Goal: Task Accomplishment & Management: Manage account settings

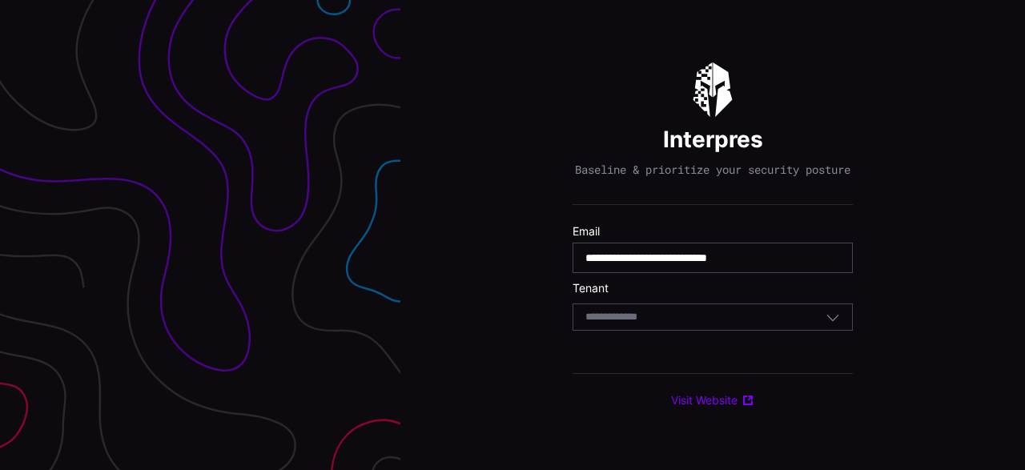
click at [700, 265] on input "**********" at bounding box center [712, 258] width 255 height 14
type input "**********"
click at [656, 324] on input at bounding box center [626, 318] width 82 height 14
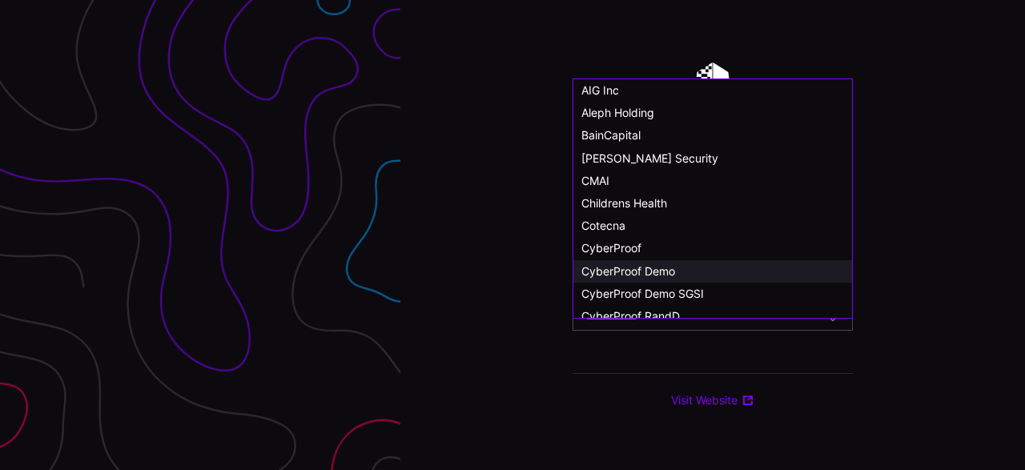
click at [680, 267] on div "CyberProof Demo" at bounding box center [712, 271] width 263 height 14
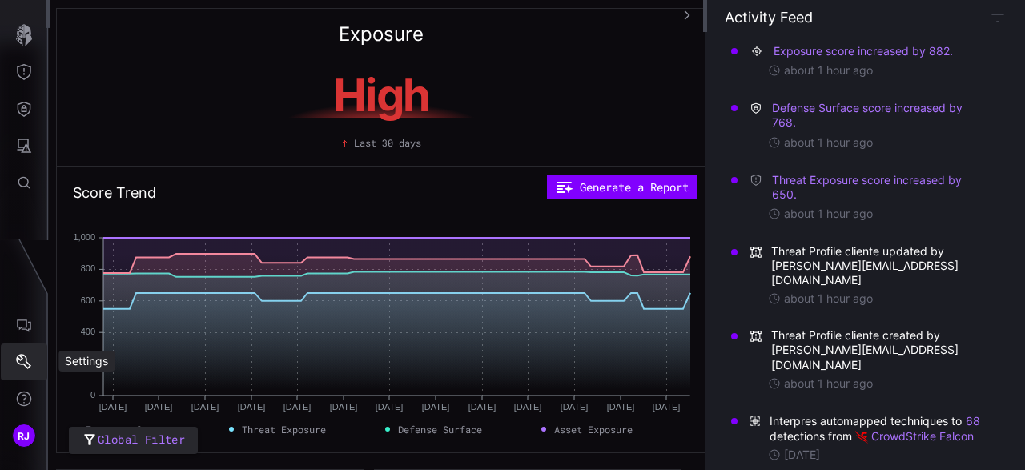
click at [22, 373] on button "Settings" at bounding box center [24, 361] width 46 height 37
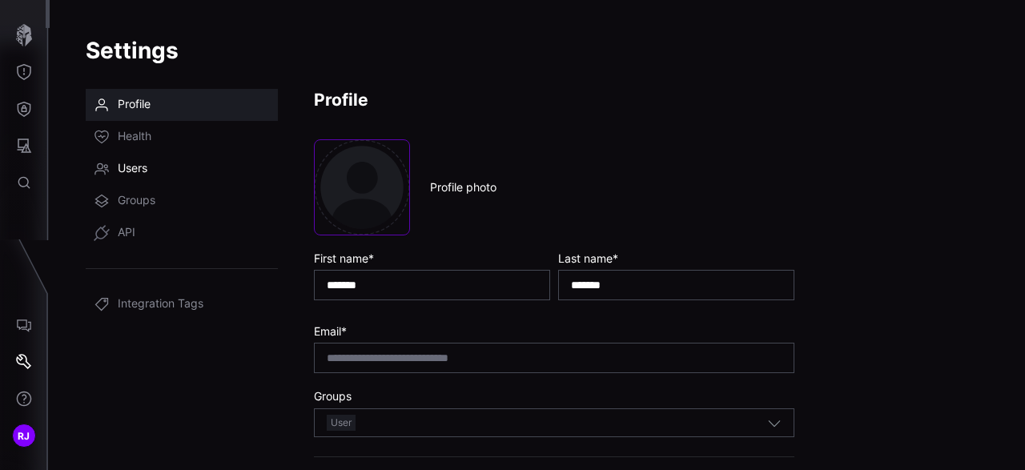
click at [160, 170] on link "Users" at bounding box center [182, 169] width 192 height 32
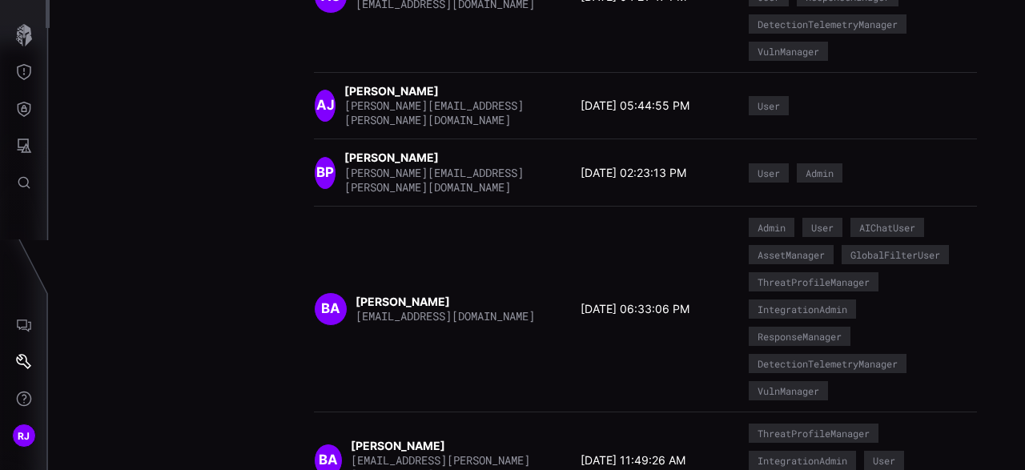
scroll to position [751, 0]
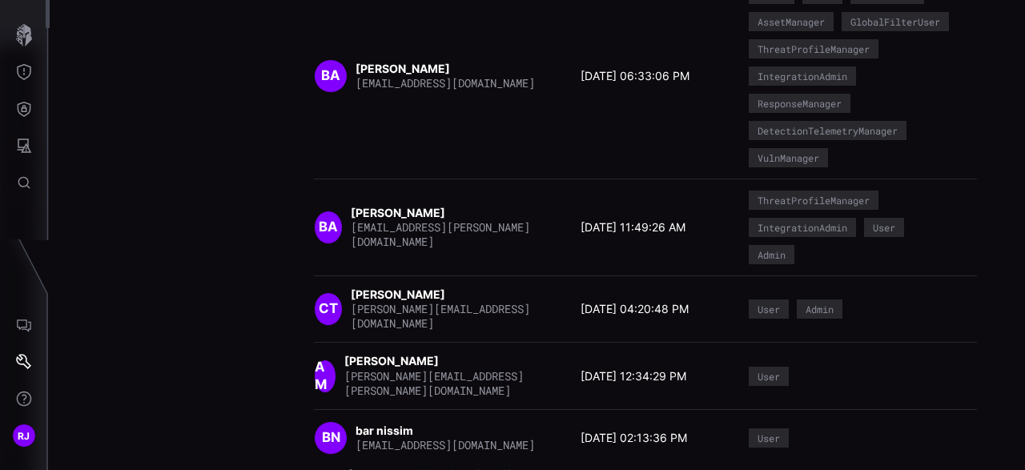
click at [485, 468] on icon "button" at bounding box center [479, 473] width 11 height 11
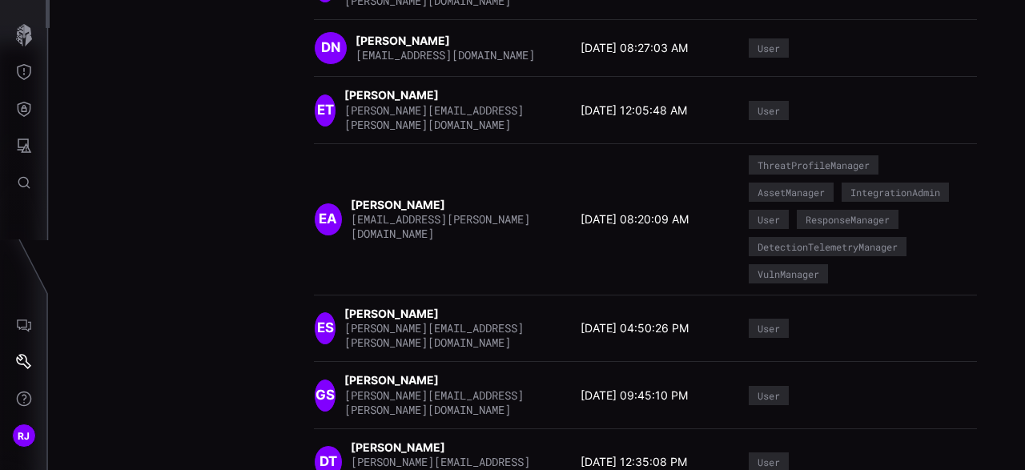
scroll to position [611, 0]
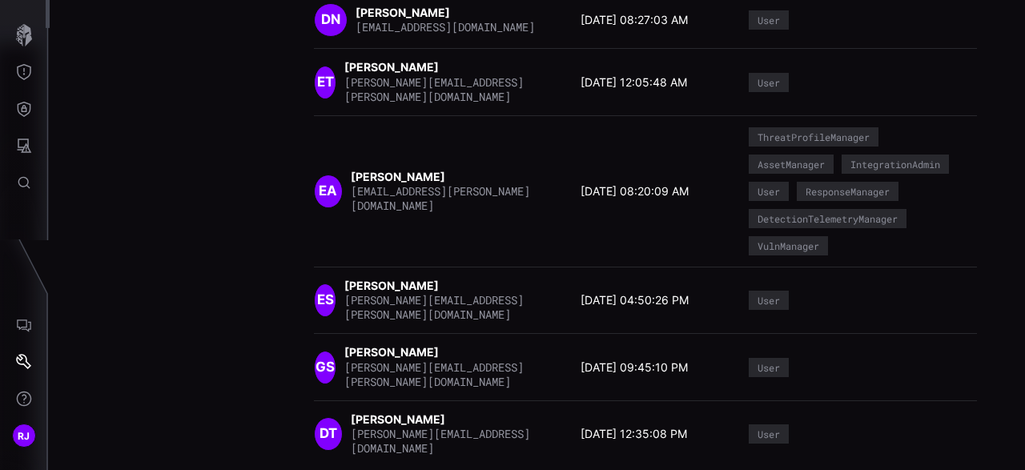
click at [492, 469] on icon "button" at bounding box center [486, 475] width 10 height 10
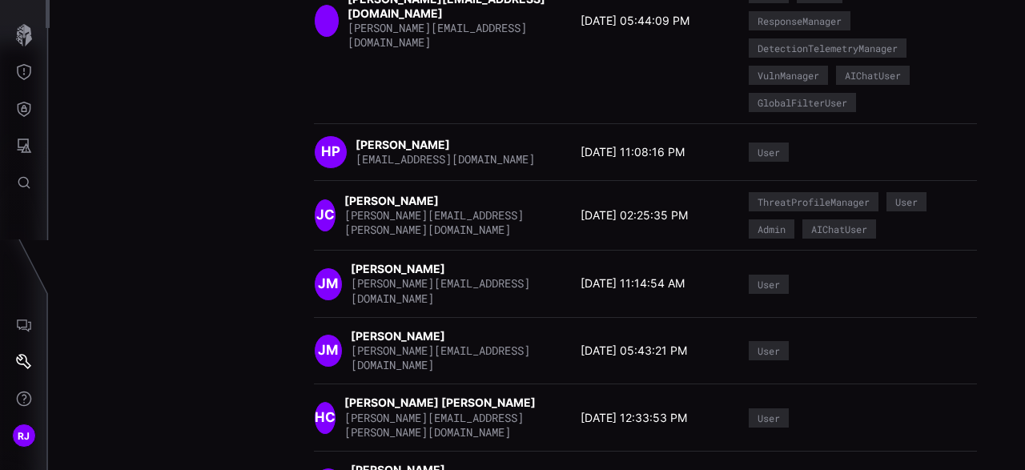
scroll to position [853, 0]
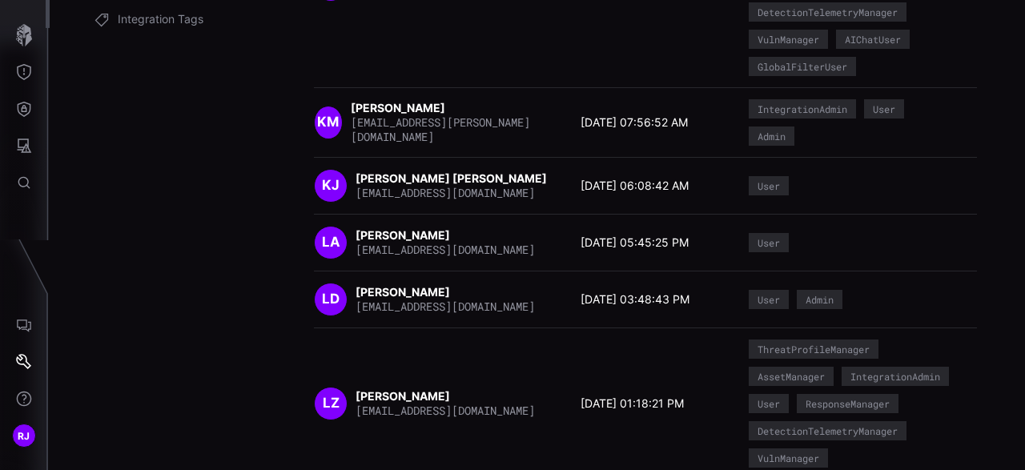
scroll to position [0, 0]
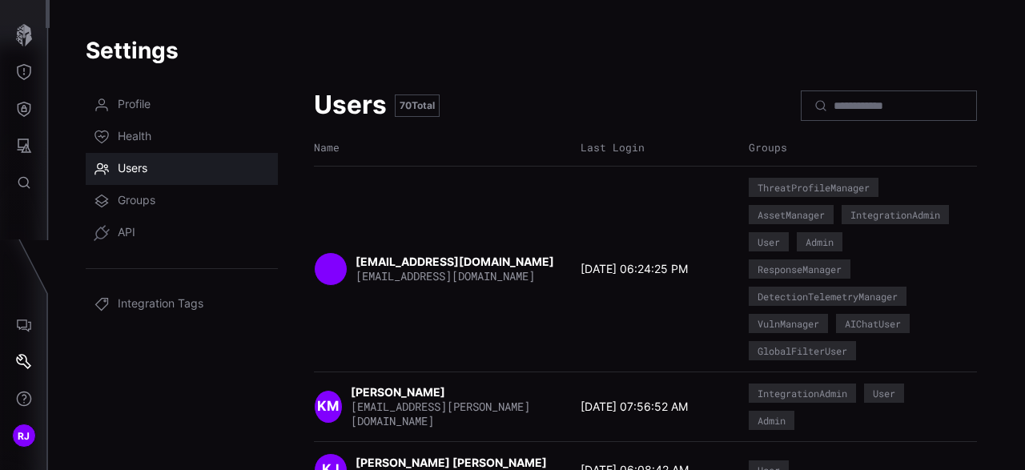
click at [366, 149] on div "Name" at bounding box center [443, 148] width 259 height 14
click at [524, 151] on div "Name" at bounding box center [443, 148] width 259 height 14
click at [845, 104] on input at bounding box center [889, 105] width 112 height 14
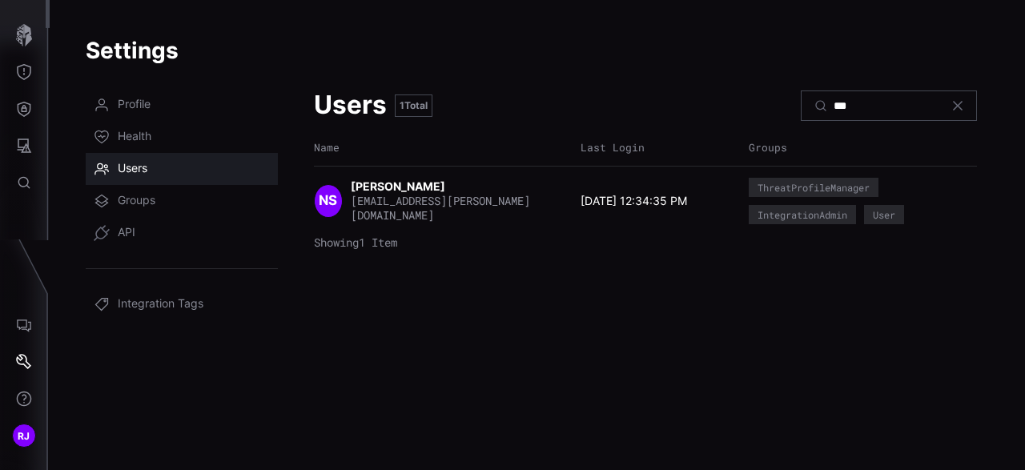
click at [616, 203] on time "[DATE] 12:34:35 PM" at bounding box center [633, 201] width 106 height 14
click at [412, 193] on strong "[PERSON_NAME]" at bounding box center [399, 186] width 97 height 14
click at [333, 205] on span "NS" at bounding box center [328, 201] width 18 height 18
click at [446, 201] on span "[EMAIL_ADDRESS][PERSON_NAME][DOMAIN_NAME]" at bounding box center [440, 208] width 179 height 30
click at [467, 218] on div "NS [PERSON_NAME] [PERSON_NAME][EMAIL_ADDRESS][DOMAIN_NAME] [DATE] 12:34:35 PM T…" at bounding box center [645, 201] width 663 height 46
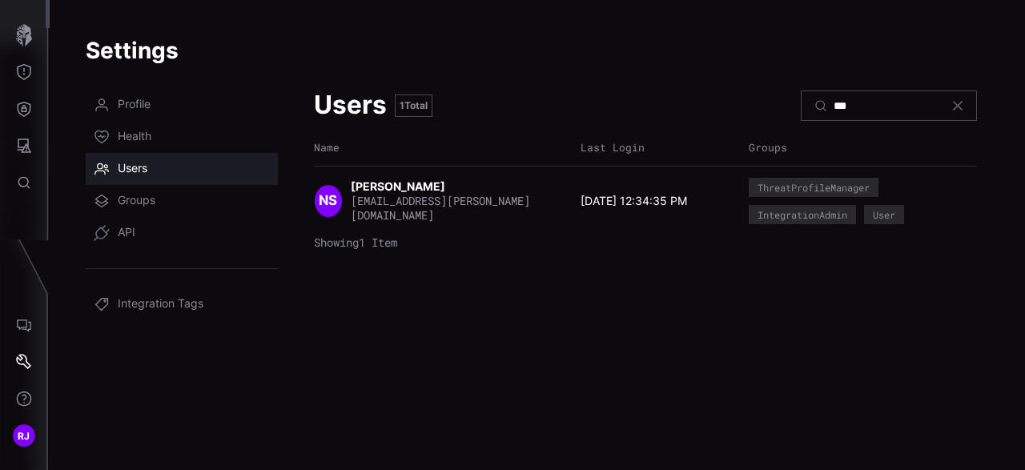
click at [422, 214] on span "[EMAIL_ADDRESS][PERSON_NAME][DOMAIN_NAME]" at bounding box center [440, 208] width 179 height 30
click at [389, 193] on strong "[PERSON_NAME]" at bounding box center [399, 186] width 97 height 14
click at [853, 103] on input "***" at bounding box center [889, 105] width 112 height 14
type input "*"
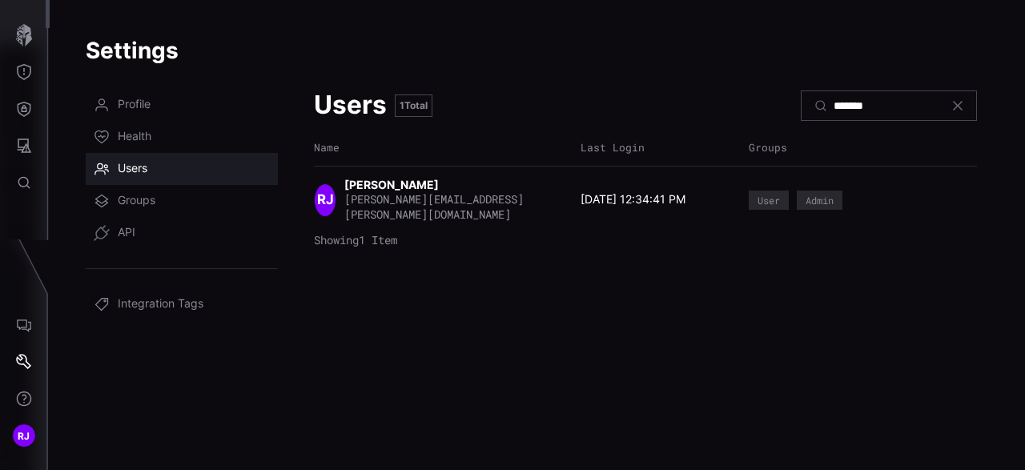
click at [336, 192] on div "RJ" at bounding box center [325, 200] width 22 height 34
click at [399, 187] on strong "[PERSON_NAME]" at bounding box center [392, 185] width 97 height 14
click at [881, 98] on input "*******" at bounding box center [889, 105] width 112 height 14
type input "***"
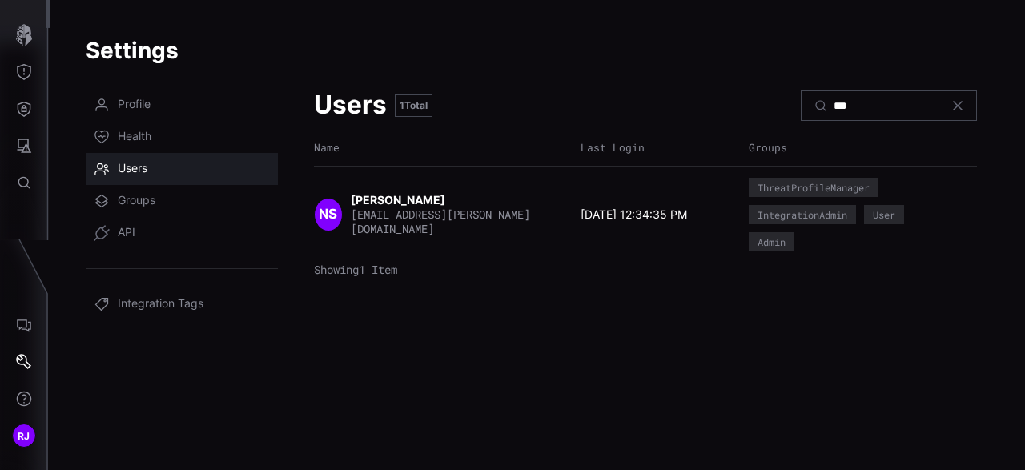
click at [415, 203] on strong "[PERSON_NAME]" at bounding box center [399, 200] width 97 height 14
click at [347, 207] on div "NS [PERSON_NAME] [PERSON_NAME][EMAIL_ADDRESS][DOMAIN_NAME]" at bounding box center [443, 215] width 259 height 44
click at [340, 209] on div "NS" at bounding box center [328, 215] width 29 height 34
click at [648, 214] on time "[DATE] 12:34:35 PM" at bounding box center [633, 214] width 106 height 14
click at [770, 191] on div "ThreatProfileManager" at bounding box center [813, 188] width 112 height 10
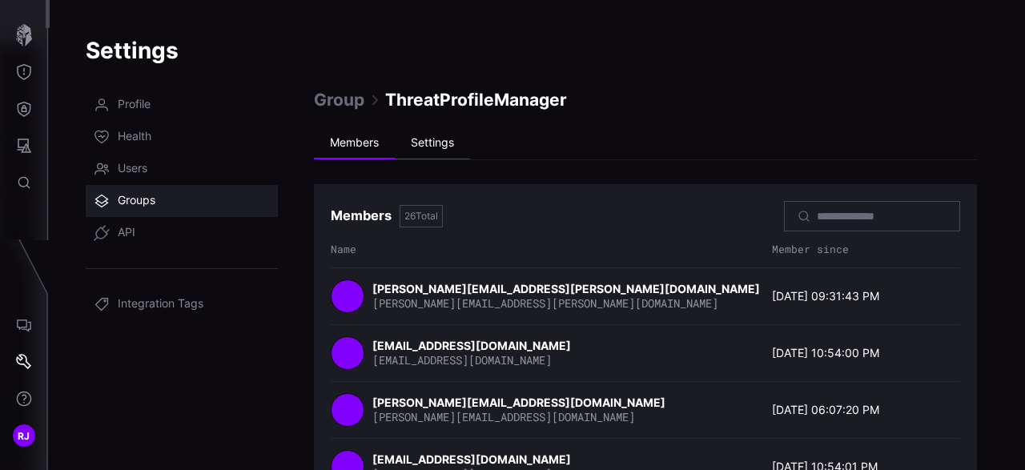
click at [437, 138] on li "Settings" at bounding box center [432, 143] width 75 height 32
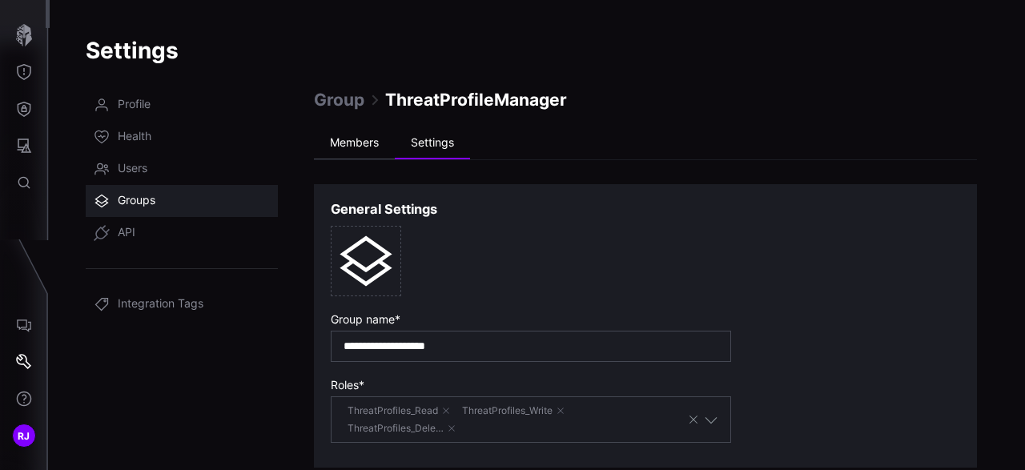
click at [375, 142] on li "Members" at bounding box center [354, 143] width 81 height 32
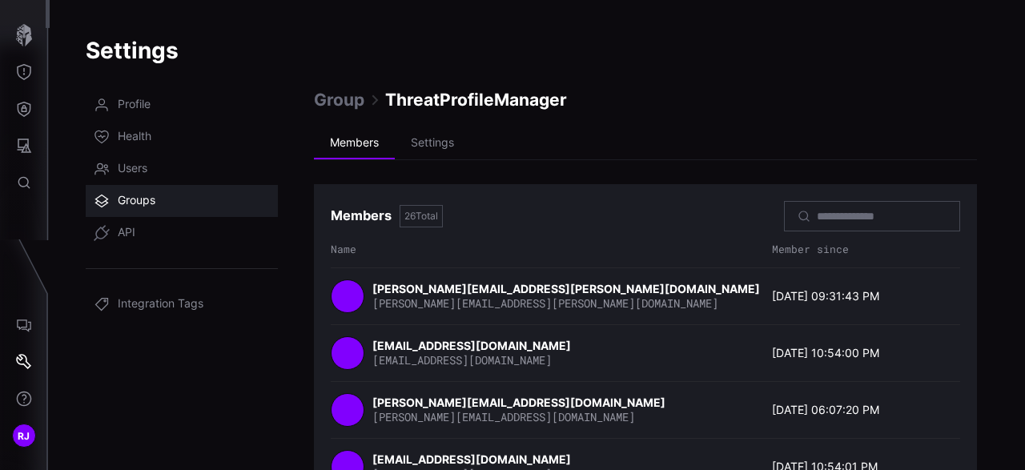
click at [150, 197] on span "Groups" at bounding box center [137, 201] width 38 height 16
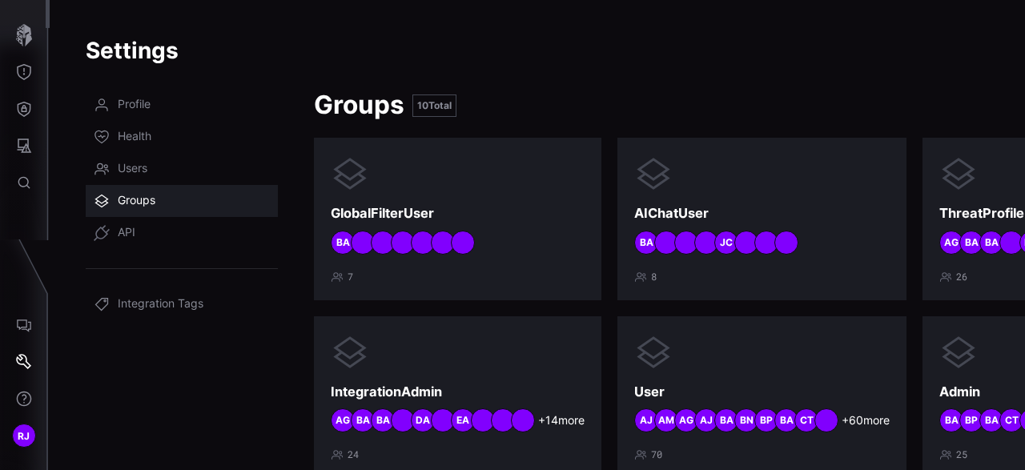
scroll to position [237, 0]
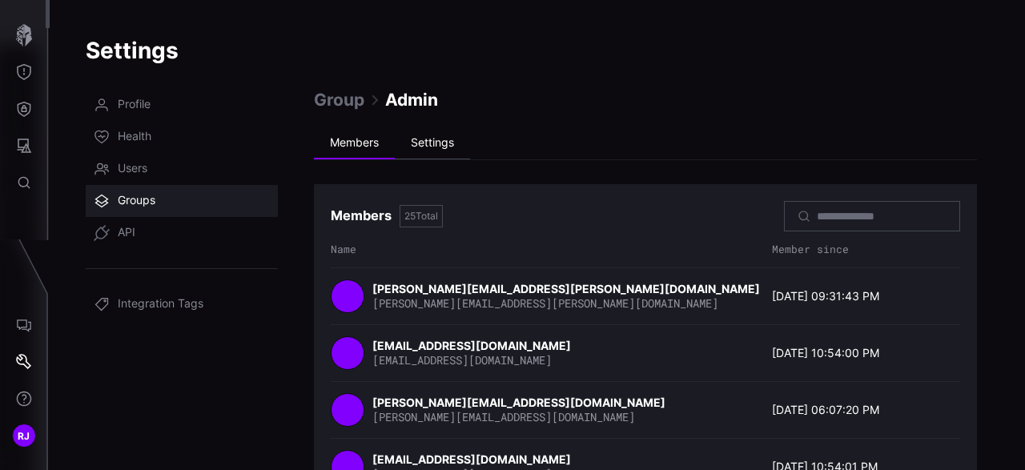
click at [442, 145] on li "Settings" at bounding box center [432, 143] width 75 height 32
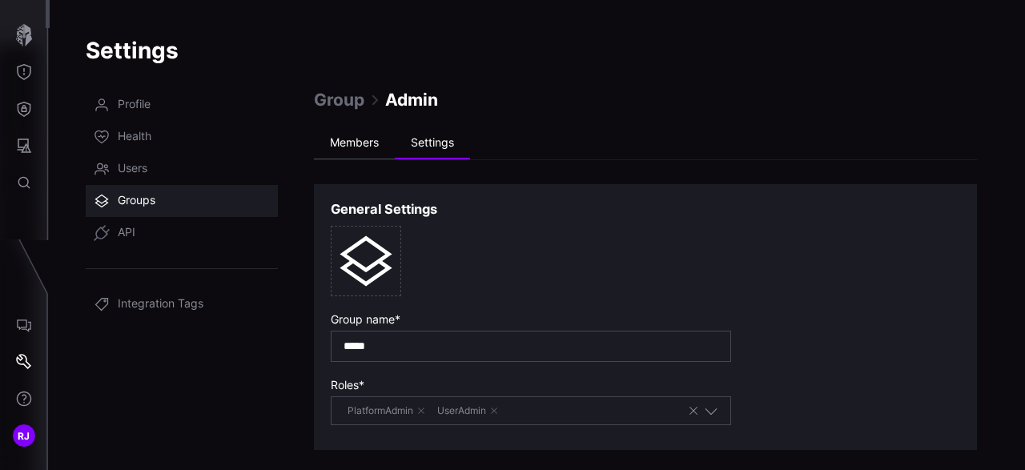
click at [351, 151] on li "Members" at bounding box center [354, 143] width 81 height 32
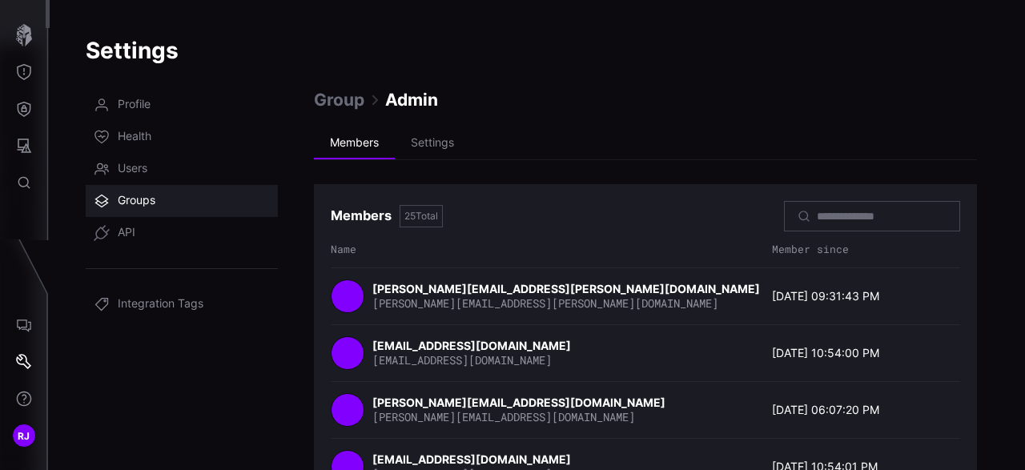
click at [172, 195] on link "Groups" at bounding box center [182, 201] width 192 height 32
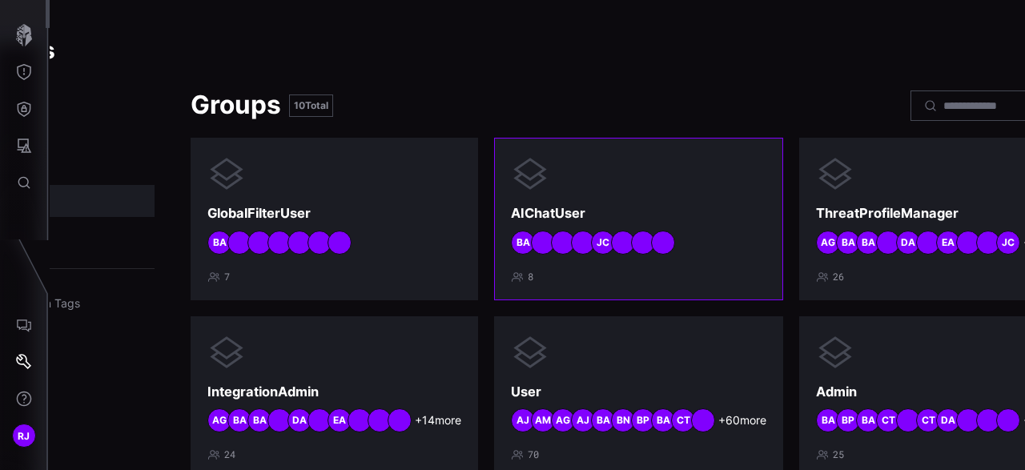
scroll to position [239, 123]
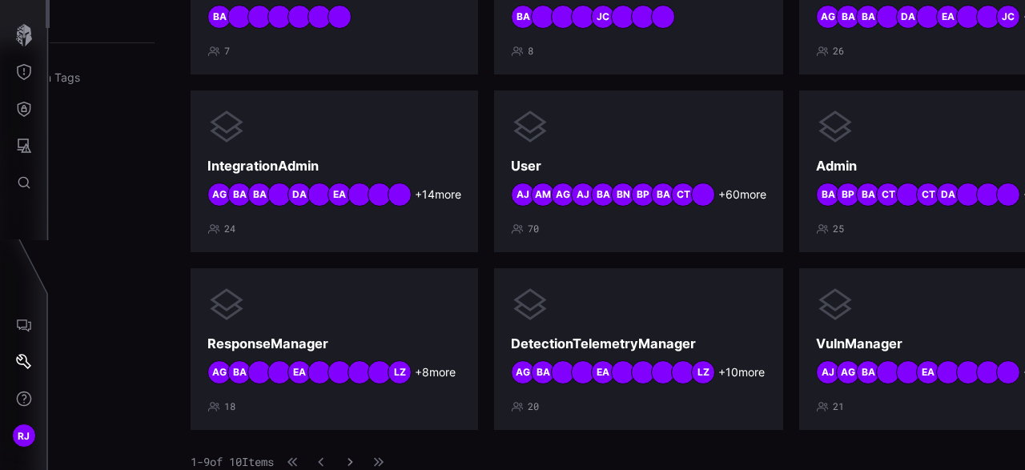
click at [352, 459] on icon "button" at bounding box center [349, 462] width 5 height 8
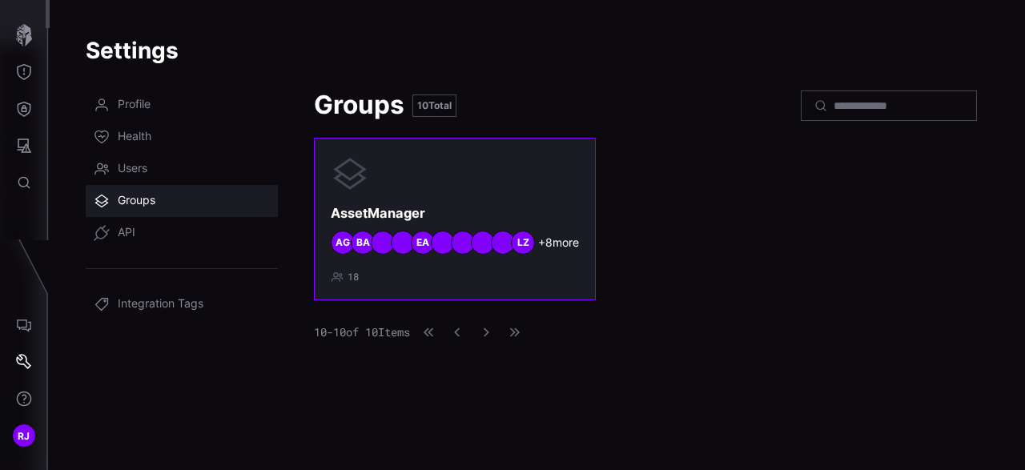
click at [457, 204] on div "AssetManager + 8 more LZ EA BA AG 18" at bounding box center [455, 219] width 248 height 128
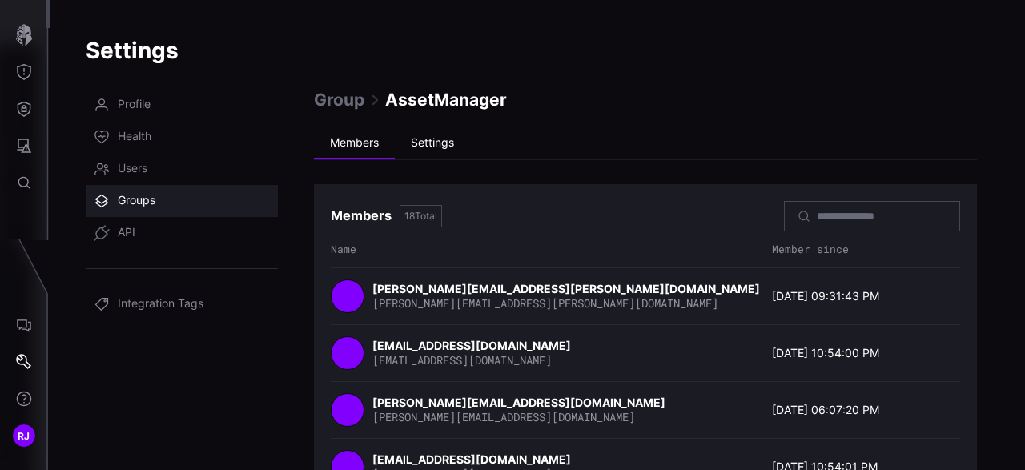
click at [446, 152] on li "Settings" at bounding box center [432, 143] width 75 height 32
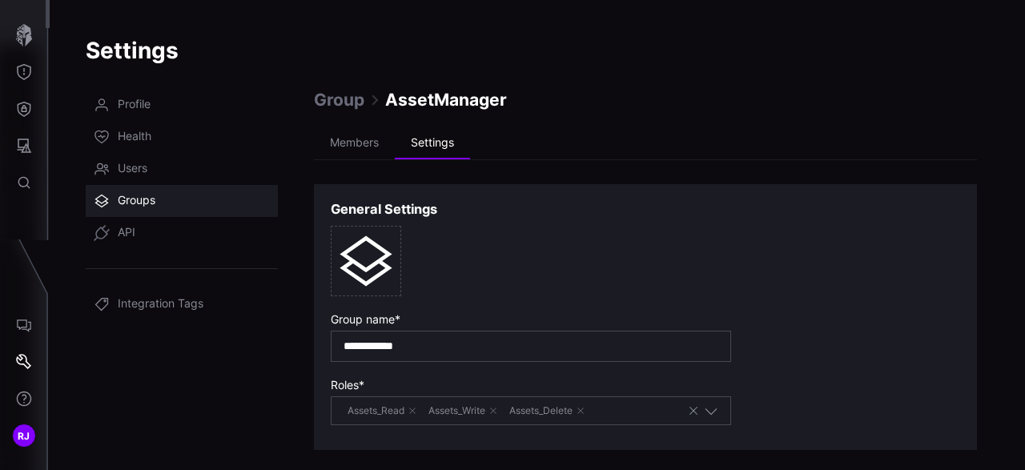
click at [137, 206] on span "Groups" at bounding box center [137, 201] width 38 height 16
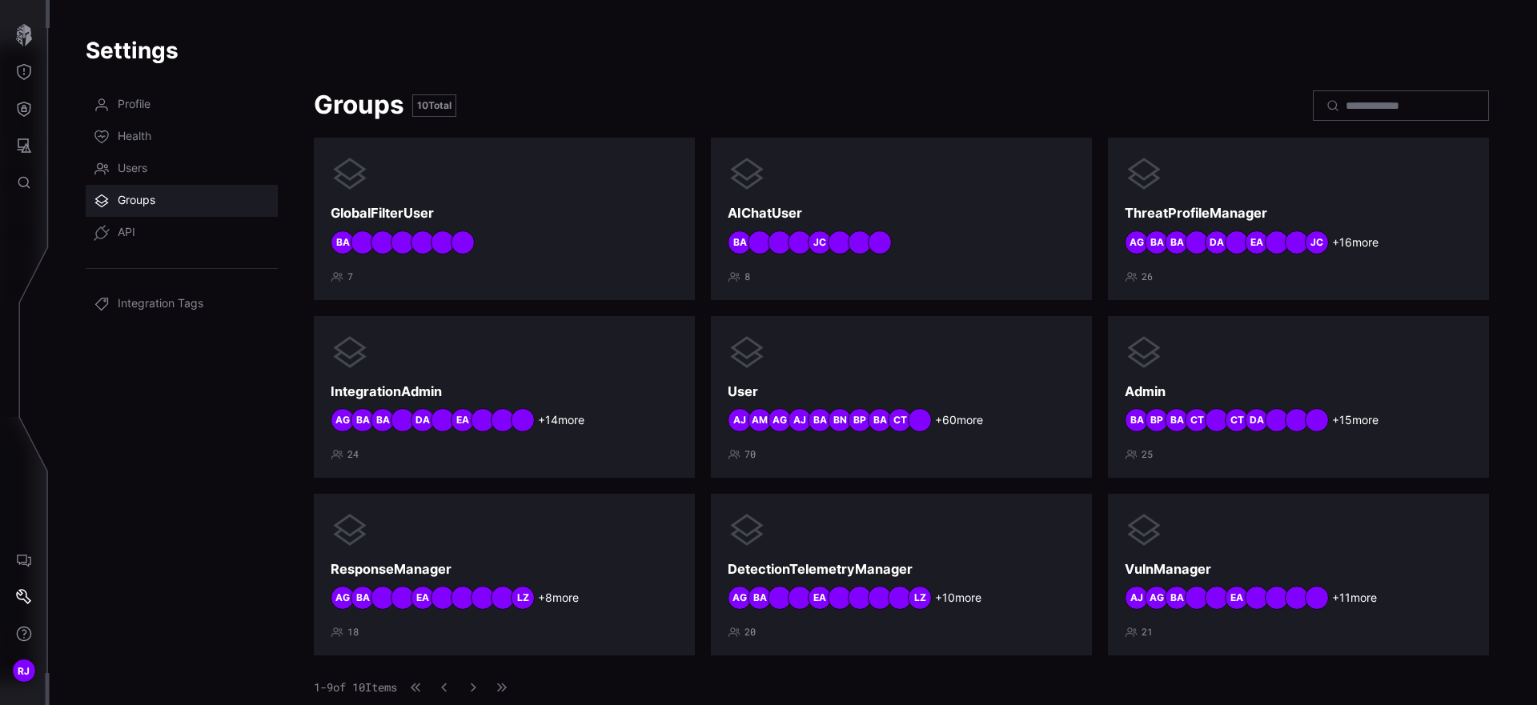
click at [106, 201] on icon at bounding box center [102, 201] width 16 height 16
click at [434, 102] on div "10 Total" at bounding box center [434, 105] width 44 height 22
click at [773, 94] on div "Groups 10 Total" at bounding box center [813, 105] width 999 height 33
click at [479, 469] on icon "button" at bounding box center [473, 687] width 11 height 11
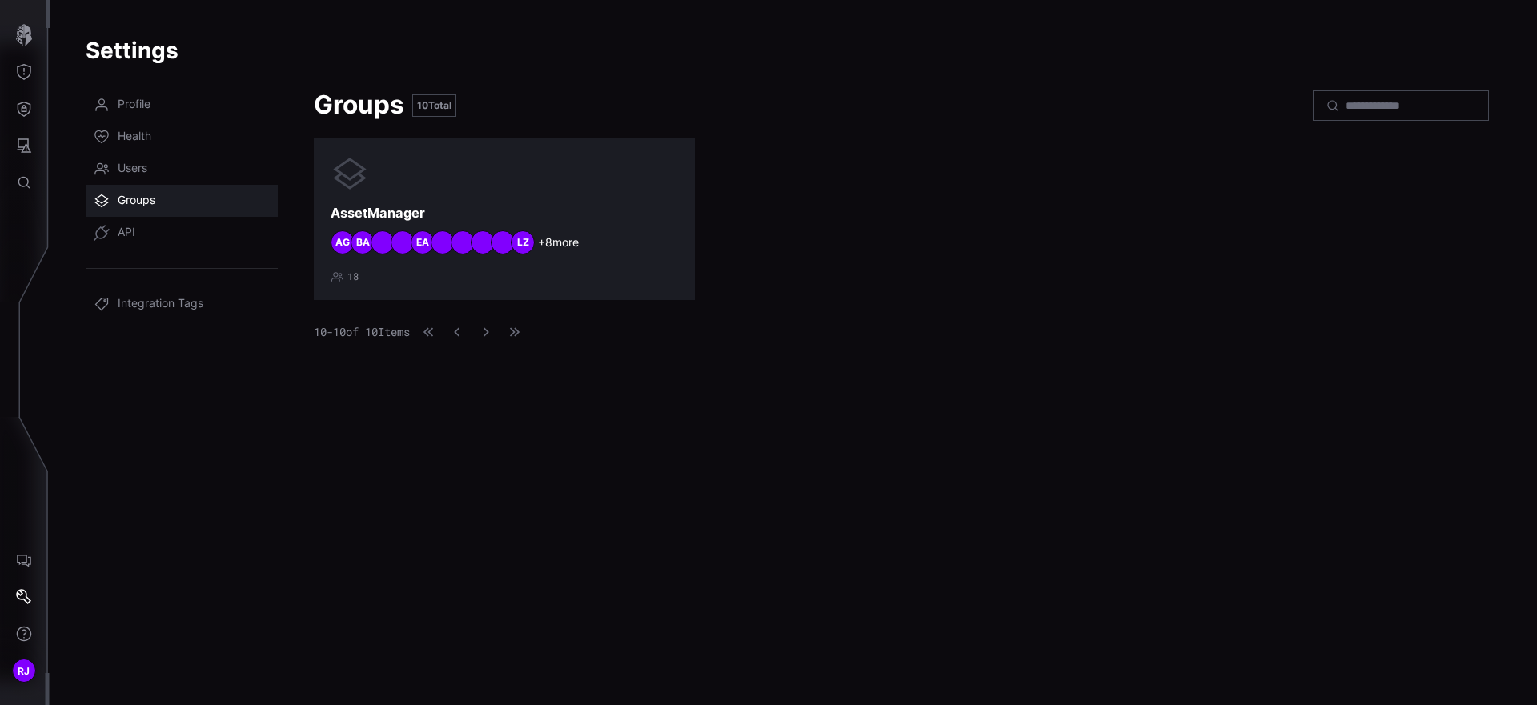
click at [187, 195] on link "Groups" at bounding box center [182, 201] width 192 height 32
click at [156, 199] on link "Groups" at bounding box center [182, 201] width 192 height 32
click at [174, 167] on link "Users" at bounding box center [182, 169] width 192 height 32
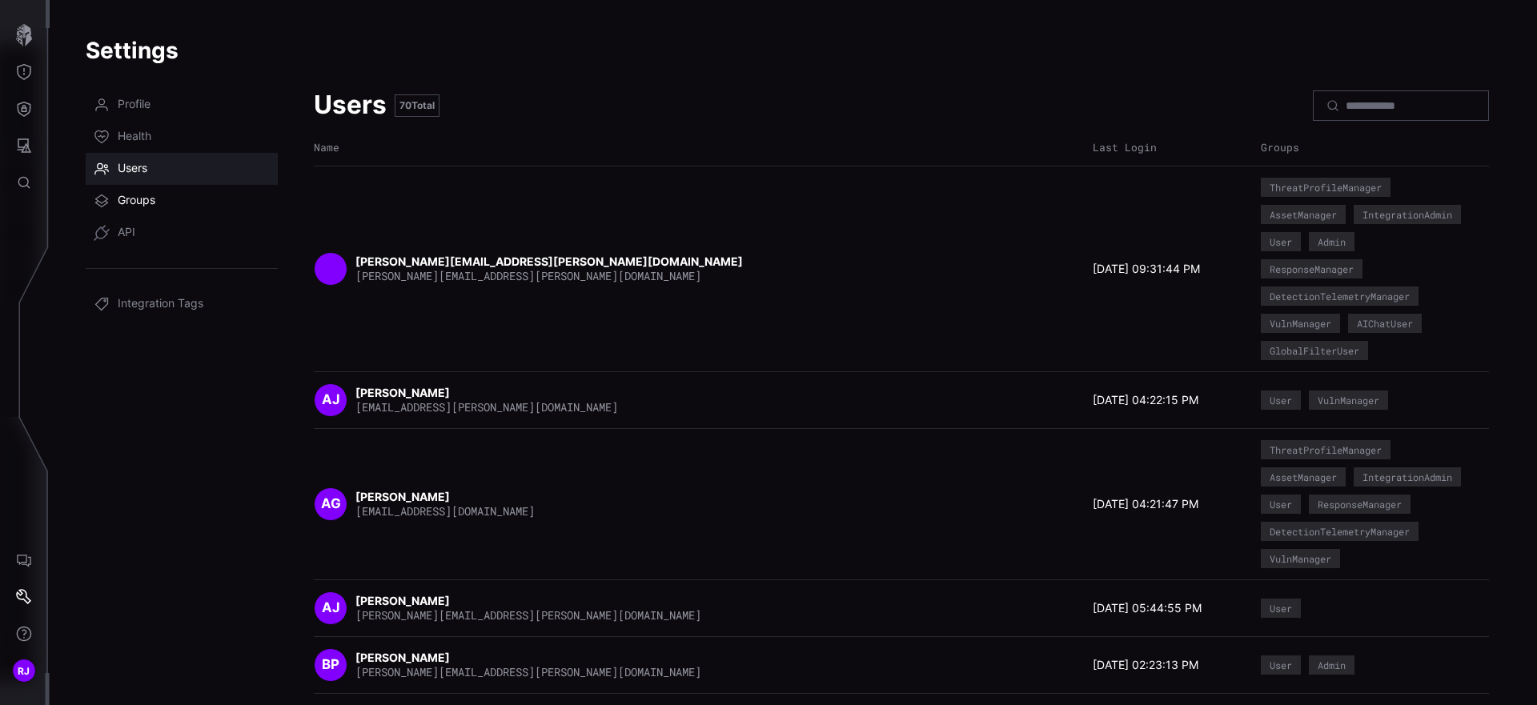
click at [168, 203] on link "Groups" at bounding box center [182, 201] width 192 height 32
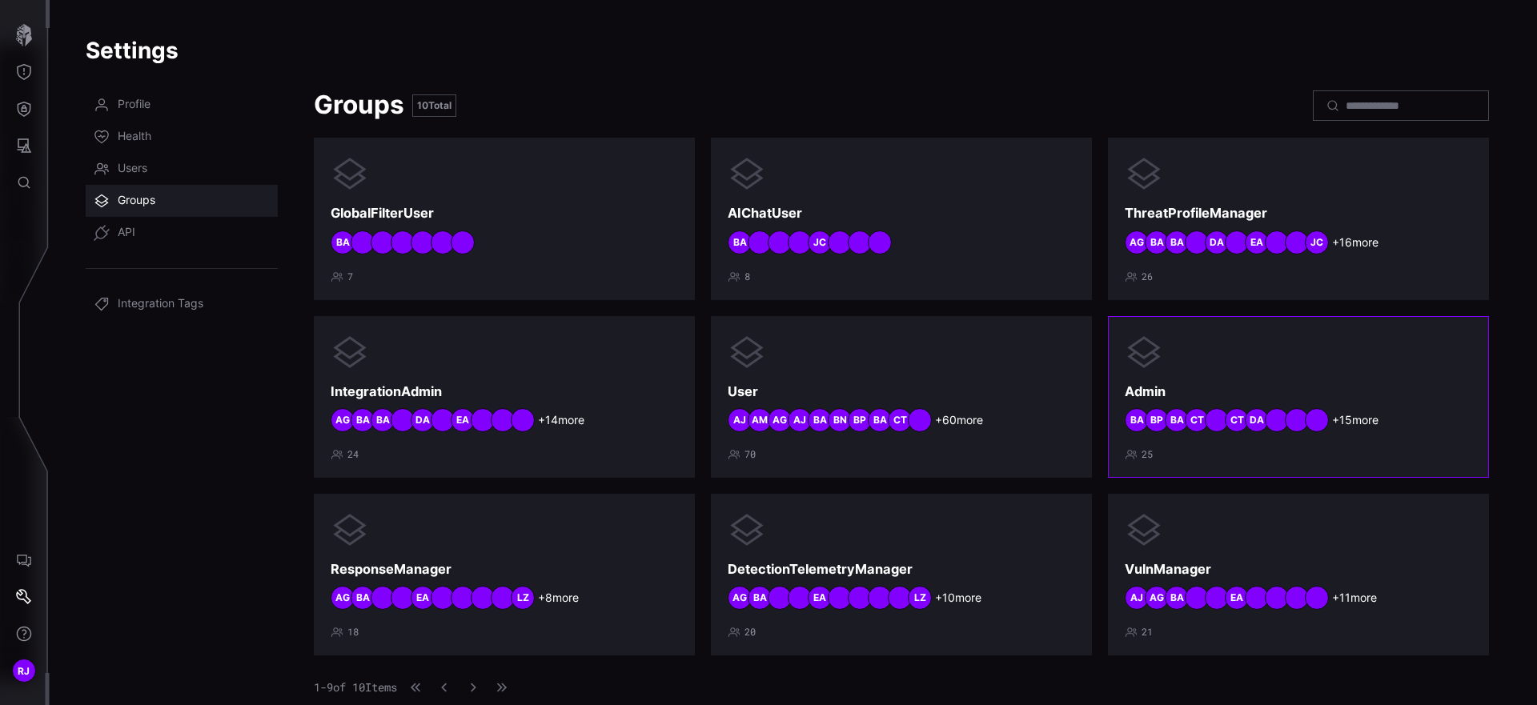
click at [1024, 387] on h3 "Admin" at bounding box center [1298, 391] width 347 height 17
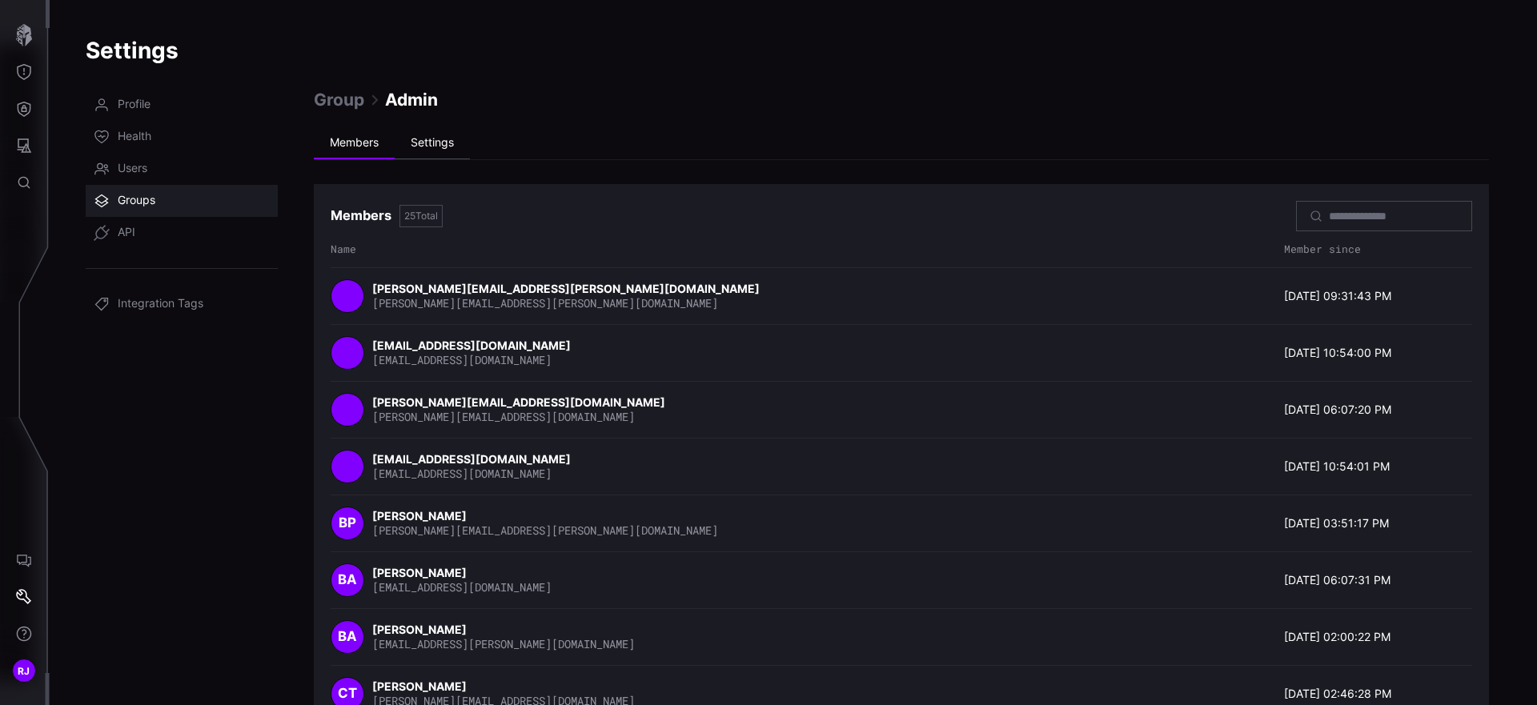
click at [434, 144] on li "Settings" at bounding box center [432, 143] width 75 height 32
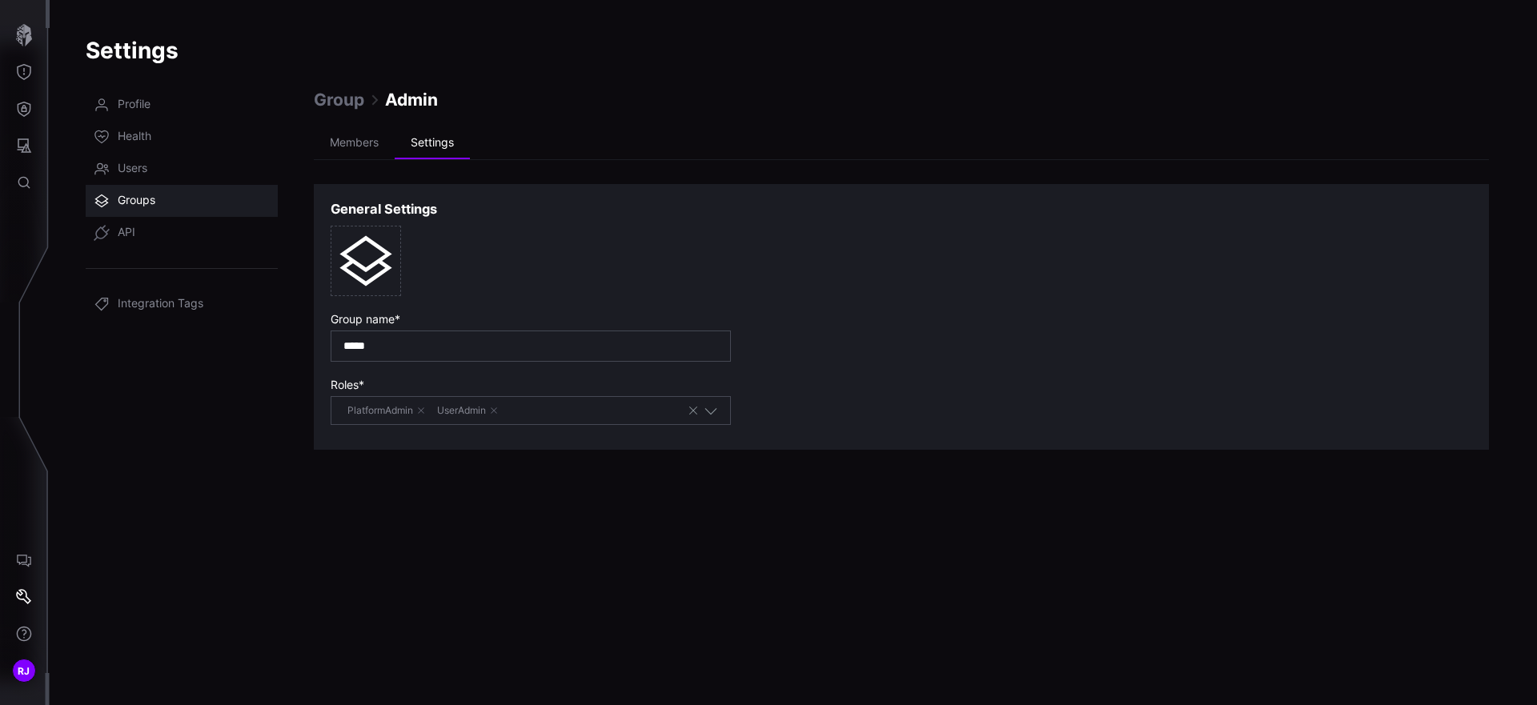
click at [716, 407] on icon "button" at bounding box center [711, 410] width 14 height 14
click at [878, 408] on div "Roles * PlatformAdmin UserAdmin" at bounding box center [902, 401] width 1142 height 47
click at [335, 107] on span "Group" at bounding box center [339, 100] width 50 height 22
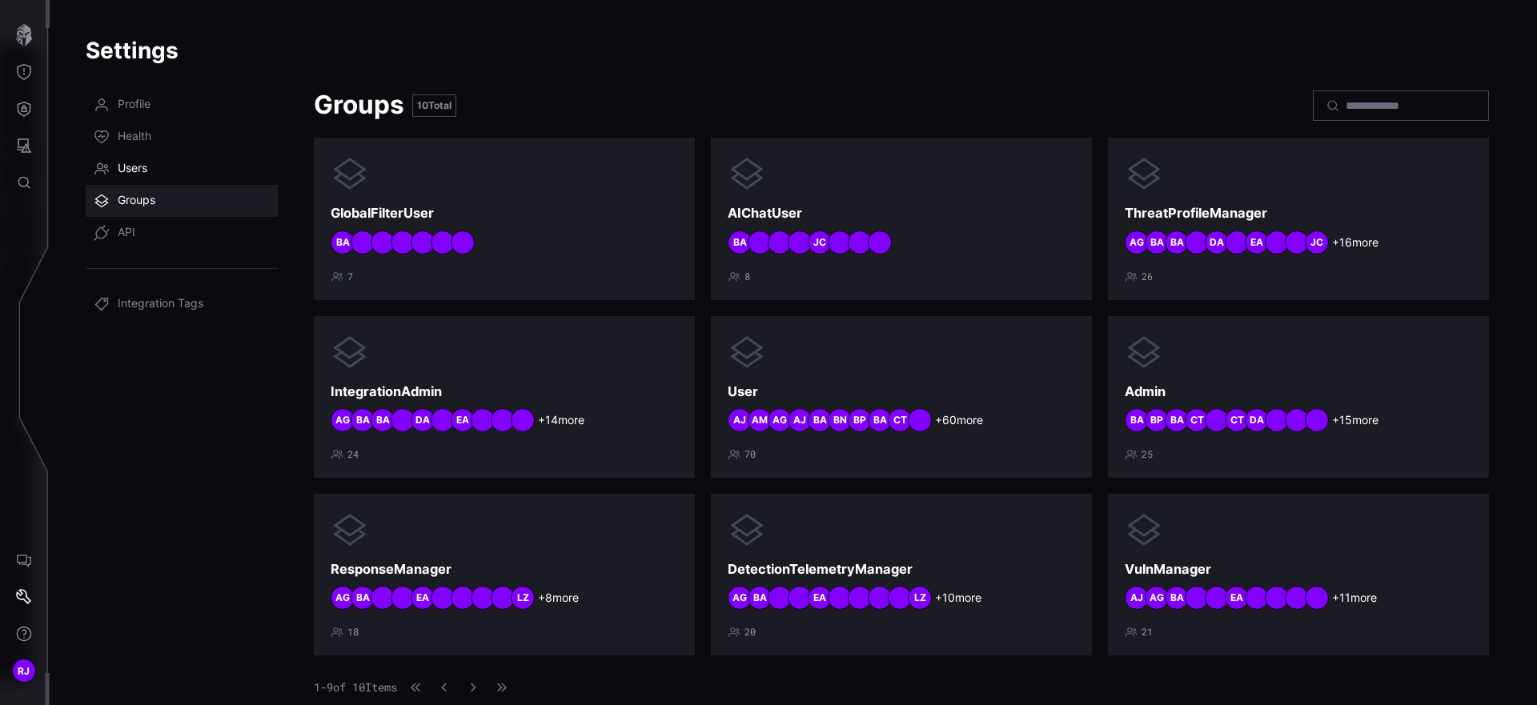
click at [171, 167] on link "Users" at bounding box center [182, 169] width 192 height 32
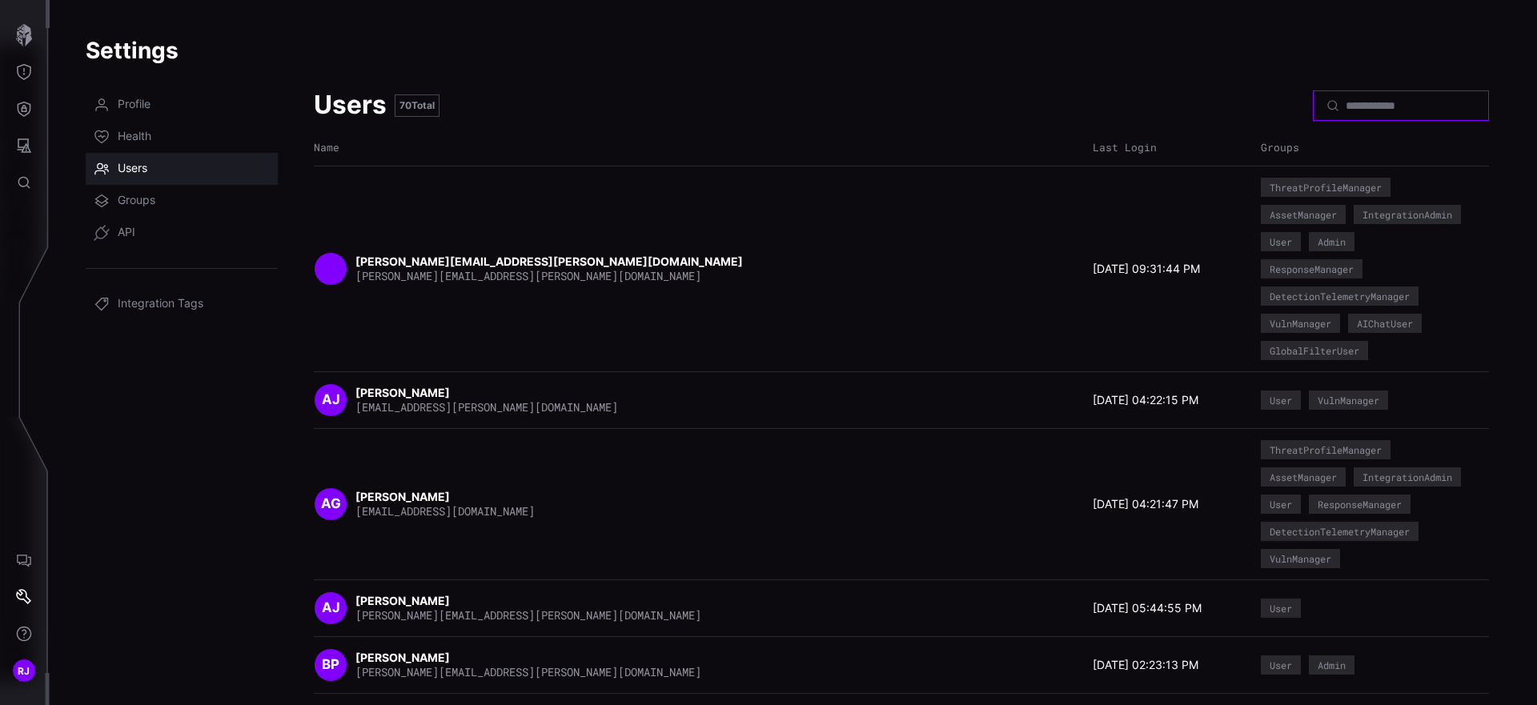
click at [1024, 106] on input at bounding box center [1402, 105] width 112 height 14
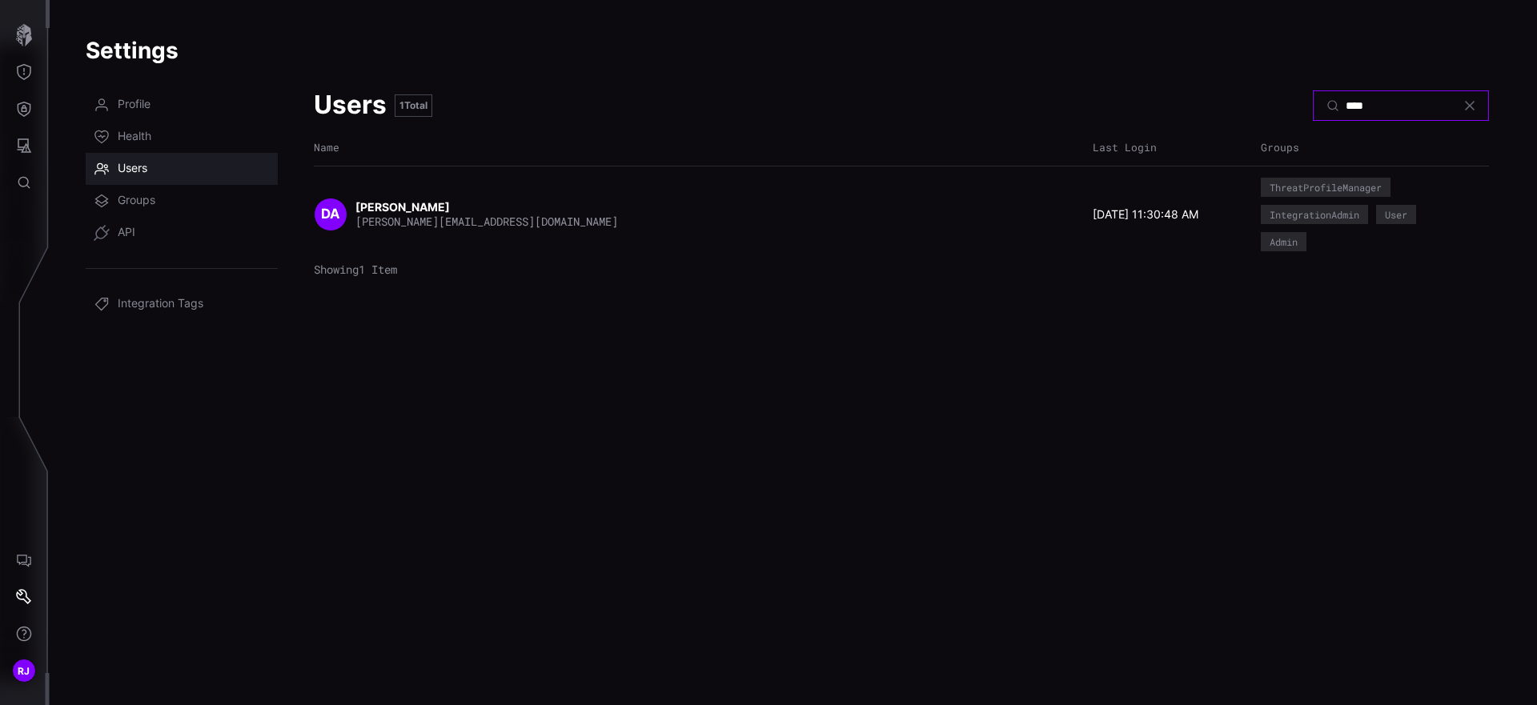
type input "****"
click at [1024, 208] on div "IntegrationAdmin" at bounding box center [1314, 214] width 107 height 19
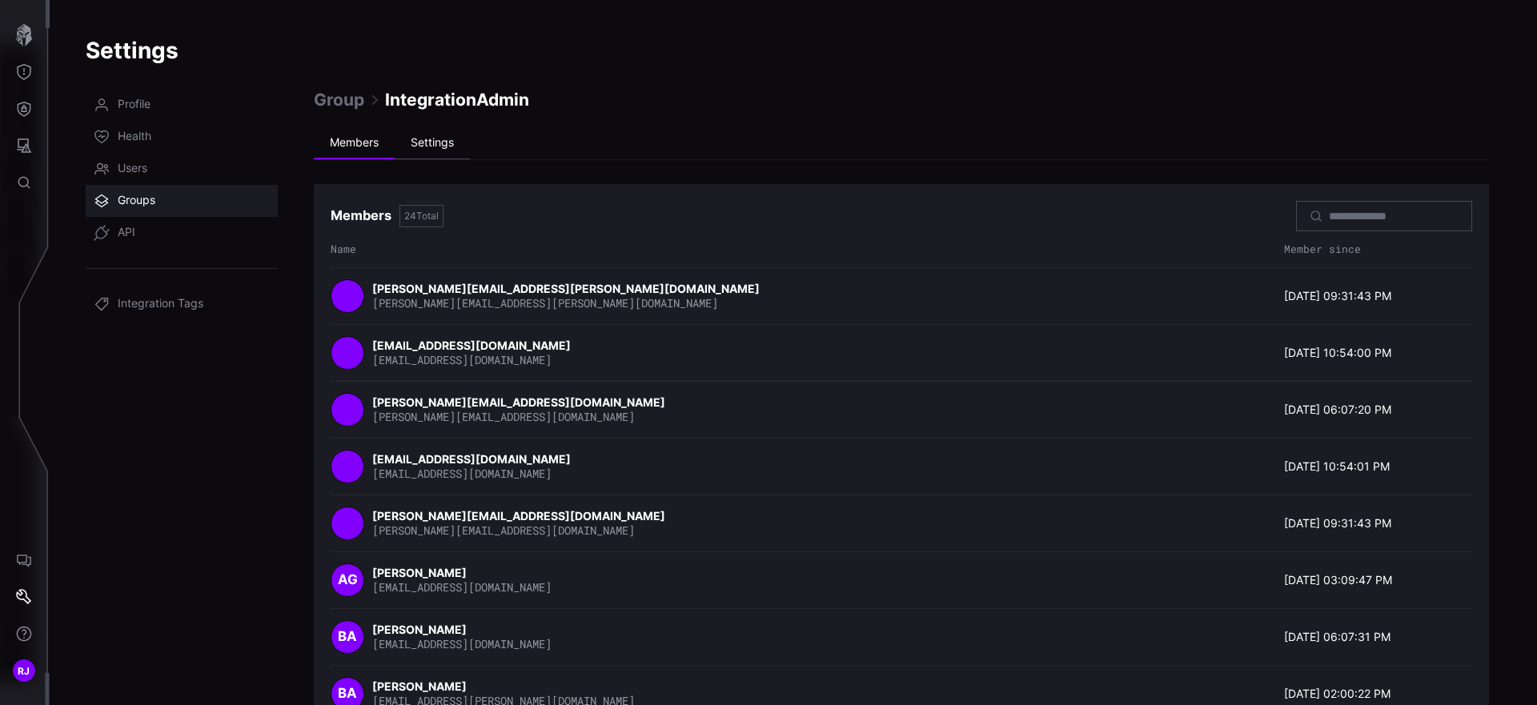
click at [451, 140] on li "Settings" at bounding box center [432, 143] width 75 height 32
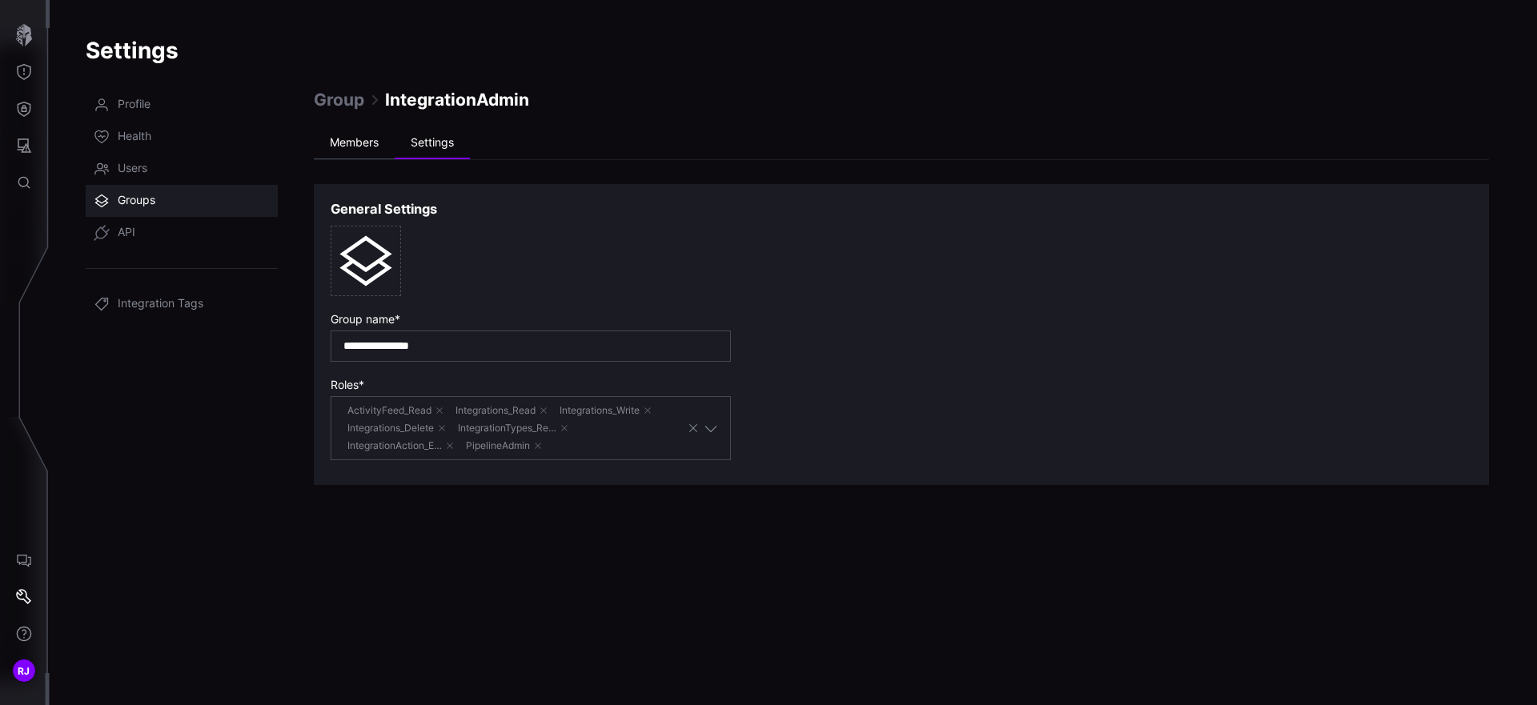
click at [368, 156] on li "Members" at bounding box center [354, 143] width 81 height 32
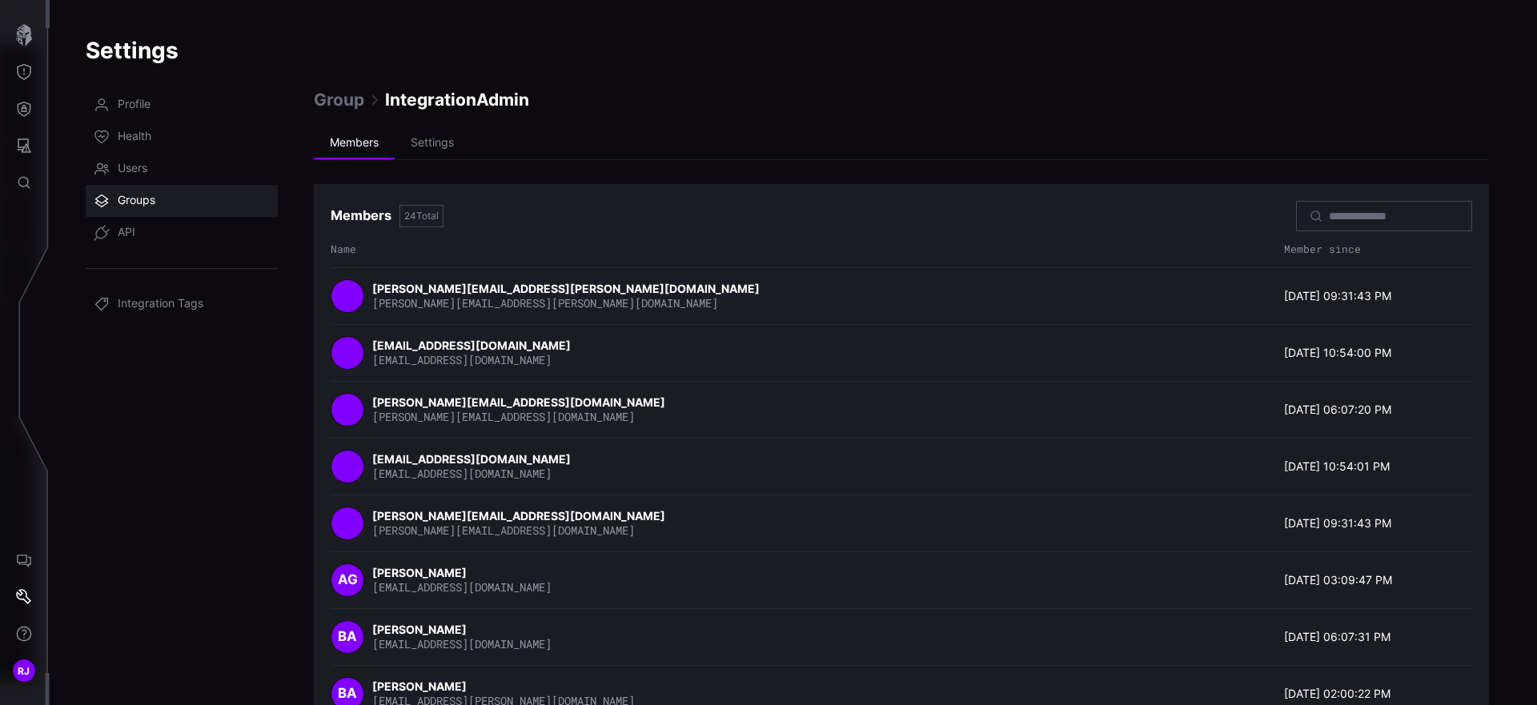
click at [163, 194] on link "Groups" at bounding box center [182, 201] width 192 height 32
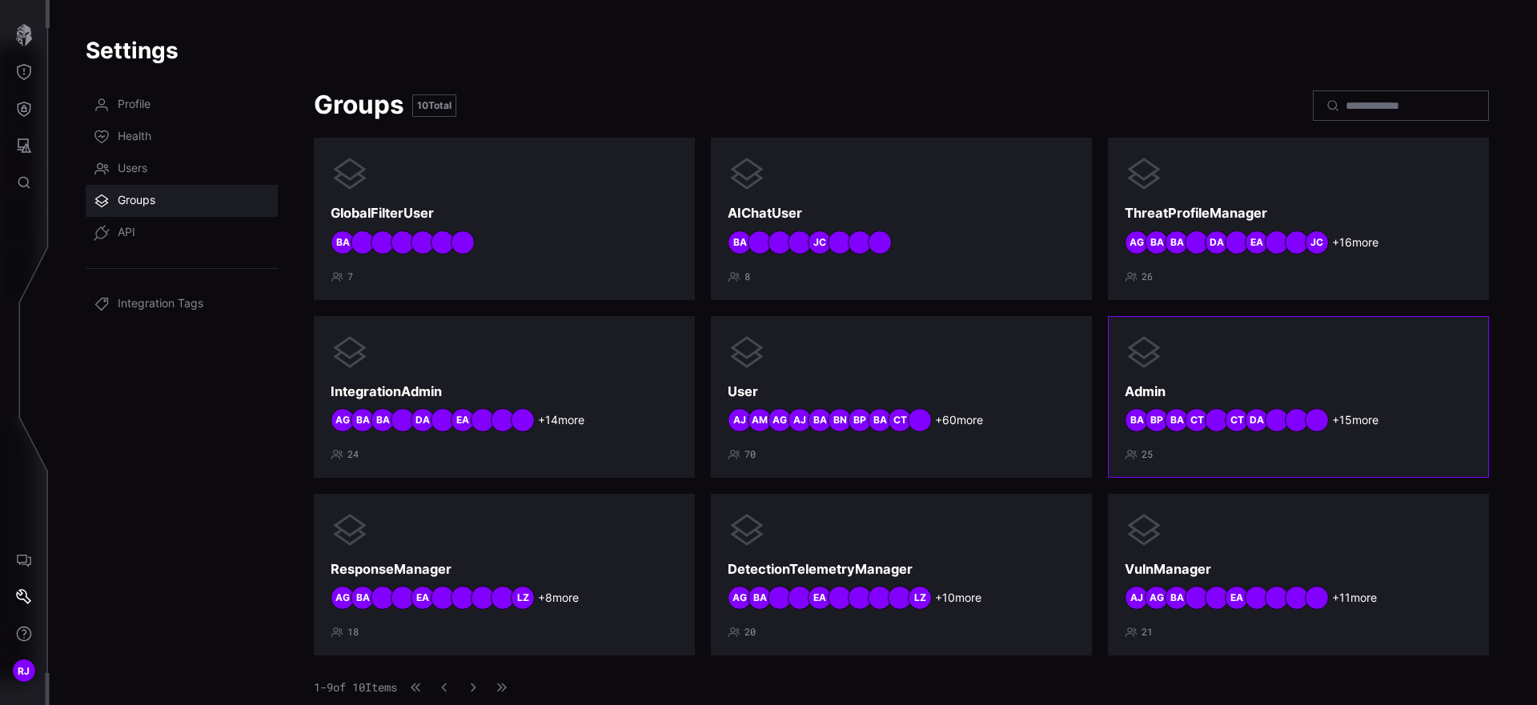
click at [1024, 392] on h3 "Admin" at bounding box center [1298, 391] width 347 height 17
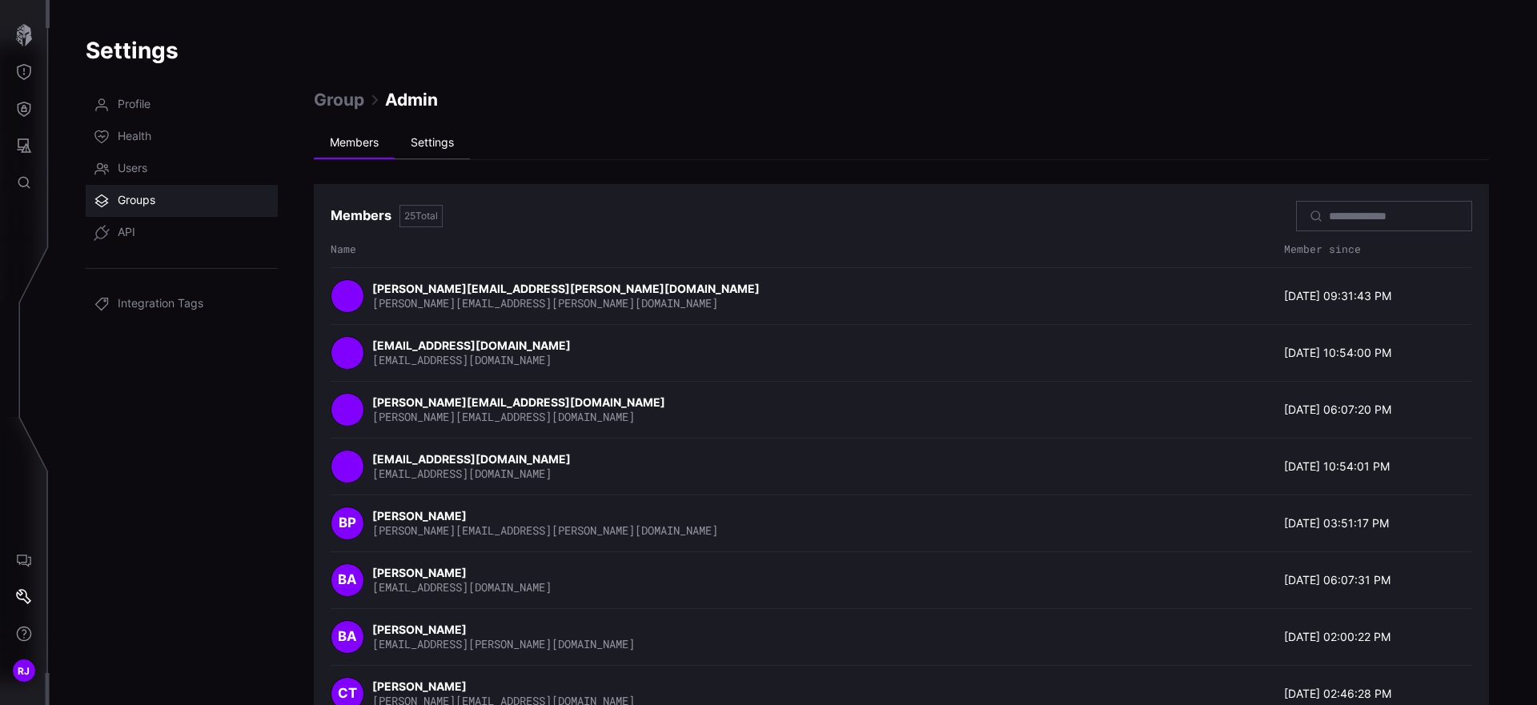
click at [457, 138] on li "Settings" at bounding box center [432, 143] width 75 height 32
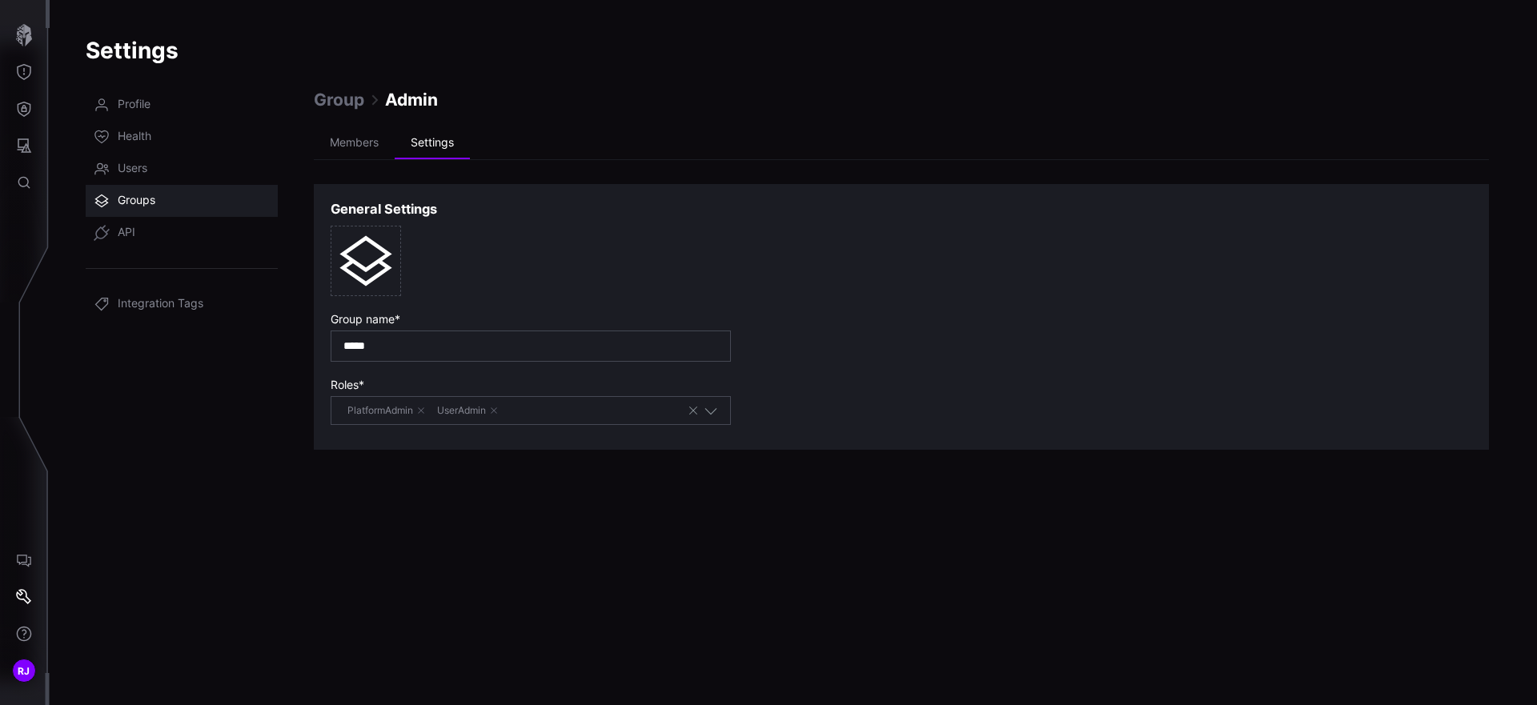
click at [715, 411] on icon "button" at bounding box center [711, 411] width 12 height 6
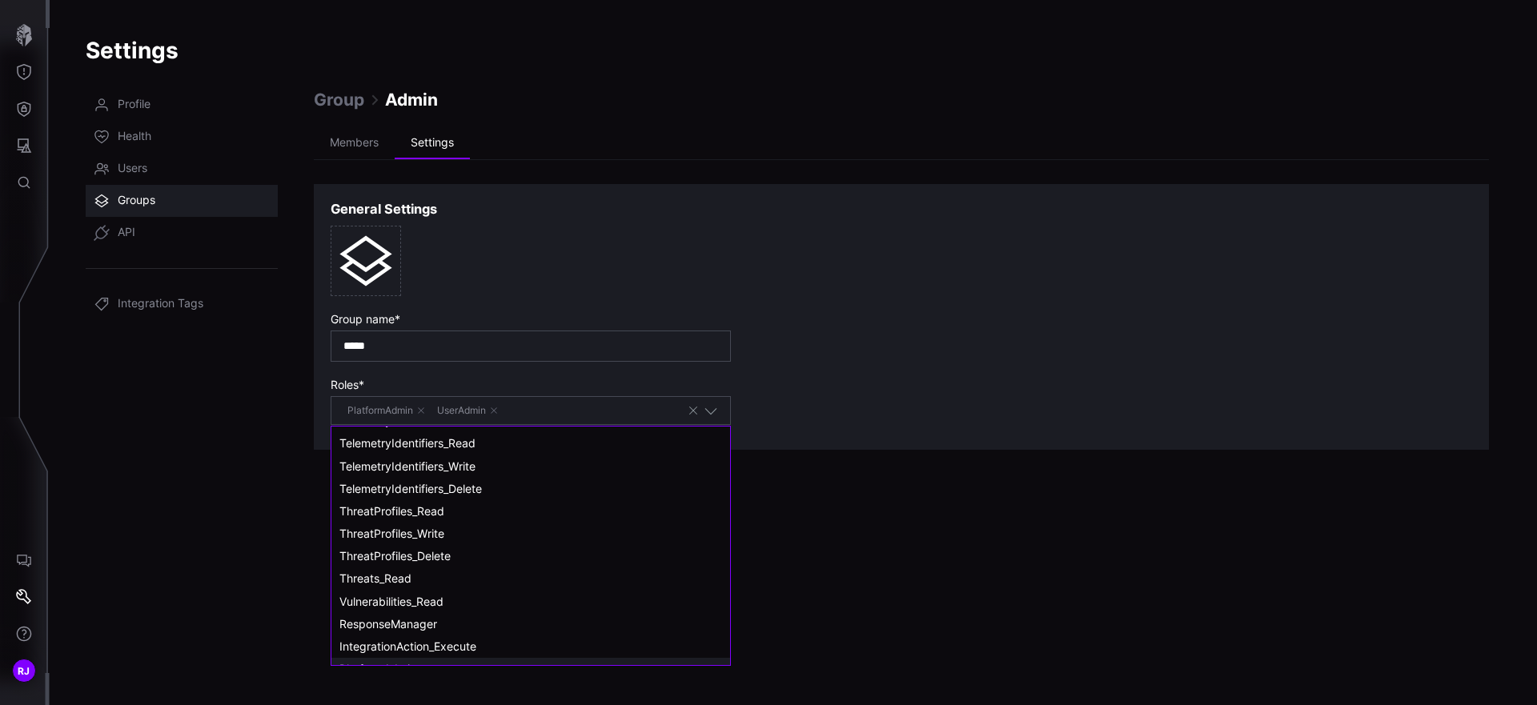
scroll to position [620, 0]
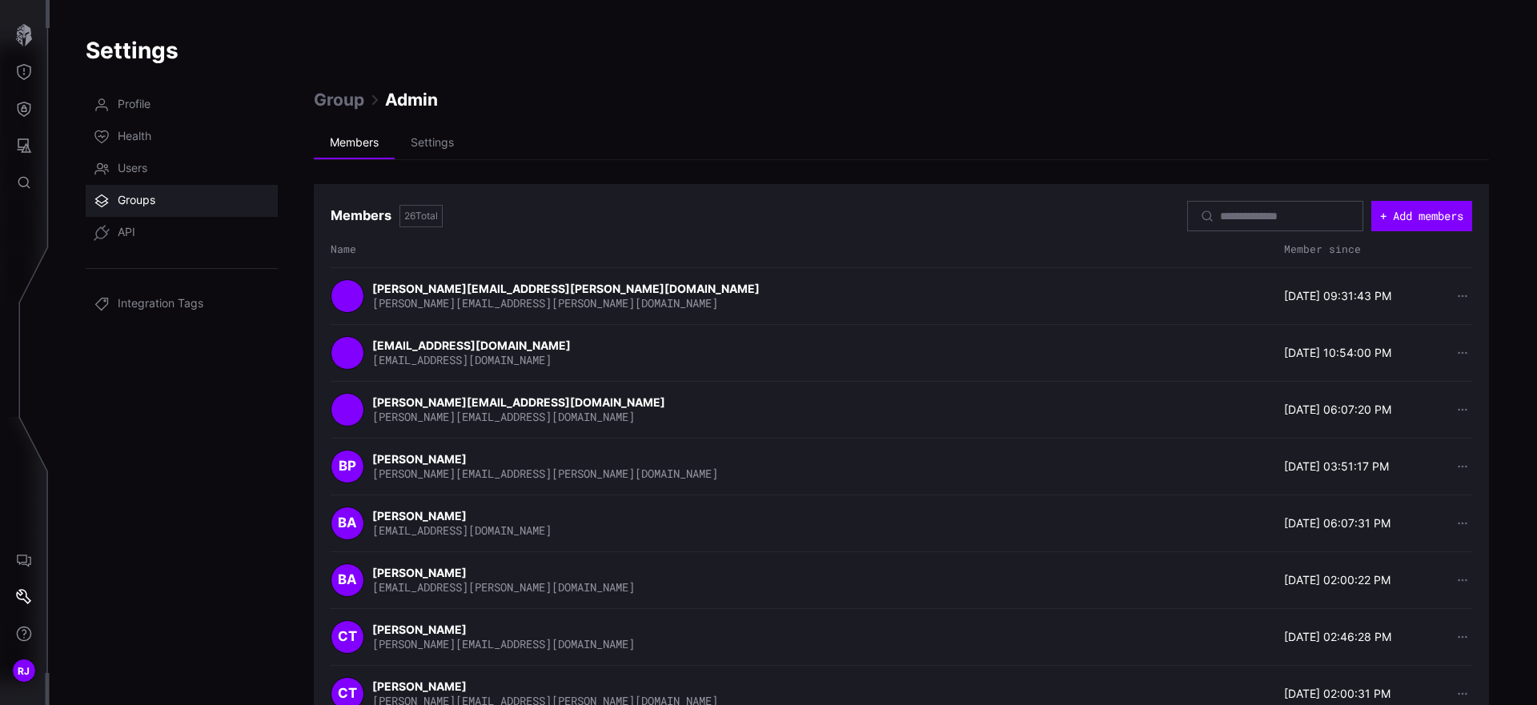
click at [167, 195] on link "Groups" at bounding box center [182, 201] width 192 height 32
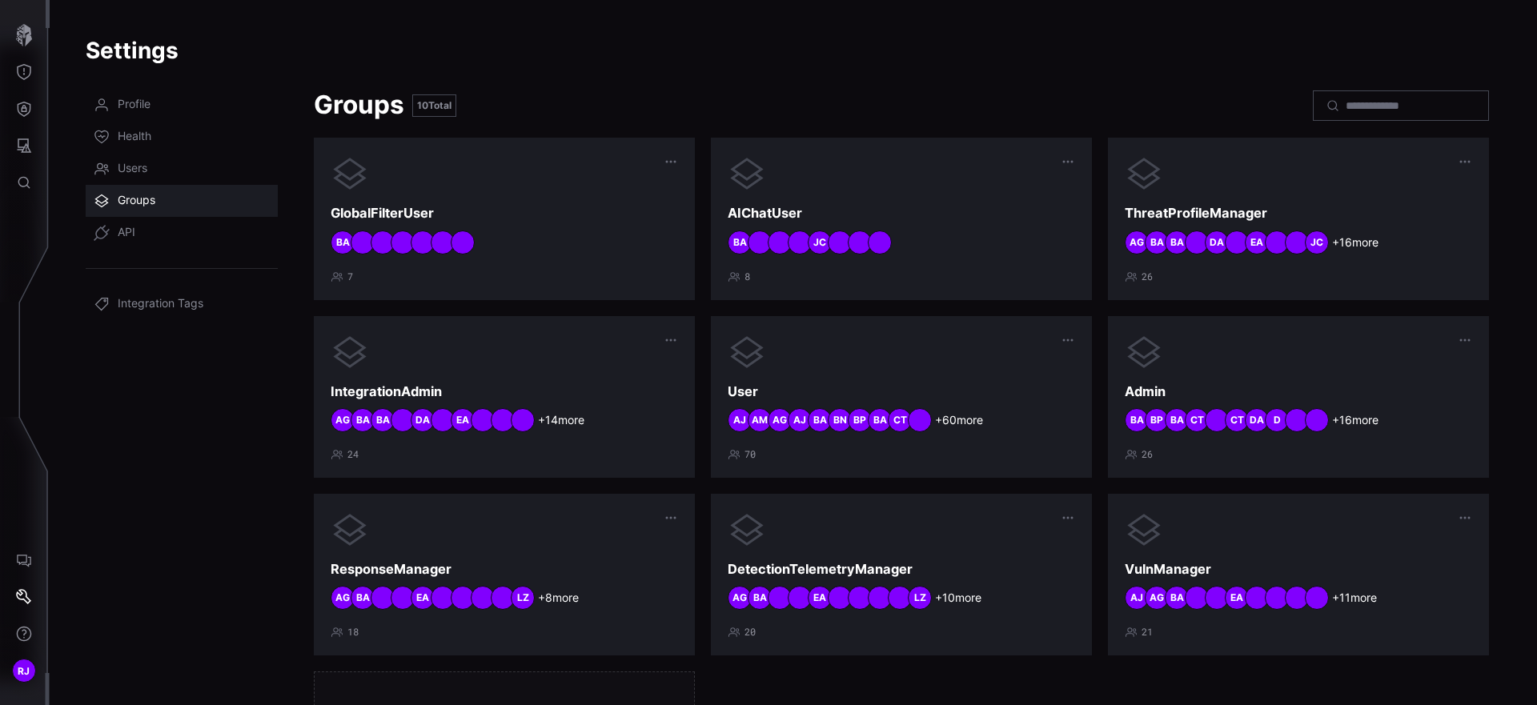
scroll to position [175, 0]
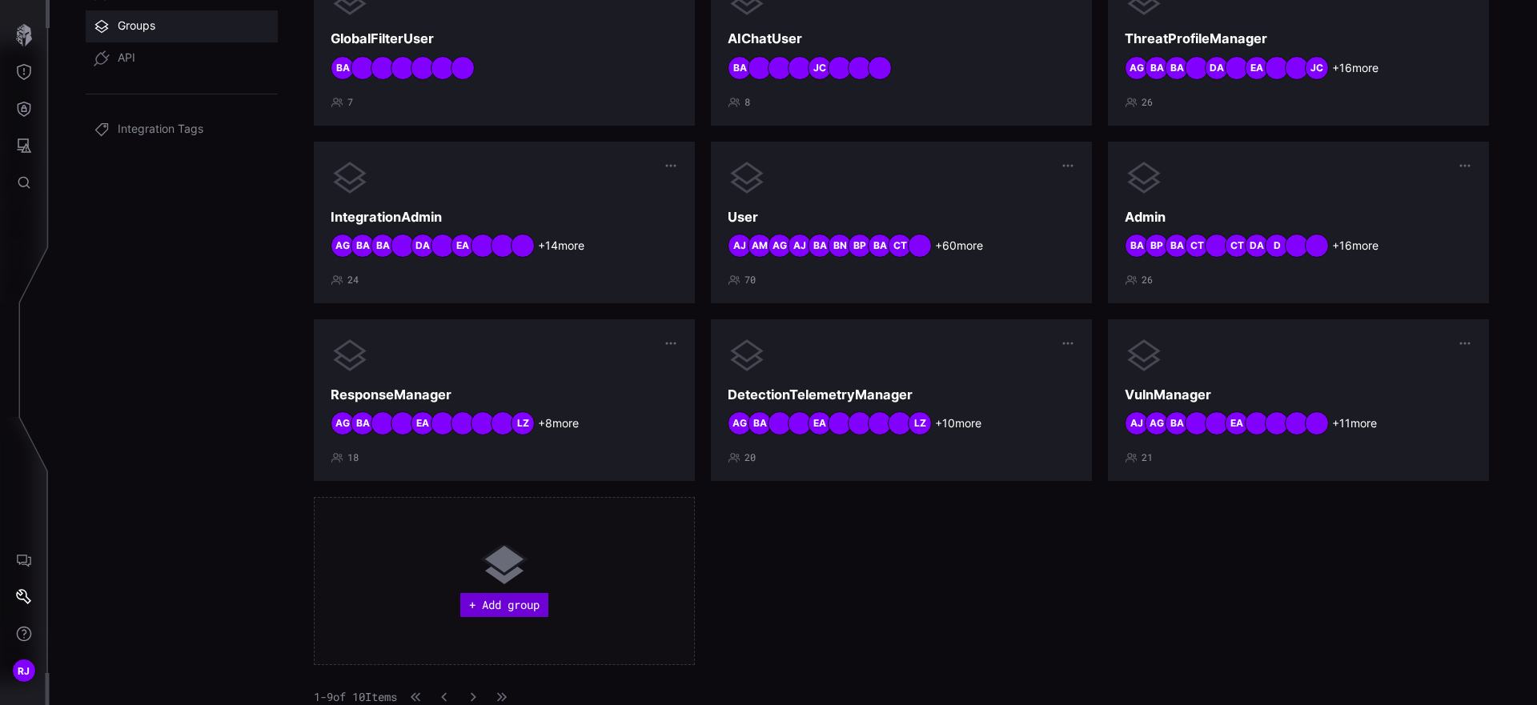
click at [508, 599] on button "+ Add group" at bounding box center [504, 605] width 88 height 24
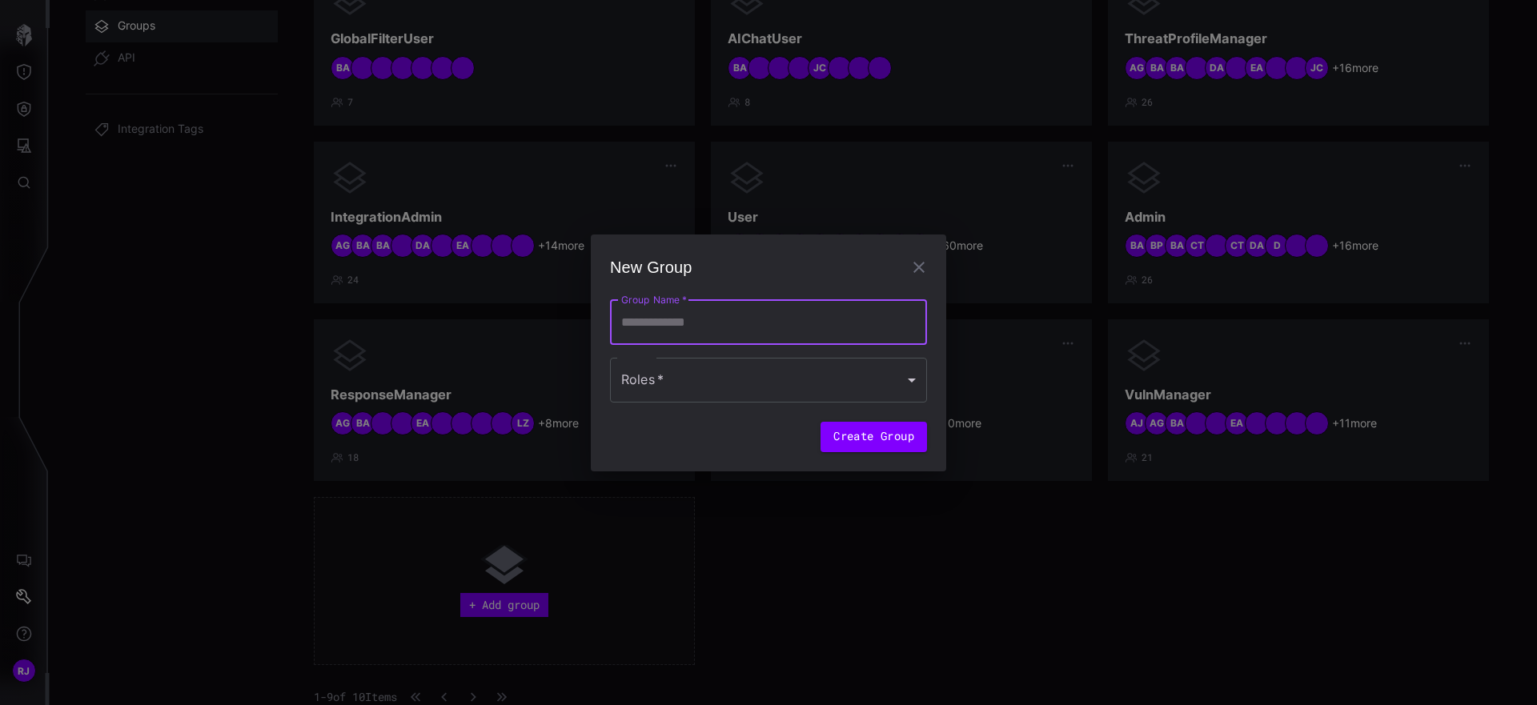
click at [791, 314] on input "Group Name   *" at bounding box center [768, 322] width 317 height 45
type input "**********"
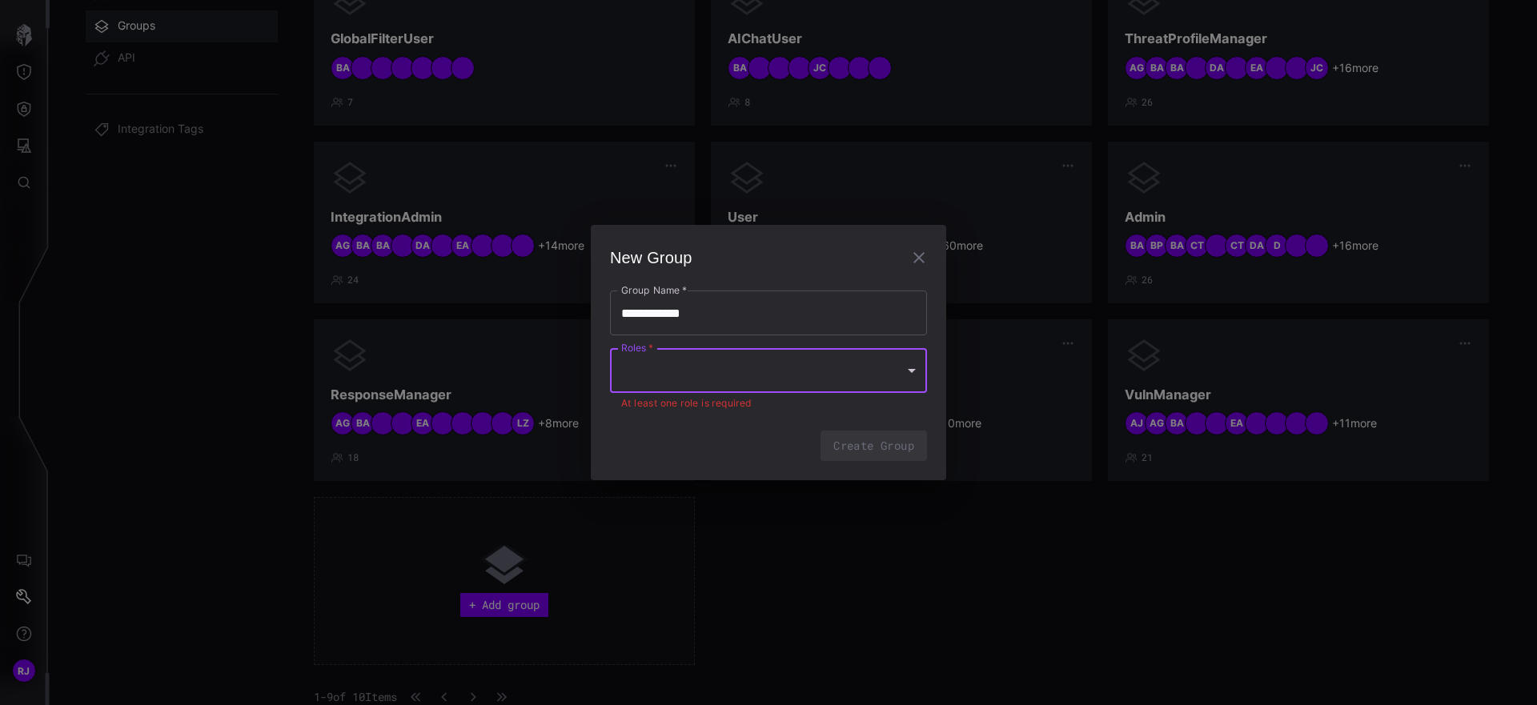
click at [809, 398] on div "Roles   * Roles   * At least one role is required" at bounding box center [768, 379] width 317 height 63
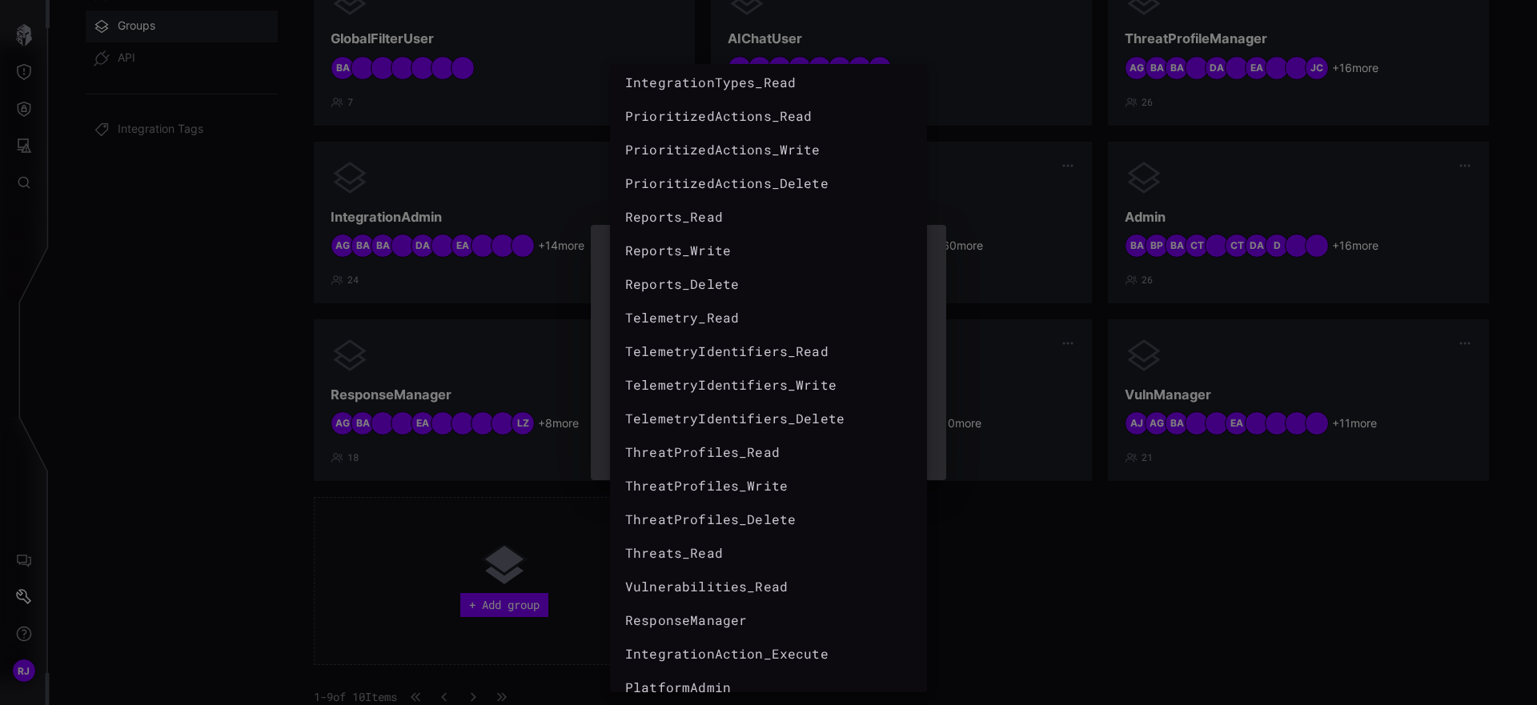
scroll to position [662, 0]
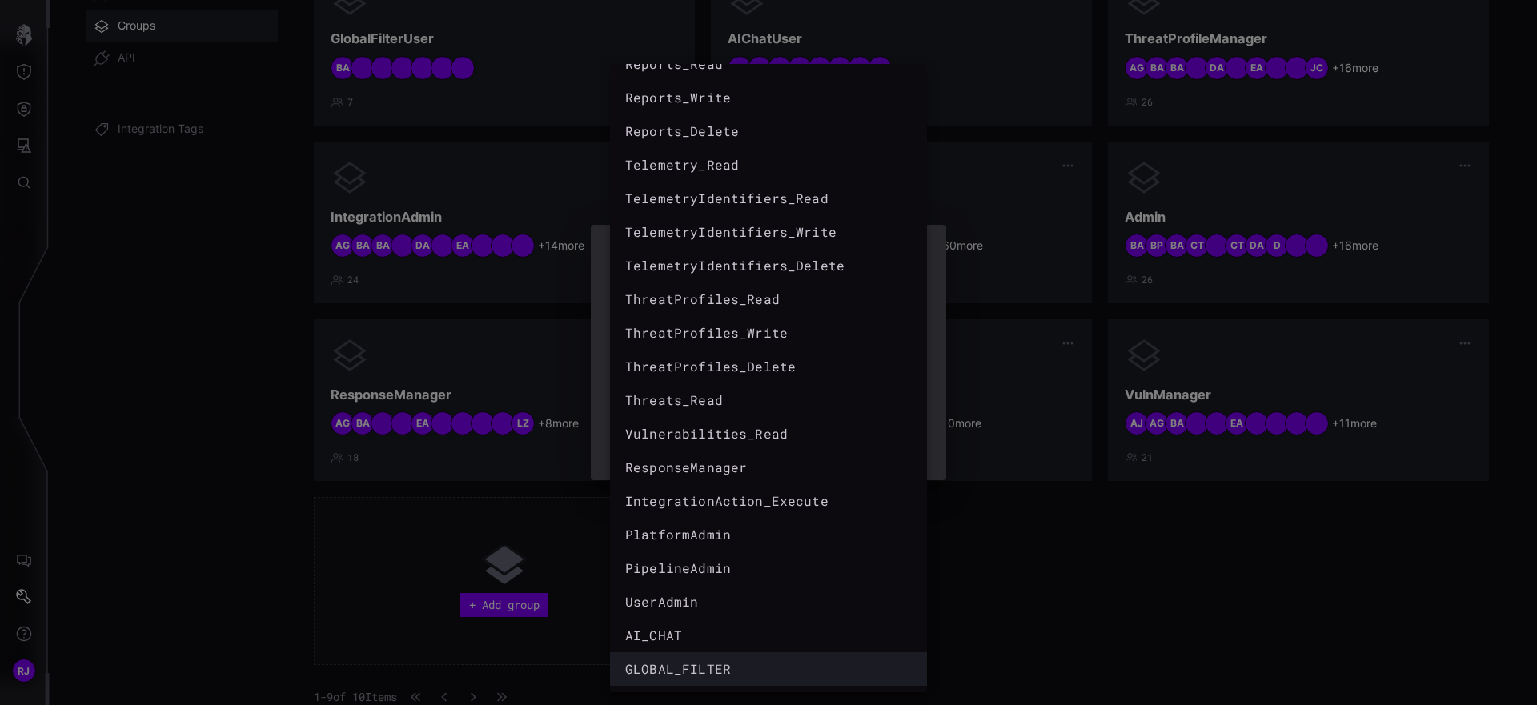
click at [732, 657] on div "GLOBAL_FILTER" at bounding box center [760, 669] width 275 height 24
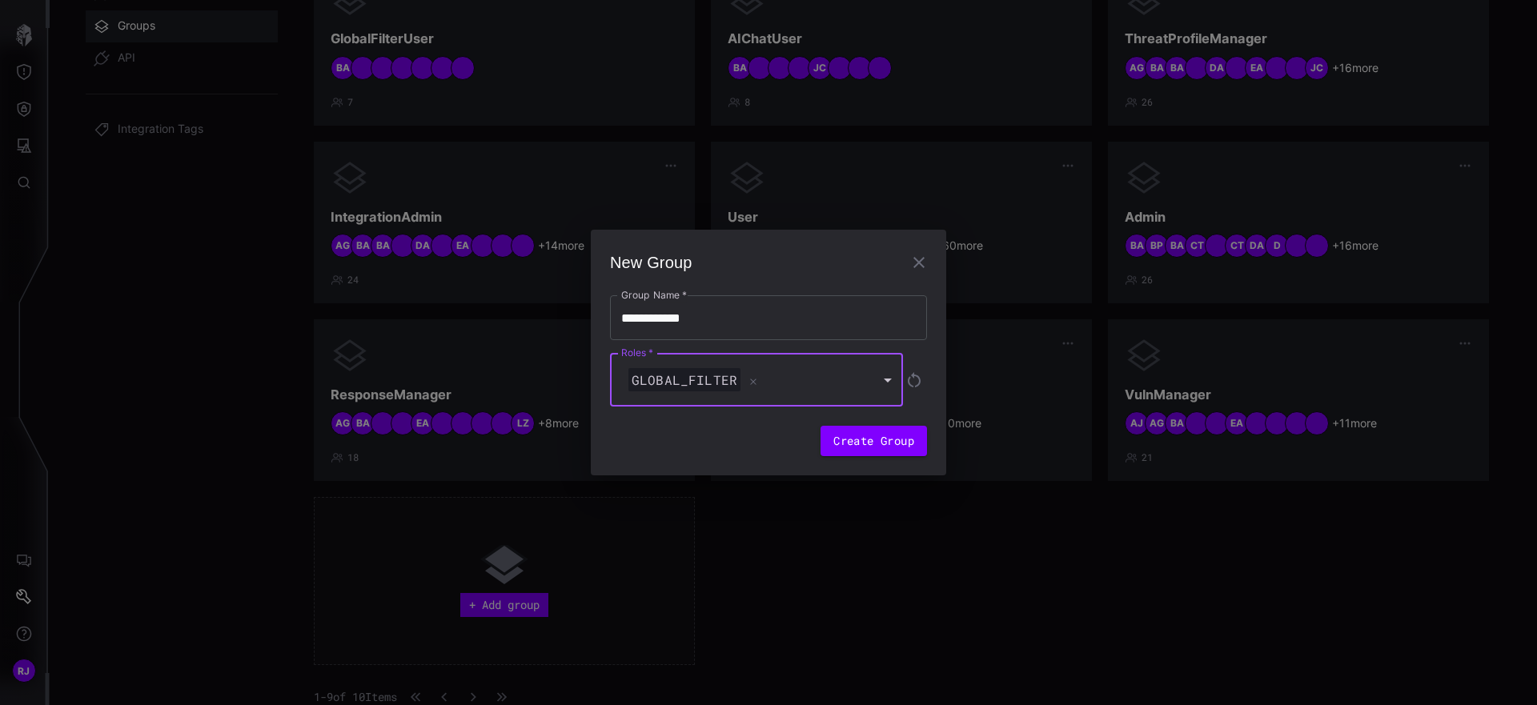
click at [817, 381] on div "GLOBAL_FILTER" at bounding box center [748, 380] width 247 height 24
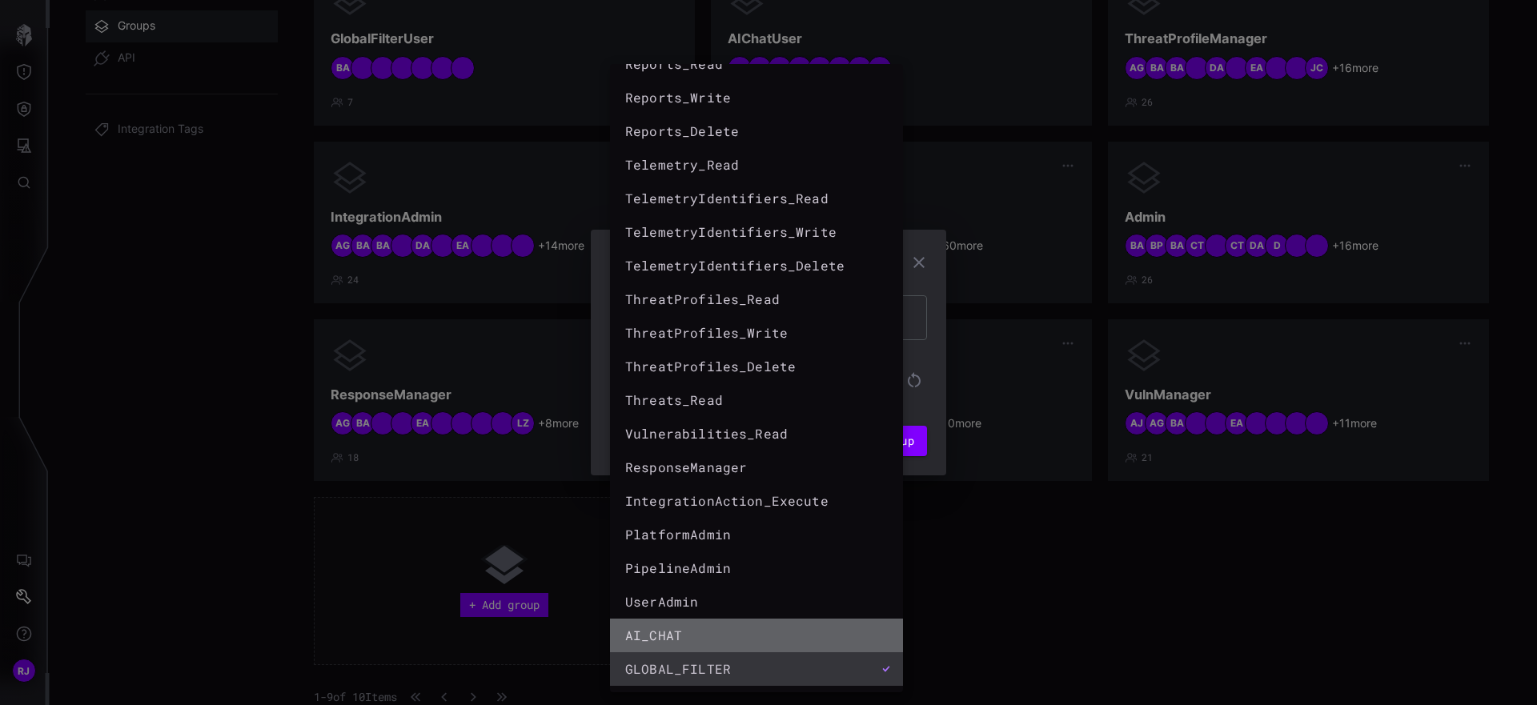
click at [732, 627] on div "AI_CHAT" at bounding box center [740, 635] width 231 height 19
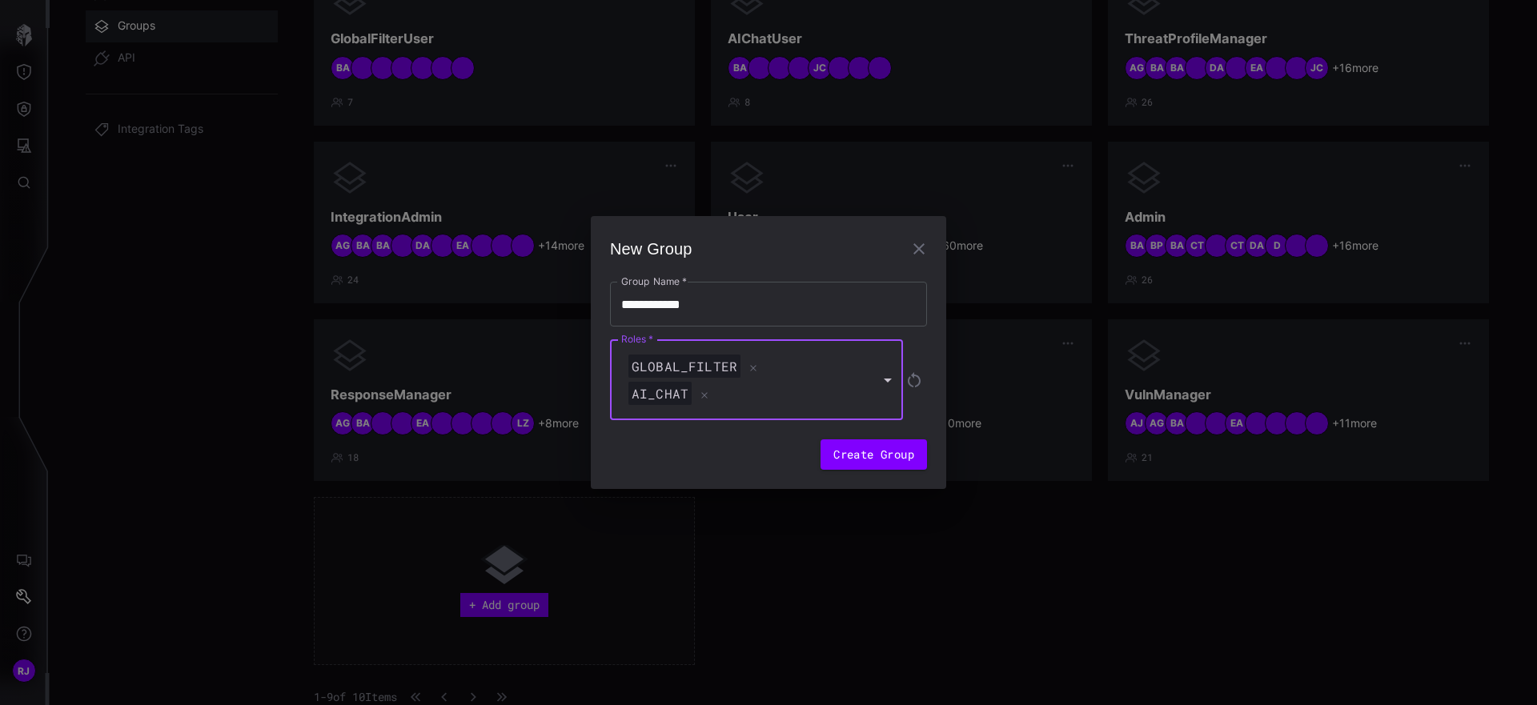
click at [780, 388] on div "AI_CHAT" at bounding box center [748, 394] width 247 height 24
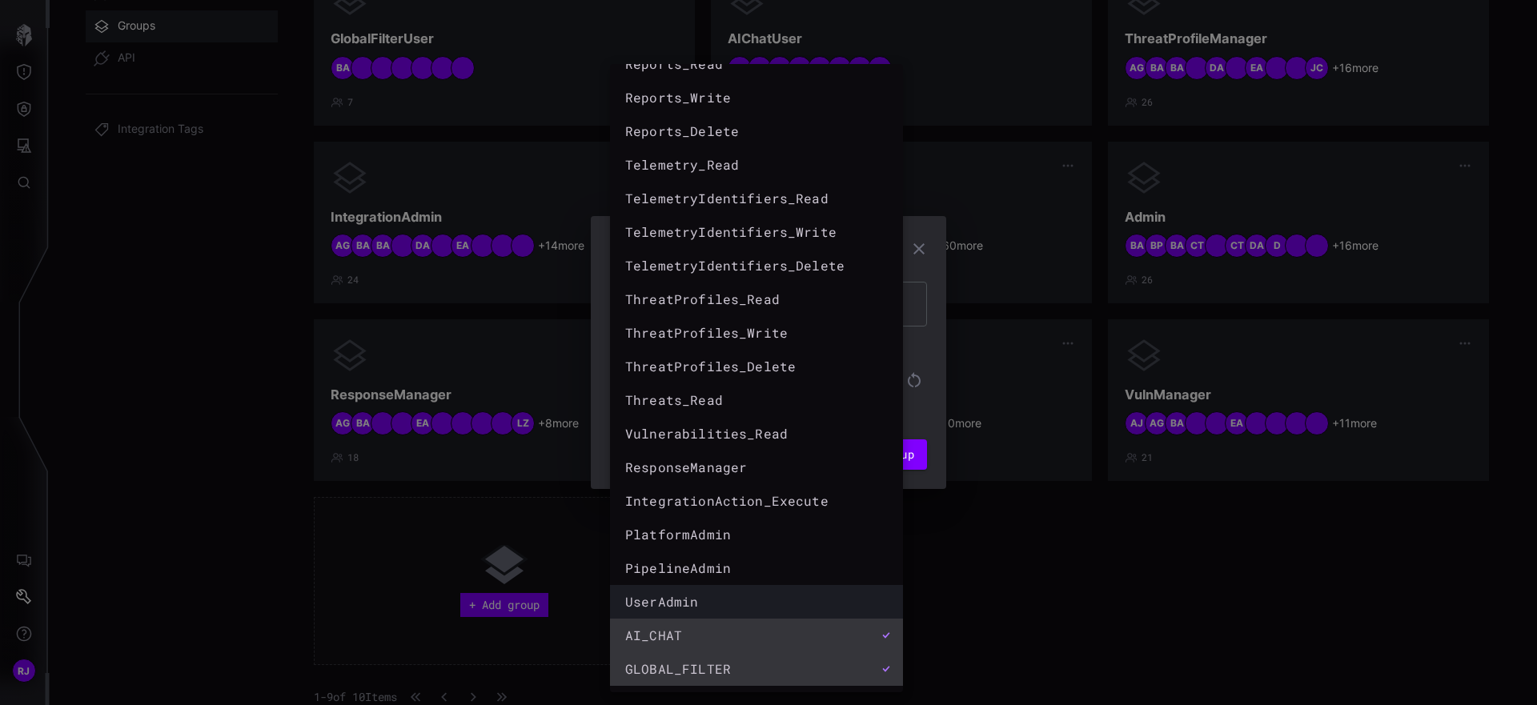
click at [727, 605] on div "UserAdmin" at bounding box center [740, 601] width 231 height 19
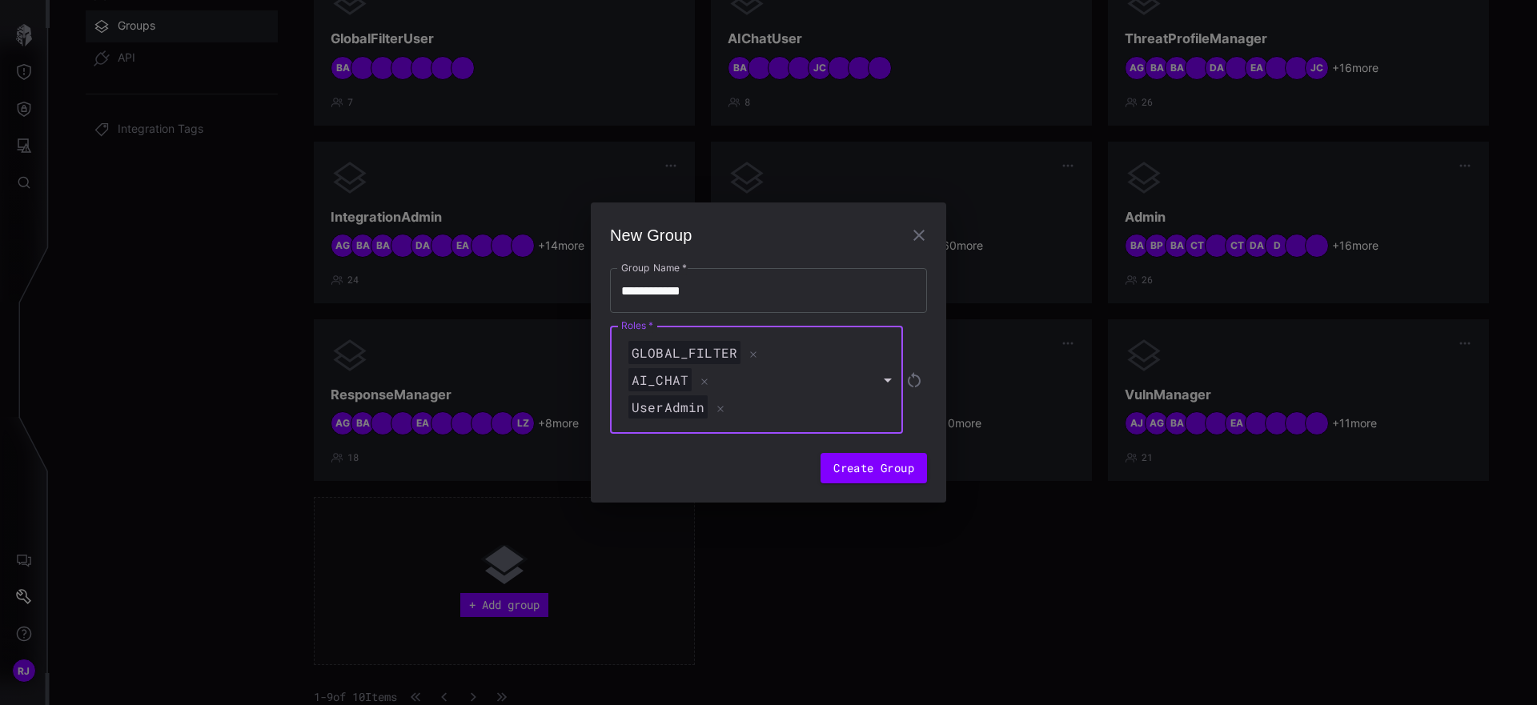
click at [811, 392] on div "GLOBAL_FILTER AI_CHAT UserAdmin" at bounding box center [754, 380] width 288 height 108
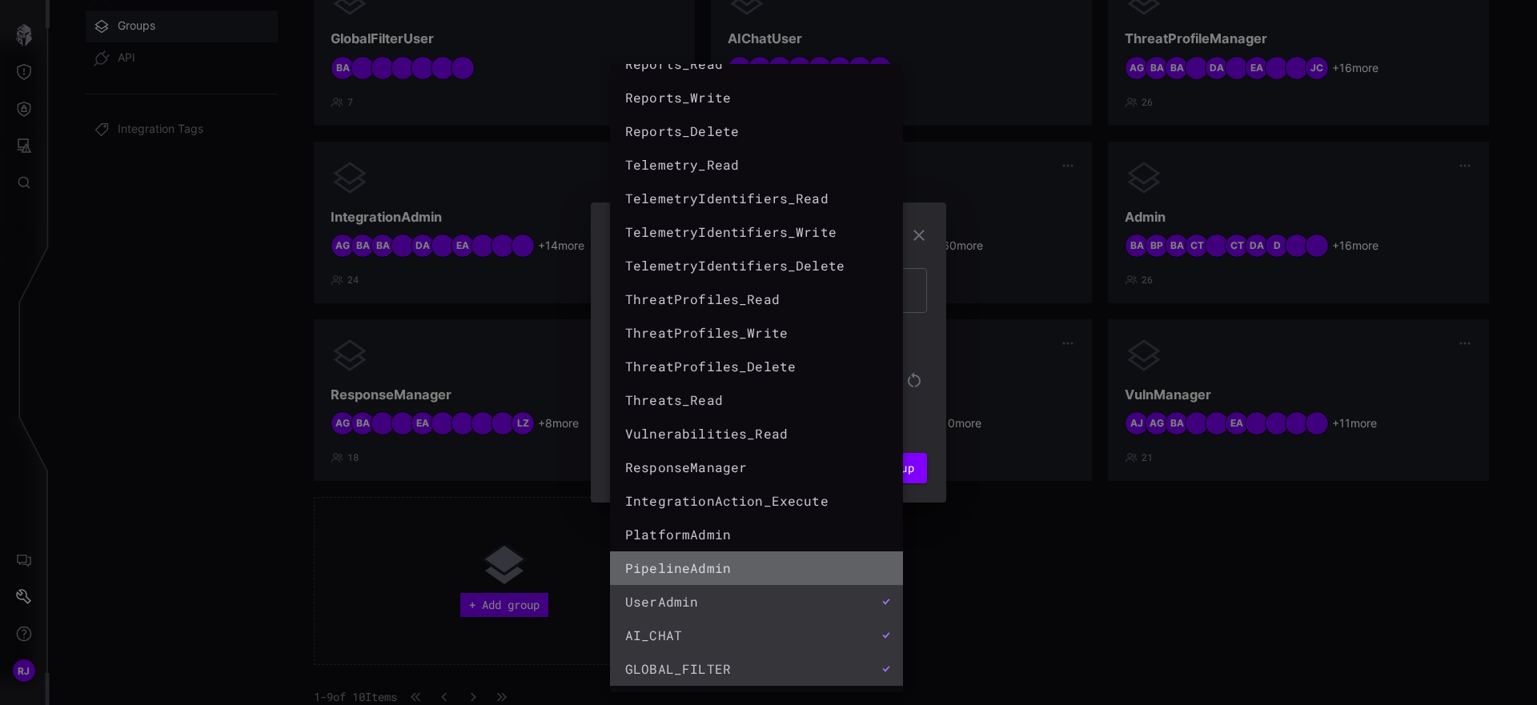
click at [774, 568] on div "PipelineAdmin" at bounding box center [740, 568] width 231 height 19
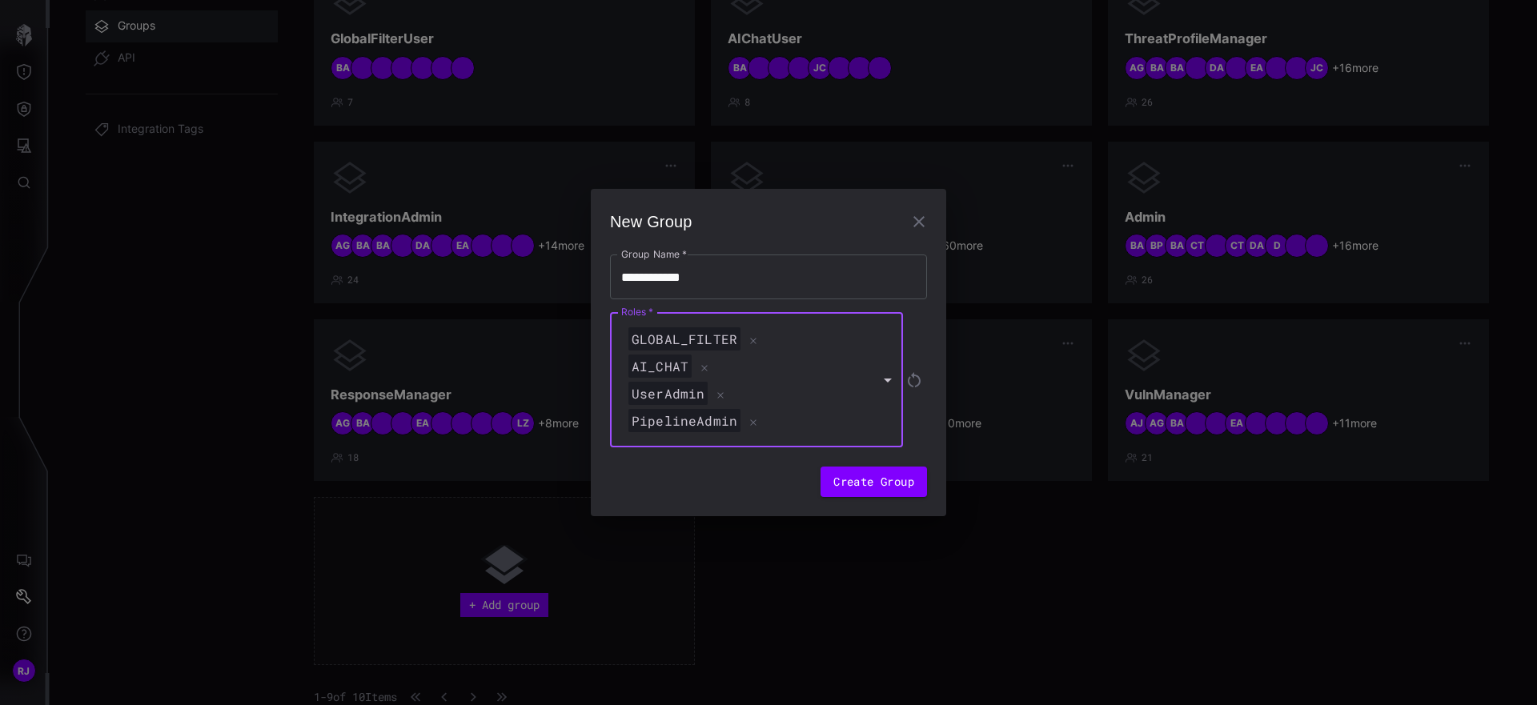
click at [841, 425] on div "PipelineAdmin" at bounding box center [748, 421] width 247 height 24
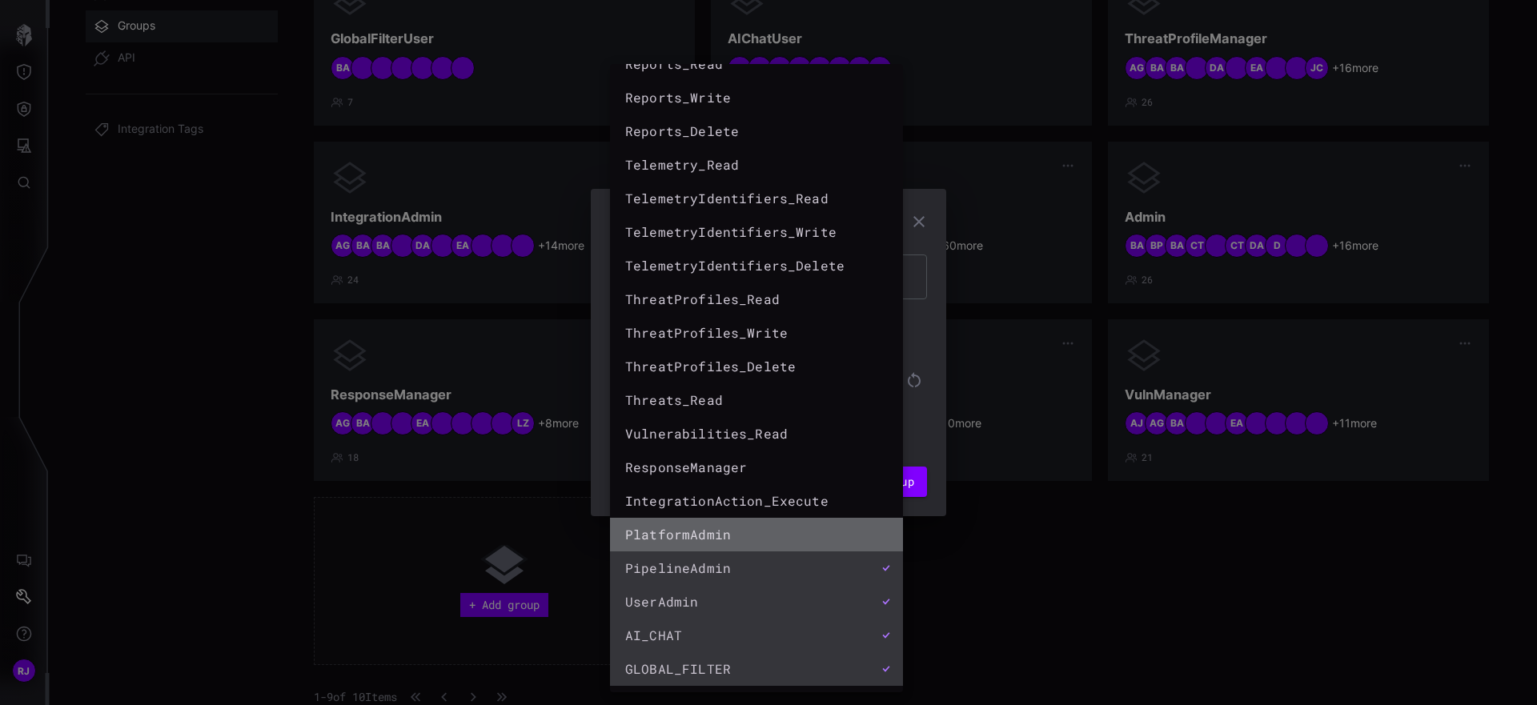
click at [781, 520] on li "PlatformAdmin" at bounding box center [756, 535] width 293 height 34
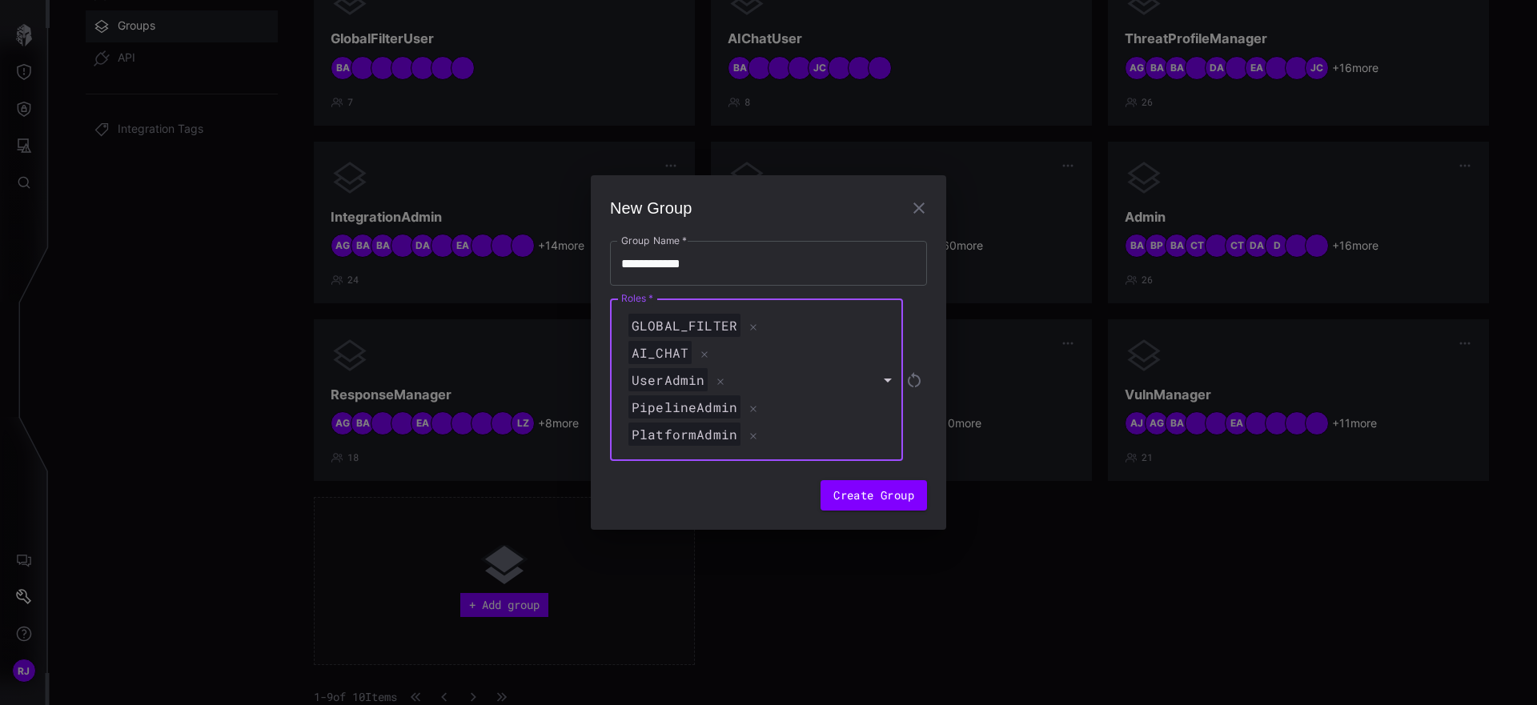
click at [826, 411] on div "PipelineAdmin" at bounding box center [748, 407] width 247 height 24
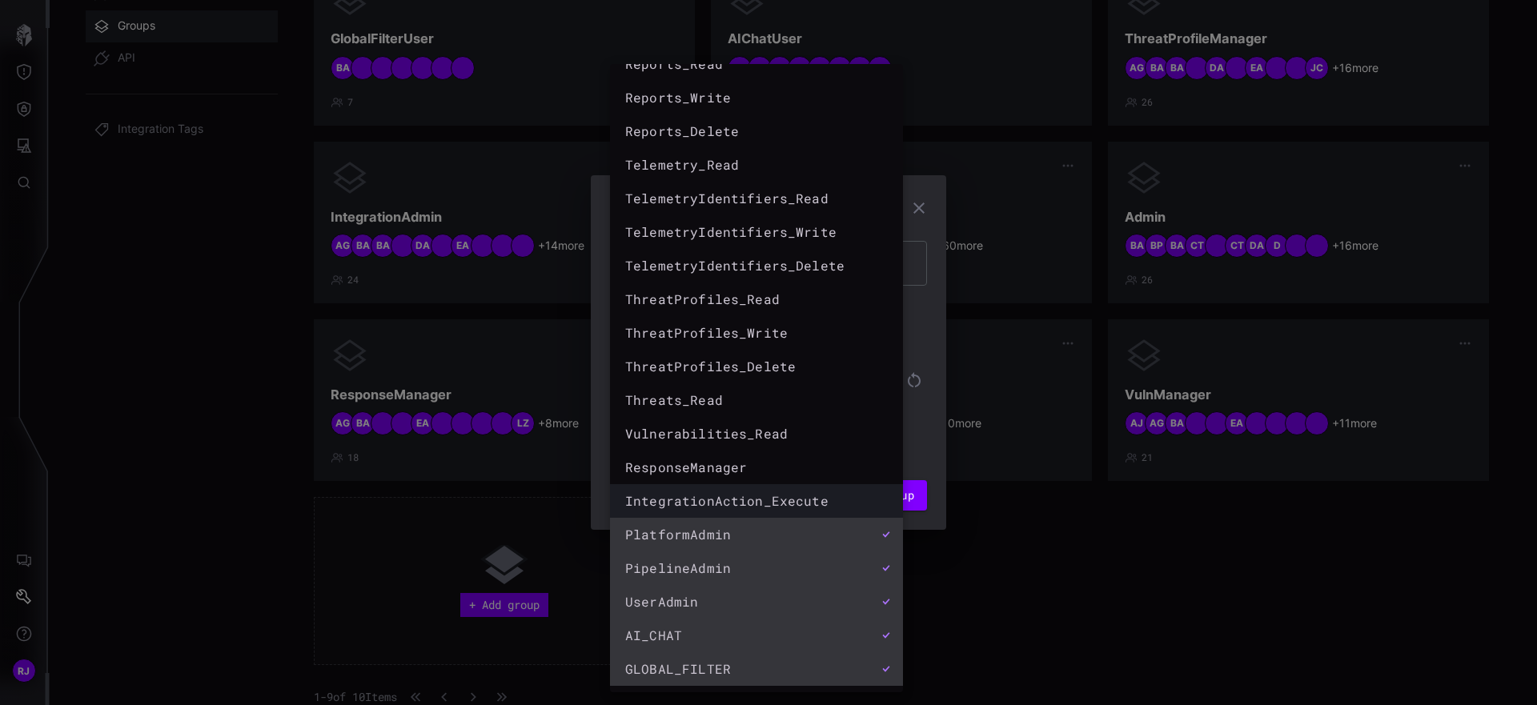
click at [791, 495] on div "IntegrationAction_Execute" at bounding box center [740, 501] width 231 height 19
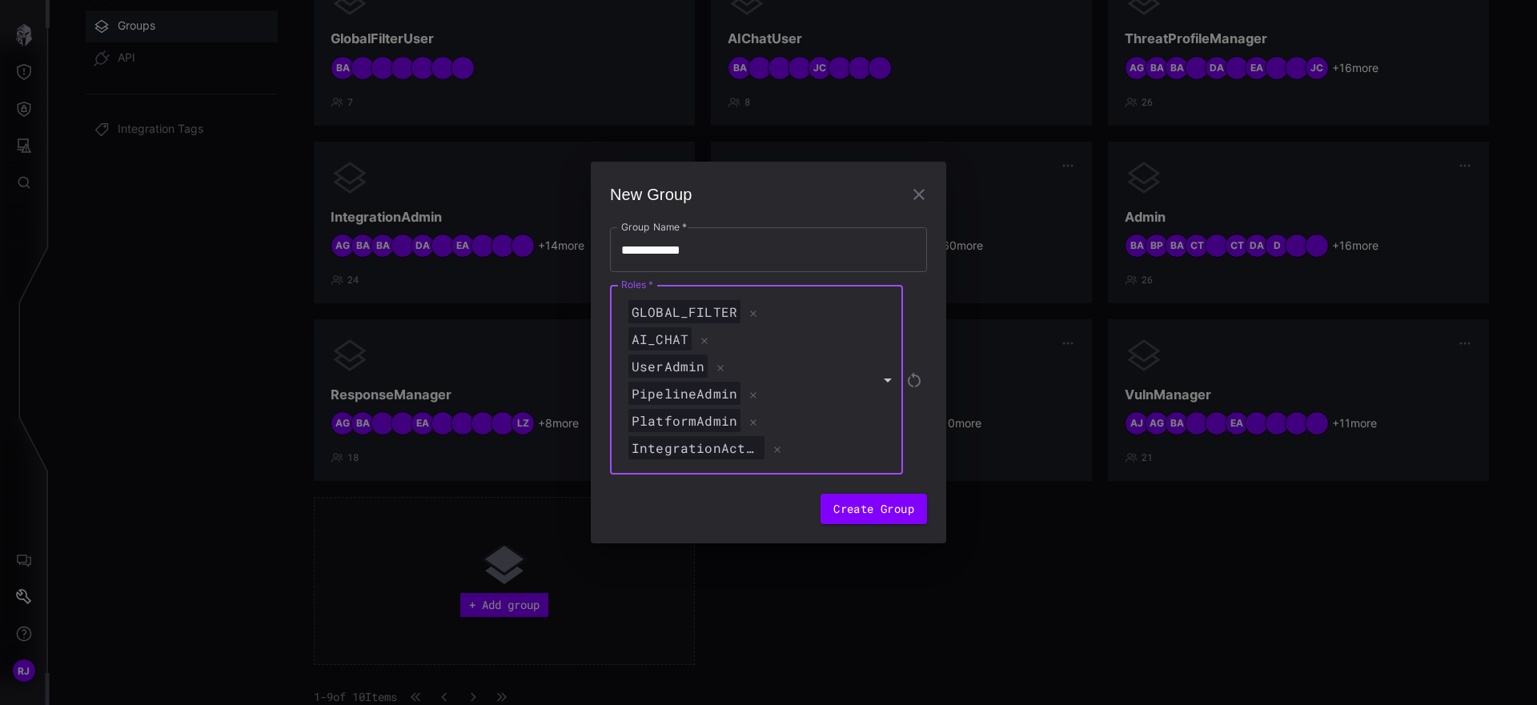
click at [861, 405] on div "PipelineAdmin" at bounding box center [748, 394] width 247 height 24
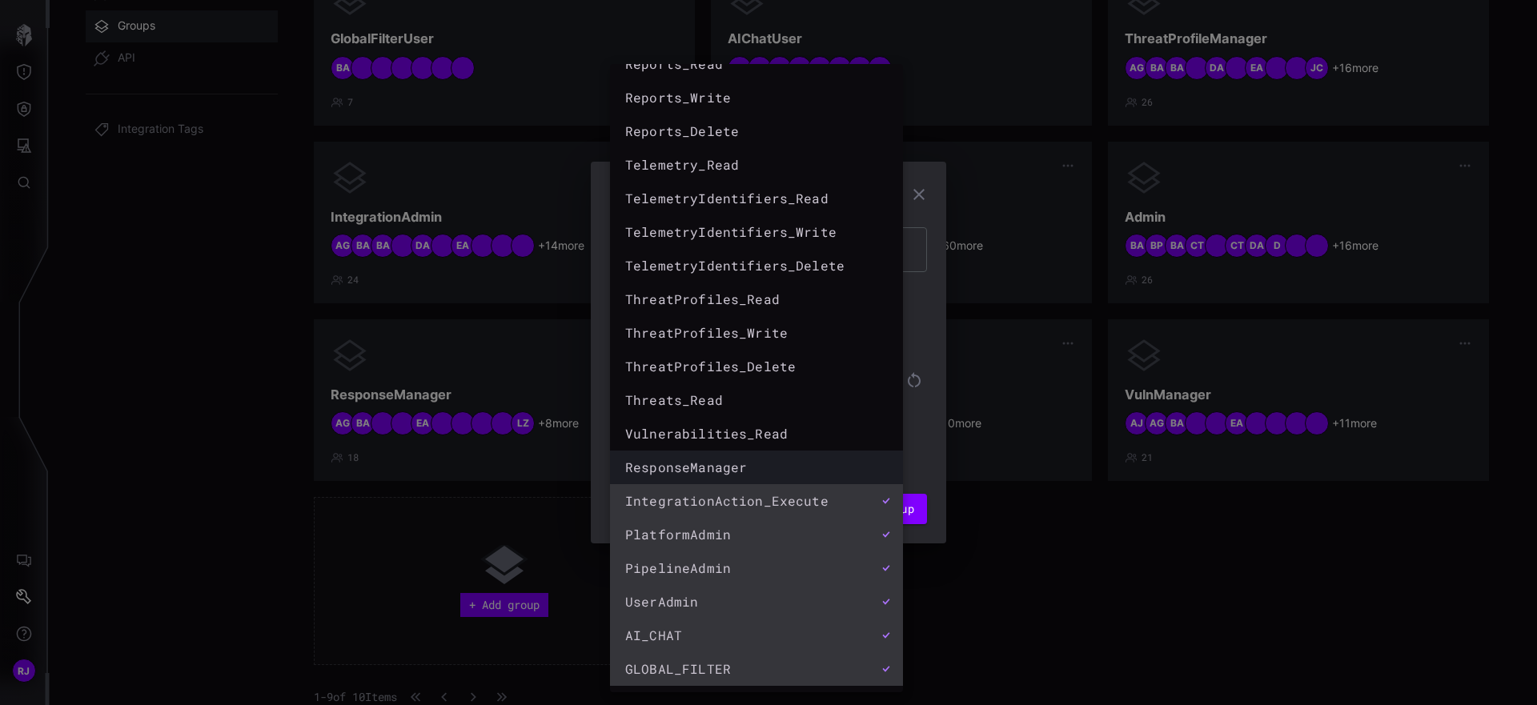
click at [790, 459] on div "ResponseManager" at bounding box center [740, 467] width 231 height 19
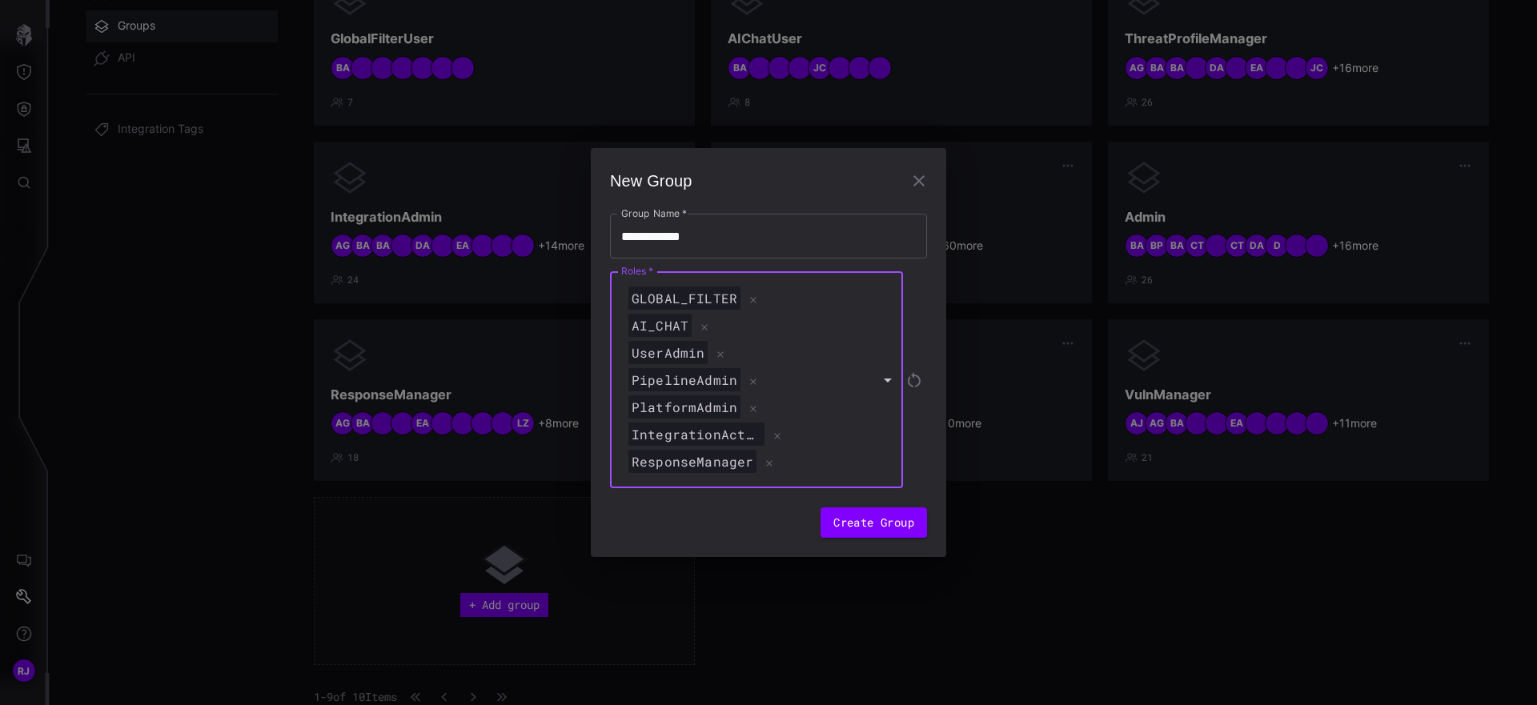
click at [855, 424] on div "IntegrationAction_Execute" at bounding box center [748, 435] width 247 height 24
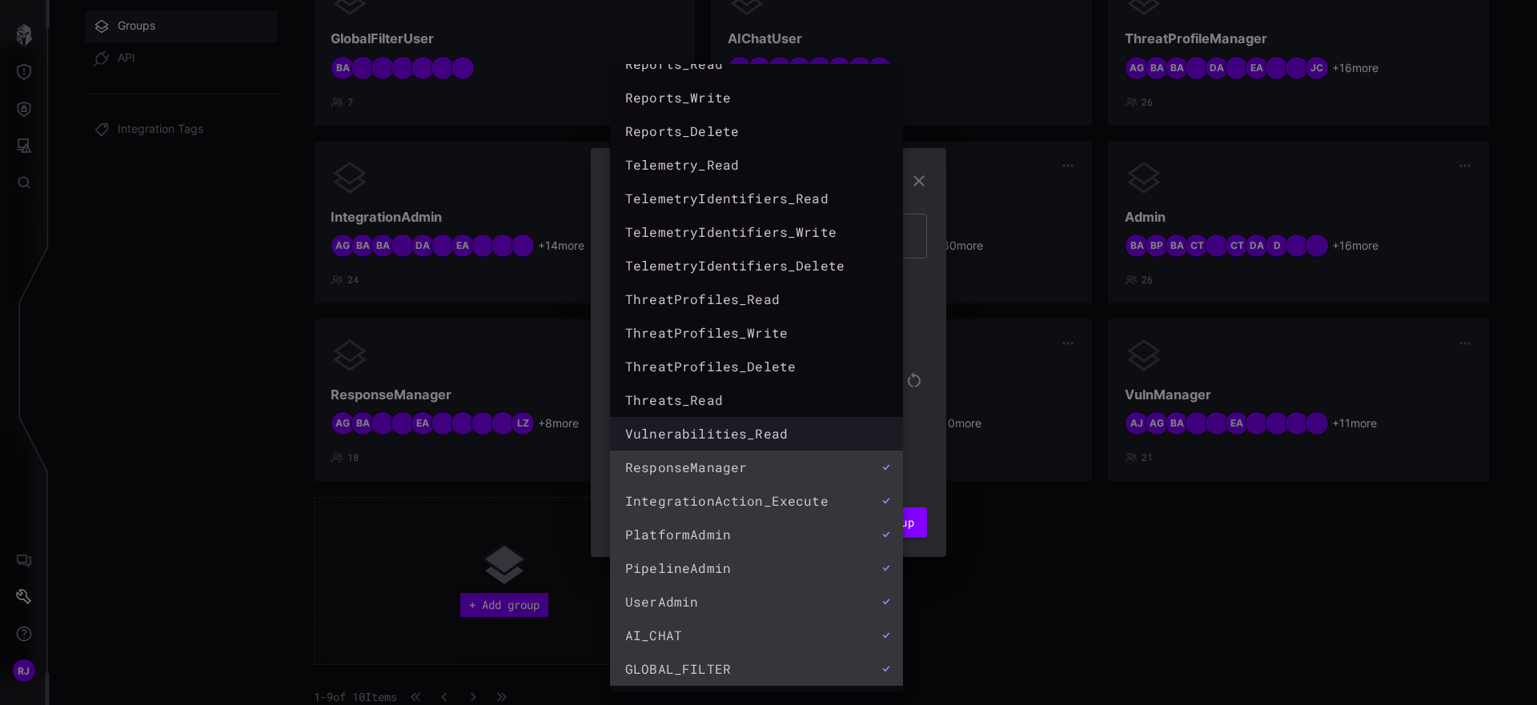
click at [820, 425] on div "Vulnerabilities_Read" at bounding box center [740, 433] width 231 height 19
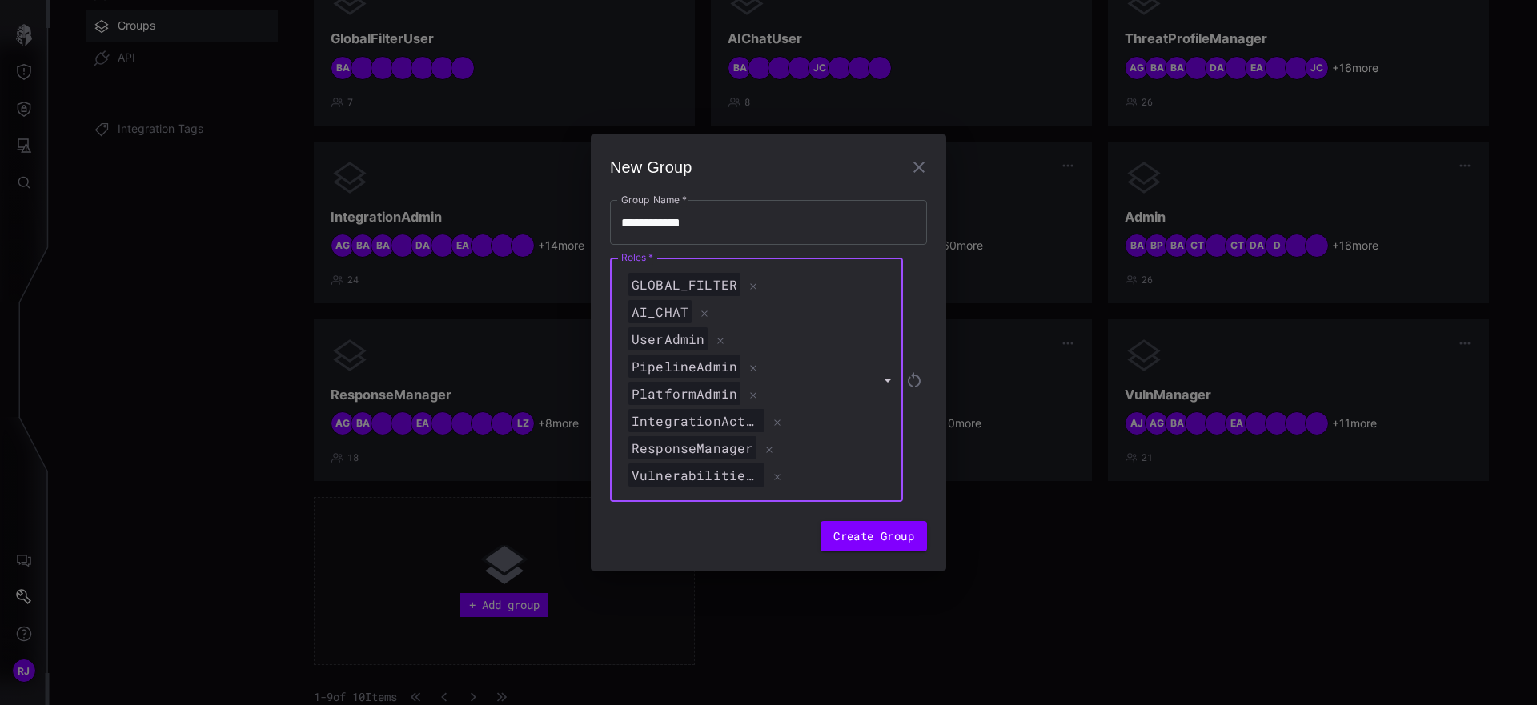
click at [855, 379] on div "GLOBAL_FILTER AI_CHAT UserAdmin PipelineAdmin PlatformAdmin IntegrationAction_E…" at bounding box center [754, 380] width 288 height 244
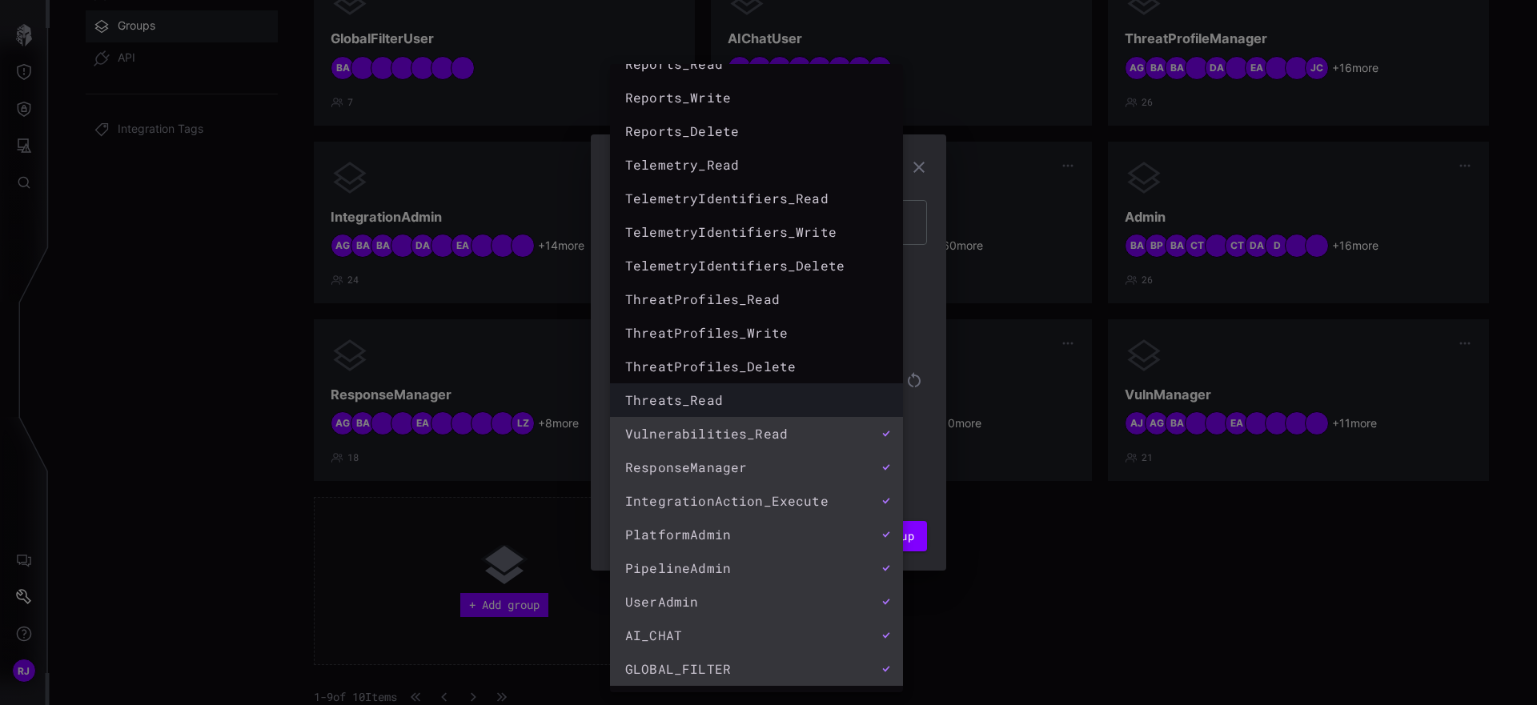
click at [807, 389] on div "Threats_Read" at bounding box center [748, 400] width 251 height 24
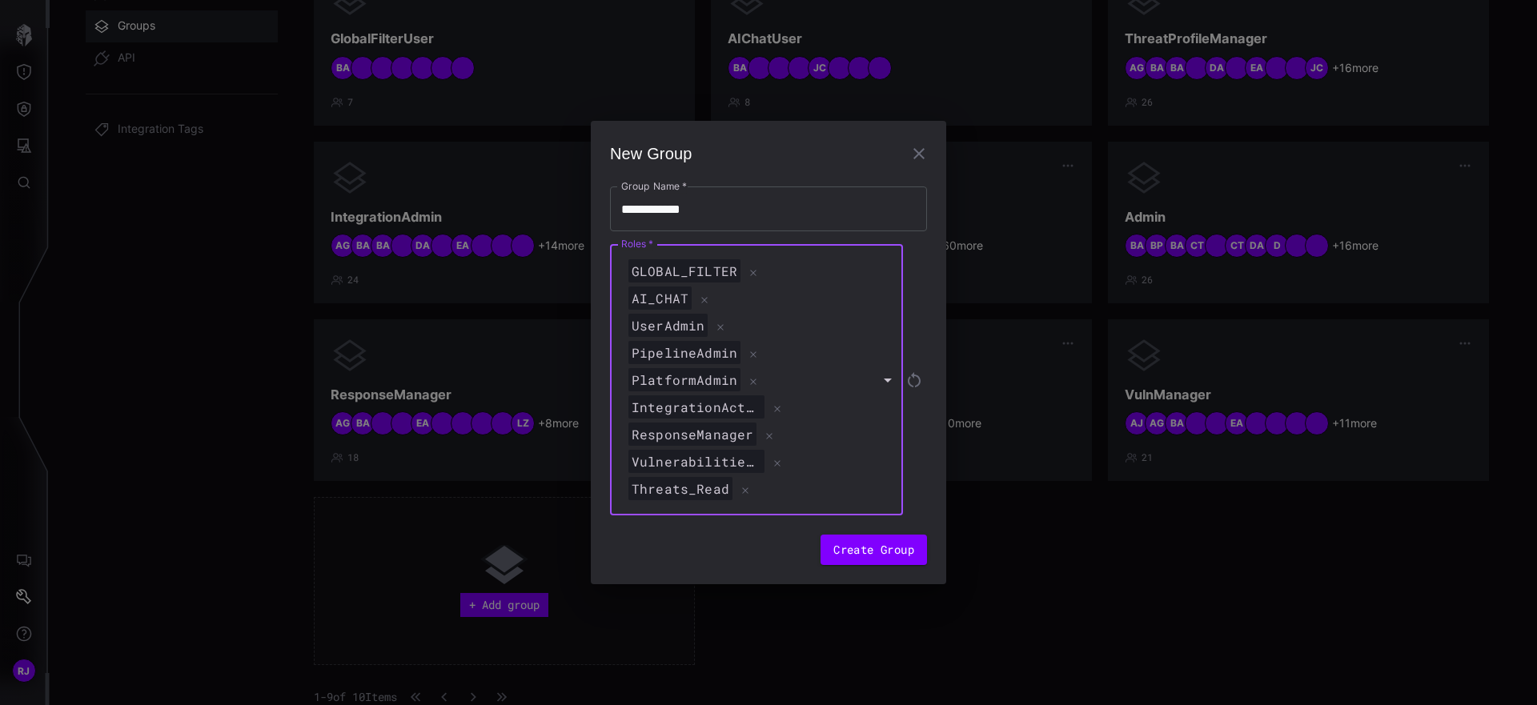
click at [858, 403] on div "IntegrationAction_Execute" at bounding box center [748, 407] width 247 height 24
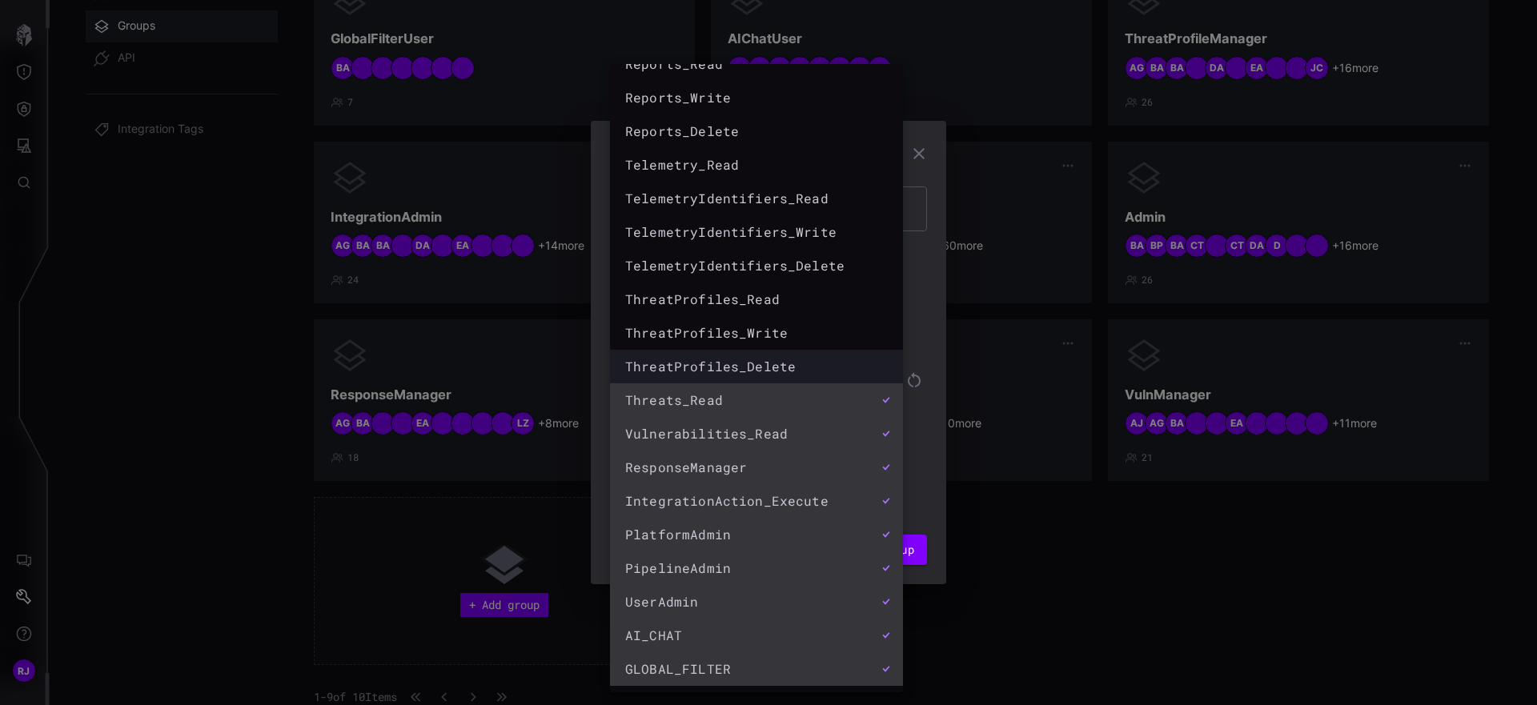
click at [806, 356] on div "ThreatProfiles_Delete" at bounding box center [748, 367] width 251 height 24
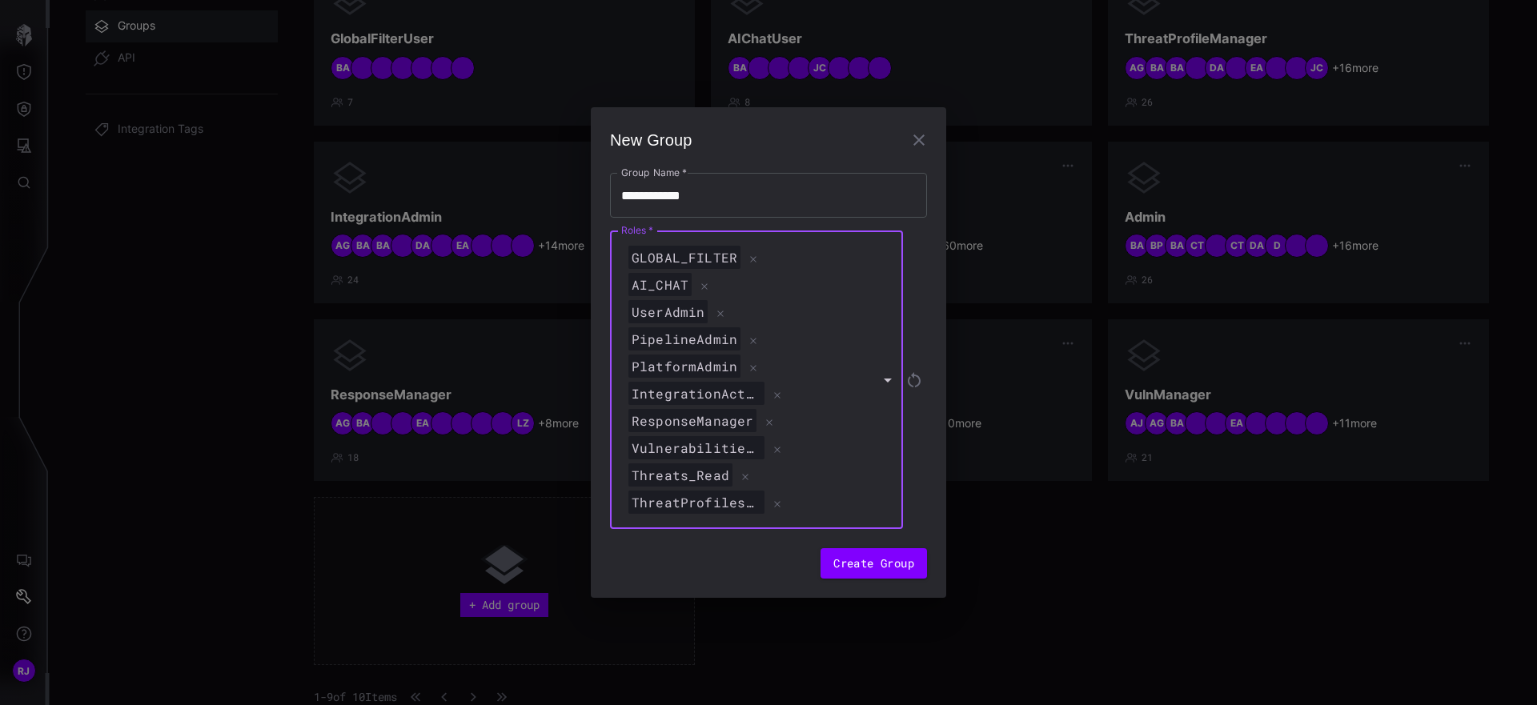
click at [848, 367] on div "PlatformAdmin" at bounding box center [748, 367] width 247 height 24
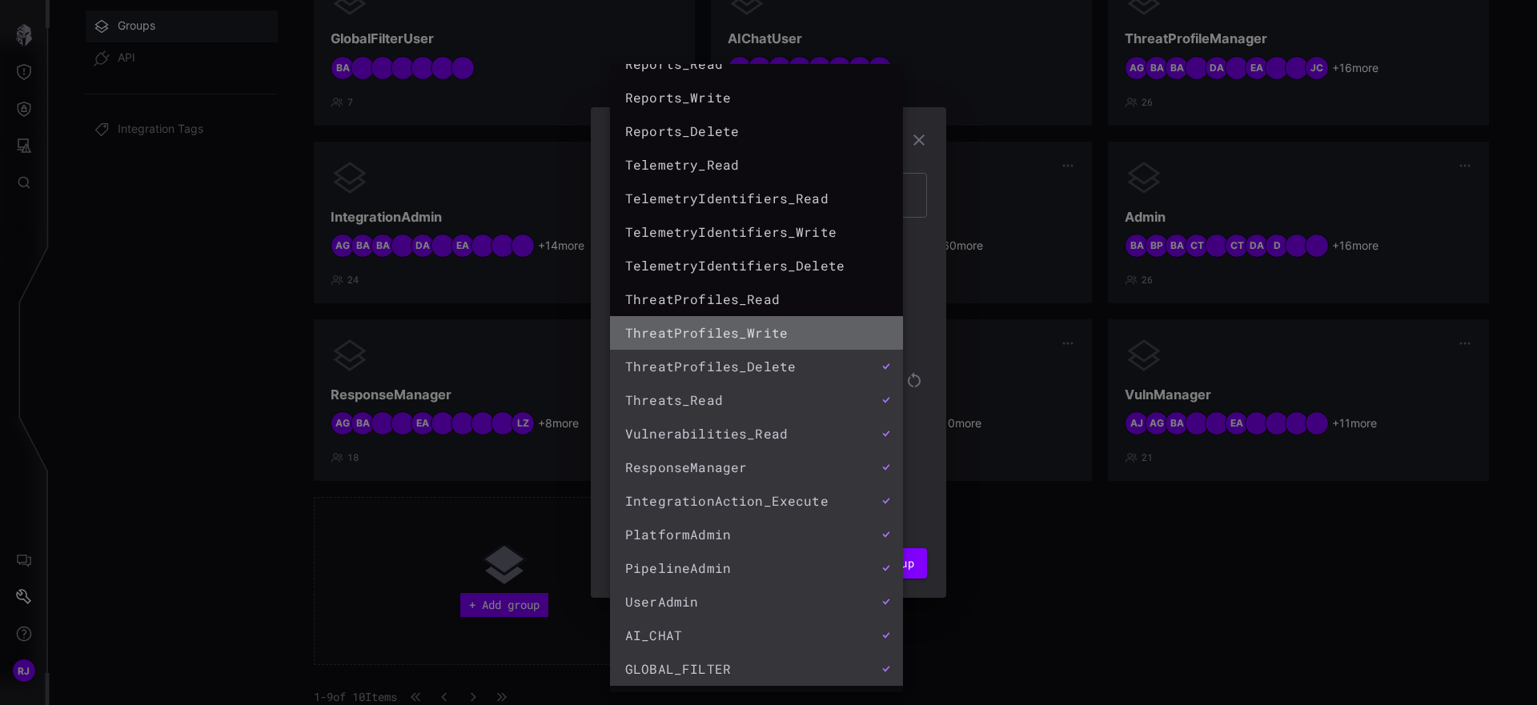
click at [810, 328] on div "ThreatProfiles_Write" at bounding box center [740, 332] width 231 height 19
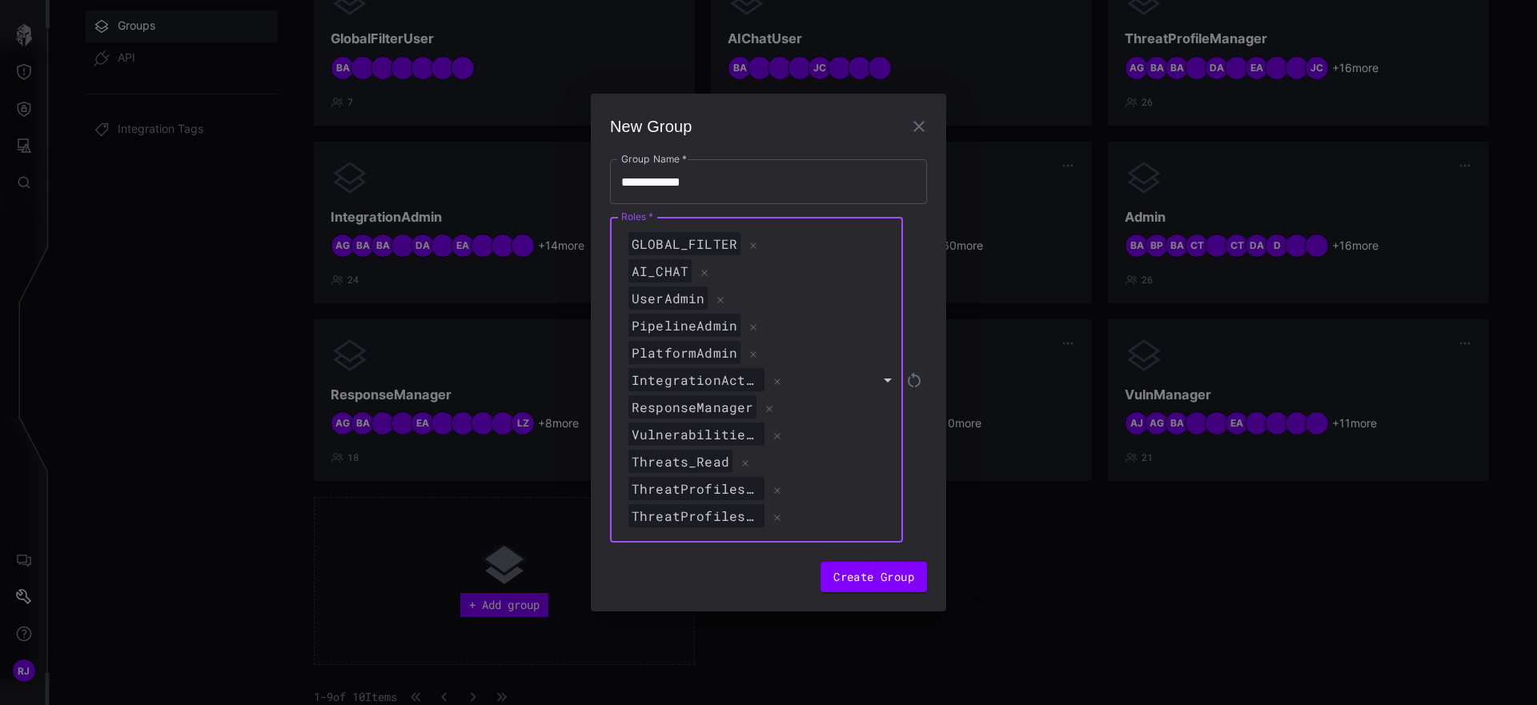
click at [876, 404] on div "GLOBAL_FILTER AI_CHAT UserAdmin PipelineAdmin PlatformAdmin IntegrationAction_E…" at bounding box center [754, 380] width 288 height 326
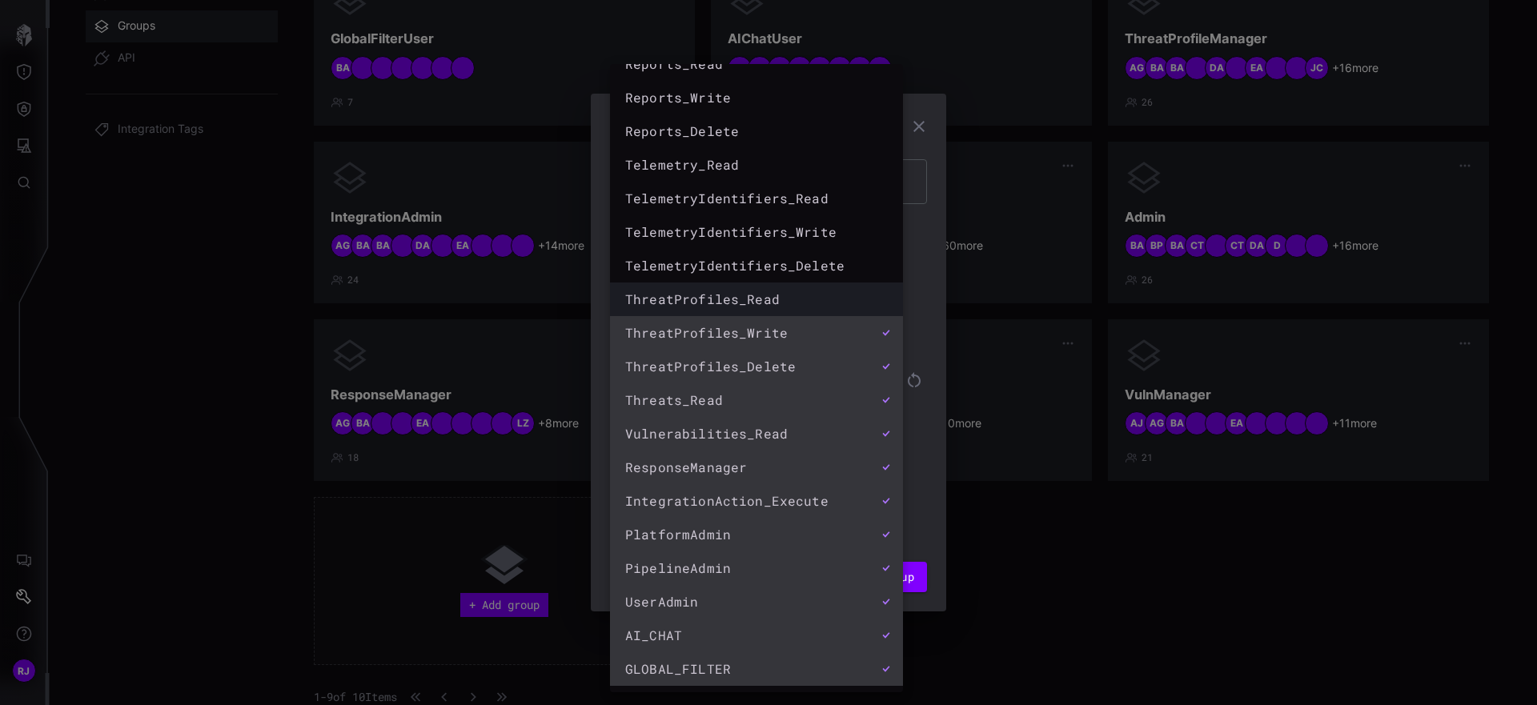
click at [772, 293] on div "ThreatProfiles_Read" at bounding box center [740, 299] width 231 height 19
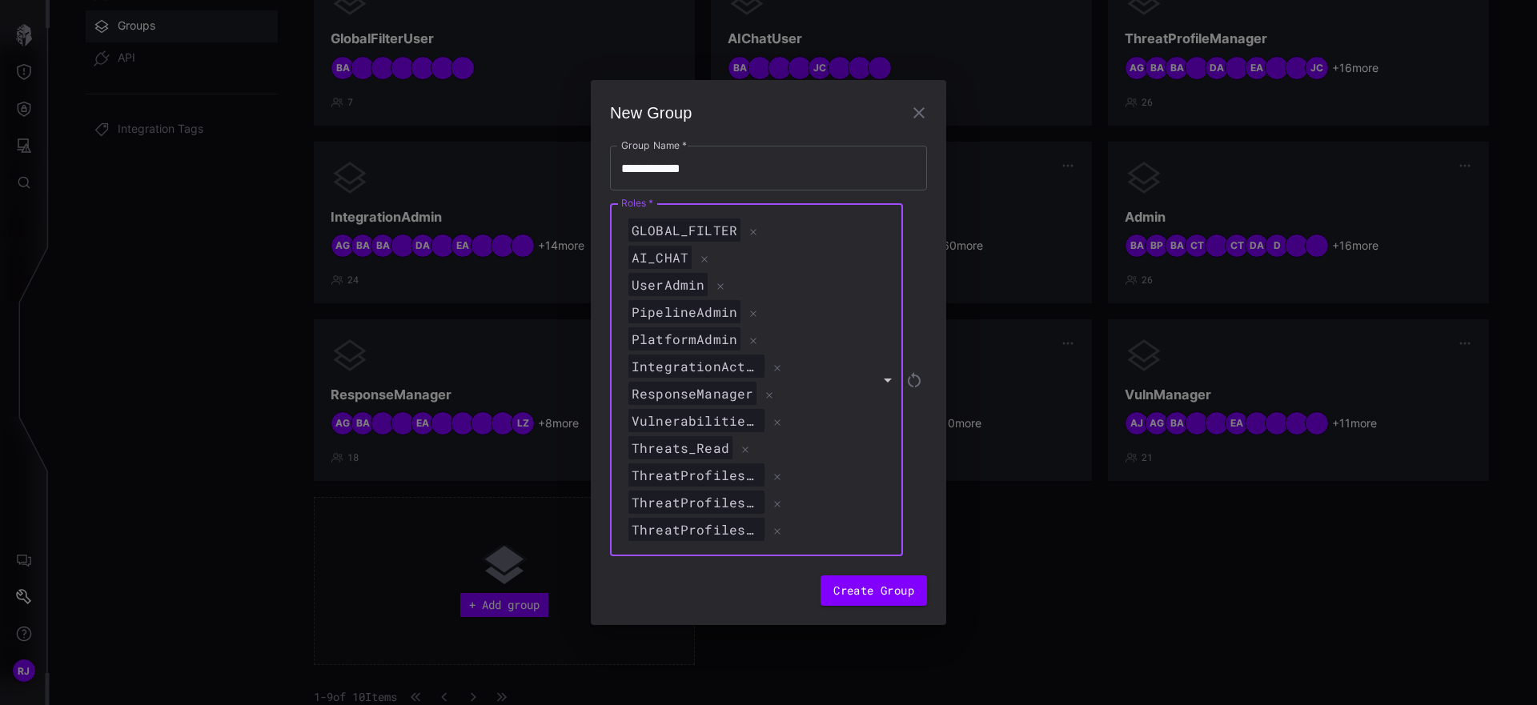
click at [846, 391] on div "ResponseManager" at bounding box center [748, 394] width 247 height 24
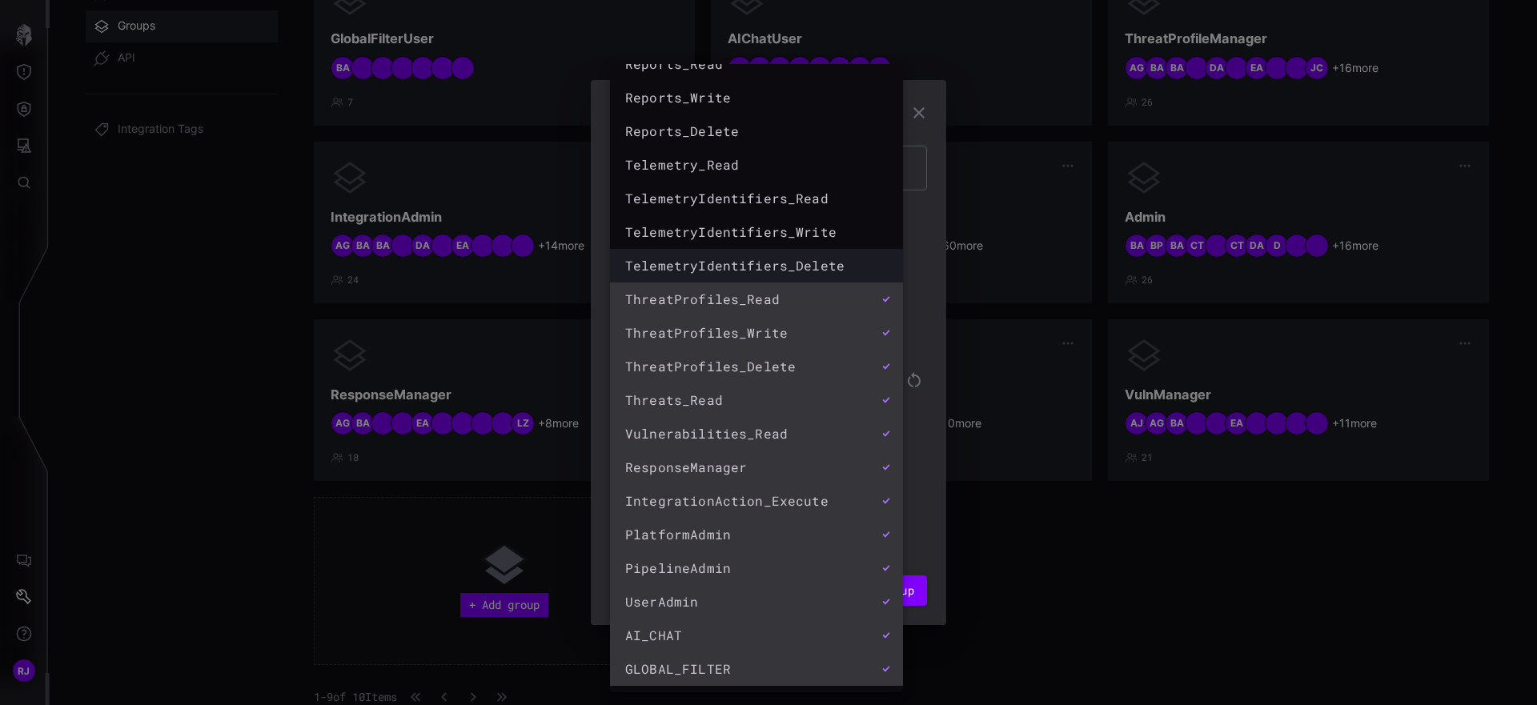
click at [833, 267] on div "TelemetryIdentifiers_Delete" at bounding box center [740, 265] width 231 height 19
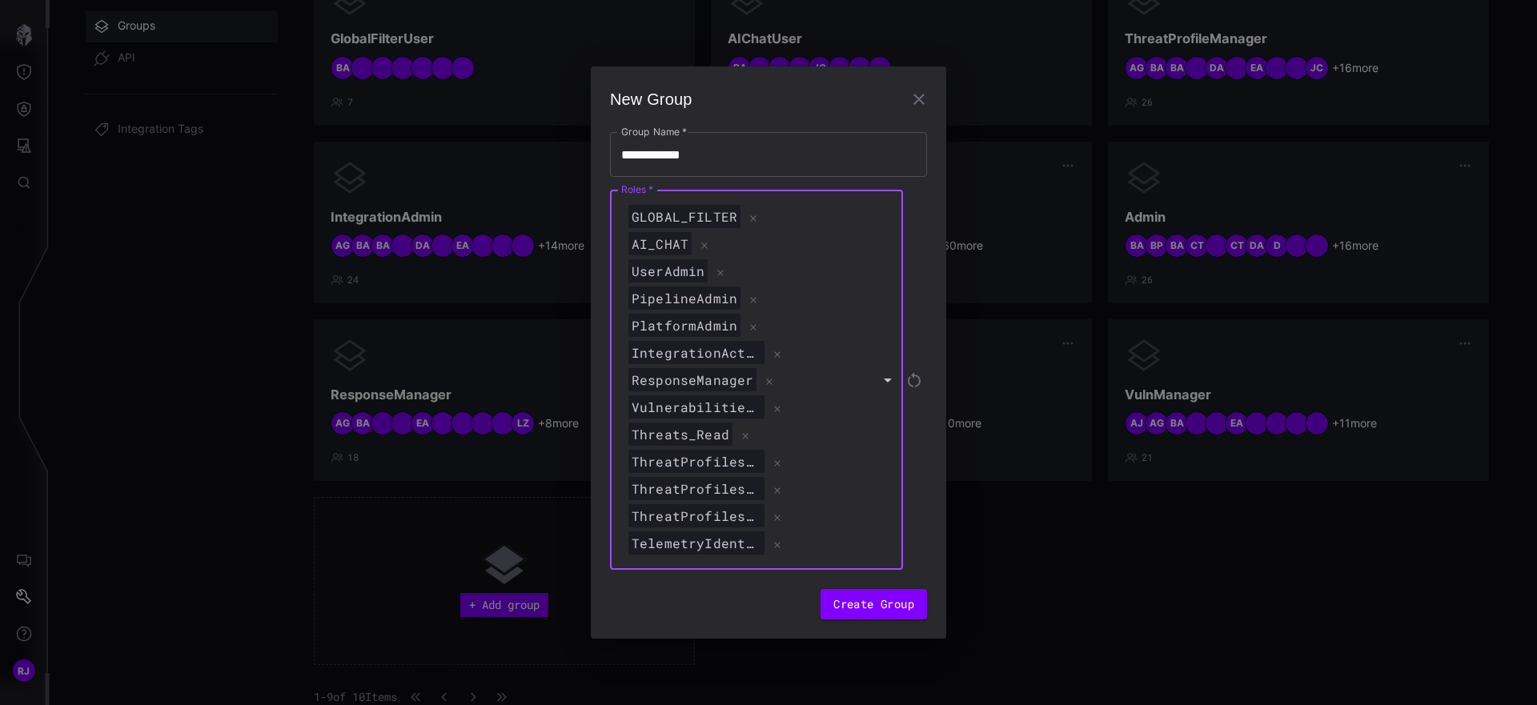
click at [853, 390] on div "ResponseManager" at bounding box center [748, 380] width 247 height 24
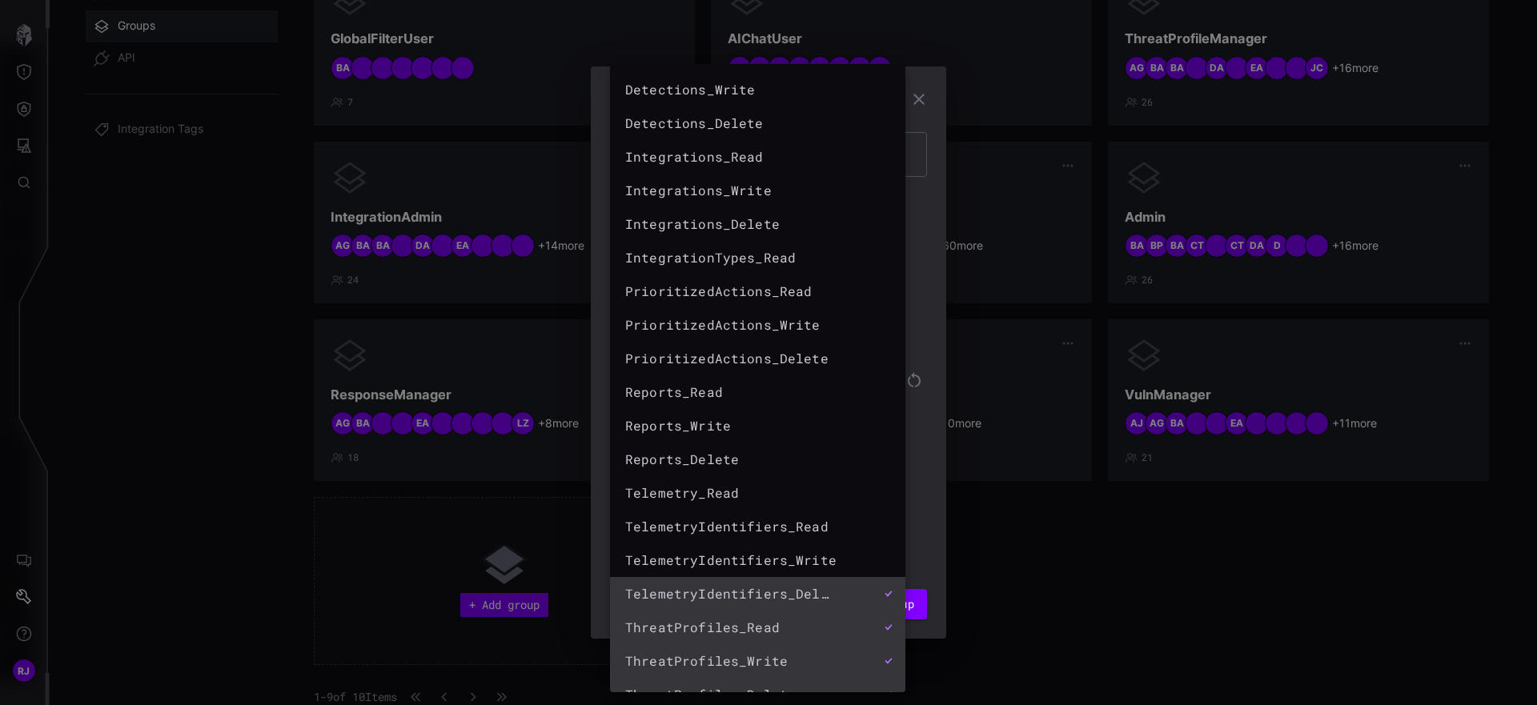
scroll to position [333, 0]
click at [821, 571] on div "TelemetryIdentifiers_Write" at bounding box center [741, 561] width 233 height 19
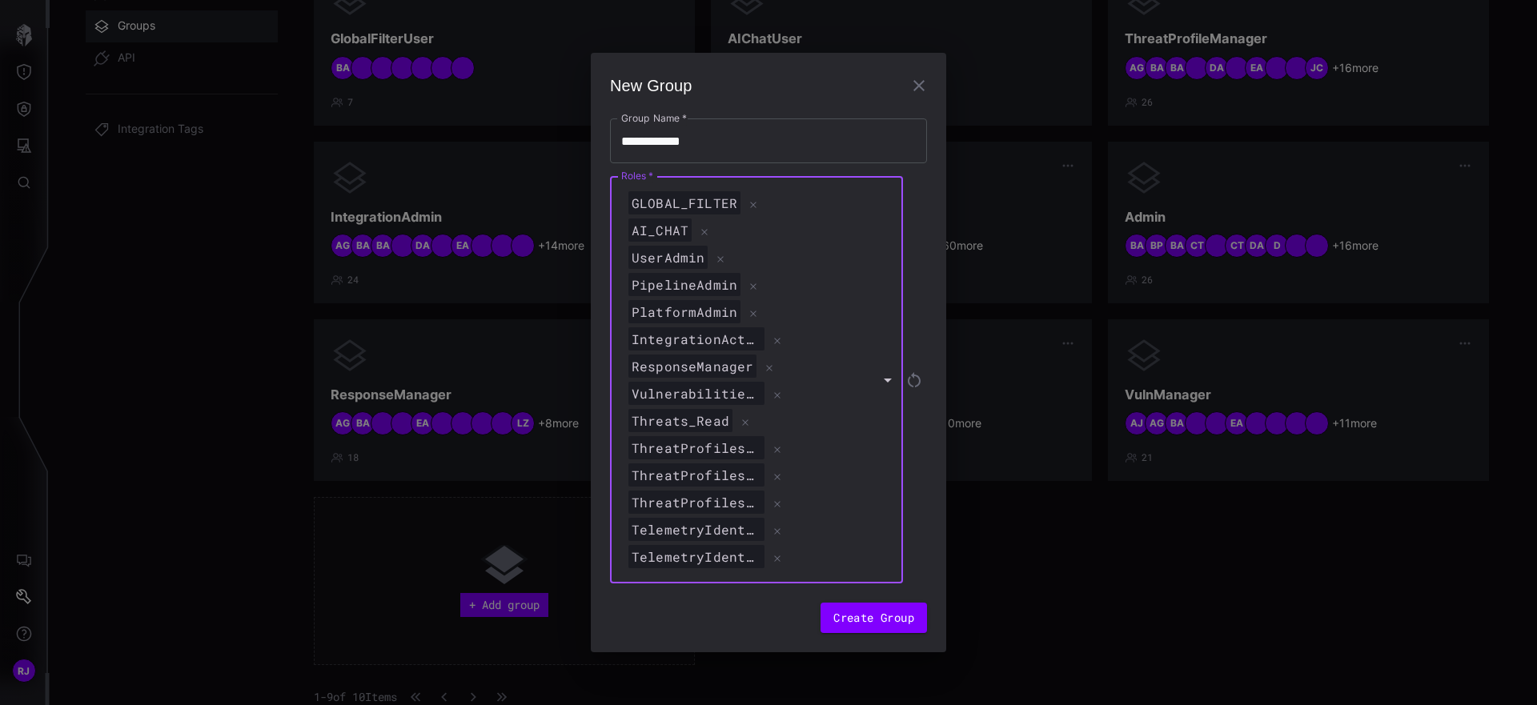
click at [851, 484] on div "ThreatProfiles_Write" at bounding box center [748, 476] width 247 height 24
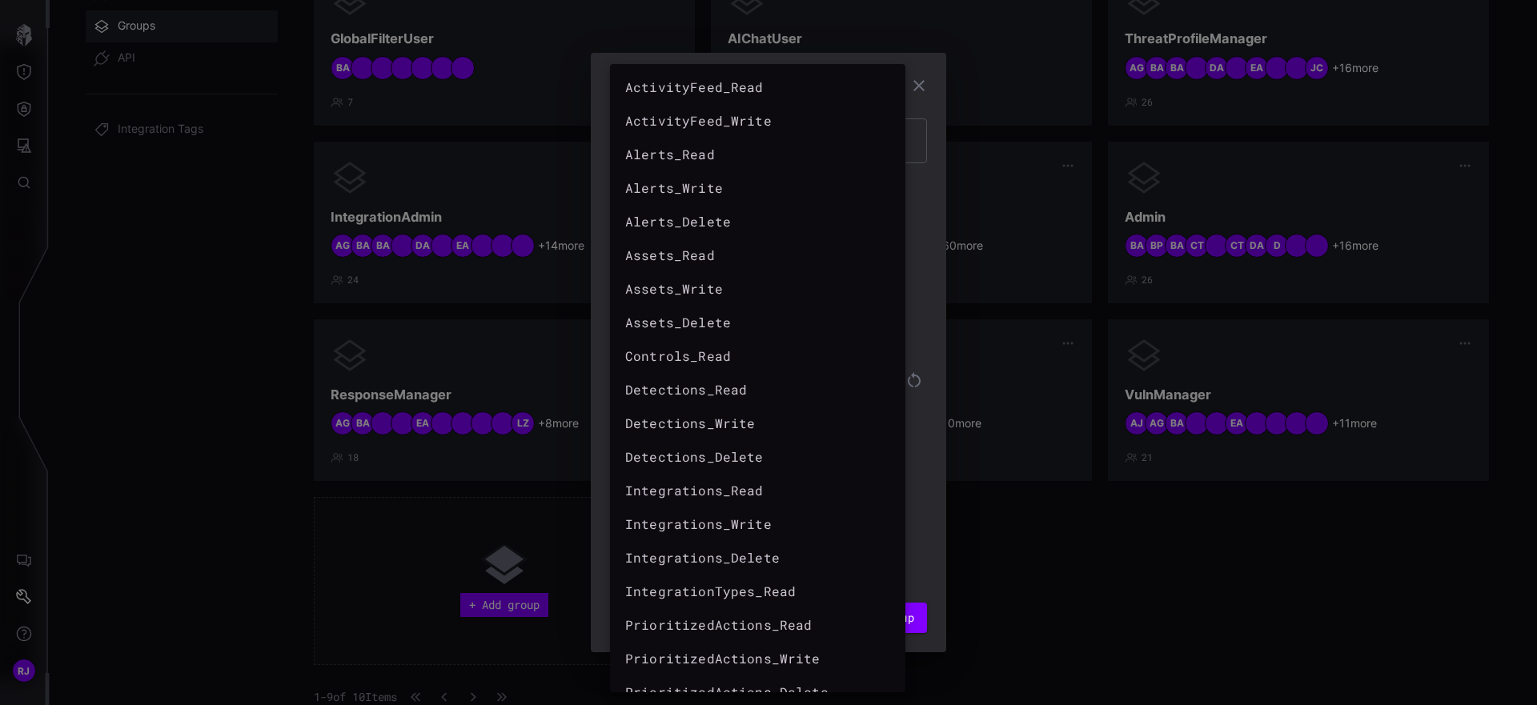
scroll to position [662, 0]
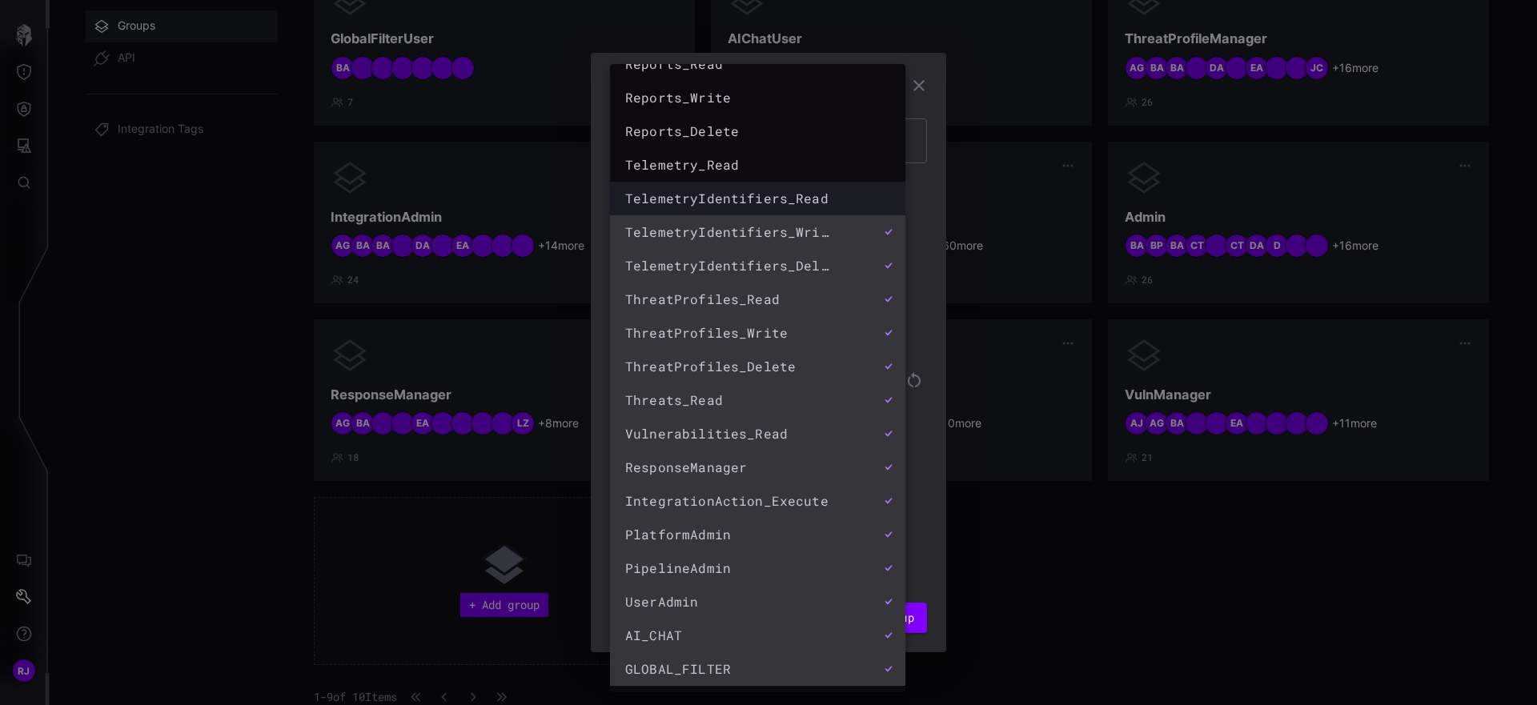
click at [823, 207] on div "TelemetryIdentifiers_Read" at bounding box center [741, 198] width 233 height 19
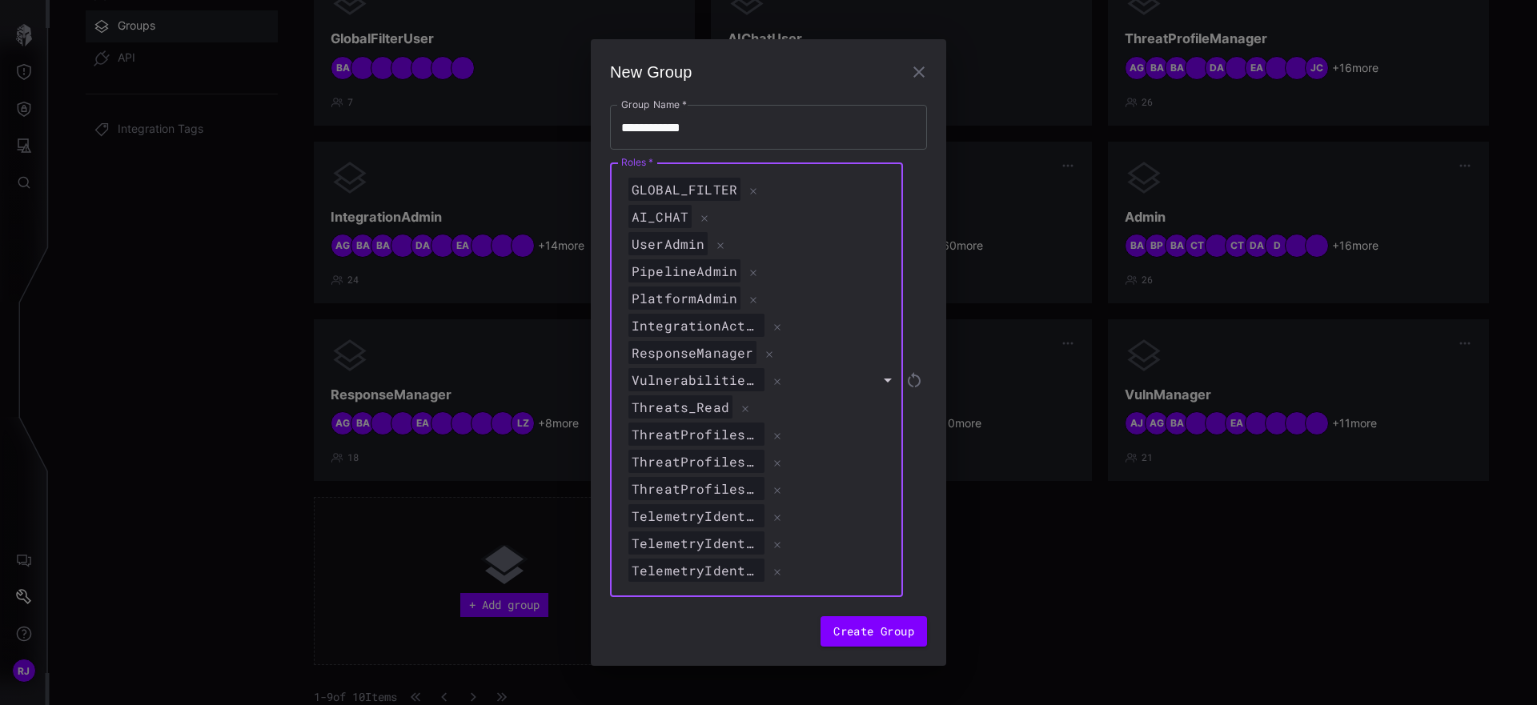
click at [837, 421] on div "GLOBAL_FILTER AI_CHAT UserAdmin PipelineAdmin PlatformAdmin IntegrationAction_E…" at bounding box center [754, 380] width 288 height 435
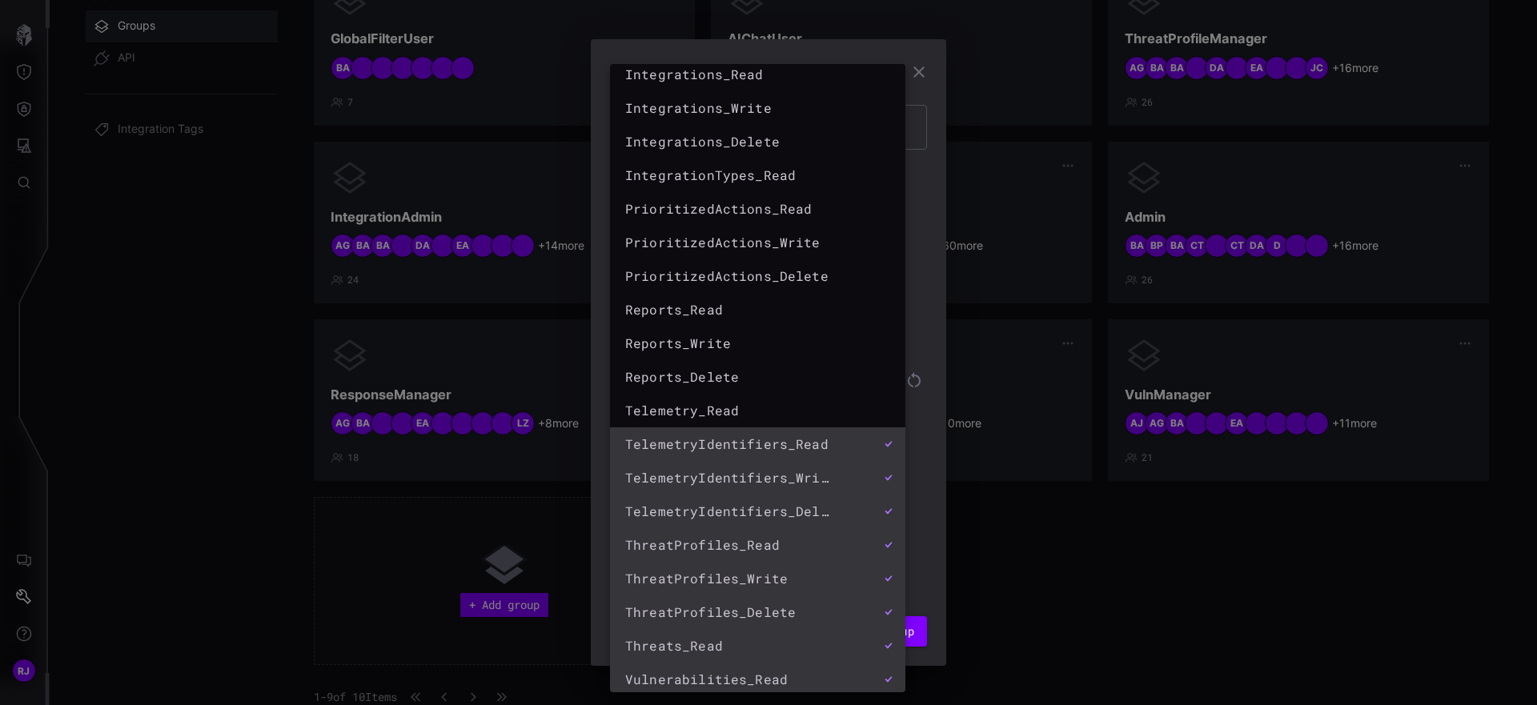
scroll to position [417, 0]
click at [769, 414] on div "Telemetry_Read" at bounding box center [741, 409] width 233 height 19
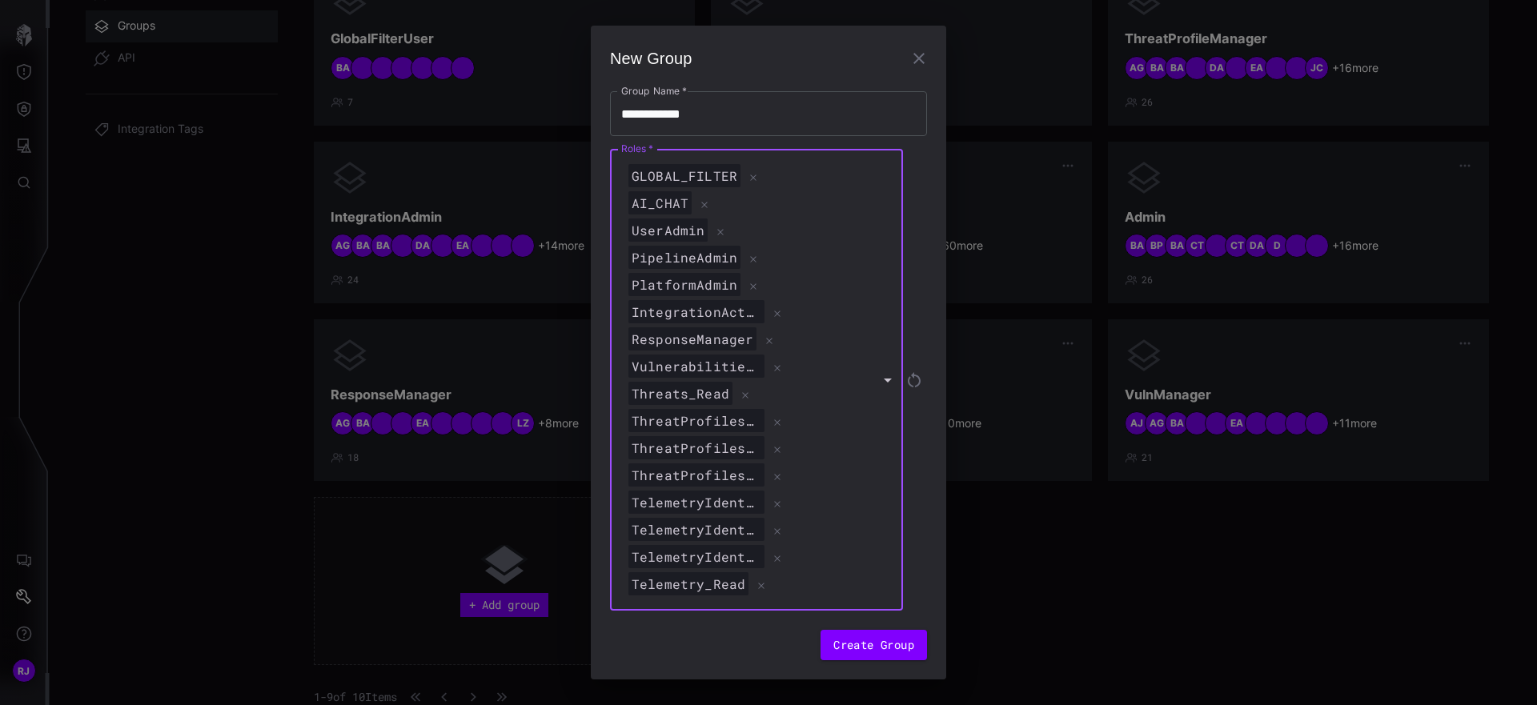
click at [850, 451] on div "ThreatProfiles_Write" at bounding box center [748, 448] width 247 height 24
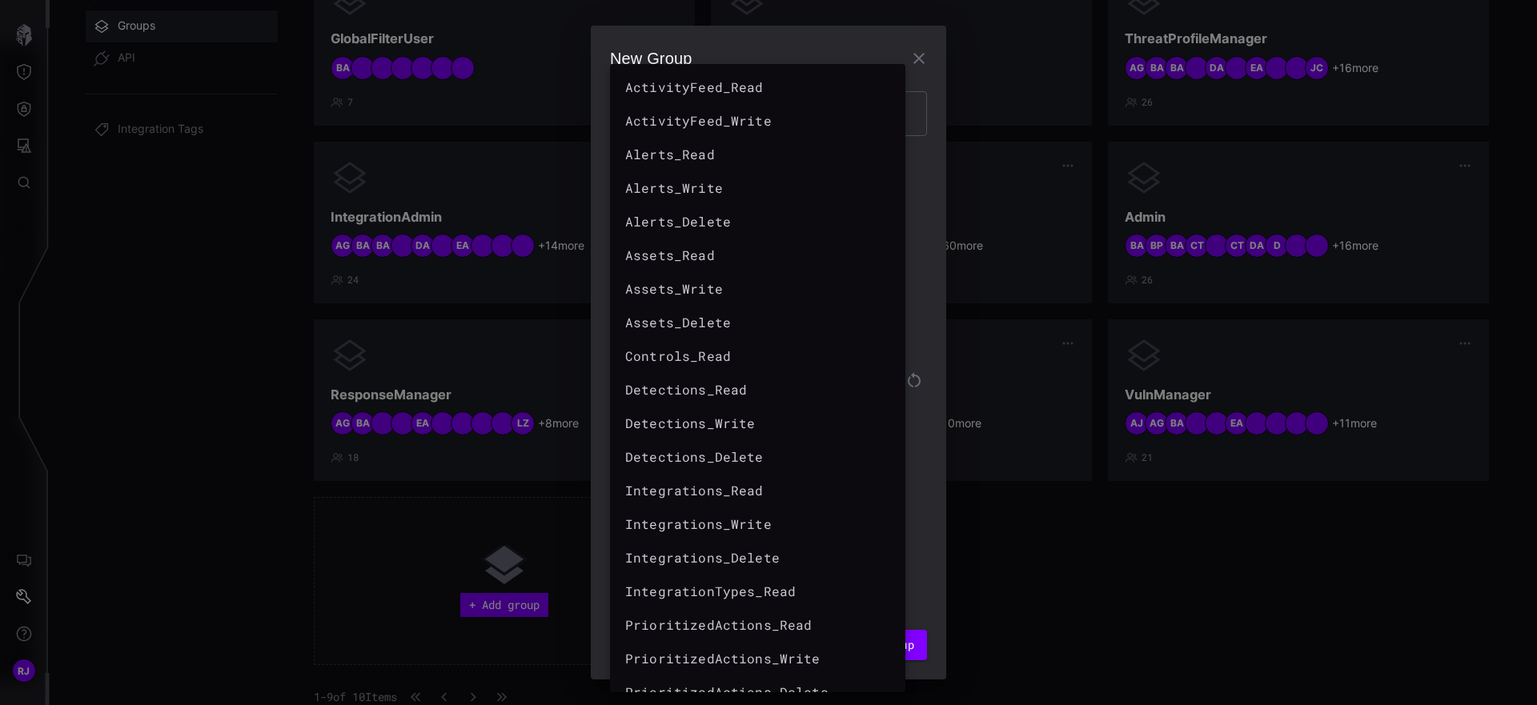
scroll to position [662, 0]
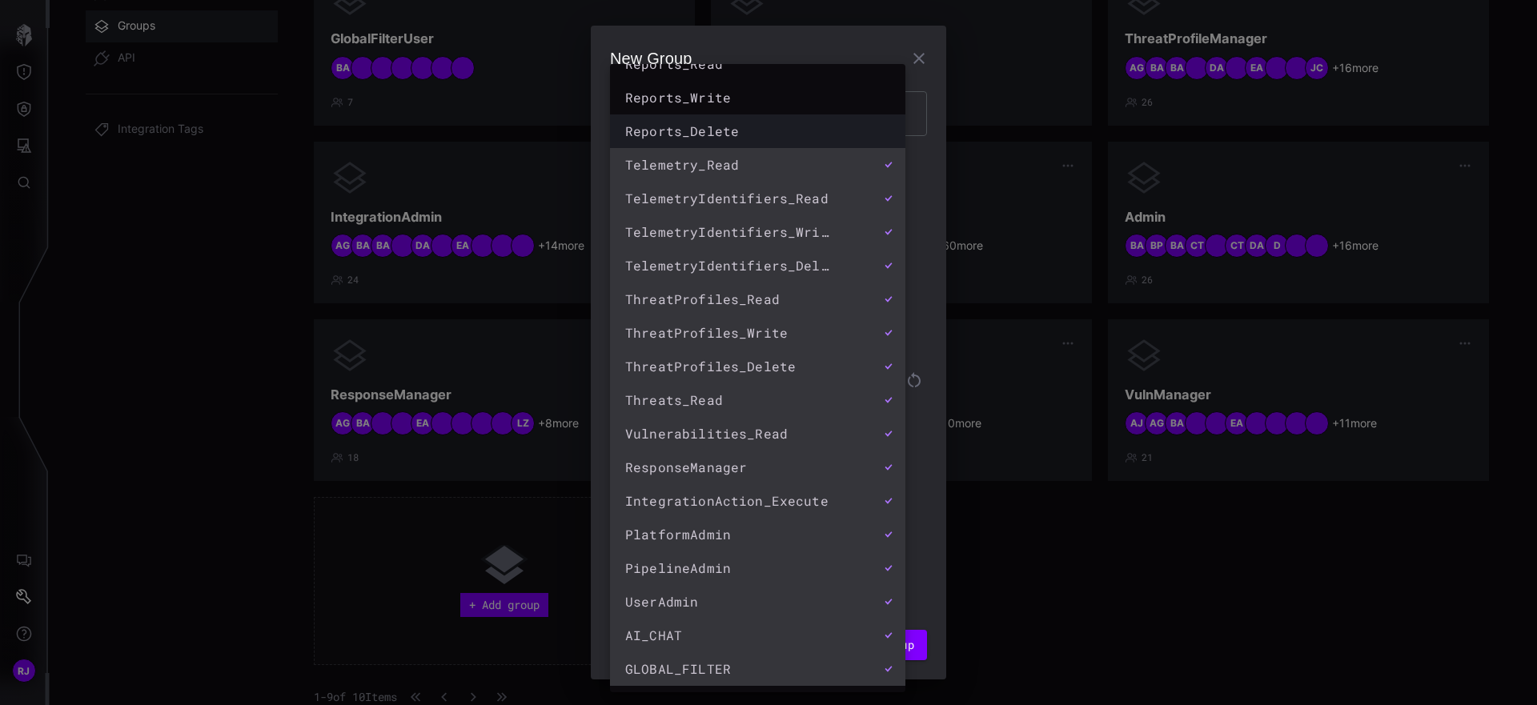
click at [812, 141] on div "Reports_Delete" at bounding box center [750, 131] width 254 height 24
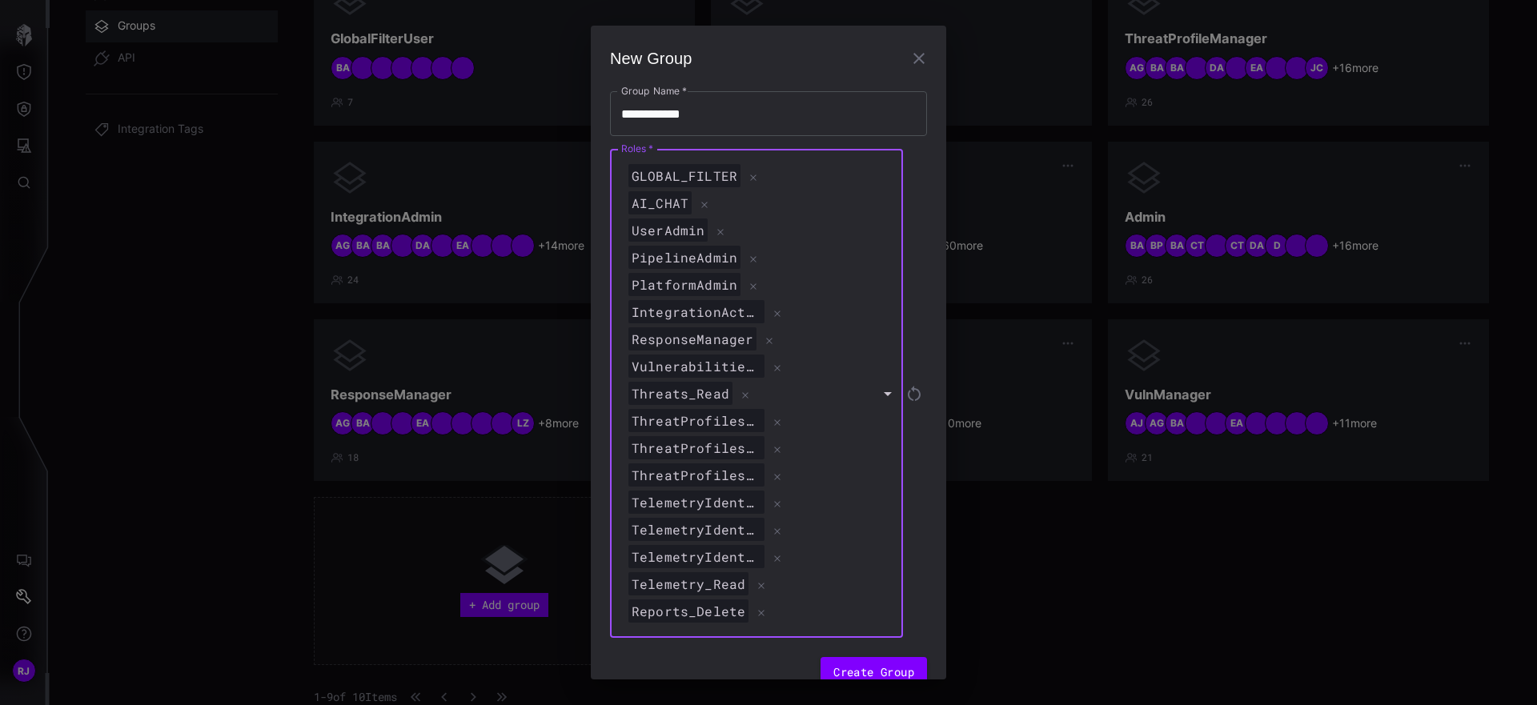
click at [824, 397] on div "Threats_Read" at bounding box center [748, 394] width 247 height 24
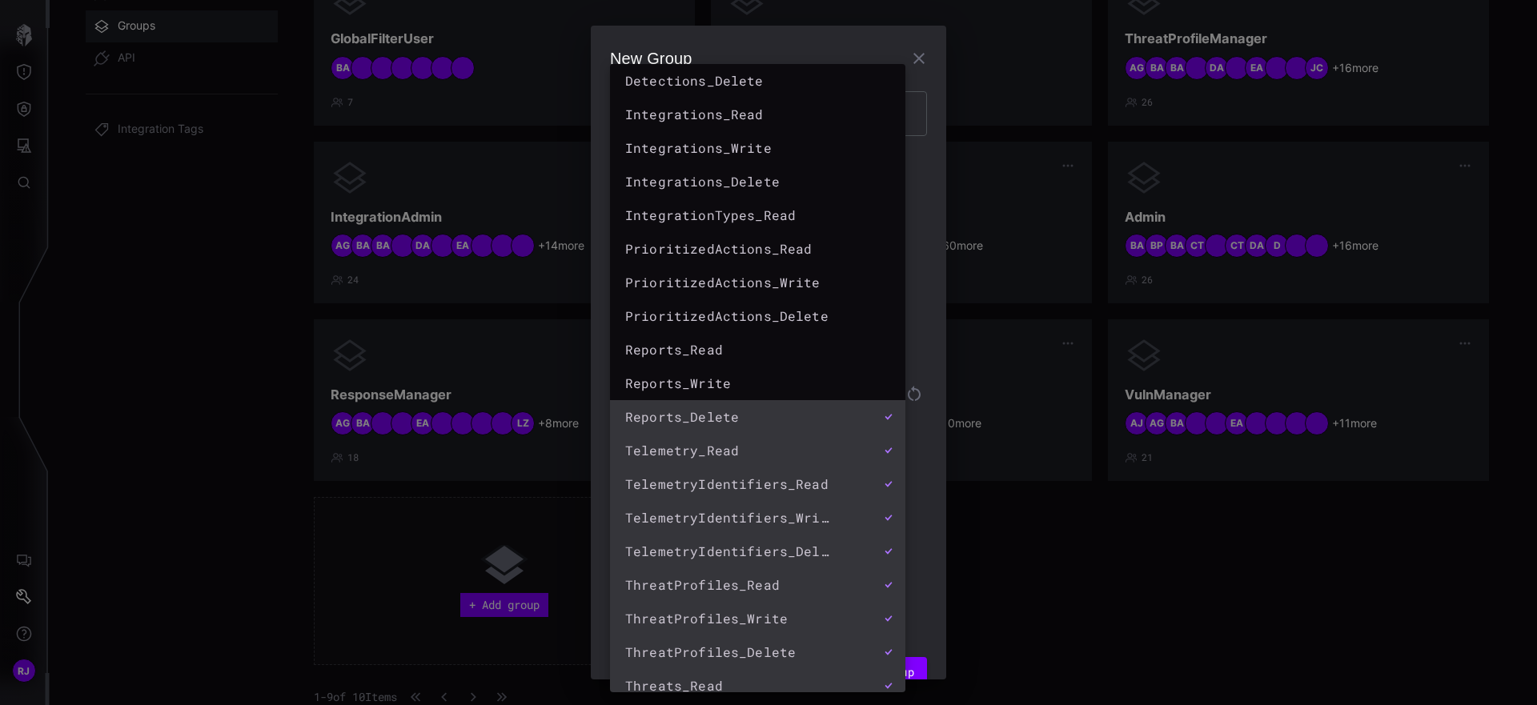
scroll to position [300, 0]
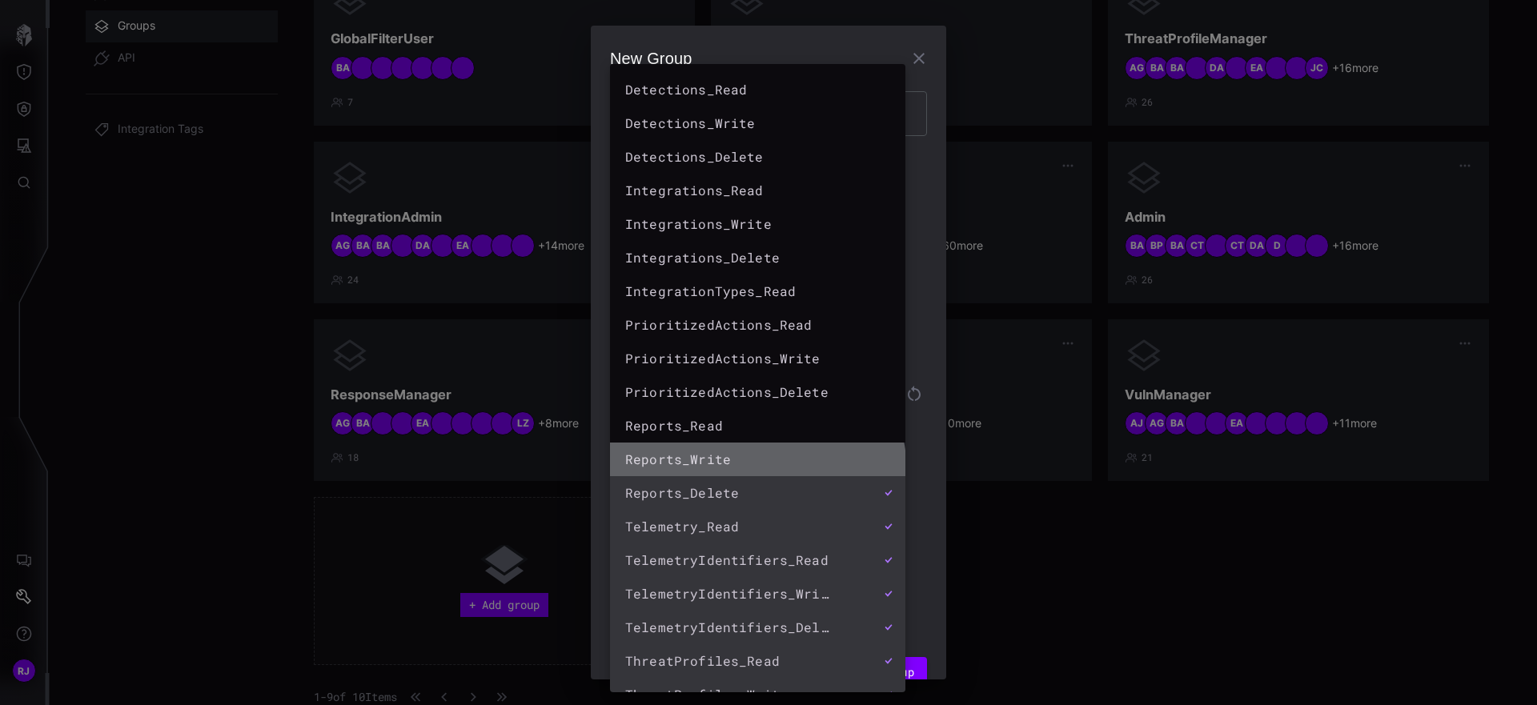
click at [756, 472] on li "Reports_Write" at bounding box center [757, 460] width 295 height 34
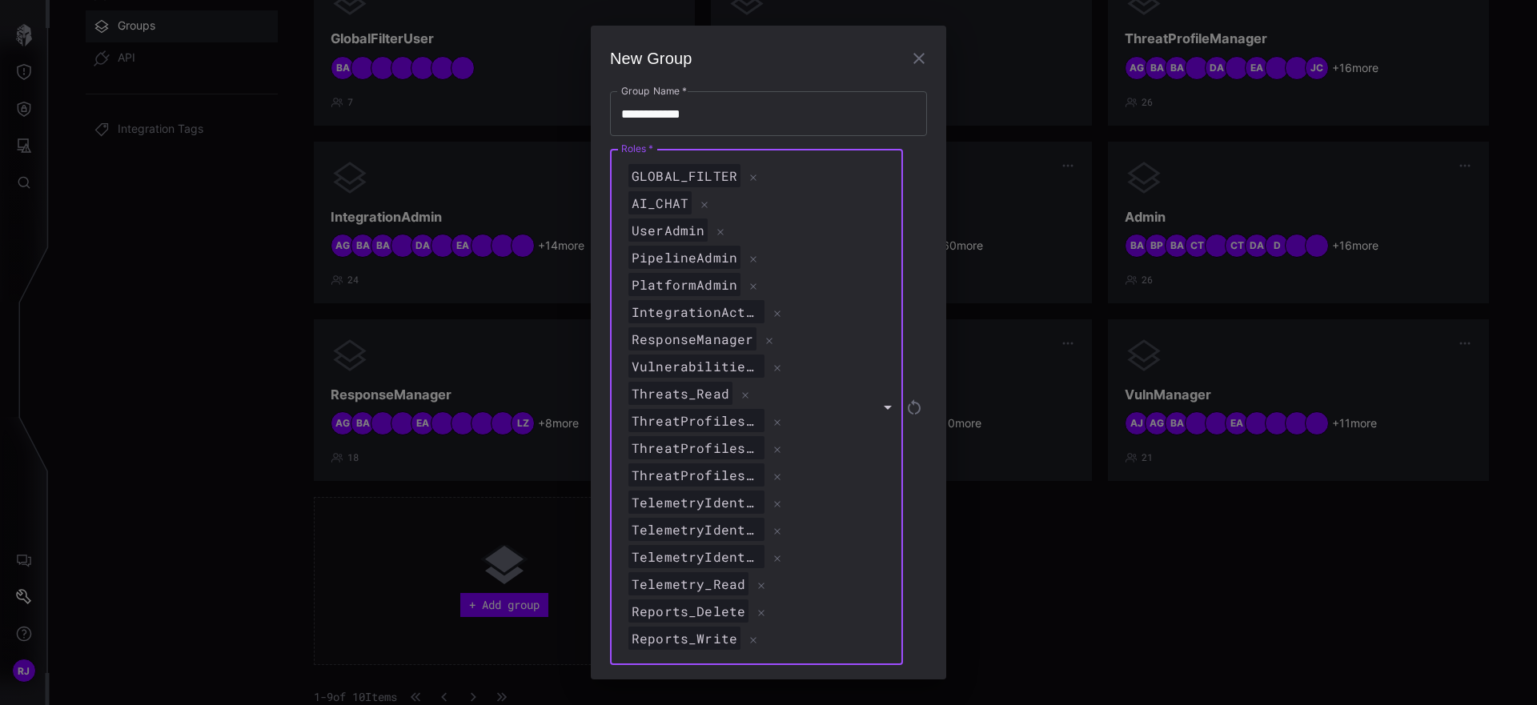
click at [827, 417] on div "ThreatProfiles_Delete" at bounding box center [748, 421] width 247 height 24
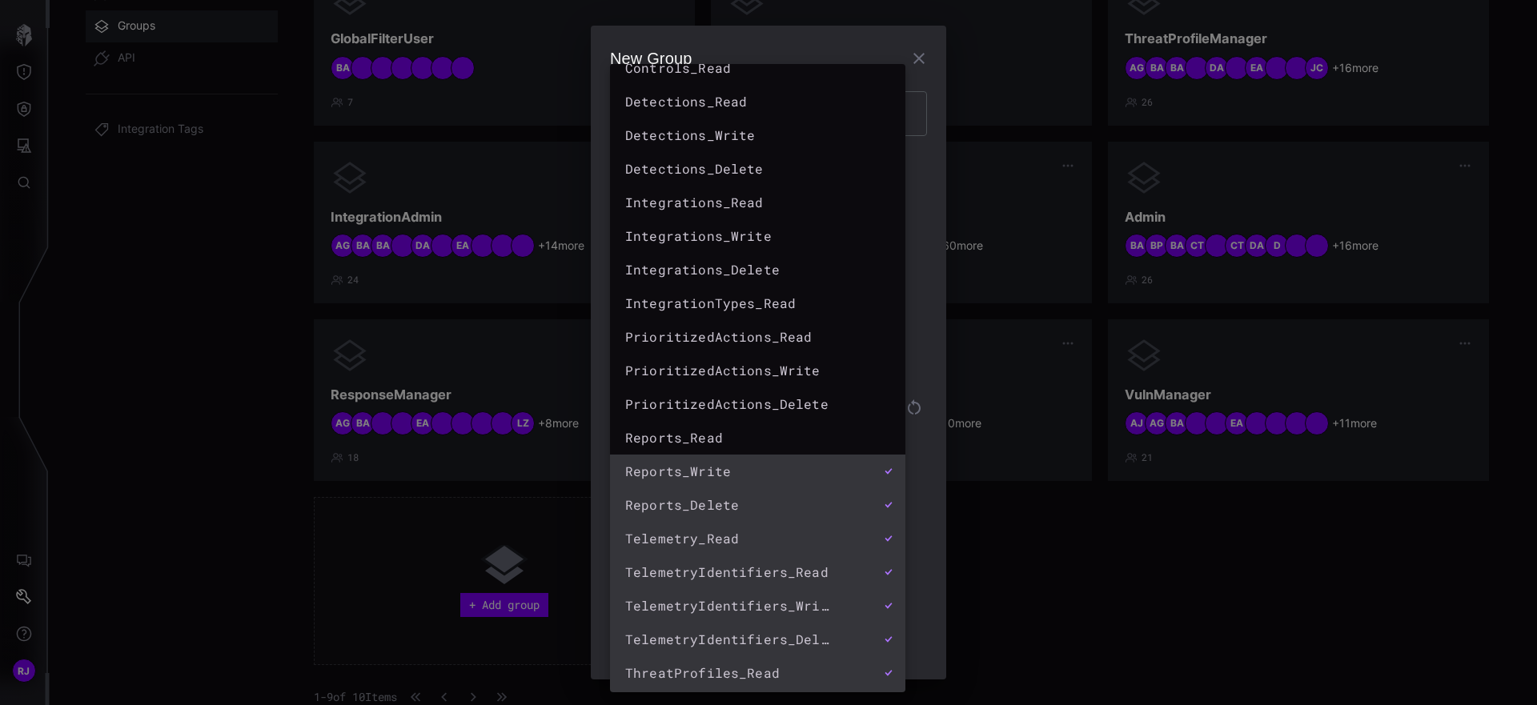
scroll to position [0, 0]
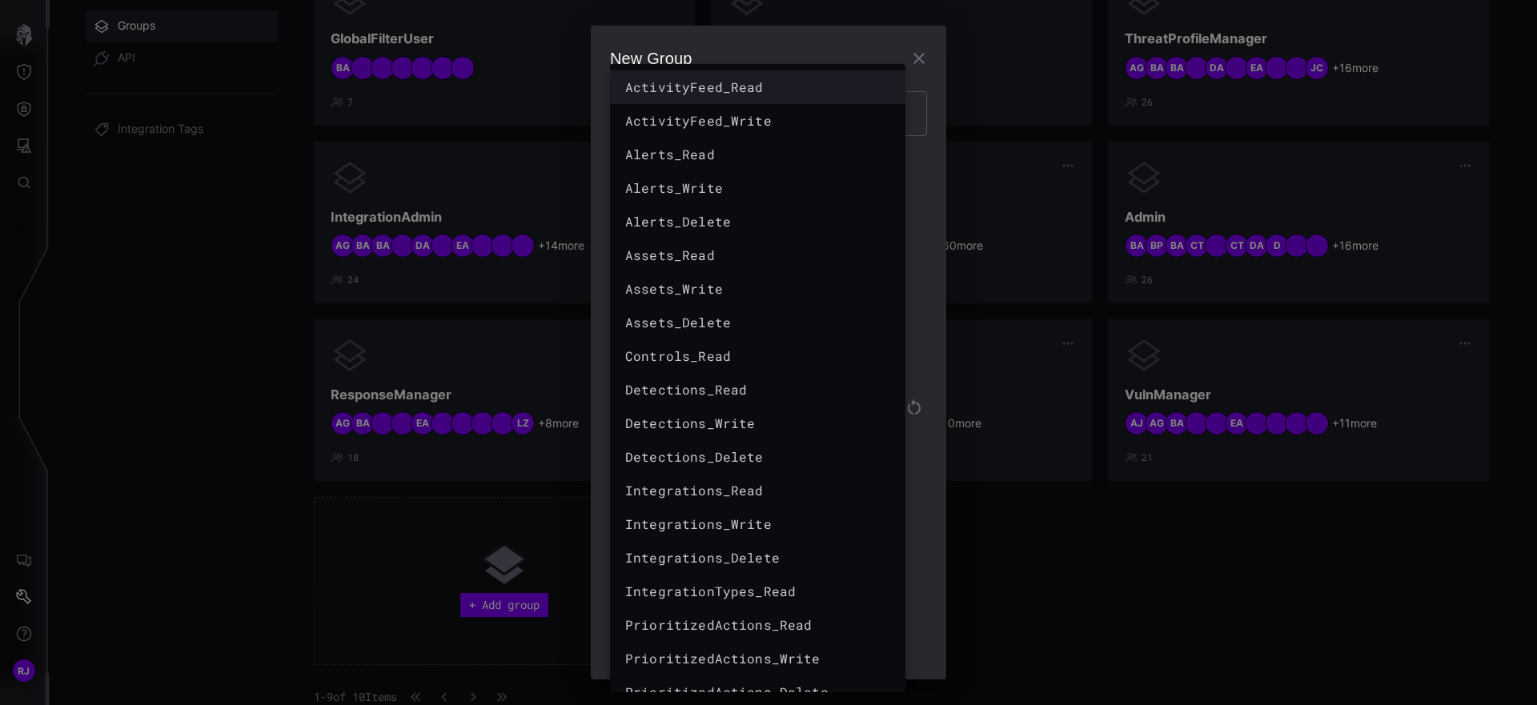
click at [785, 95] on div "ActivityFeed_Read" at bounding box center [741, 87] width 233 height 19
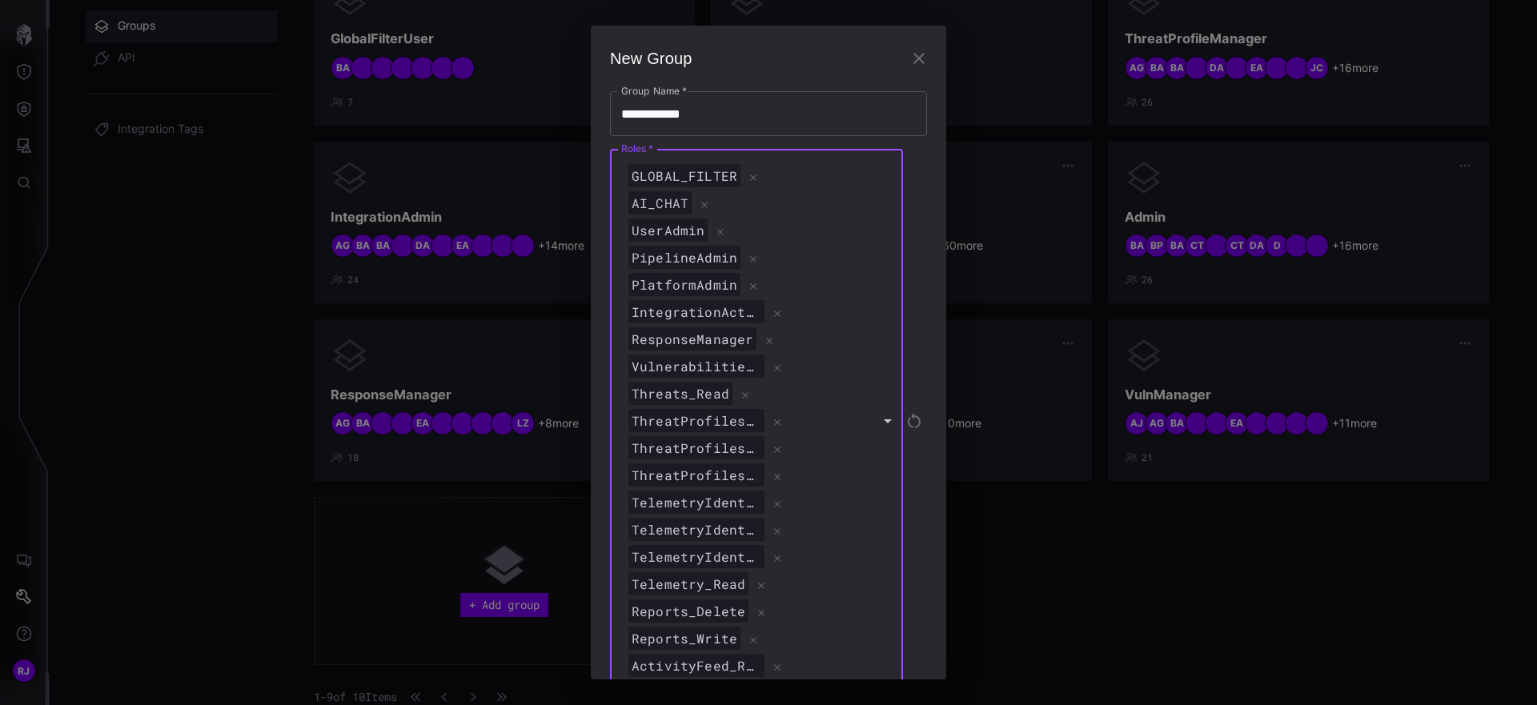
click at [826, 285] on div "PlatformAdmin" at bounding box center [748, 285] width 247 height 24
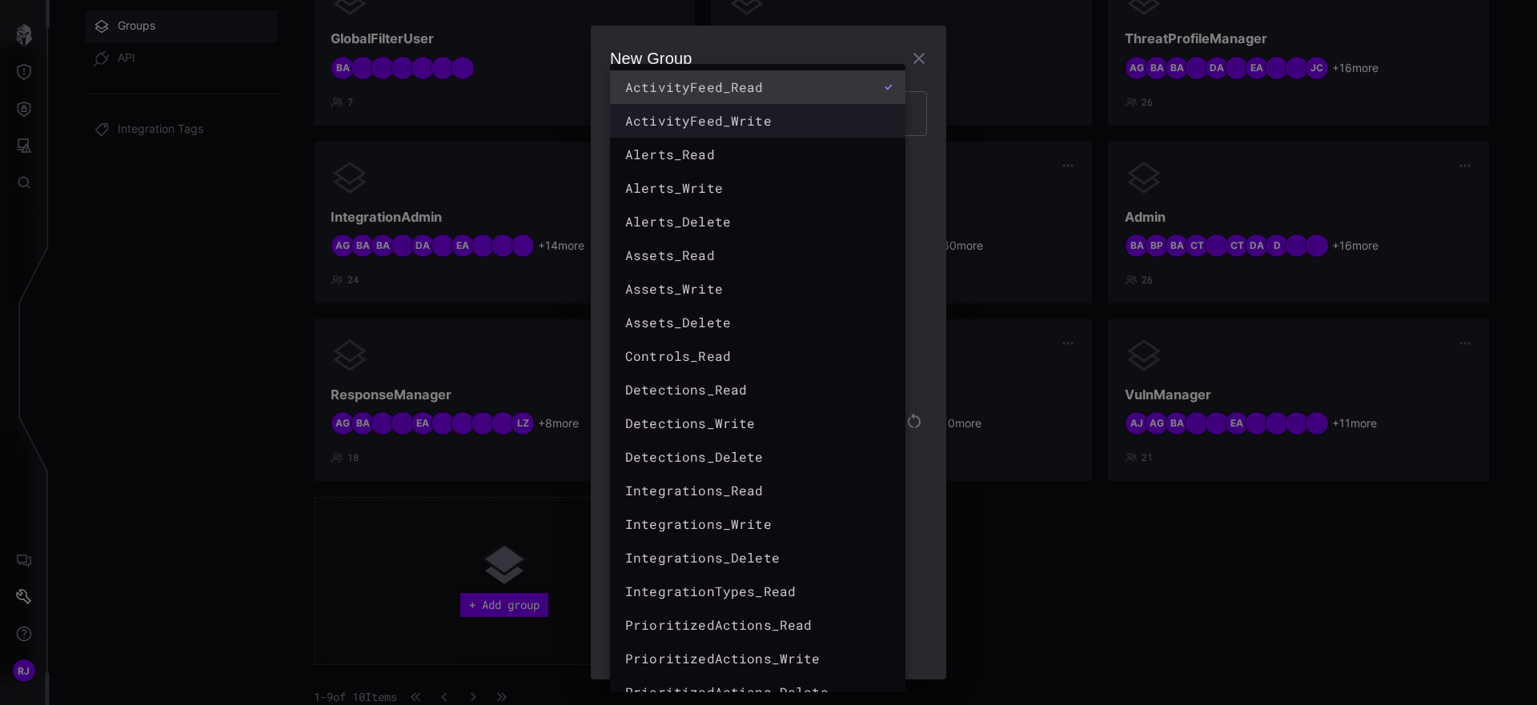
click at [790, 112] on div "ActivityFeed_Write" at bounding box center [741, 120] width 233 height 19
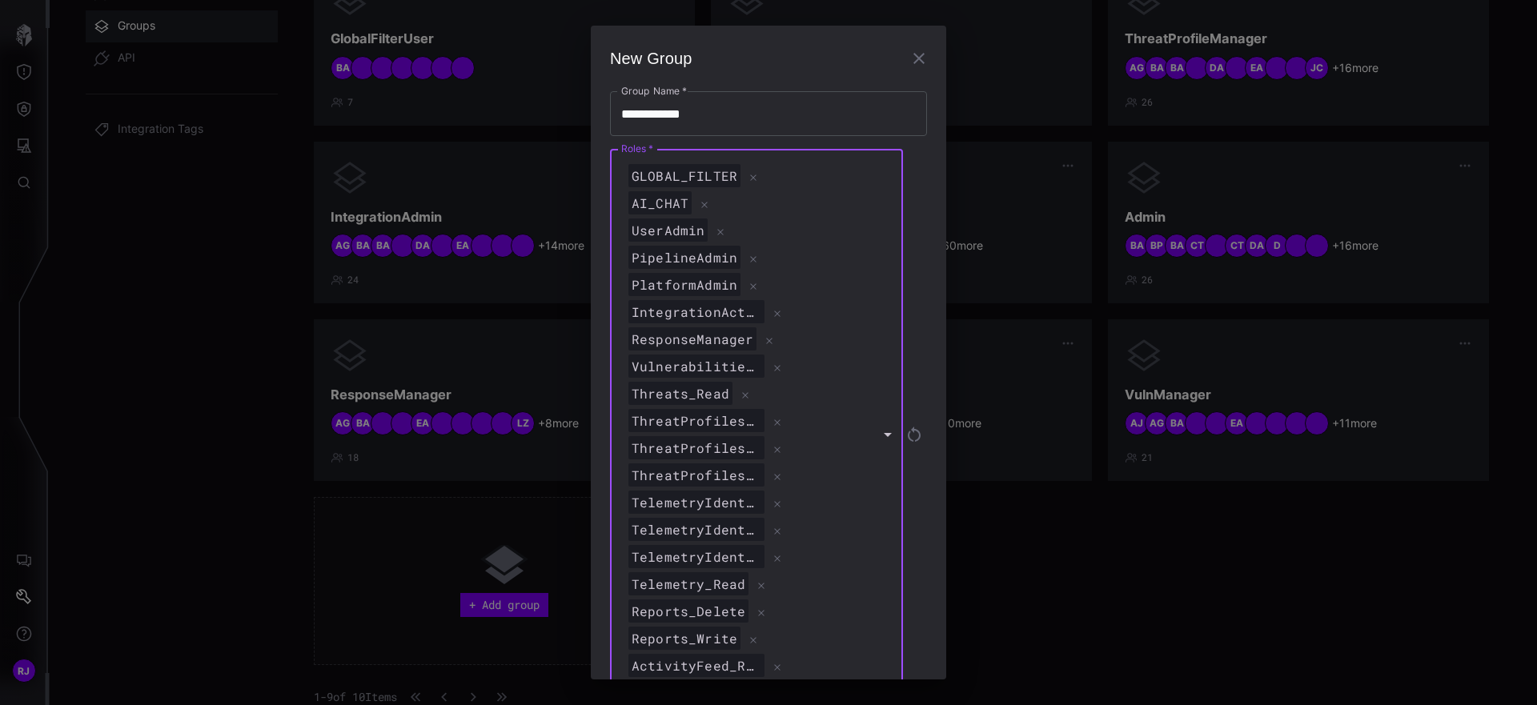
click at [846, 294] on div "PlatformAdmin" at bounding box center [748, 285] width 247 height 24
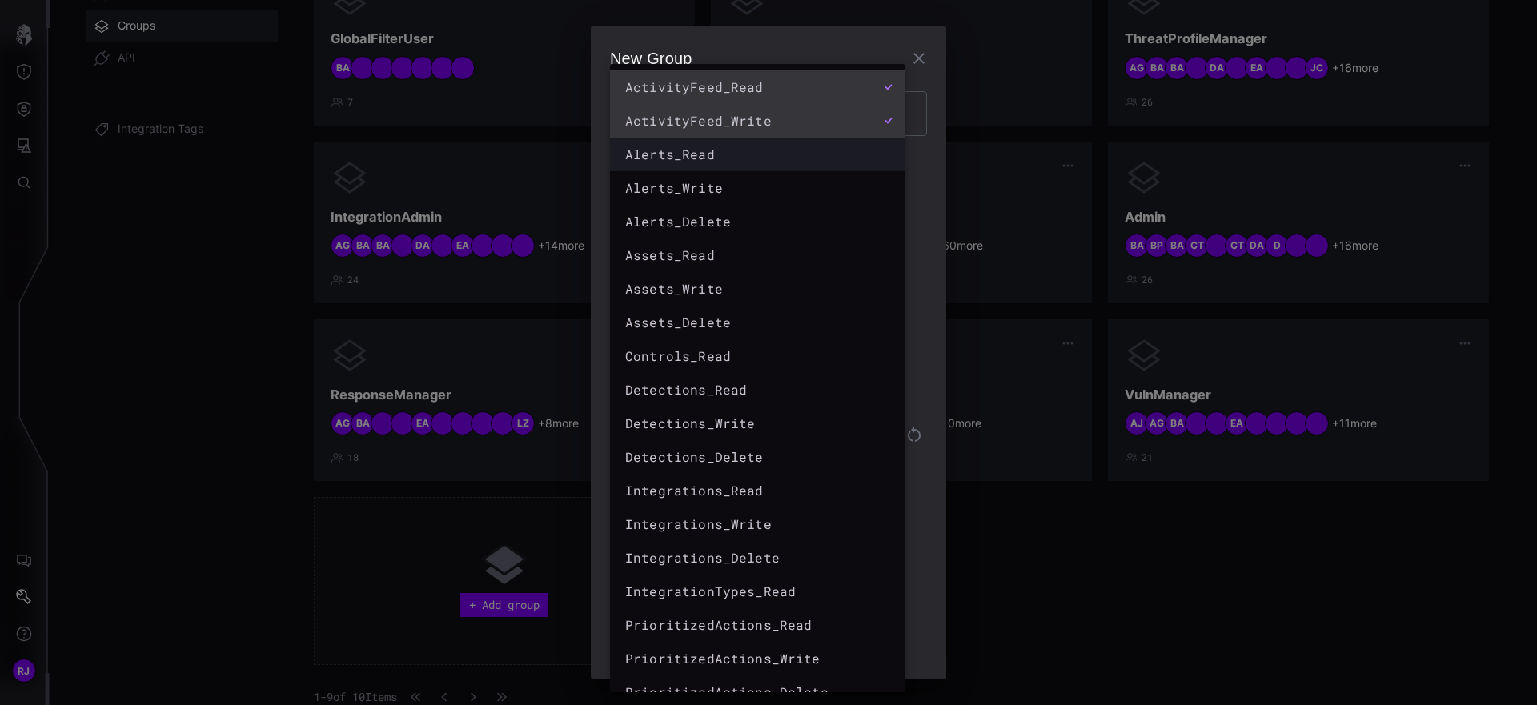
click at [762, 164] on div "Alerts_Read" at bounding box center [750, 154] width 254 height 24
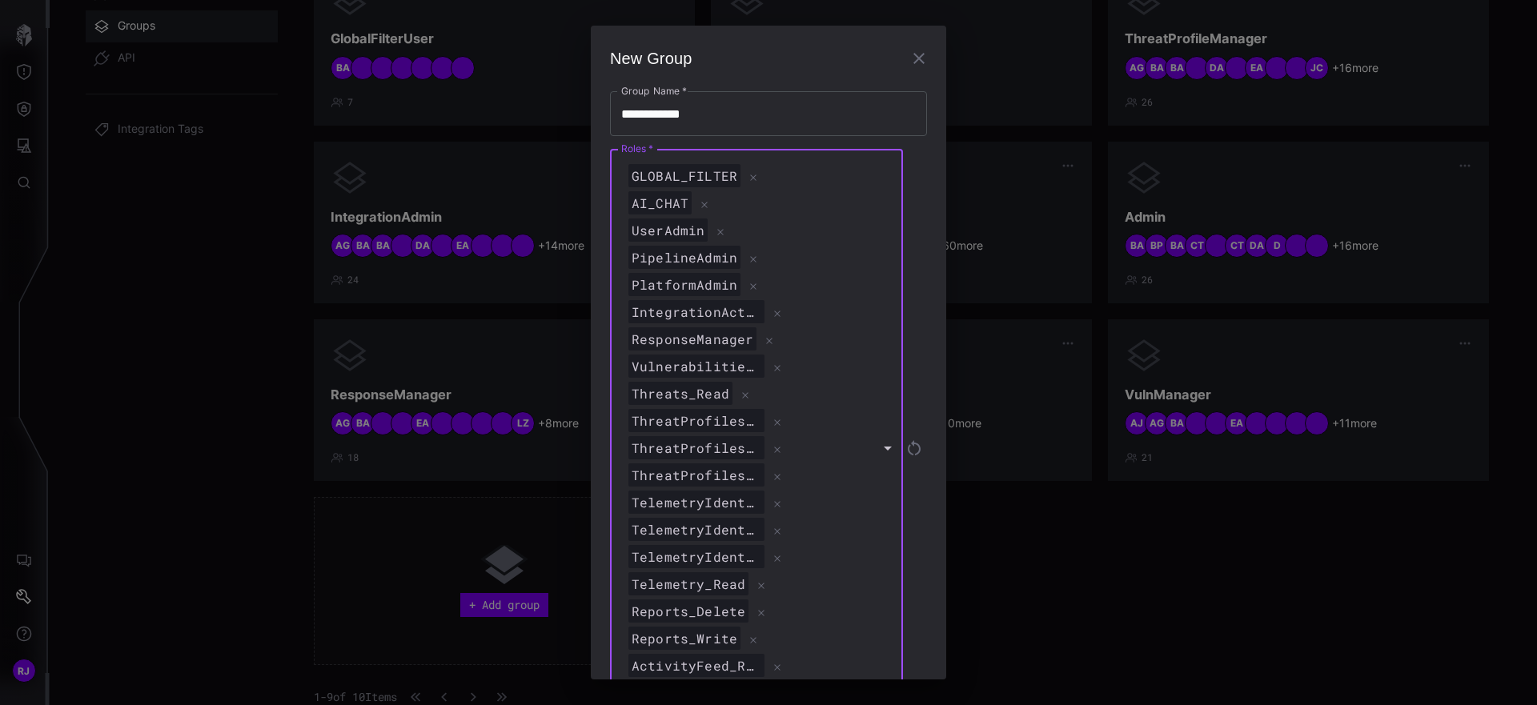
click at [842, 366] on div "Vulnerabilities_Read" at bounding box center [748, 367] width 247 height 24
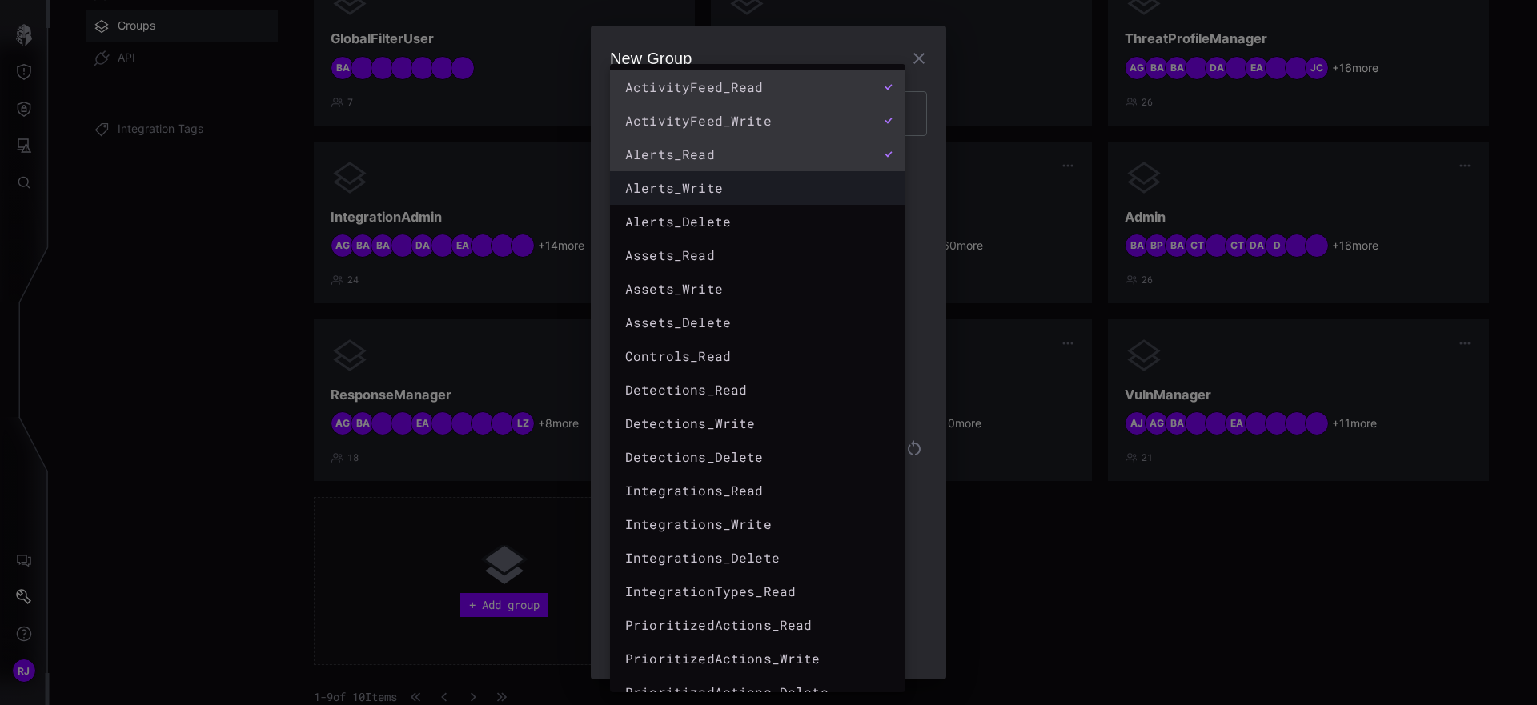
click at [768, 187] on div "Alerts_Write" at bounding box center [741, 188] width 233 height 19
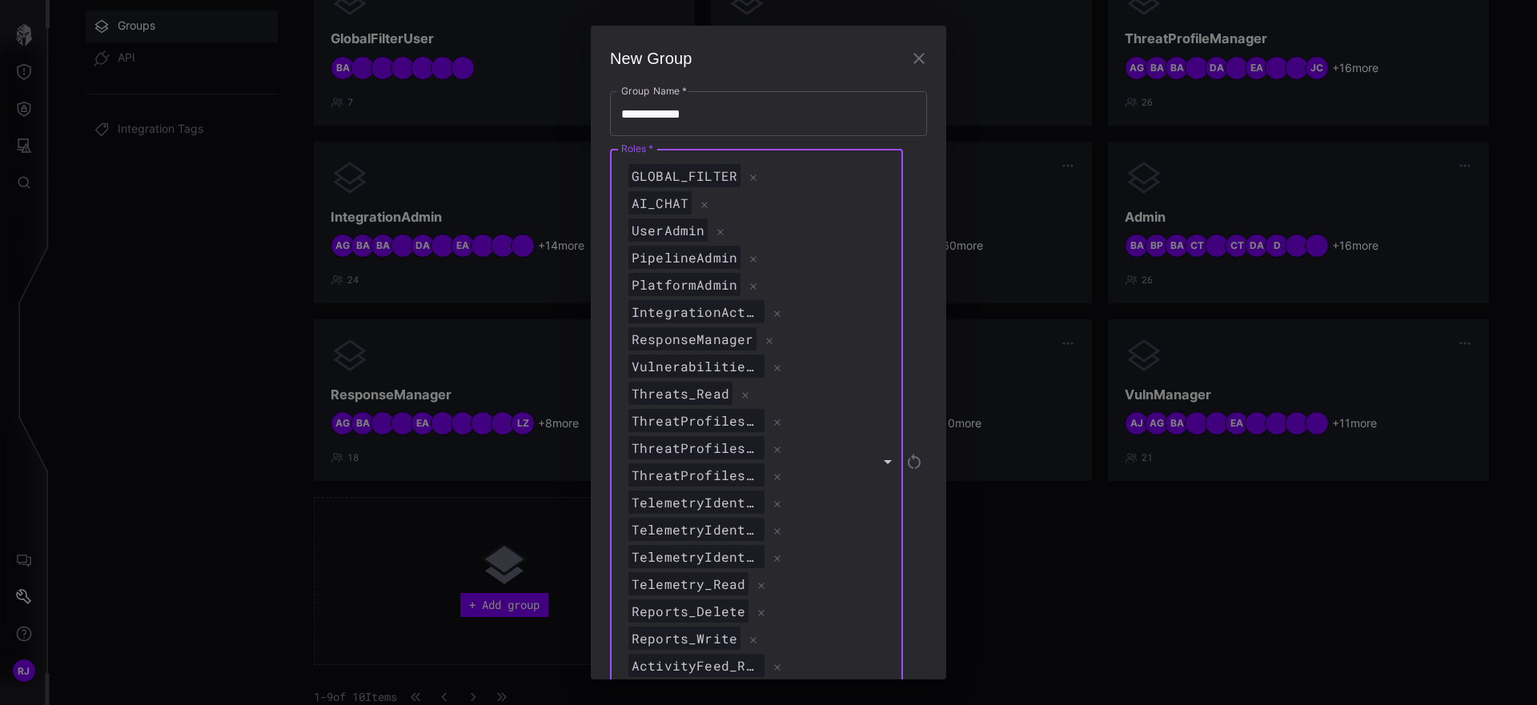
click at [841, 460] on div "ThreatProfiles_Write" at bounding box center [748, 448] width 247 height 24
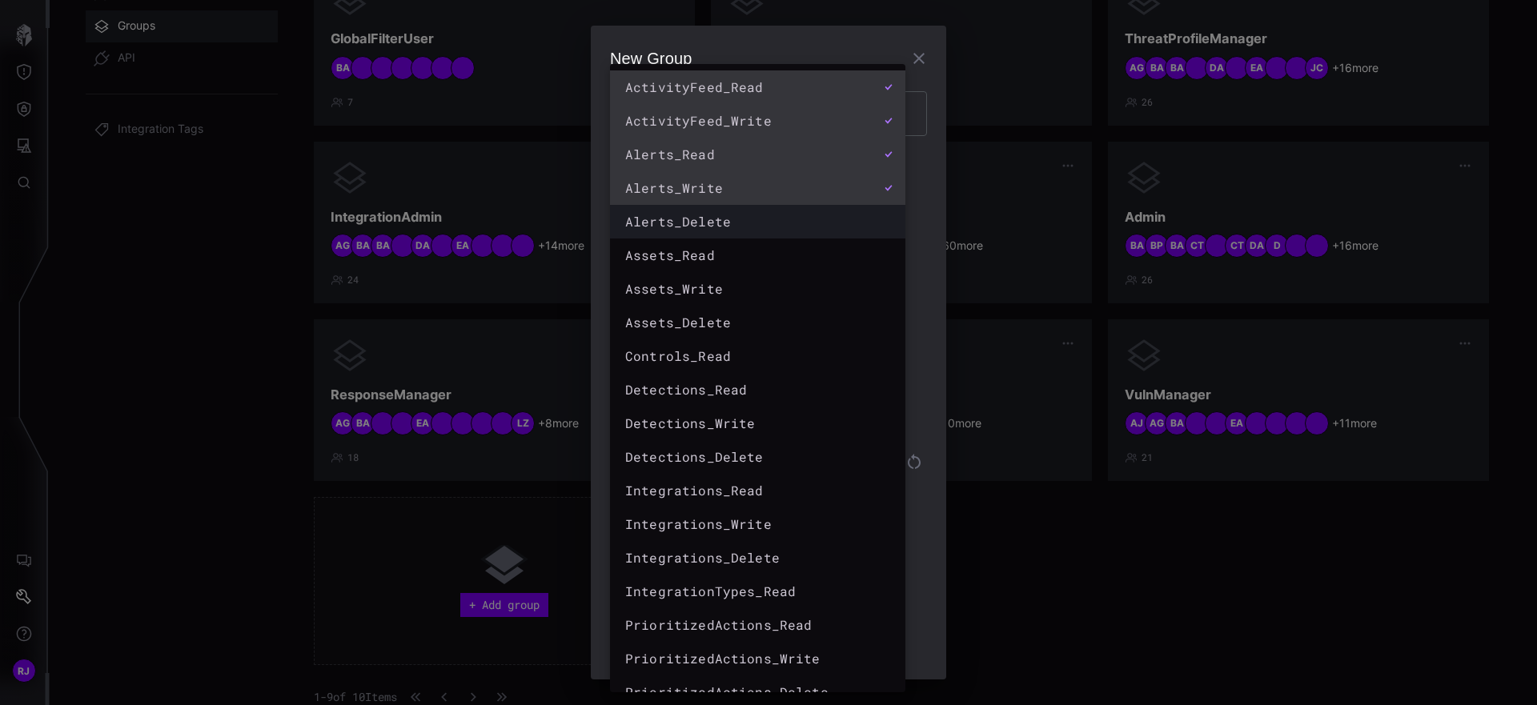
click at [736, 231] on div "Alerts_Delete" at bounding box center [750, 222] width 254 height 24
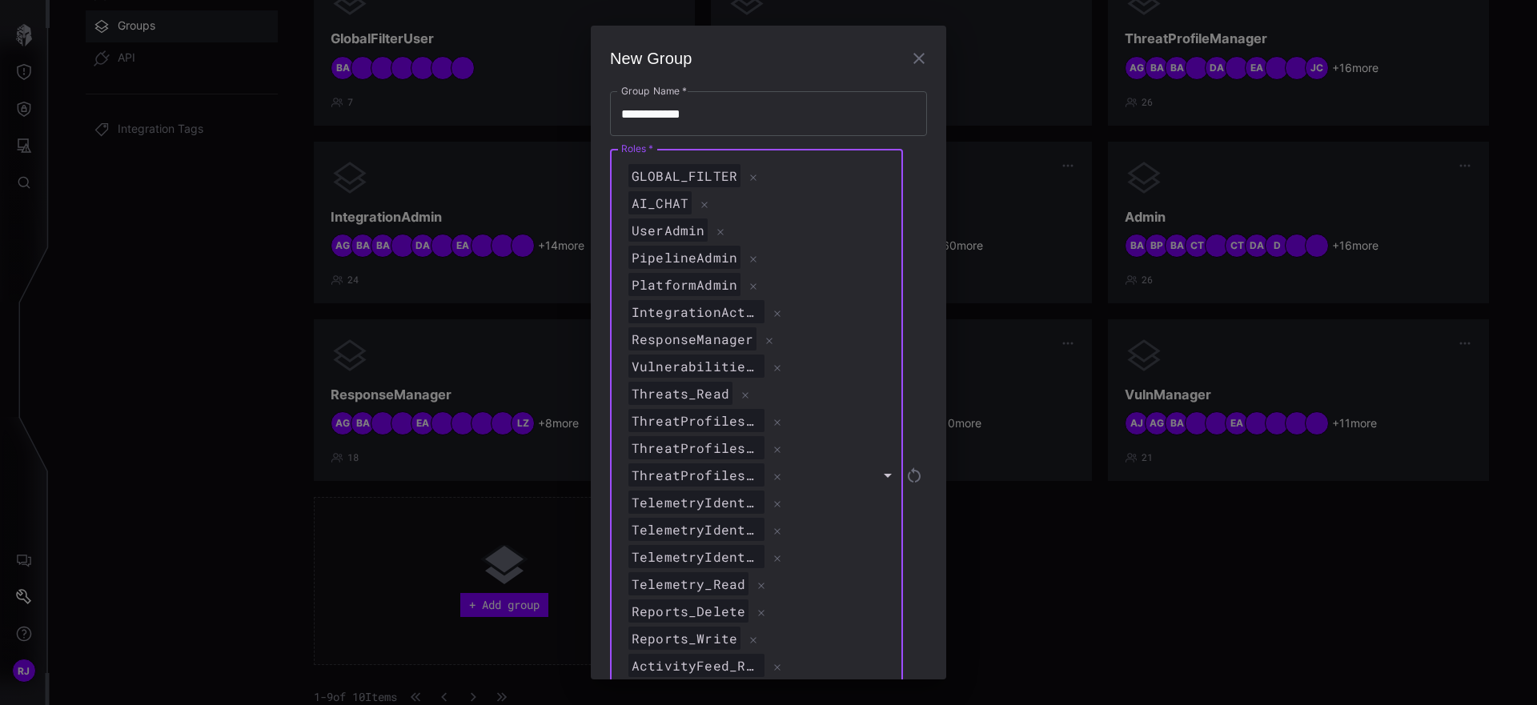
click at [845, 363] on div "Vulnerabilities_Read" at bounding box center [748, 367] width 247 height 24
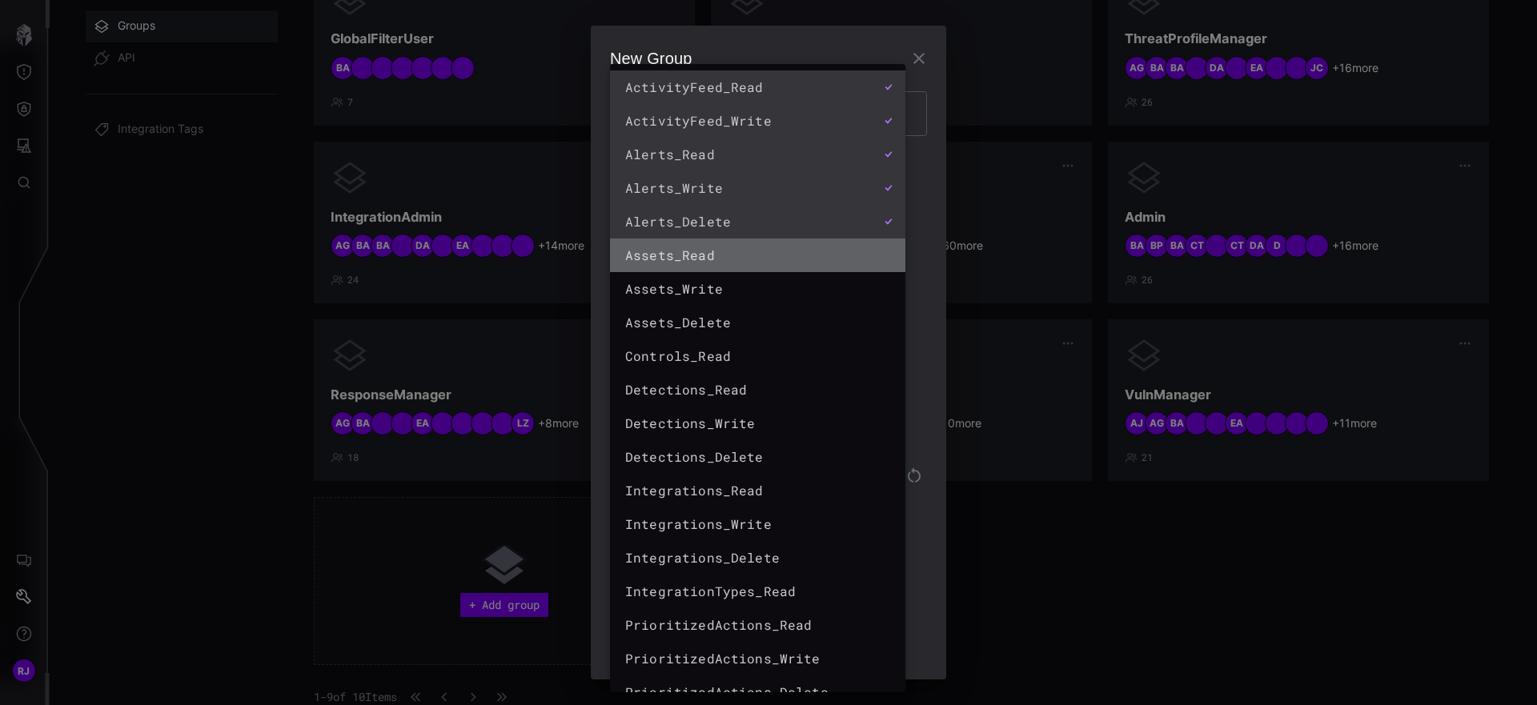
click at [766, 259] on div "Assets_Read" at bounding box center [741, 255] width 233 height 19
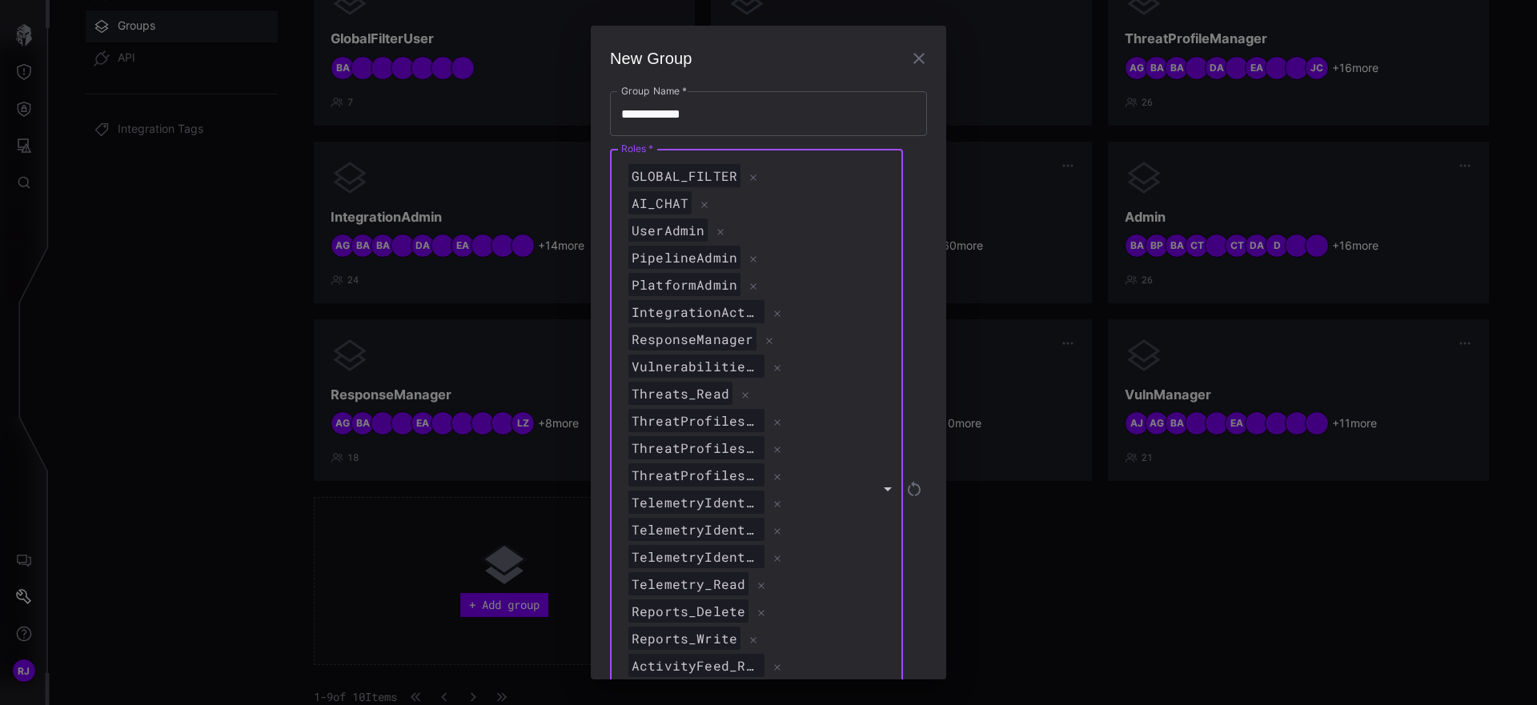
click at [832, 267] on div "PipelineAdmin" at bounding box center [748, 258] width 247 height 24
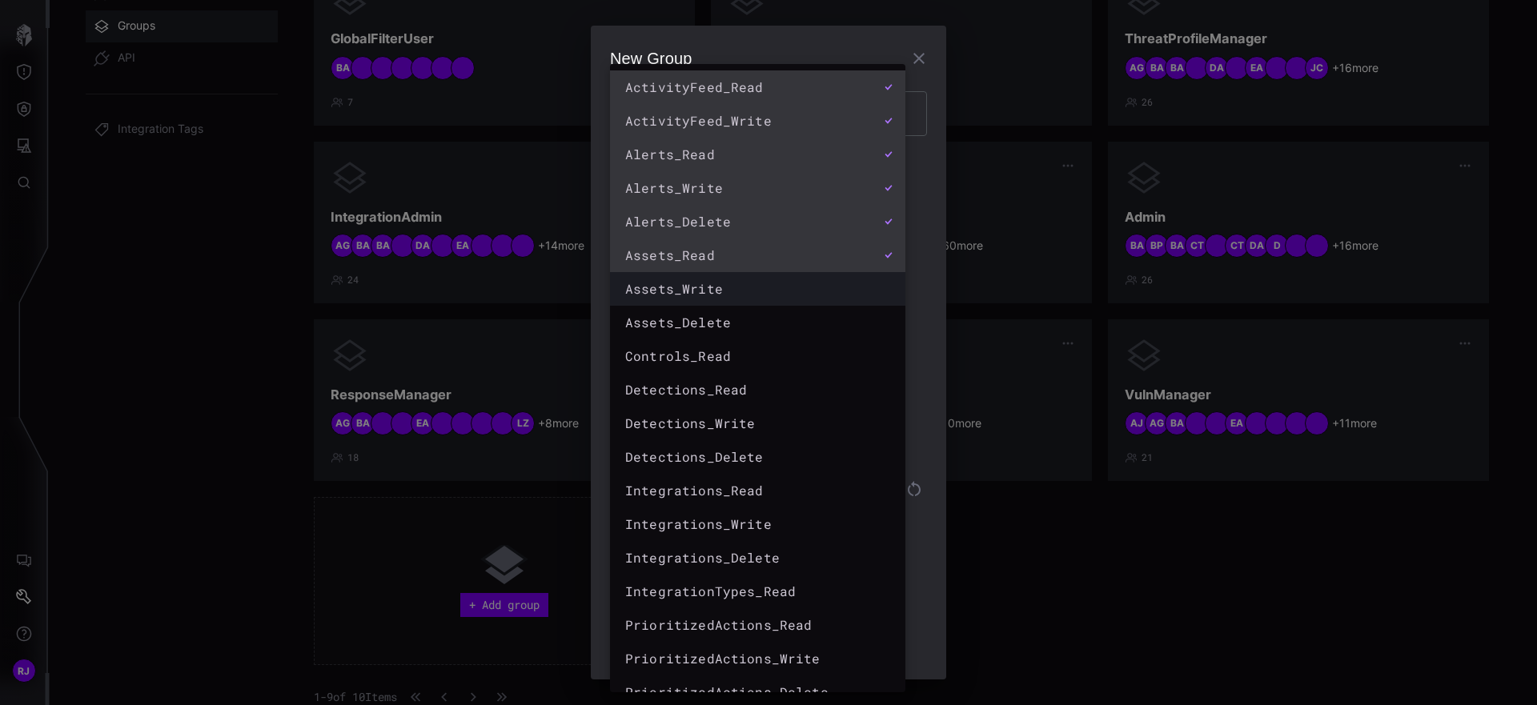
click at [757, 297] on div "Assets_Write" at bounding box center [741, 288] width 233 height 19
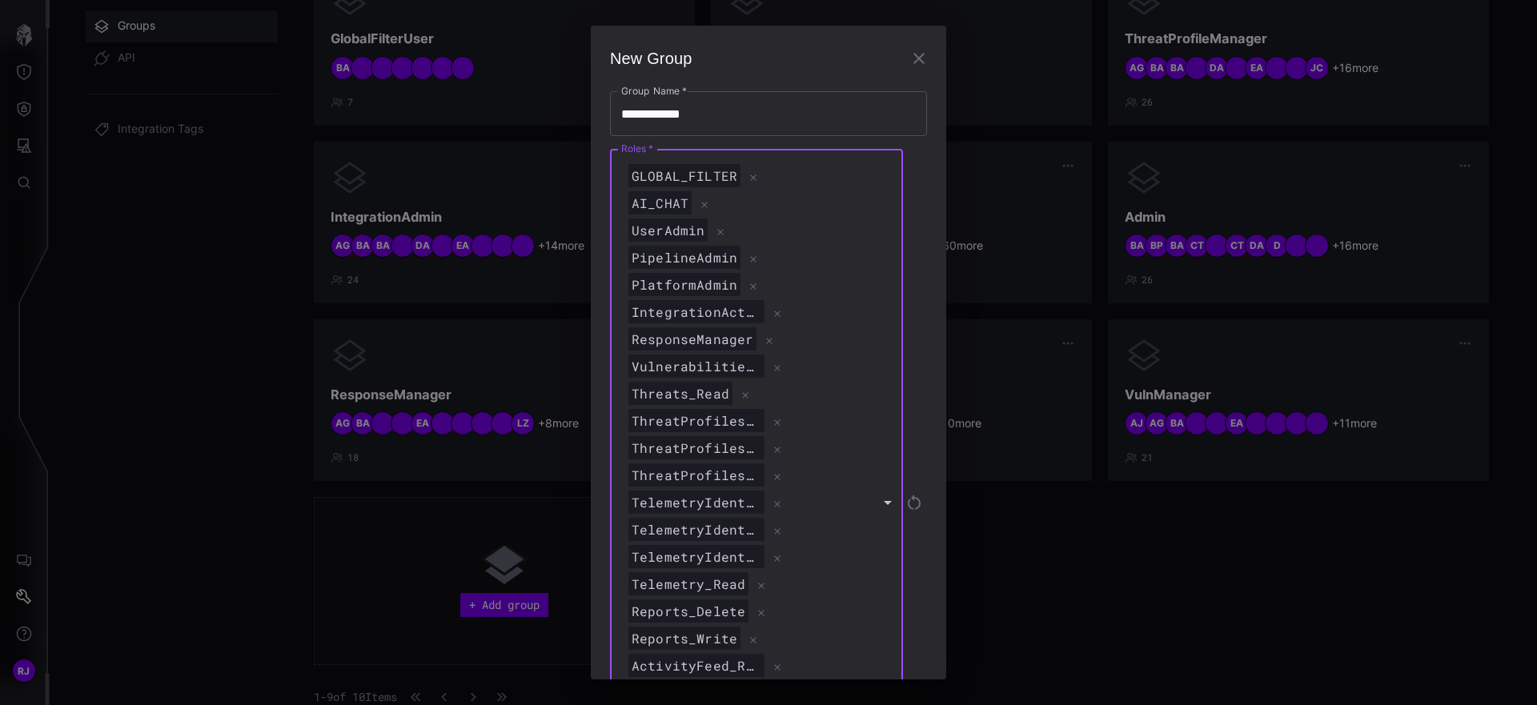
click at [869, 397] on div "Threats_Read" at bounding box center [748, 394] width 247 height 24
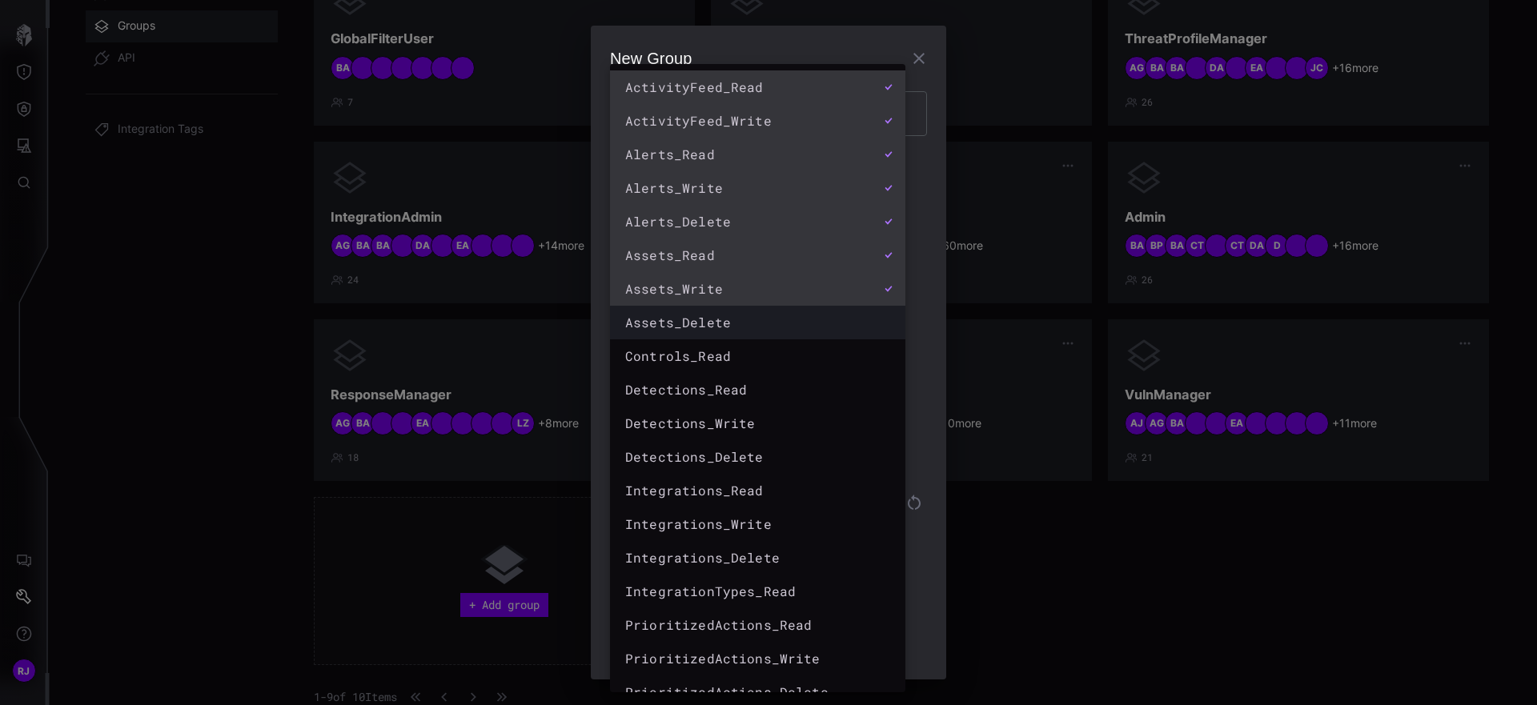
click at [785, 323] on div "Assets_Delete" at bounding box center [741, 322] width 233 height 19
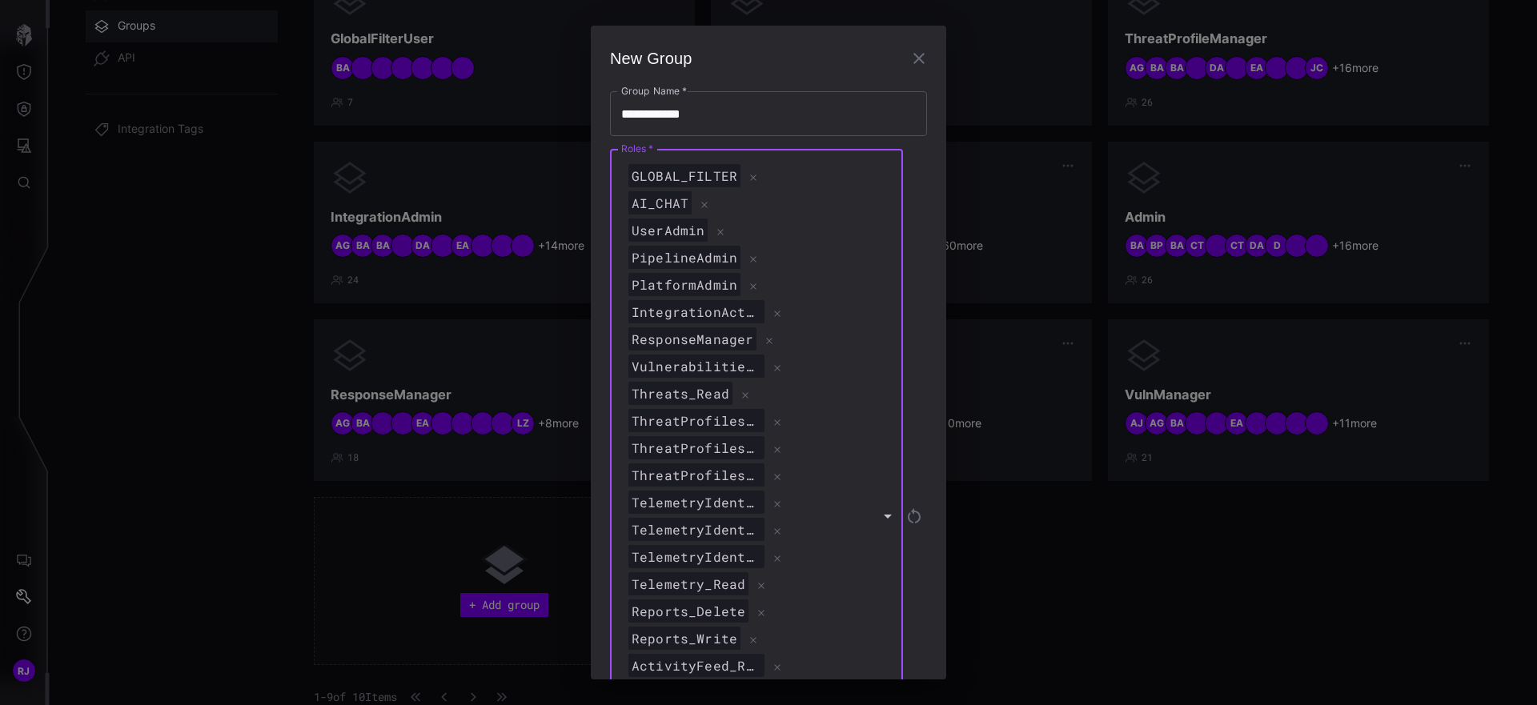
click at [833, 363] on div "Vulnerabilities_Read" at bounding box center [748, 367] width 247 height 24
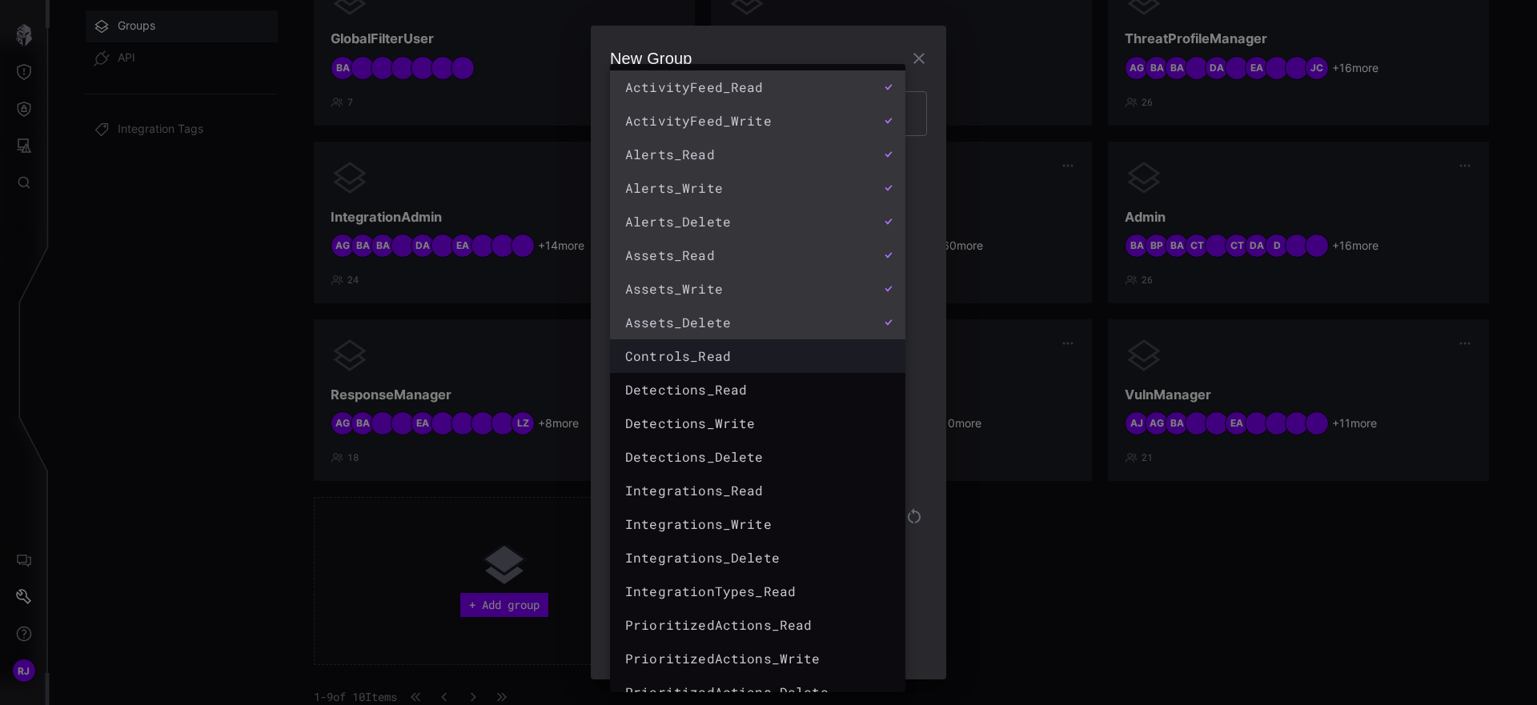
click at [767, 356] on div "Controls_Read" at bounding box center [741, 356] width 233 height 19
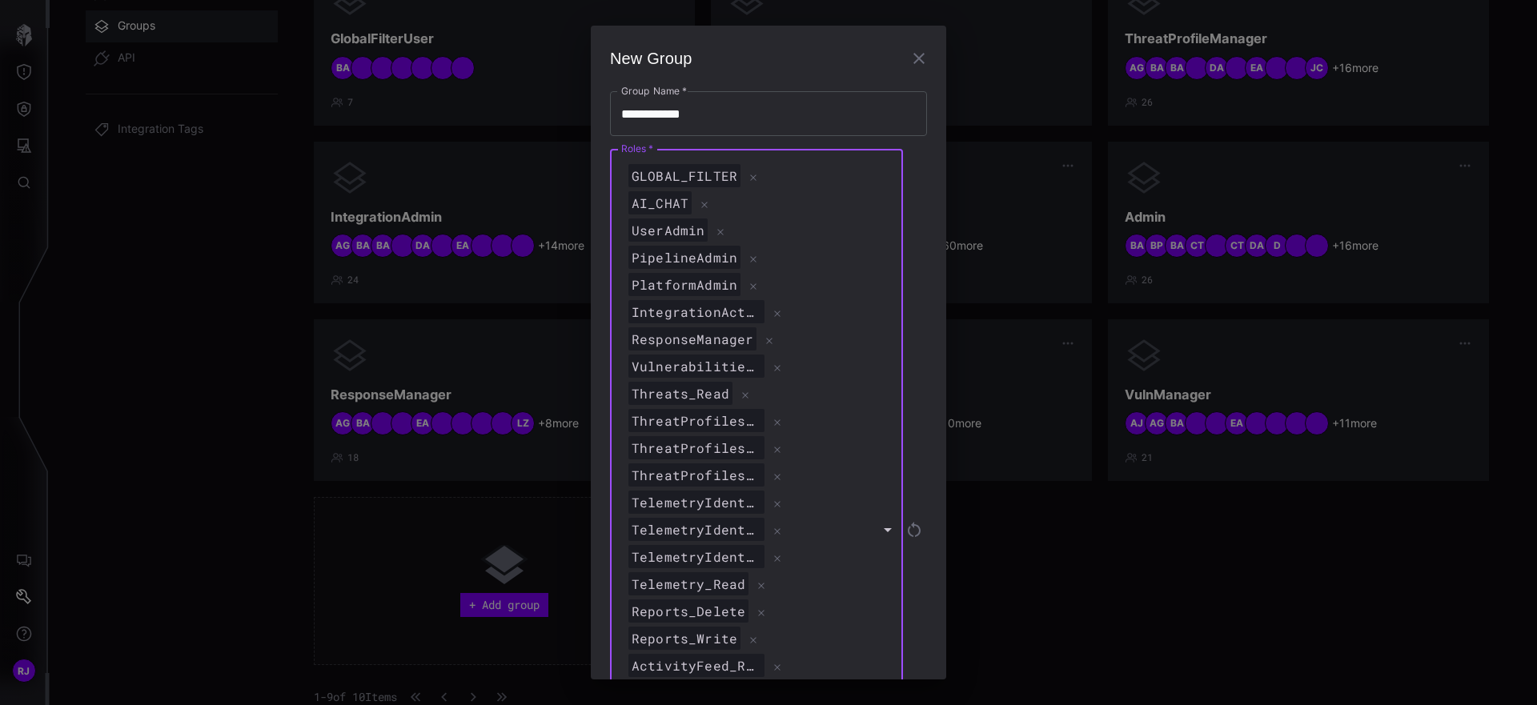
click at [829, 380] on div "GLOBAL_FILTER AI_CHAT UserAdmin PipelineAdmin PlatformAdmin IntegrationAction_E…" at bounding box center [754, 529] width 288 height 761
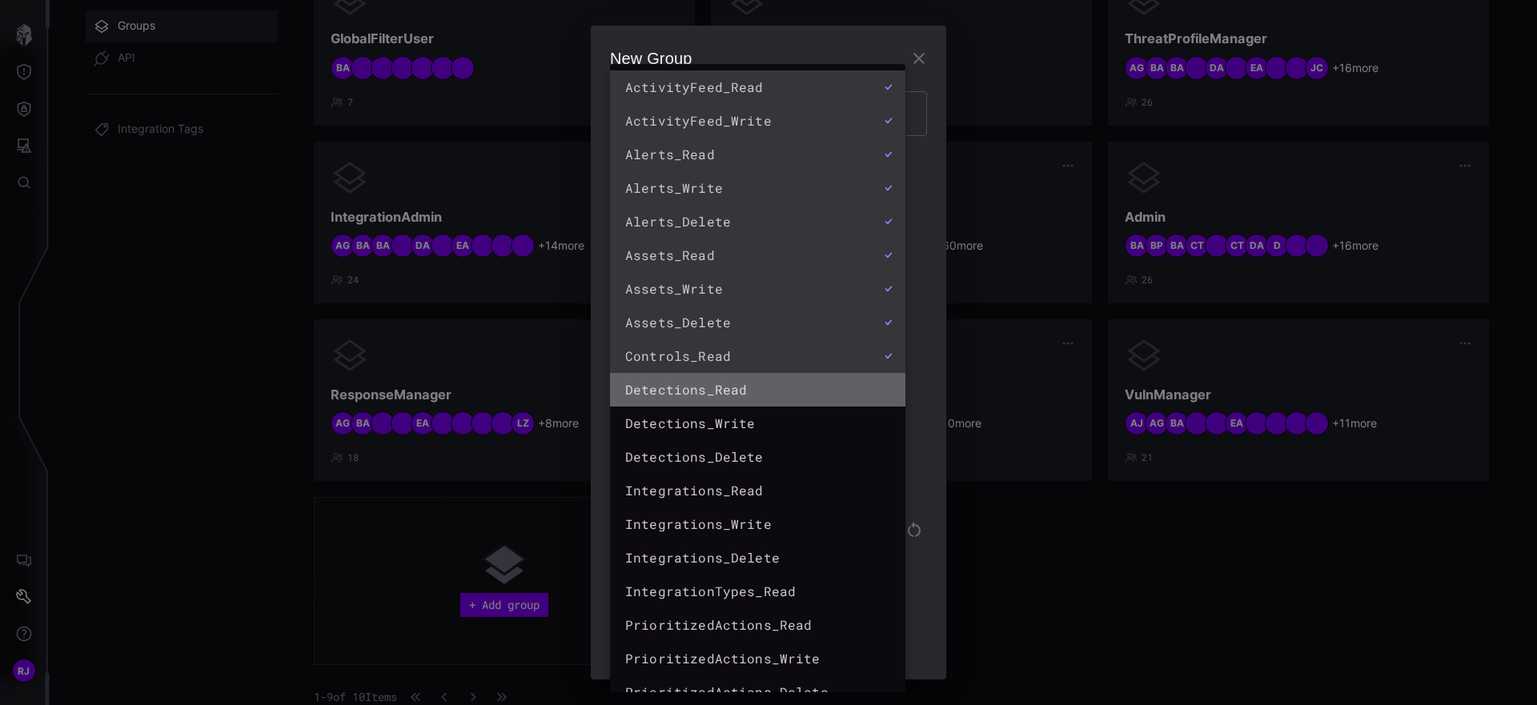
click at [793, 388] on div "Detections_Read" at bounding box center [741, 389] width 233 height 19
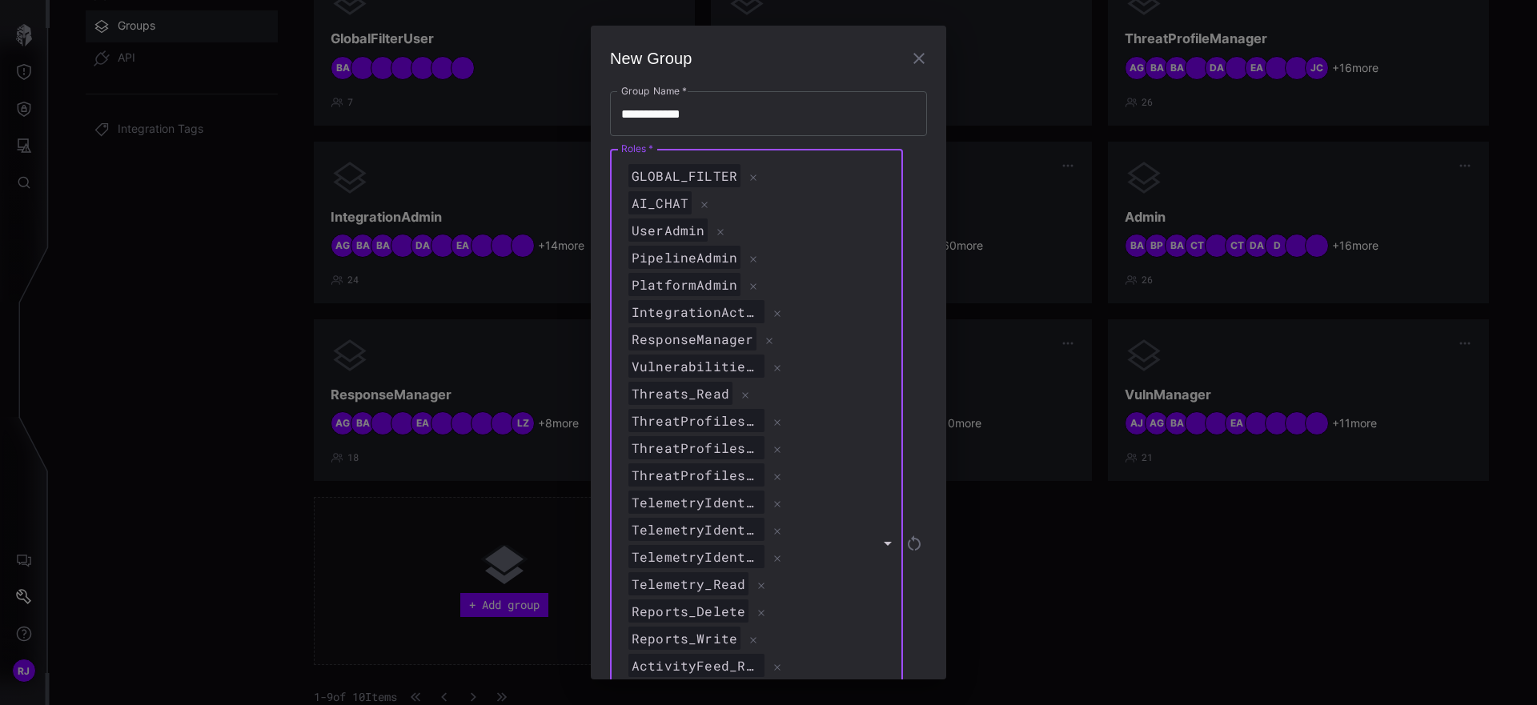
click at [854, 403] on div "Threats_Read" at bounding box center [748, 394] width 247 height 24
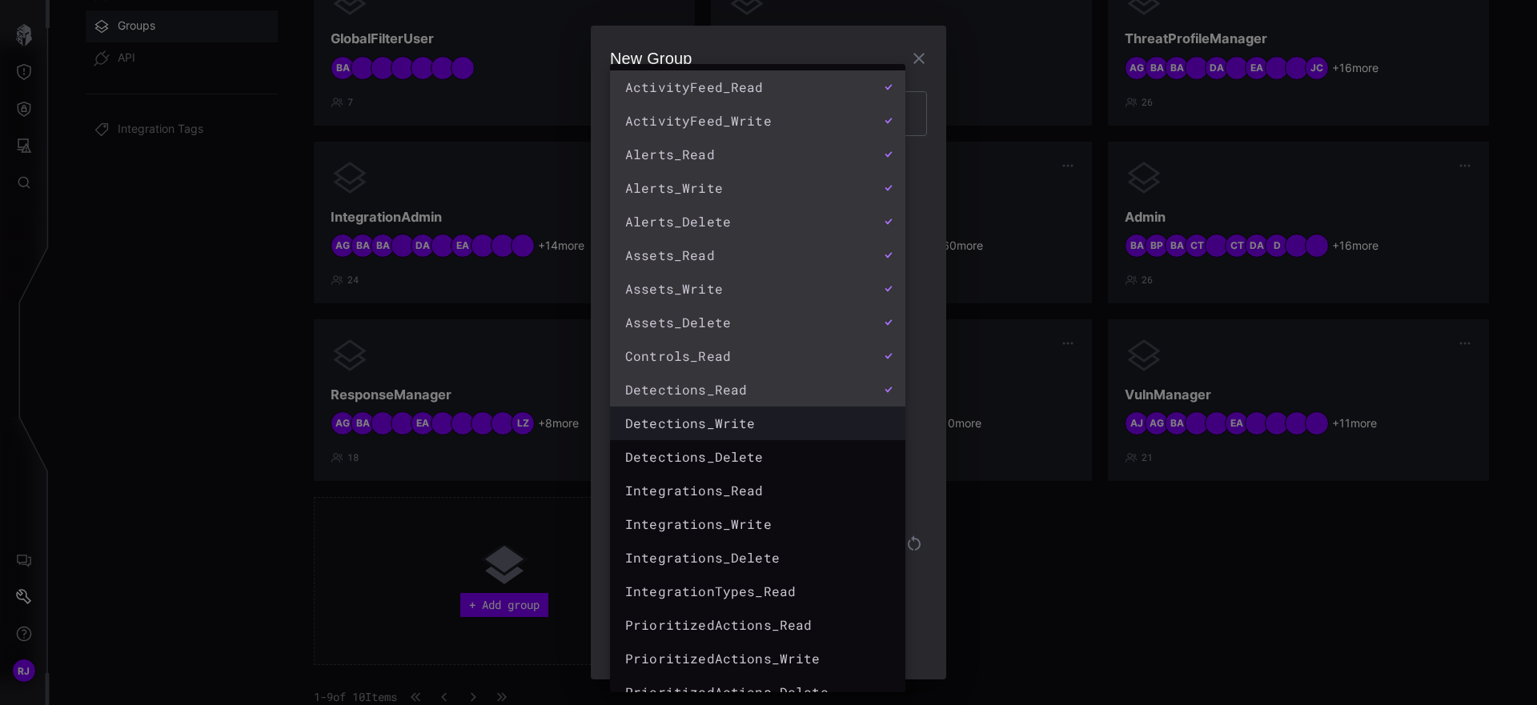
click at [729, 421] on div "Detections_Write" at bounding box center [741, 423] width 233 height 19
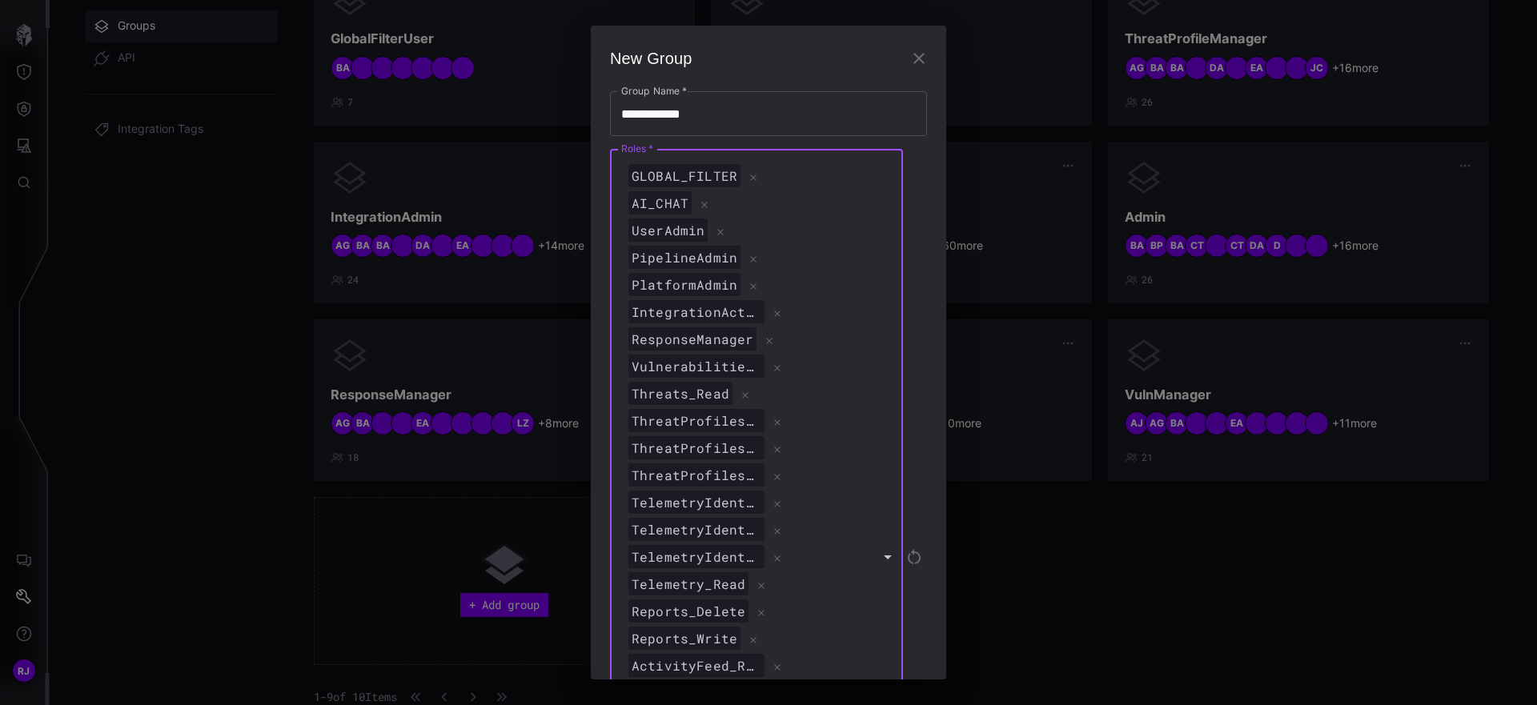
click at [837, 370] on div "Vulnerabilities_Read" at bounding box center [748, 367] width 247 height 24
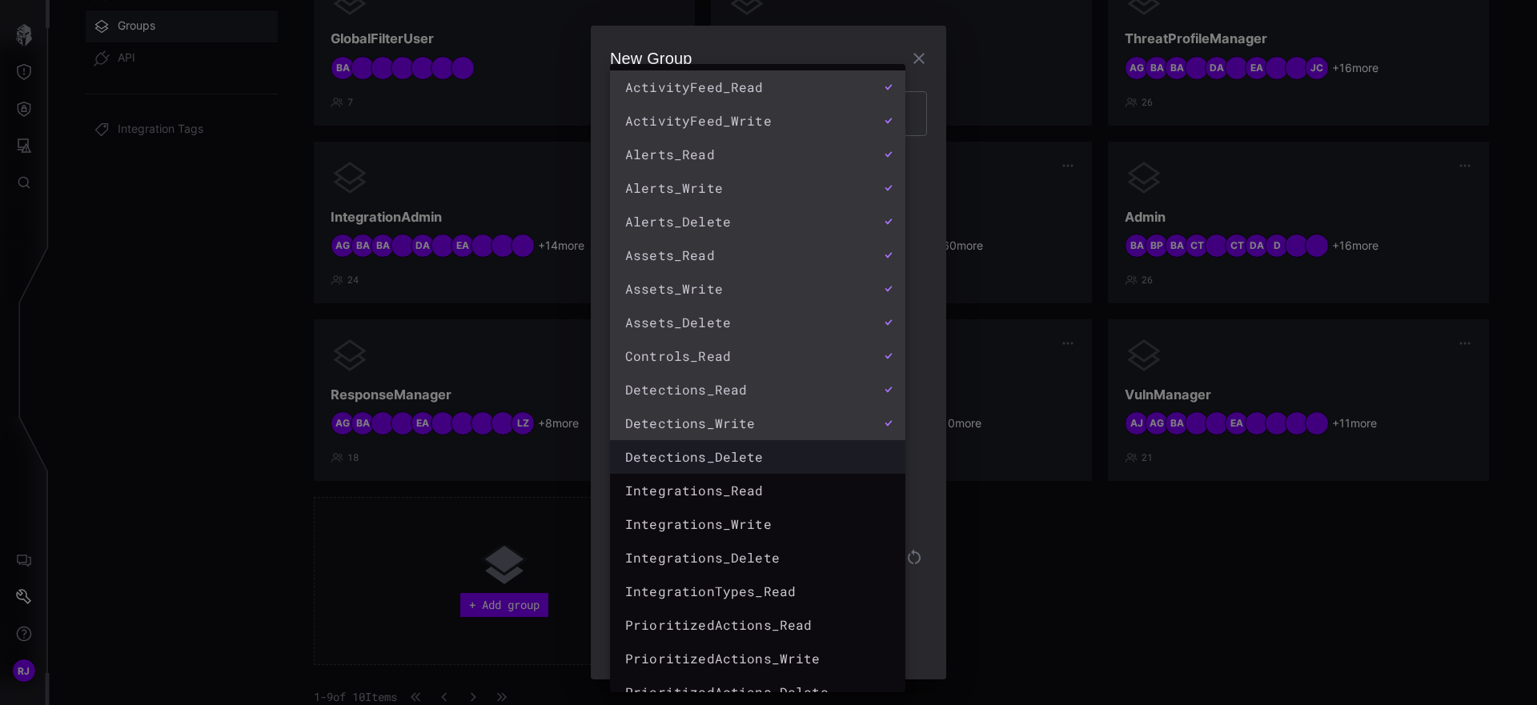
click at [755, 470] on li "Detections_Delete" at bounding box center [757, 457] width 295 height 34
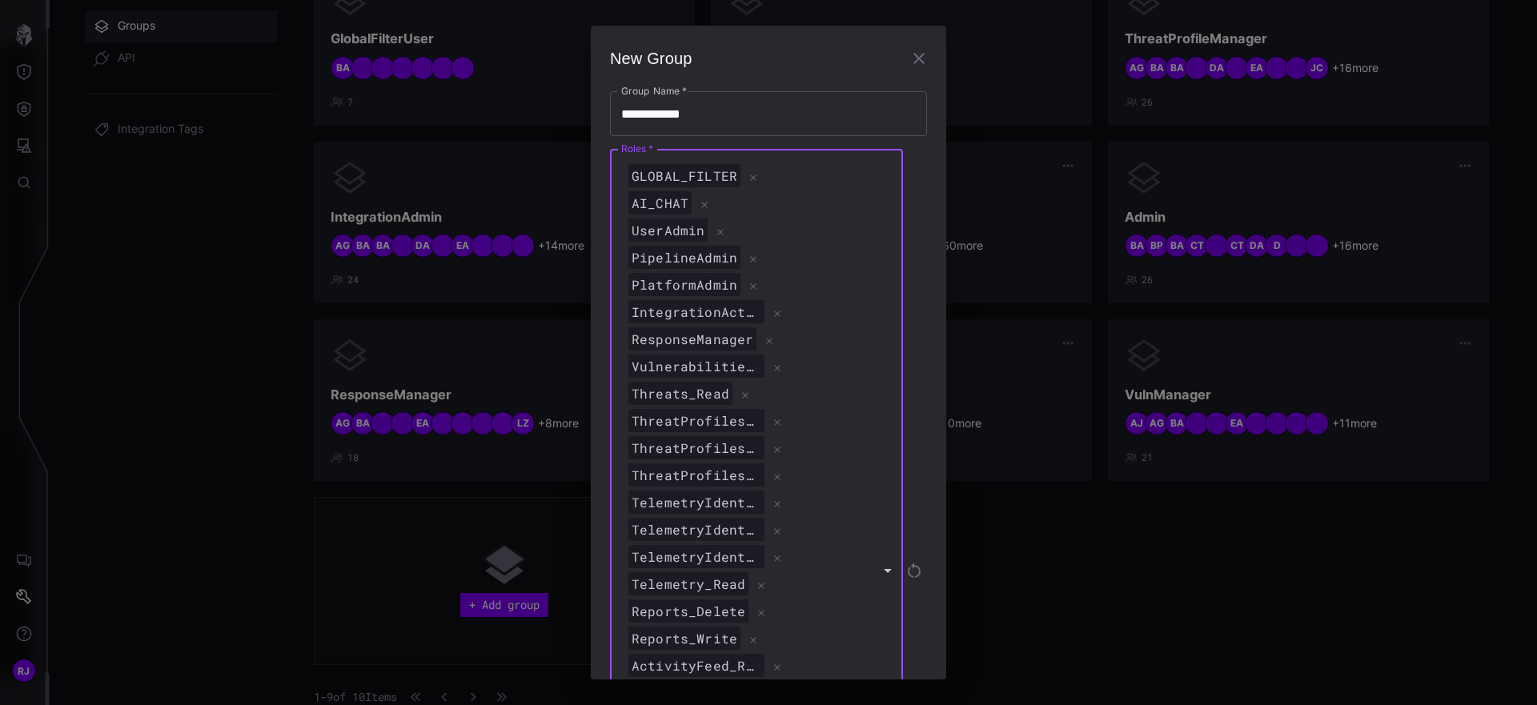
click at [825, 476] on div "ThreatProfiles_Read" at bounding box center [748, 476] width 247 height 24
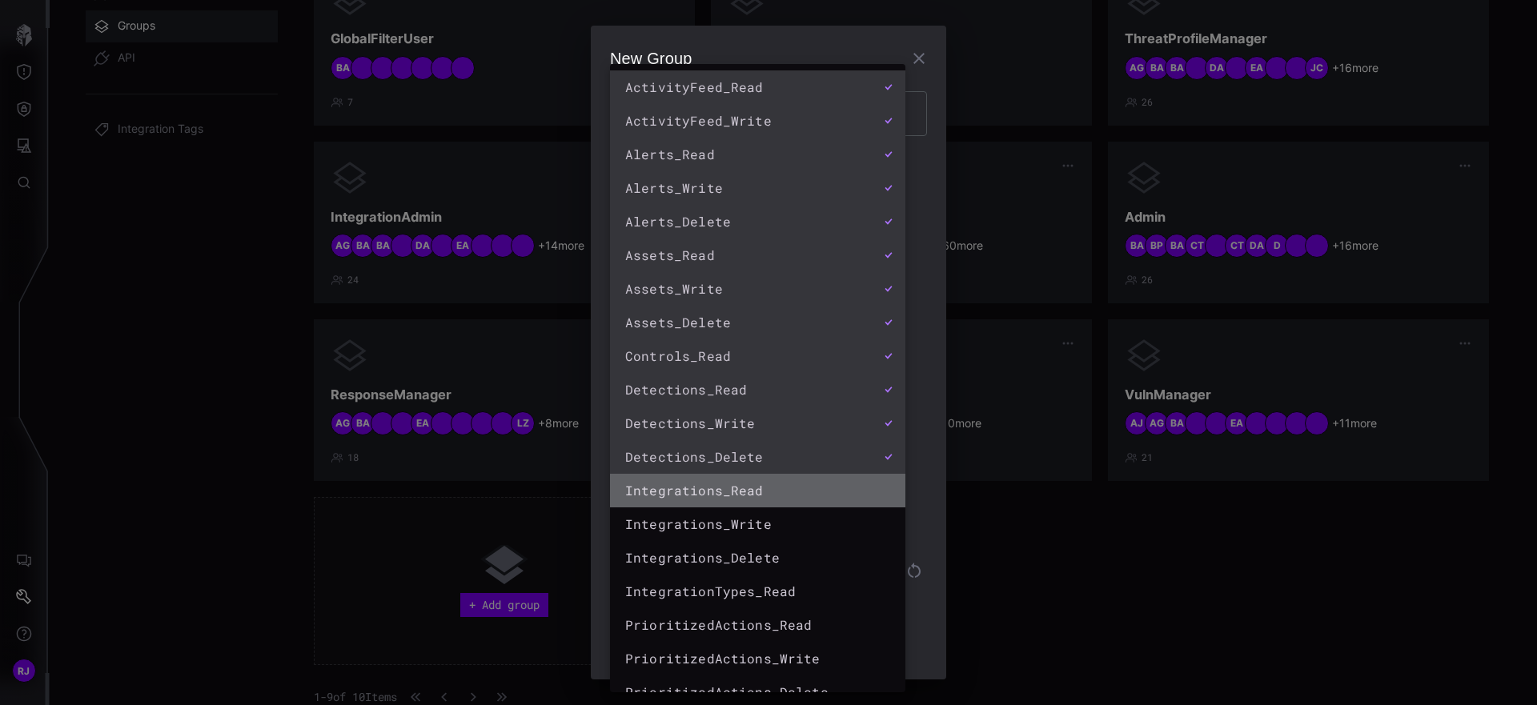
click at [768, 500] on div "Integrations_Read" at bounding box center [750, 491] width 254 height 24
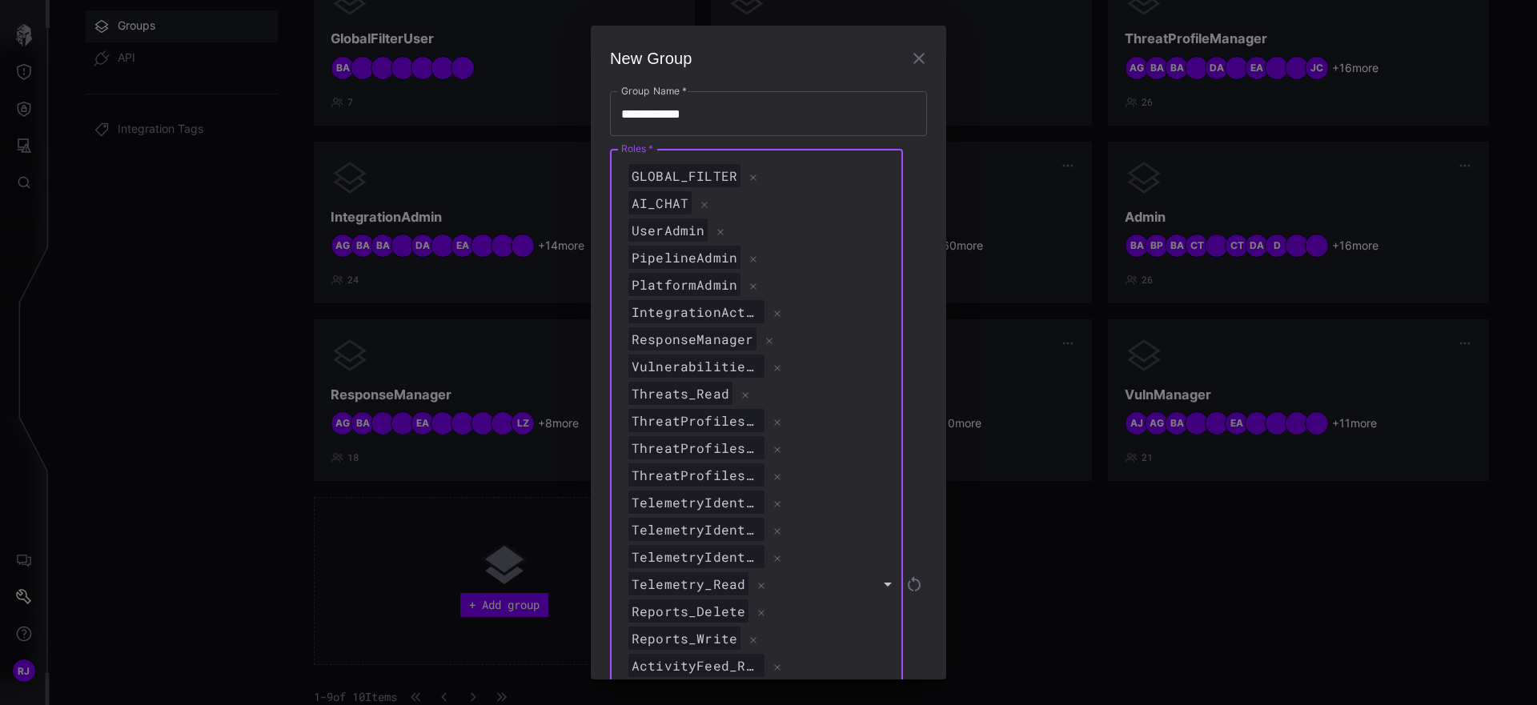
click at [877, 478] on div "GLOBAL_FILTER AI_CHAT UserAdmin PipelineAdmin PlatformAdmin IntegrationAction_E…" at bounding box center [754, 584] width 288 height 870
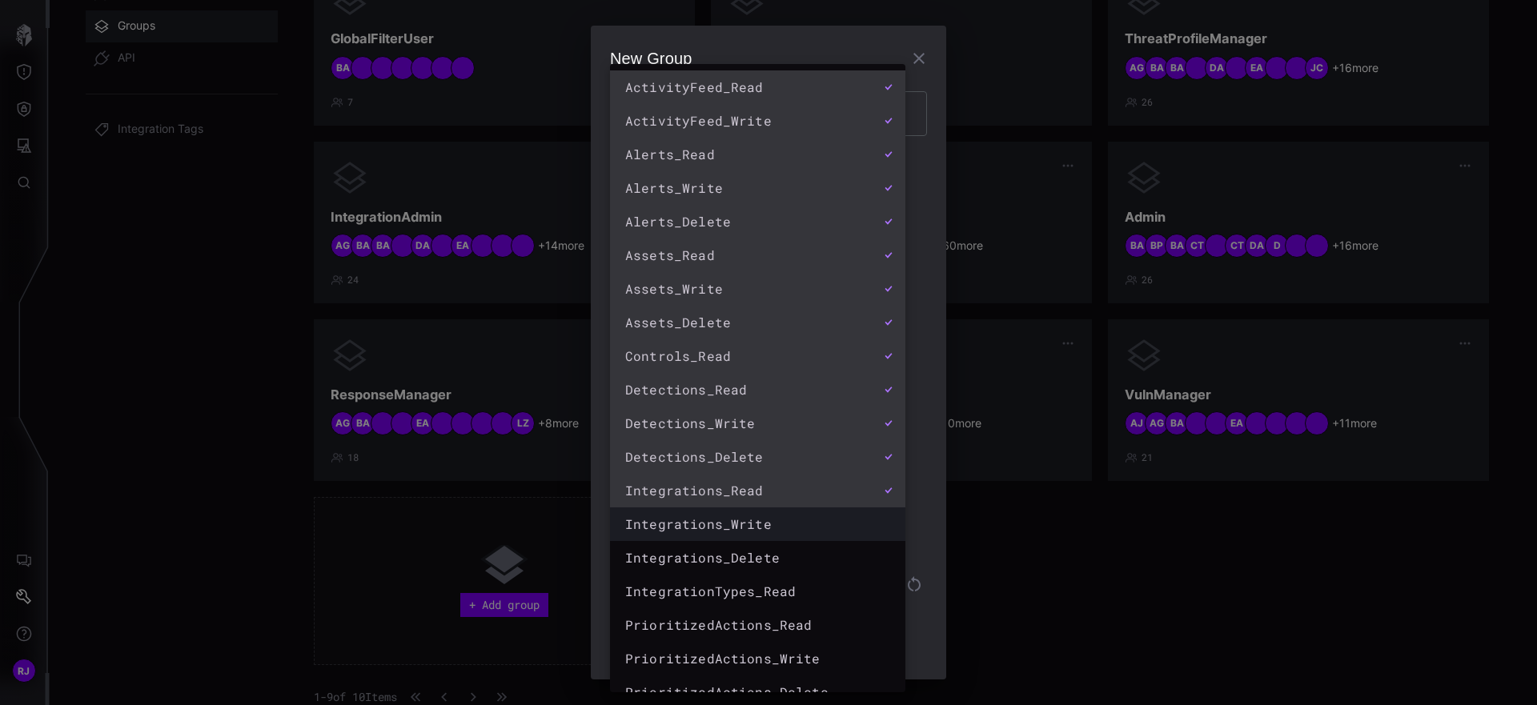
click at [748, 521] on div "Integrations_Write" at bounding box center [741, 524] width 233 height 19
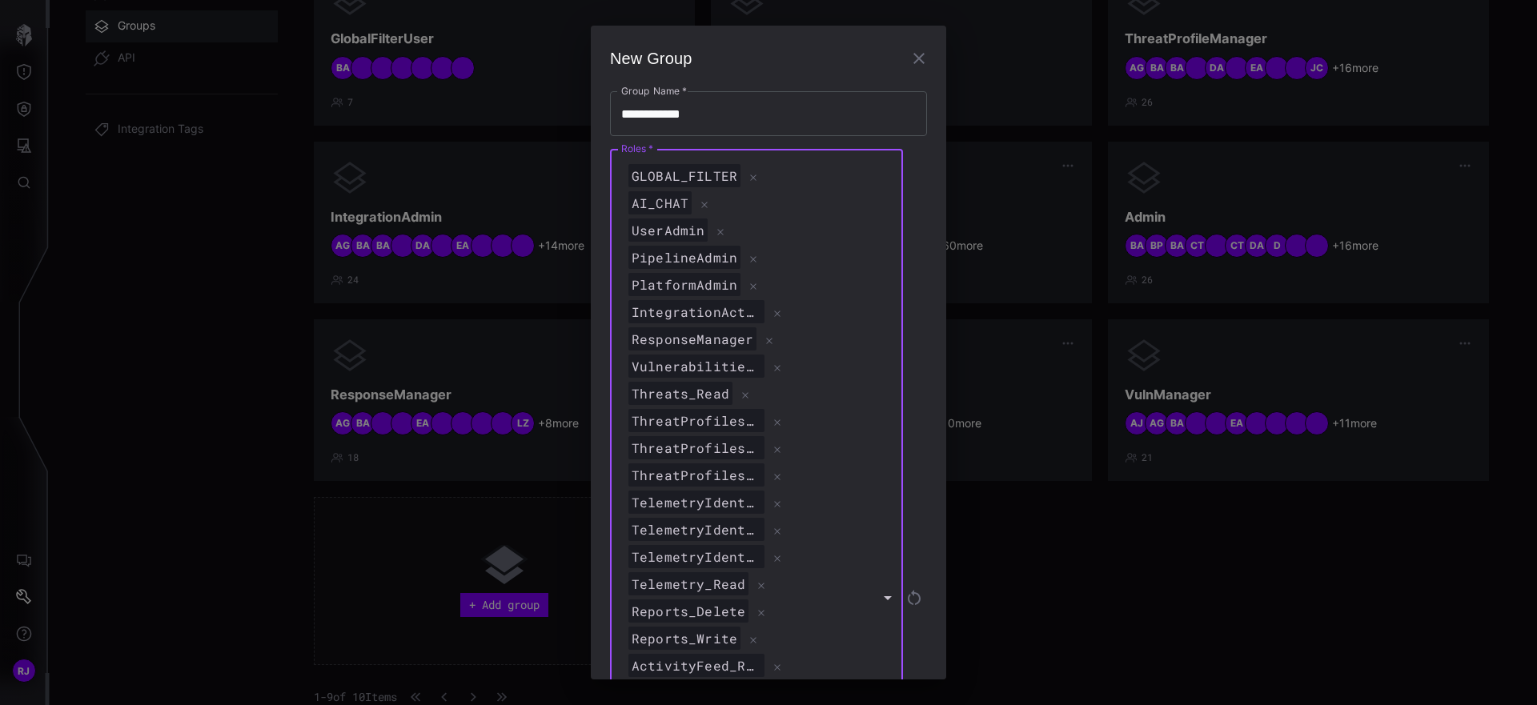
click at [839, 440] on div "ThreatProfiles_Write" at bounding box center [748, 448] width 247 height 24
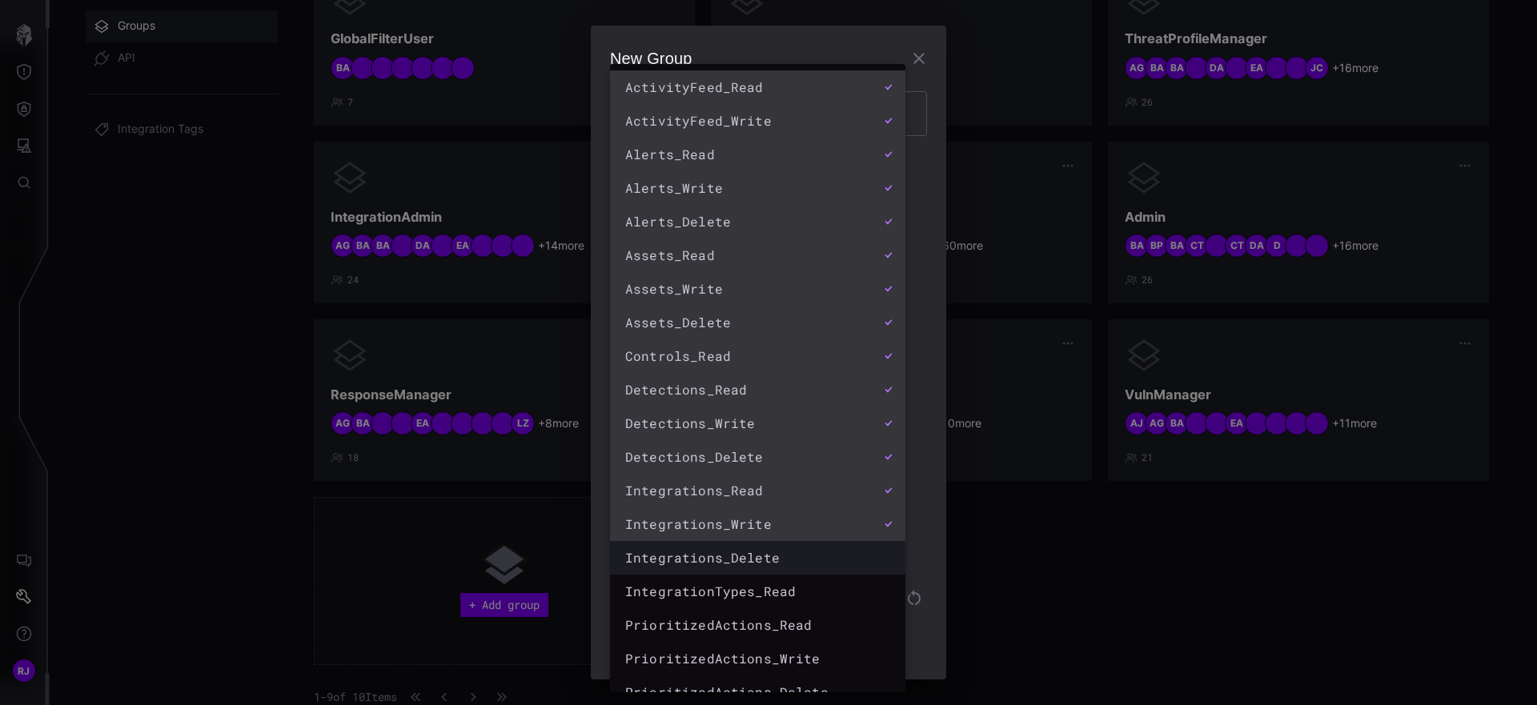
click at [744, 557] on div "Integrations_Delete" at bounding box center [741, 557] width 233 height 19
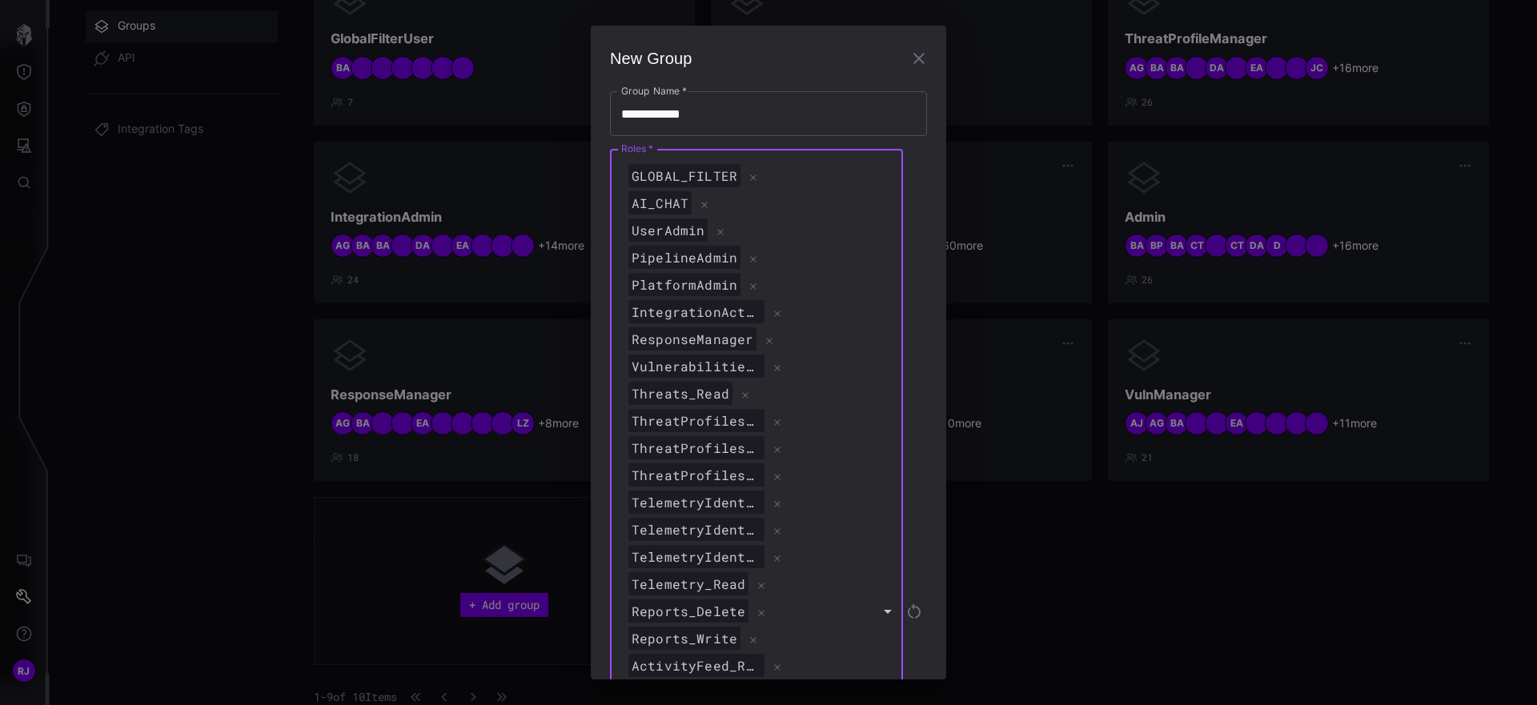
click at [849, 476] on div "ThreatProfiles_Read" at bounding box center [748, 476] width 247 height 24
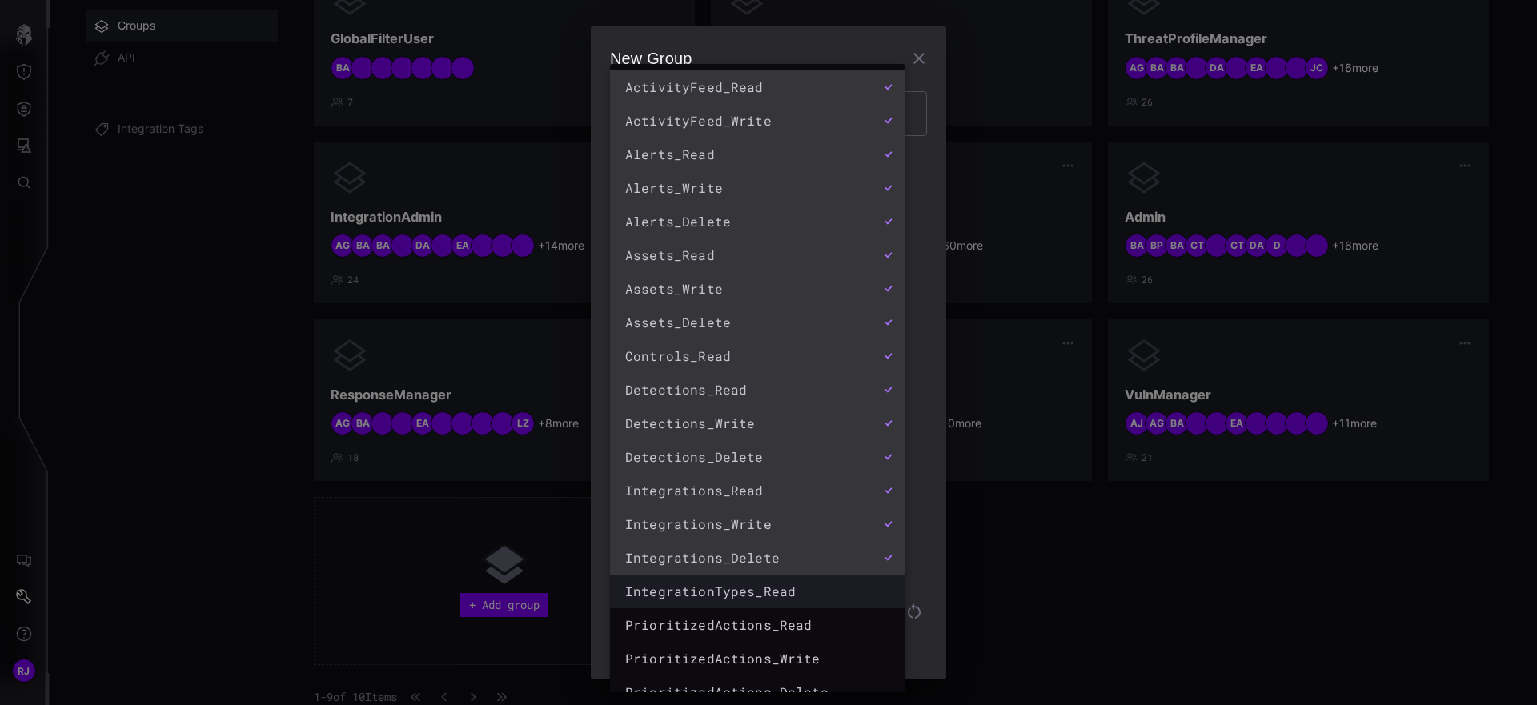
click at [781, 584] on div "IntegrationTypes_Read" at bounding box center [741, 591] width 233 height 19
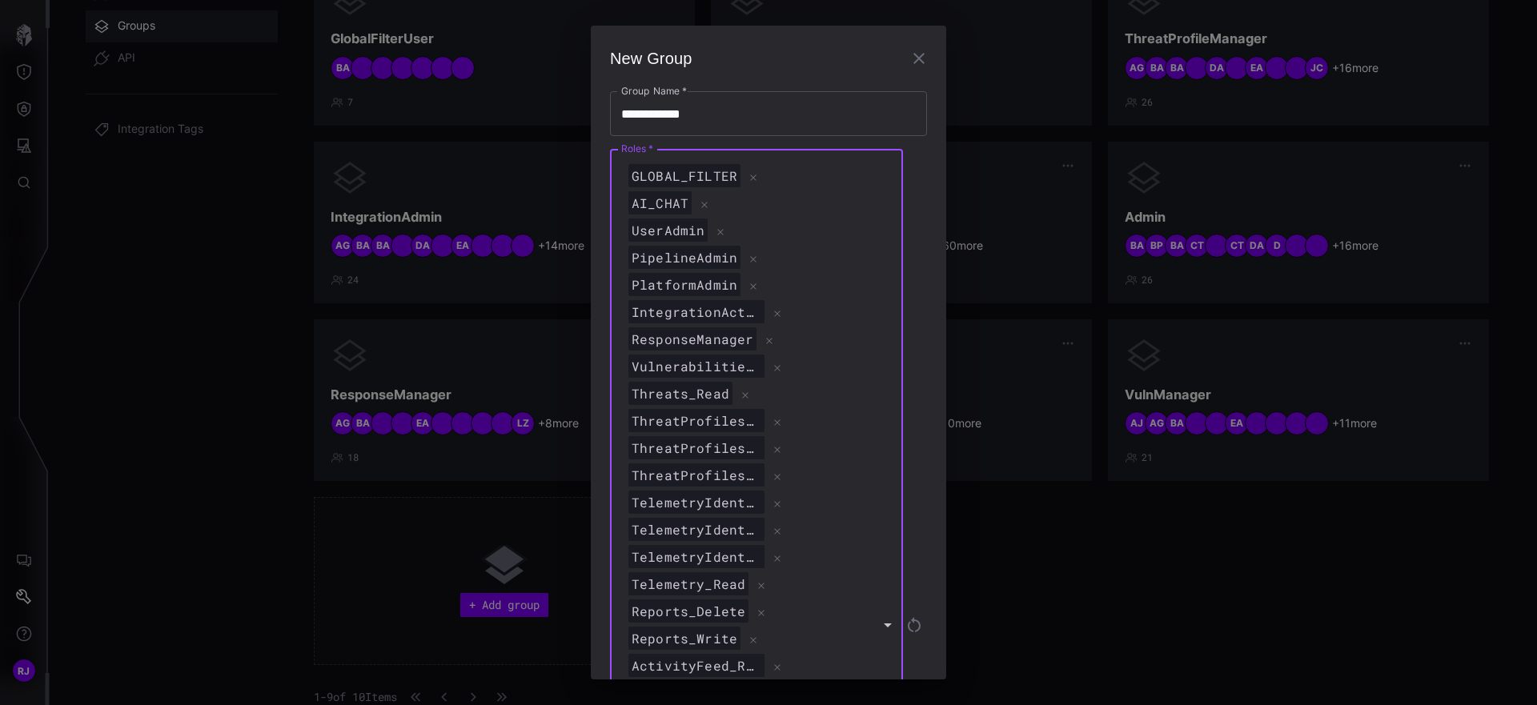
click at [827, 455] on div "ThreatProfiles_Write" at bounding box center [748, 448] width 247 height 24
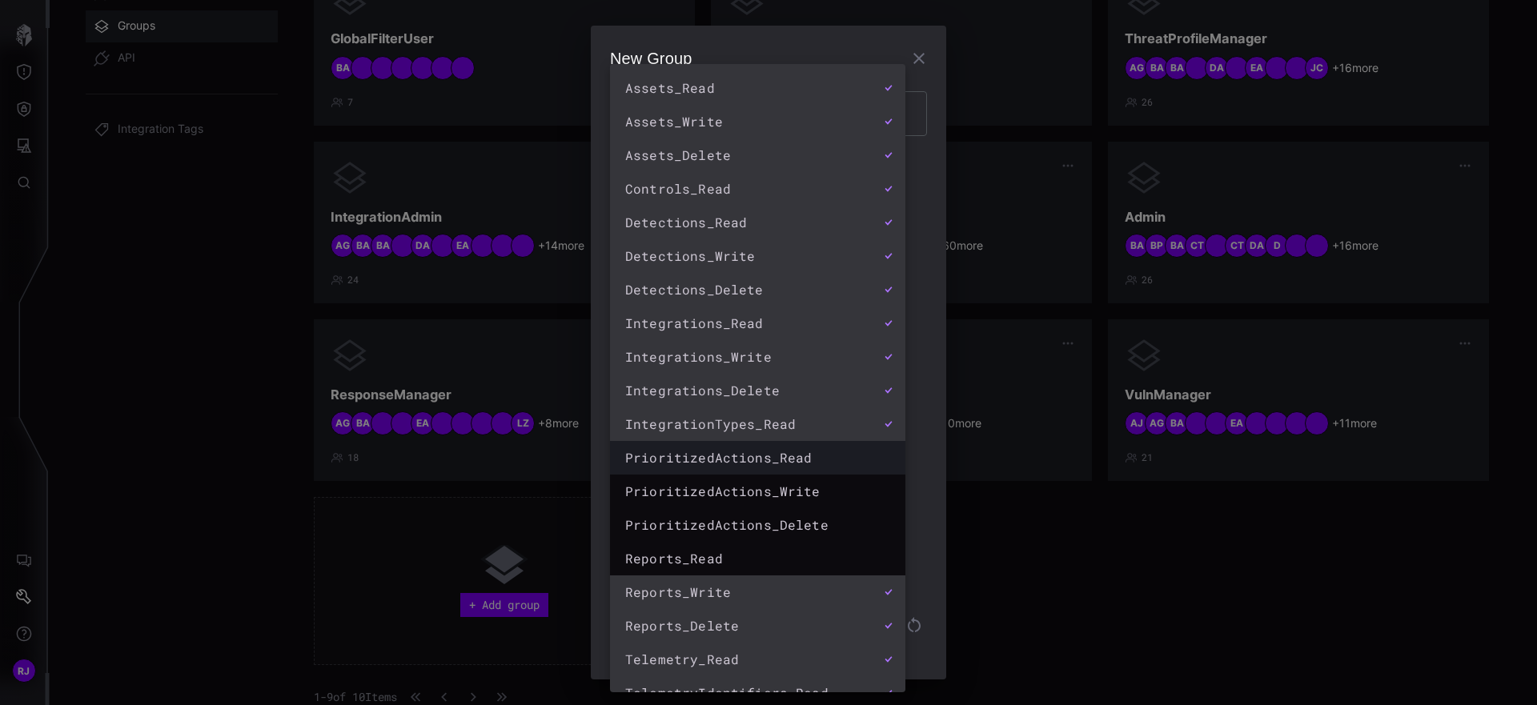
click at [797, 456] on div "PrioritizedActions_Read" at bounding box center [741, 457] width 233 height 19
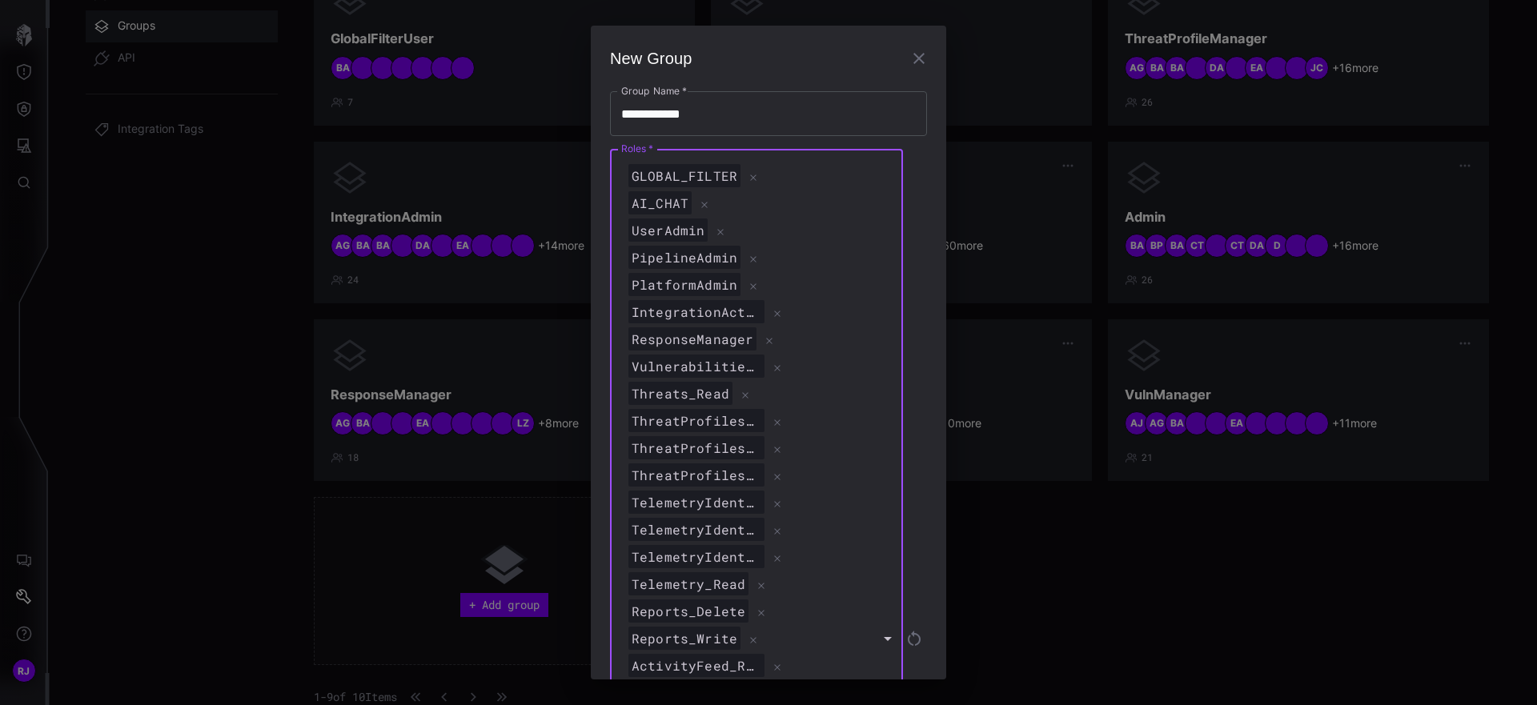
click at [841, 476] on div "ThreatProfiles_Read" at bounding box center [748, 476] width 247 height 24
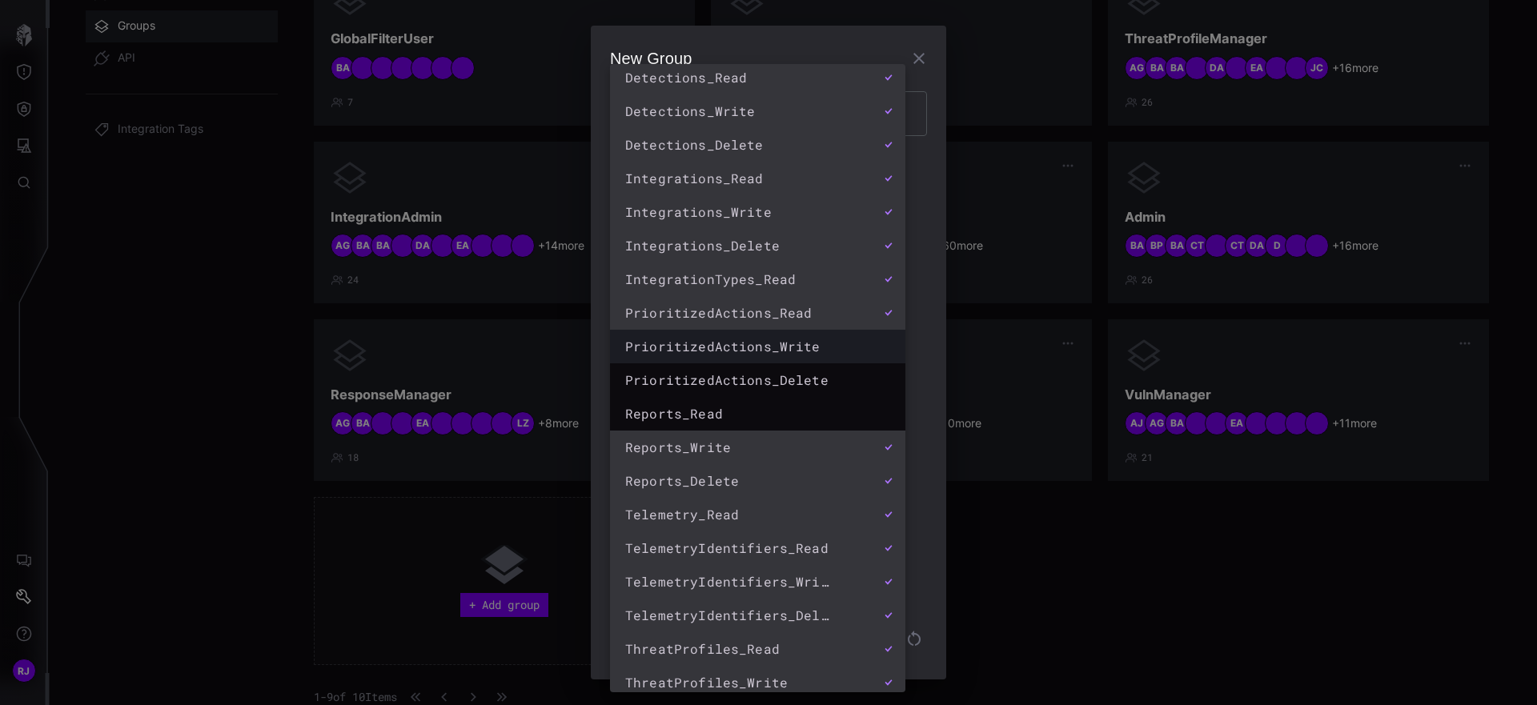
click at [780, 338] on div "PrioritizedActions_Write" at bounding box center [741, 346] width 233 height 19
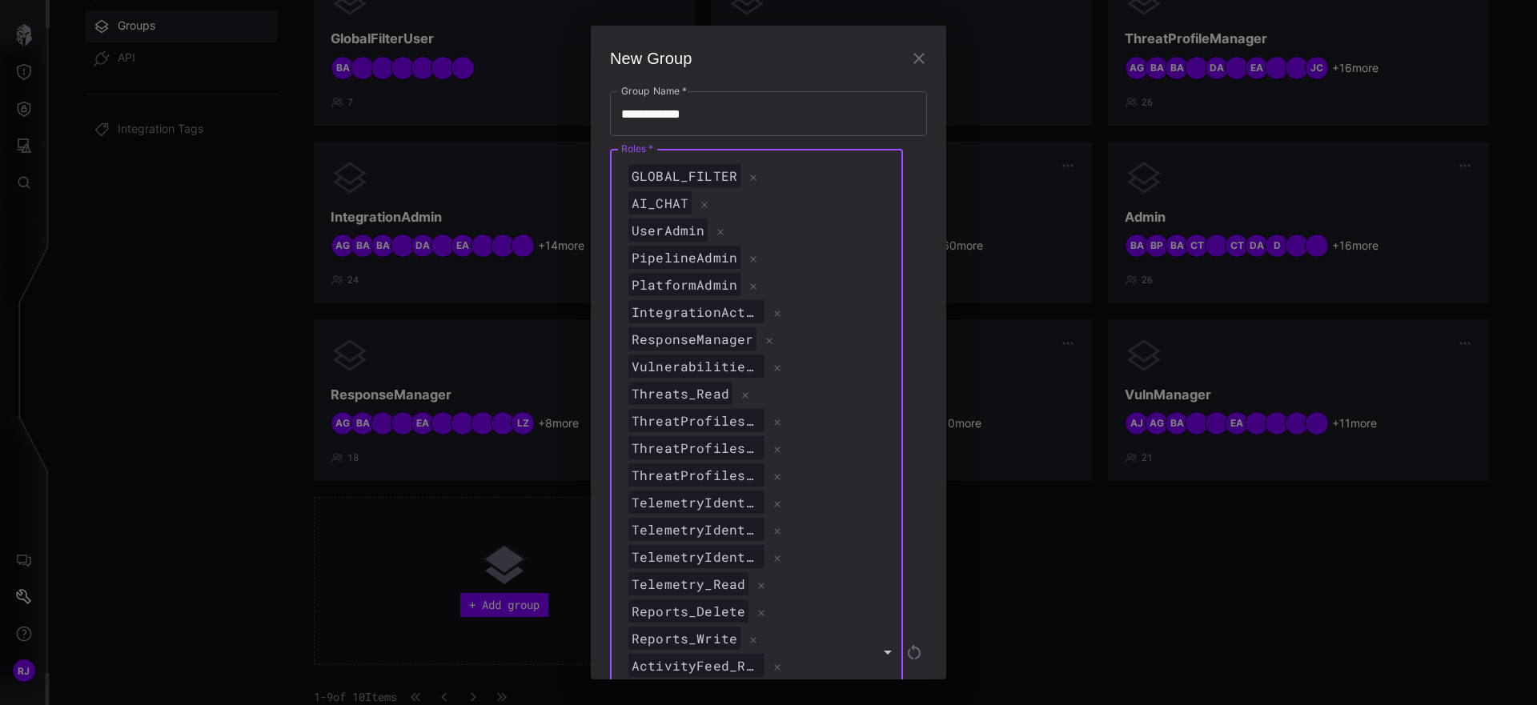
click at [869, 484] on div "ThreatProfiles_Read" at bounding box center [748, 476] width 247 height 24
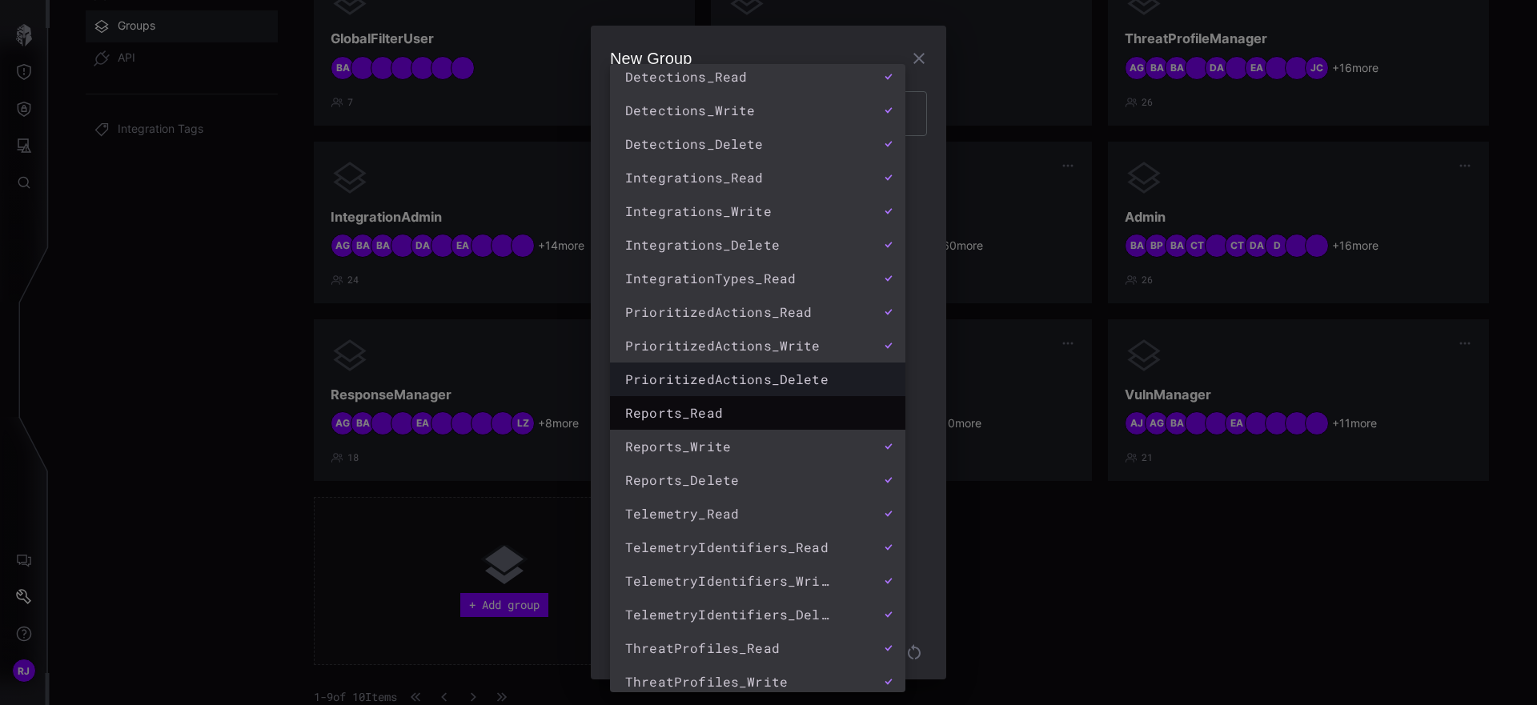
click at [827, 381] on div "PrioritizedActions_Delete" at bounding box center [741, 379] width 233 height 19
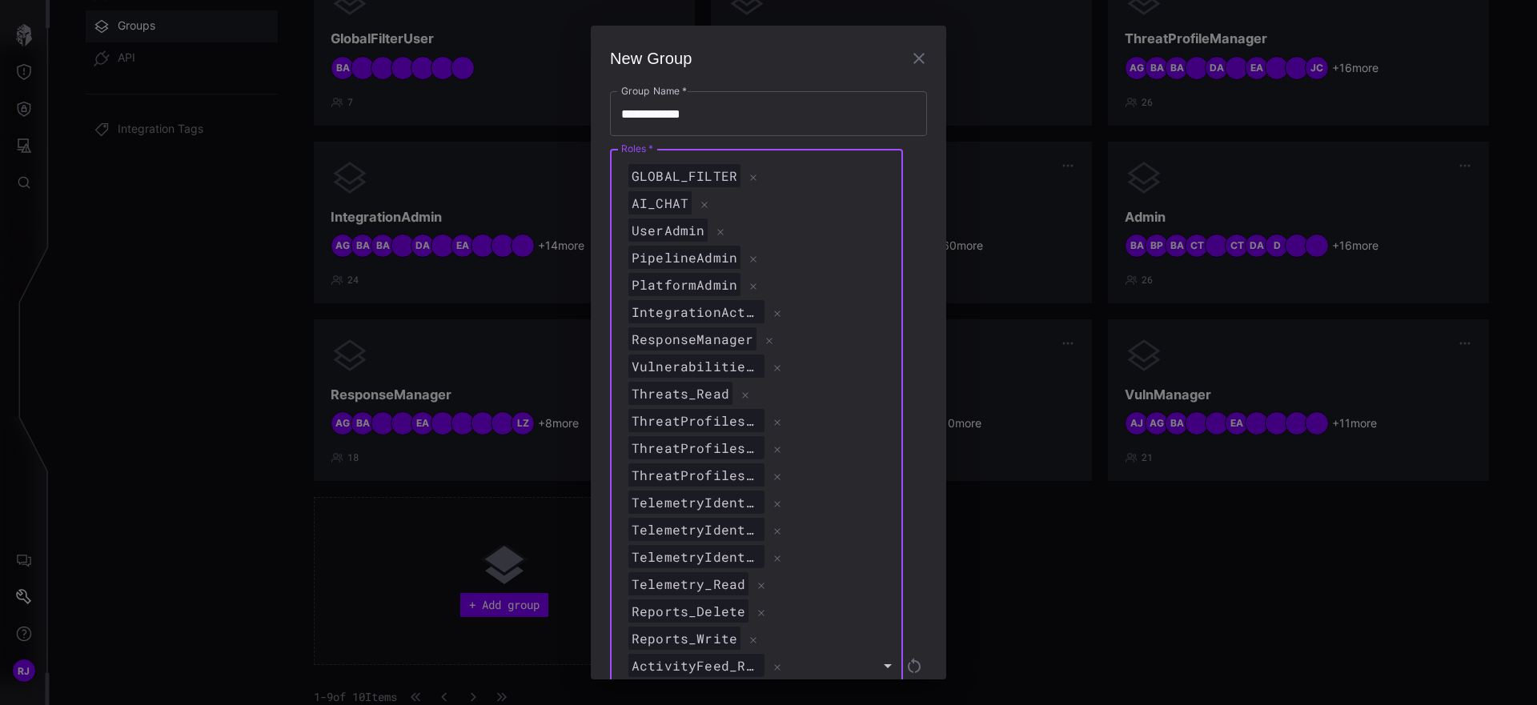
click at [856, 531] on div "TelemetryIdentifiers_Write" at bounding box center [748, 530] width 247 height 24
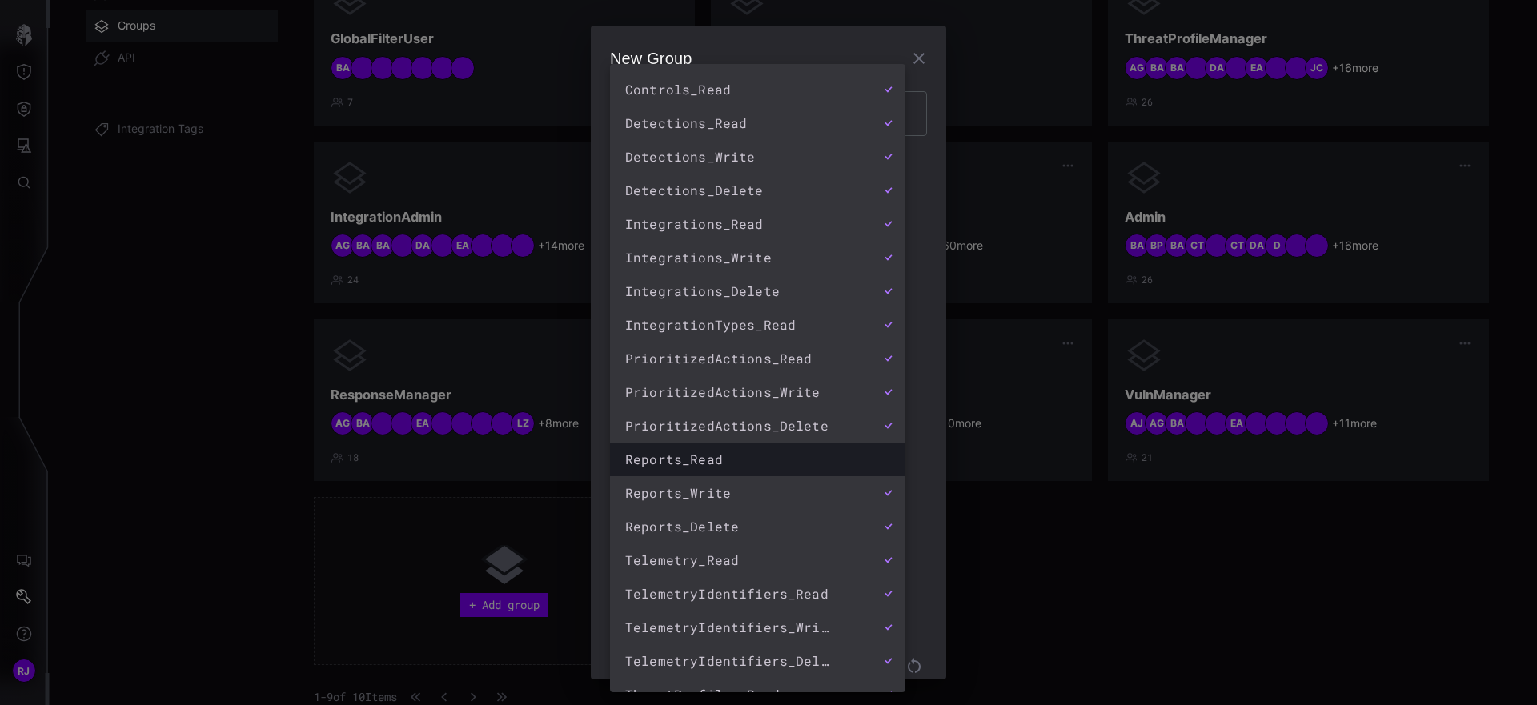
click at [804, 455] on div "Reports_Read" at bounding box center [741, 459] width 233 height 19
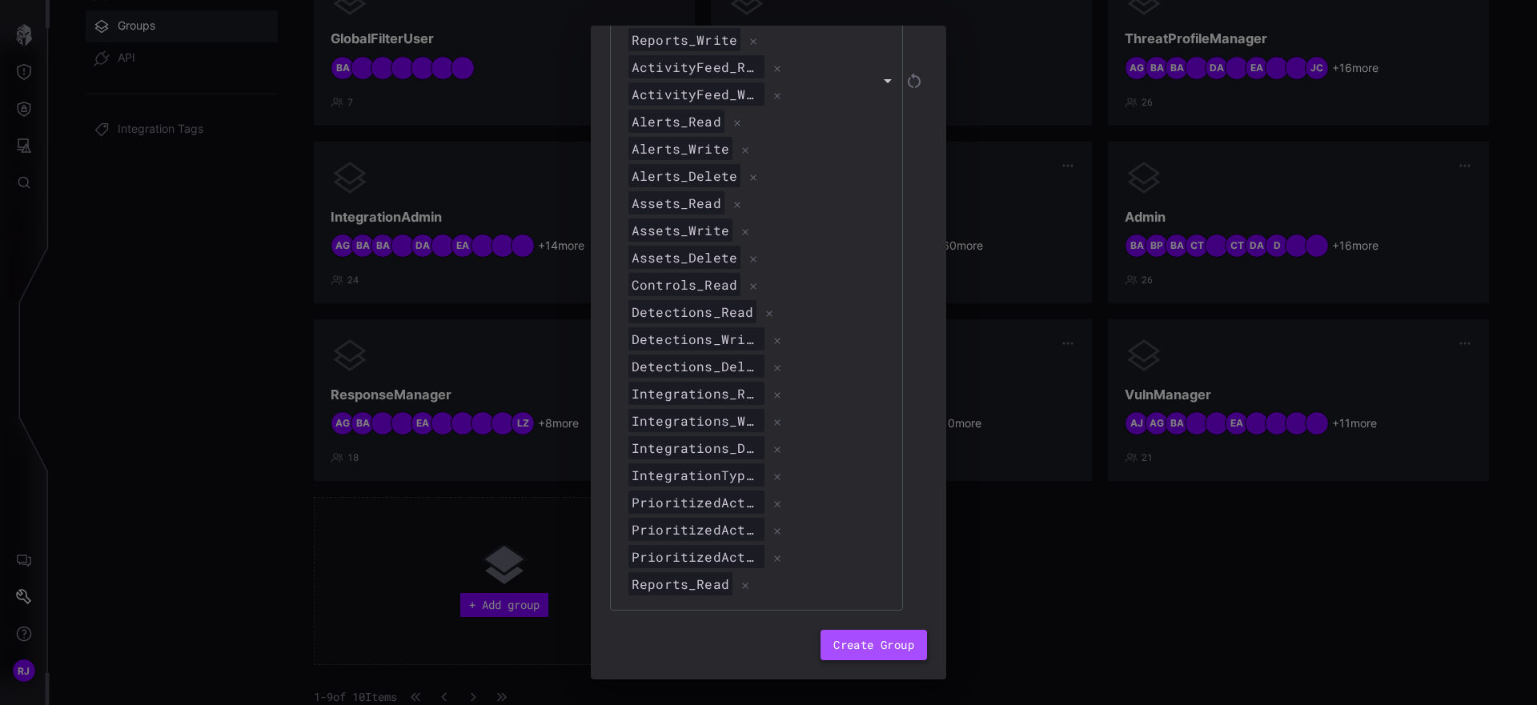
click at [871, 653] on button "Create Group" at bounding box center [874, 645] width 106 height 30
click at [889, 643] on button "Create Group" at bounding box center [874, 645] width 106 height 30
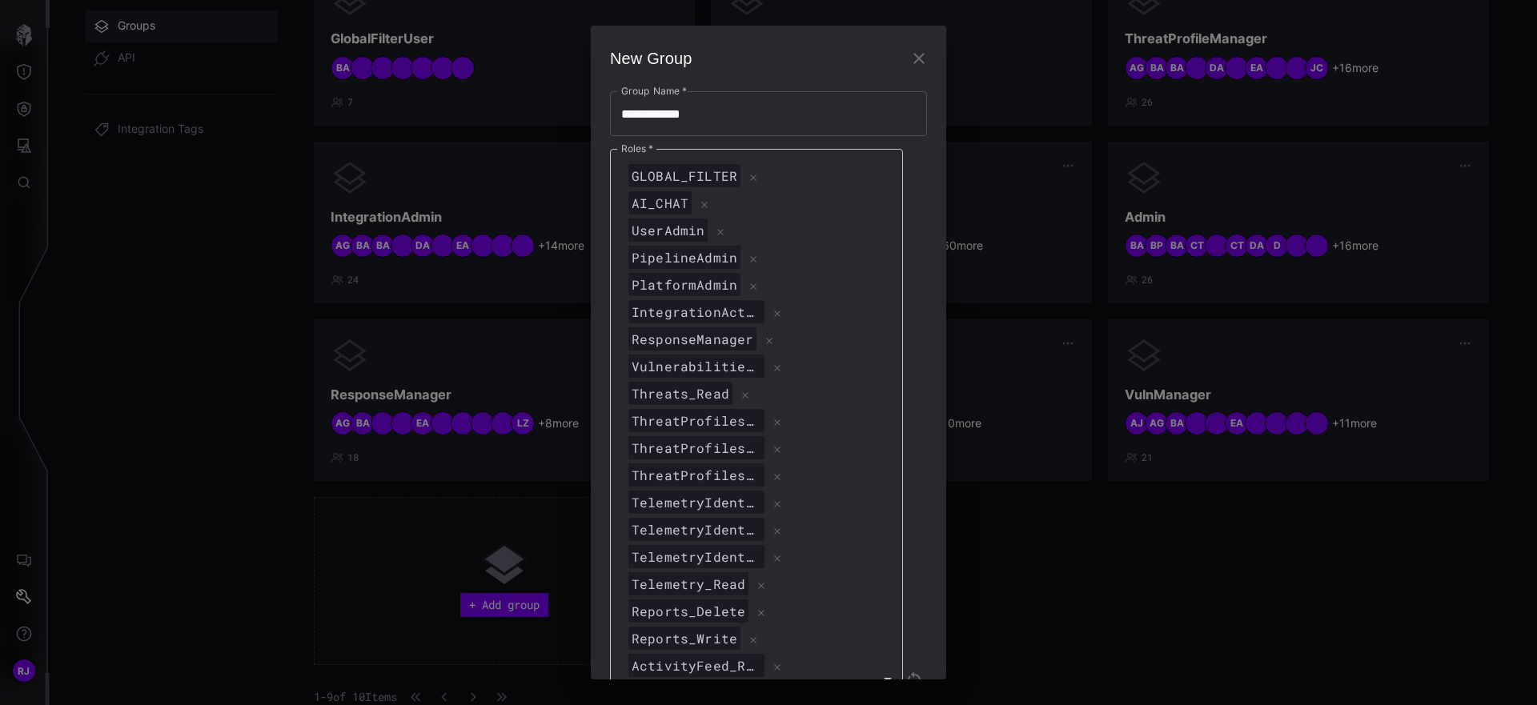
scroll to position [599, 0]
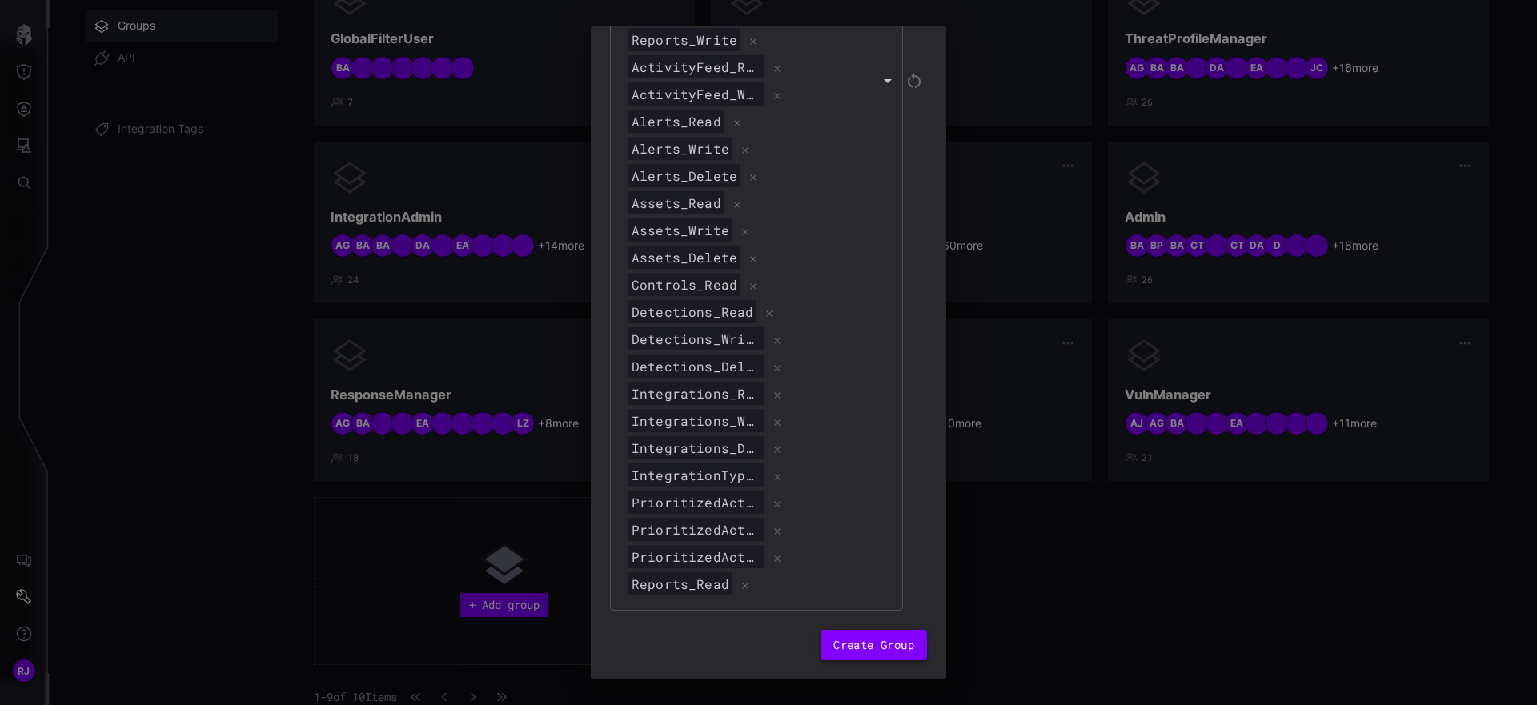
click at [899, 652] on button "Create Group" at bounding box center [874, 645] width 106 height 30
click at [885, 651] on button "Create Group" at bounding box center [874, 645] width 106 height 30
click at [888, 650] on button "Create Group" at bounding box center [874, 645] width 106 height 30
click at [882, 652] on button "Create Group" at bounding box center [874, 645] width 106 height 30
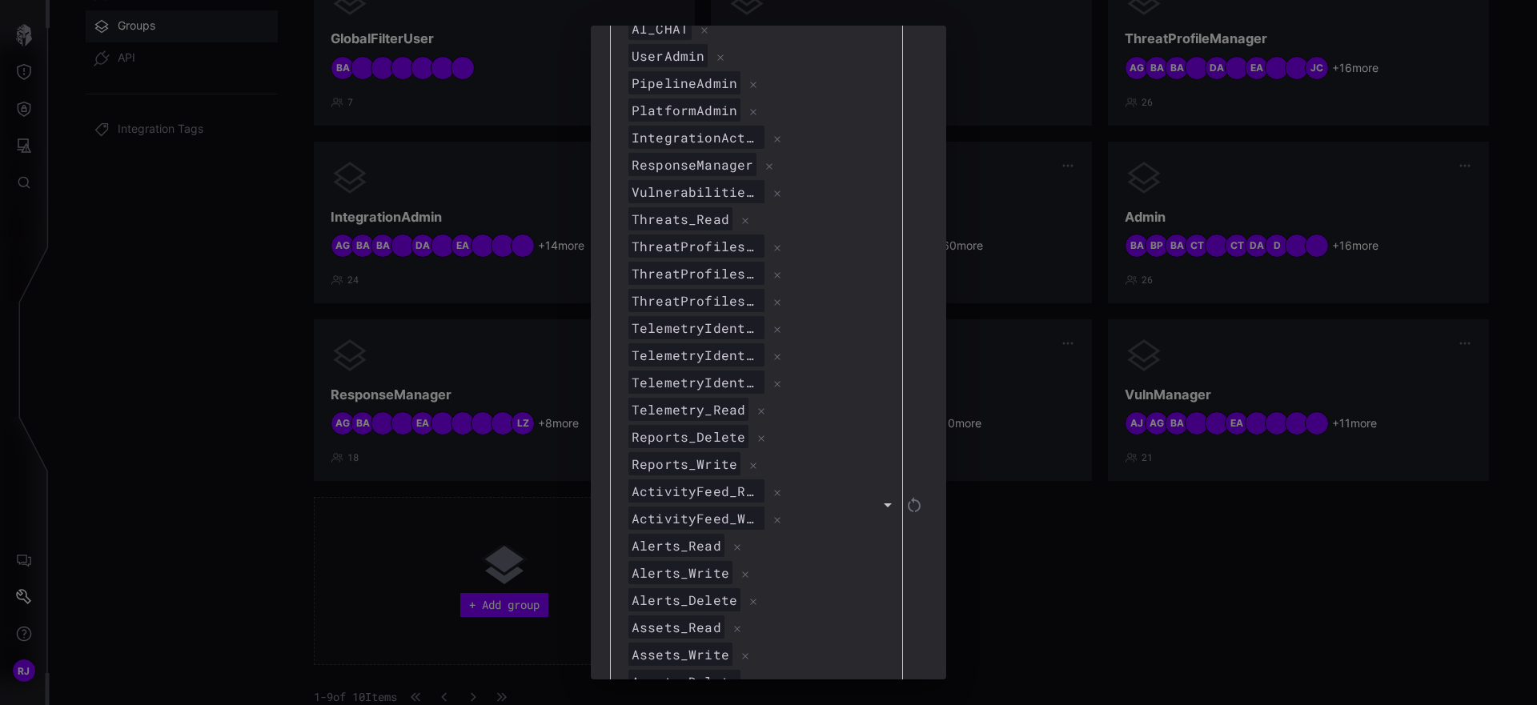
scroll to position [176, 0]
click at [756, 434] on icon at bounding box center [761, 437] width 13 height 13
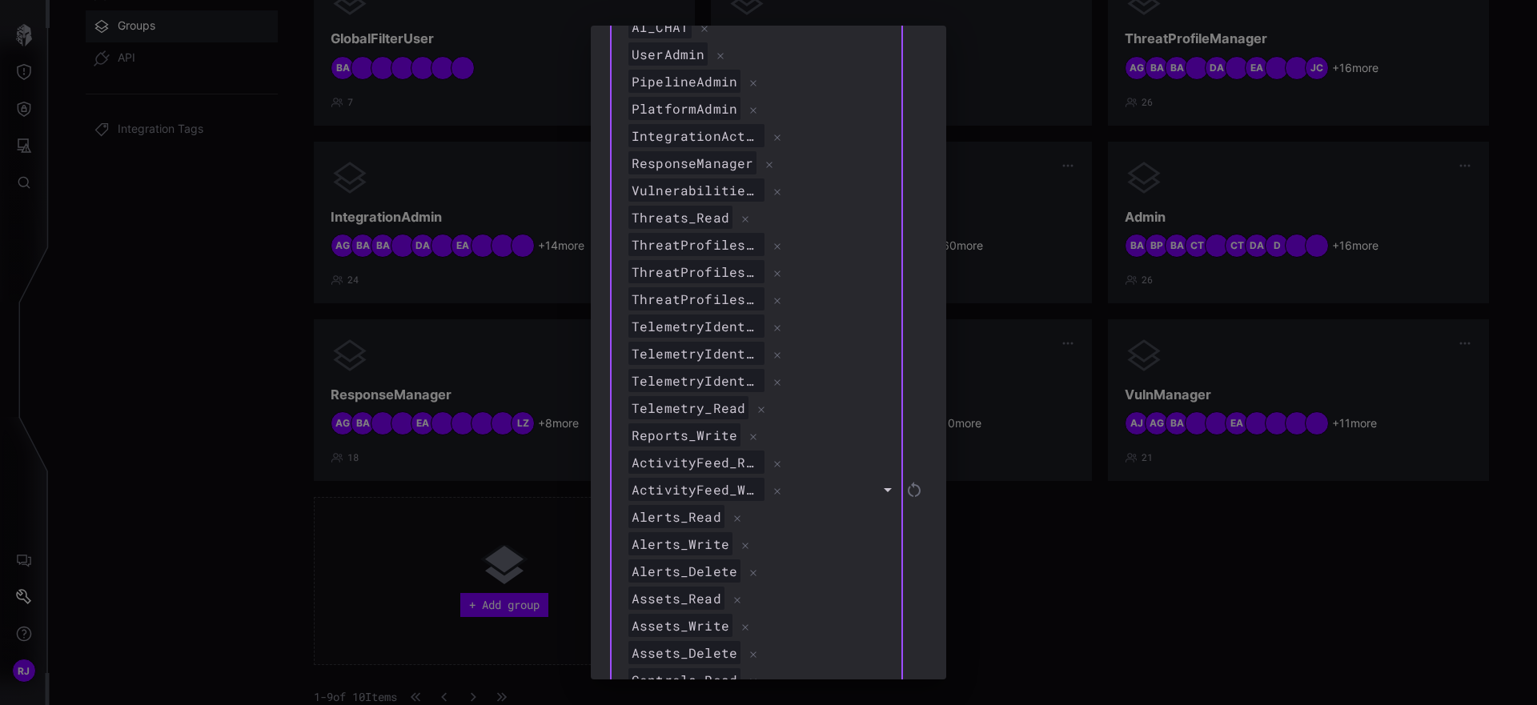
type input "**********"
click at [917, 493] on icon "Reset" at bounding box center [914, 489] width 19 height 19
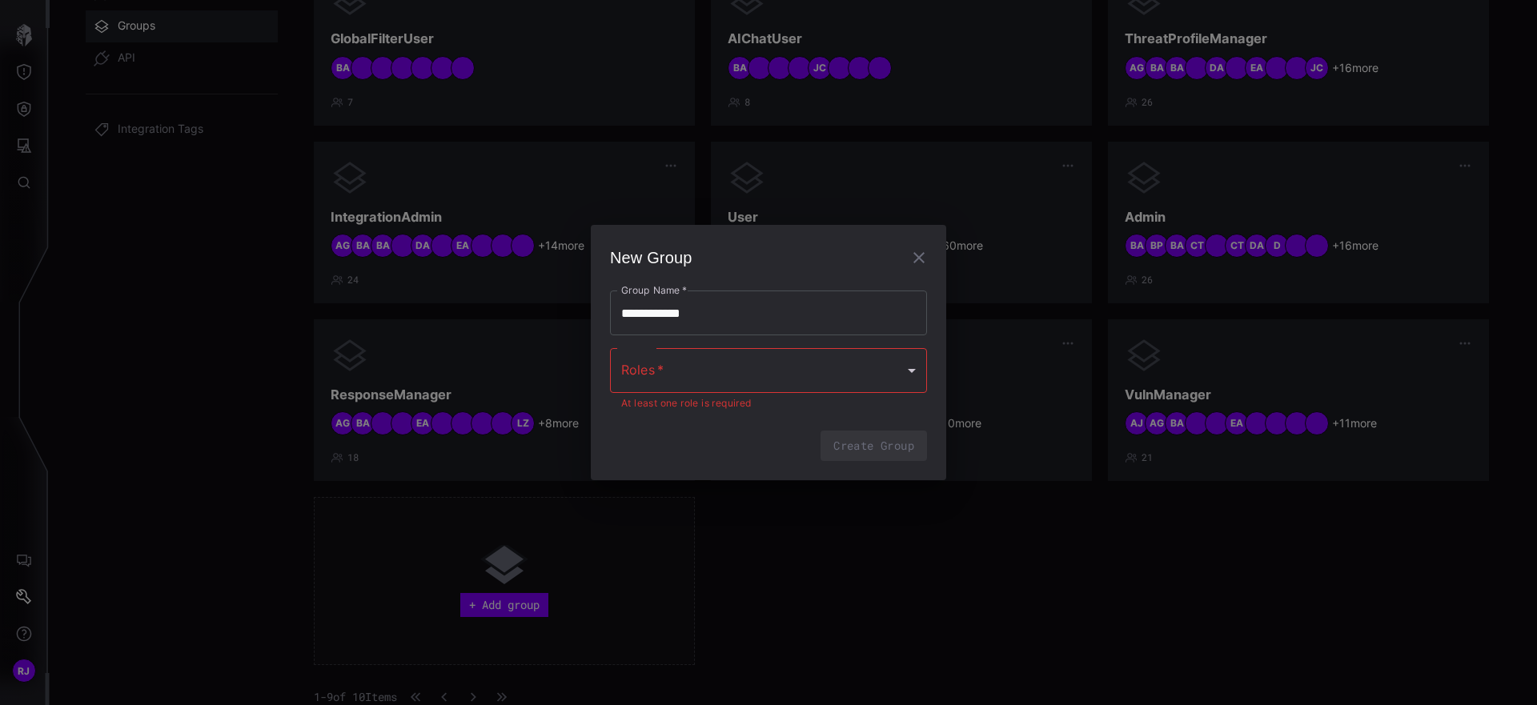
scroll to position [0, 0]
click at [773, 364] on div at bounding box center [768, 370] width 317 height 45
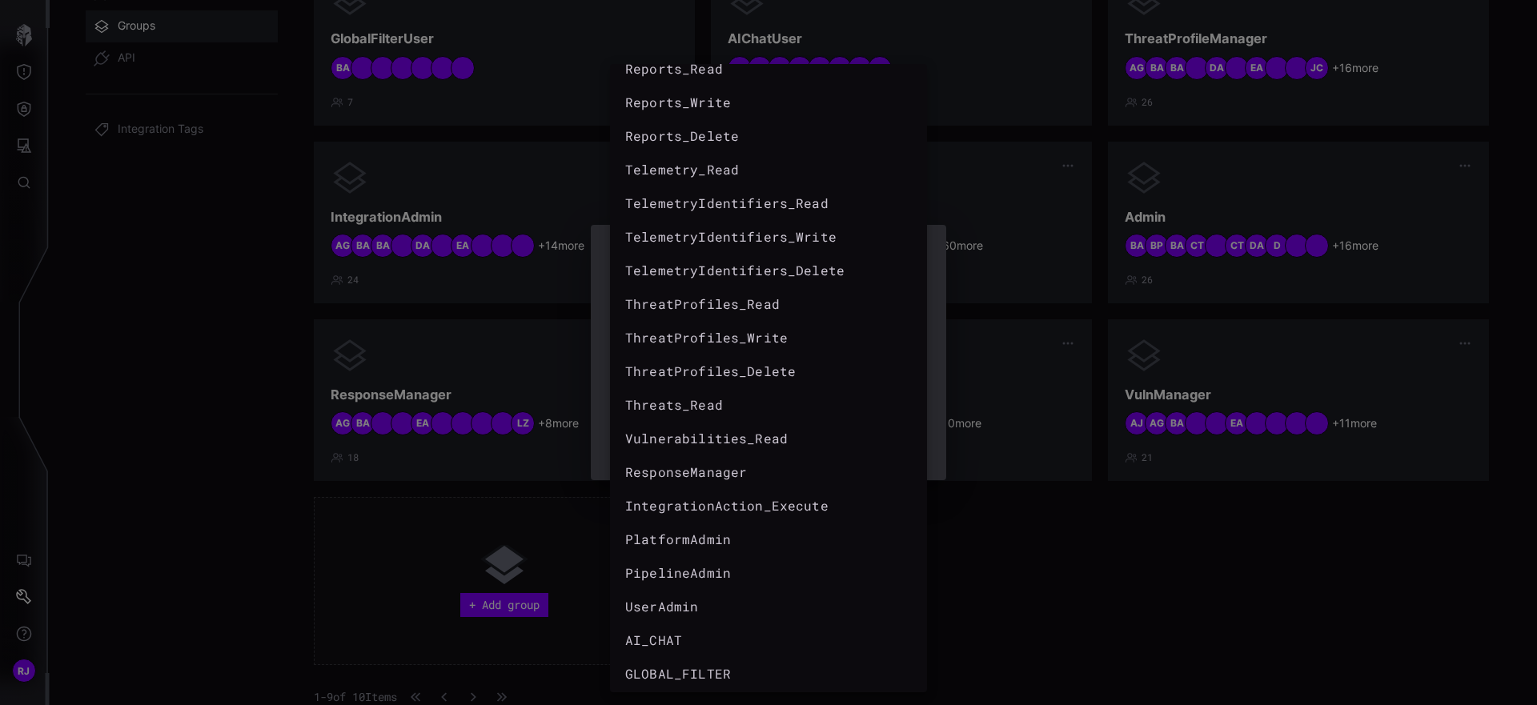
scroll to position [662, 0]
click at [720, 674] on div "GLOBAL_FILTER" at bounding box center [752, 669] width 255 height 19
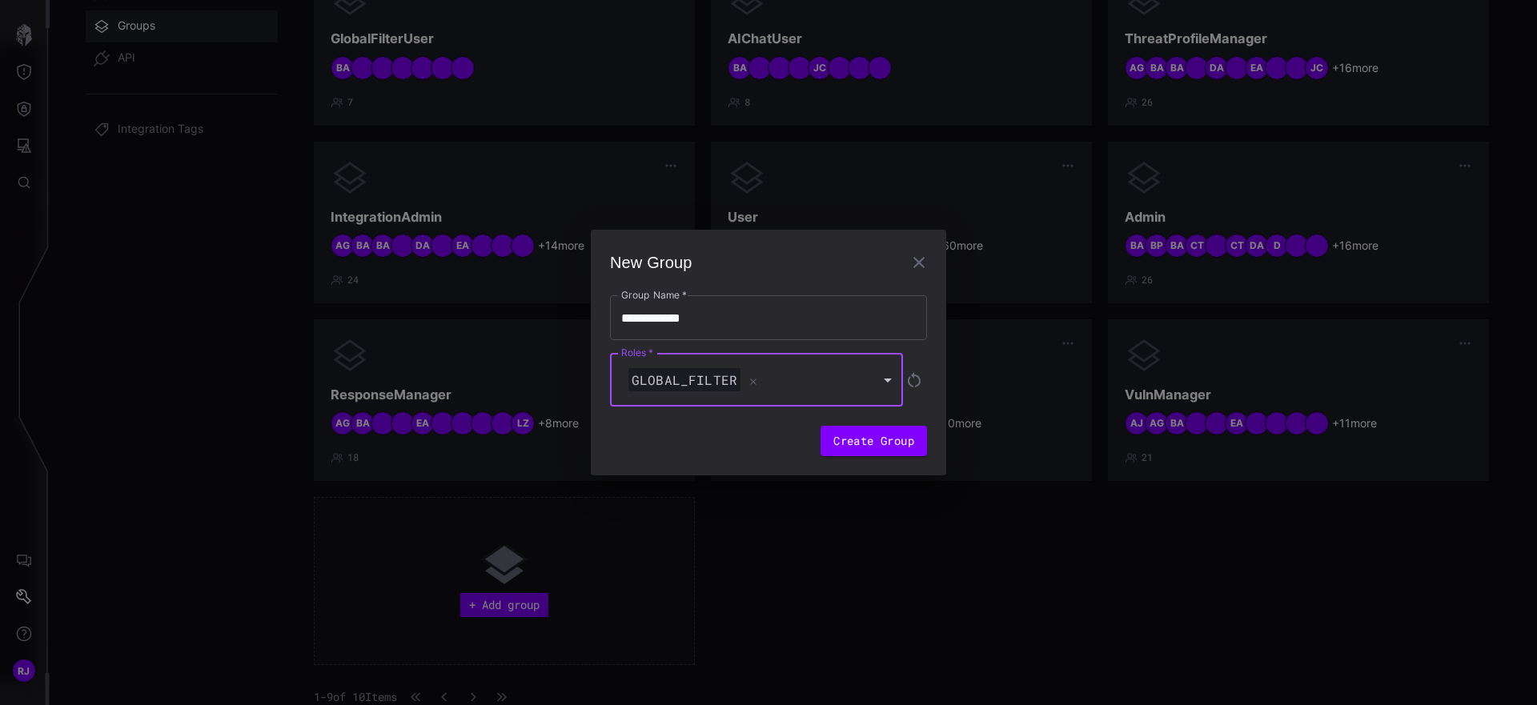
click at [837, 383] on div "GLOBAL_FILTER" at bounding box center [748, 380] width 247 height 24
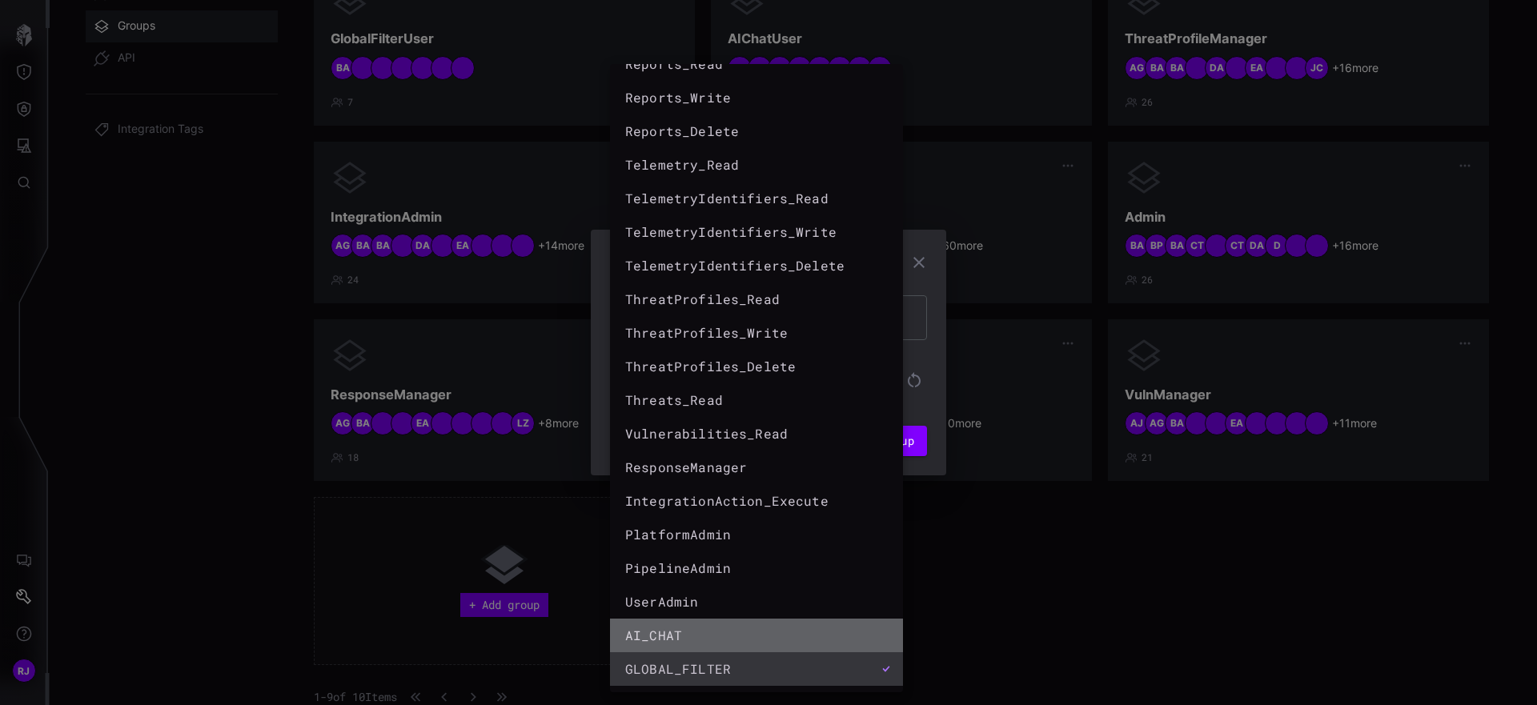
click at [758, 634] on div "AI_CHAT" at bounding box center [740, 635] width 231 height 19
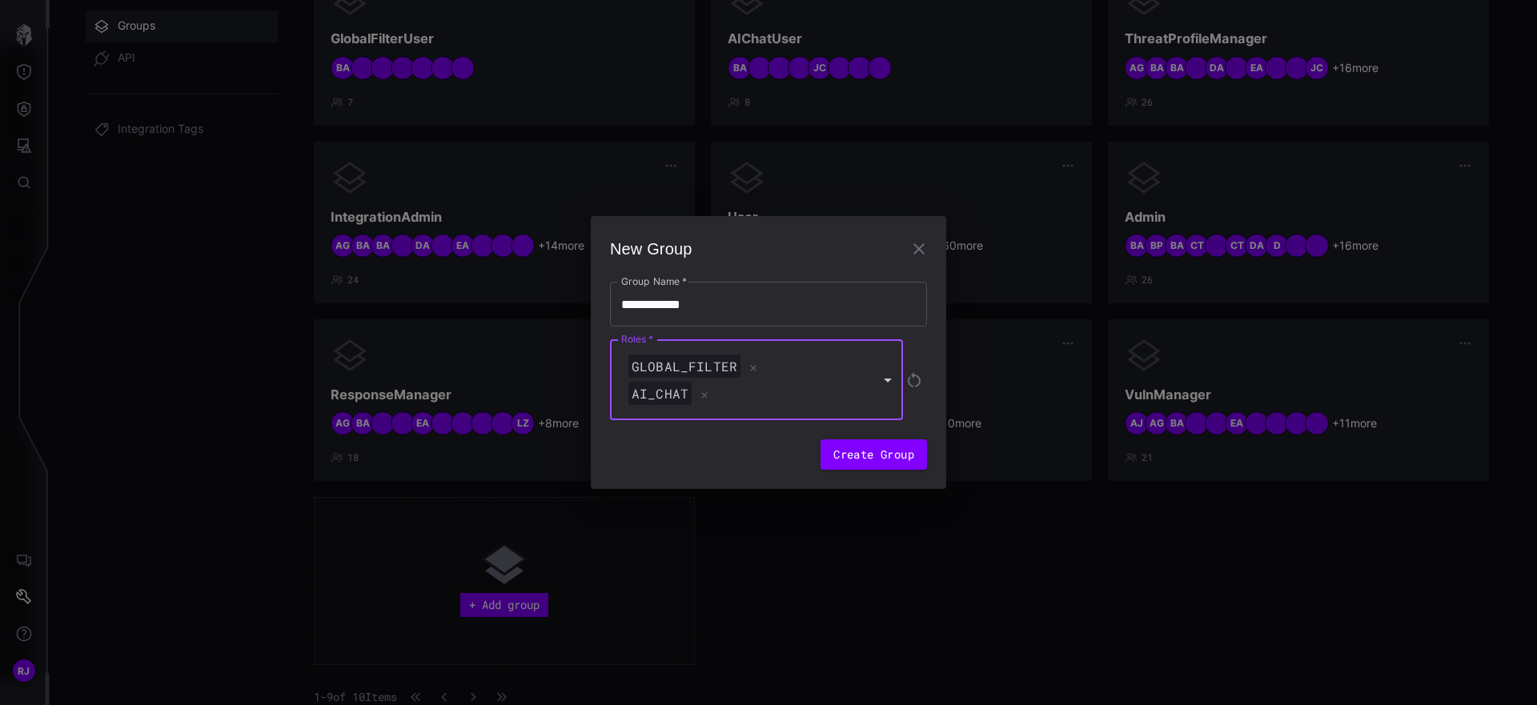
click at [814, 383] on div "AI_CHAT" at bounding box center [748, 394] width 247 height 24
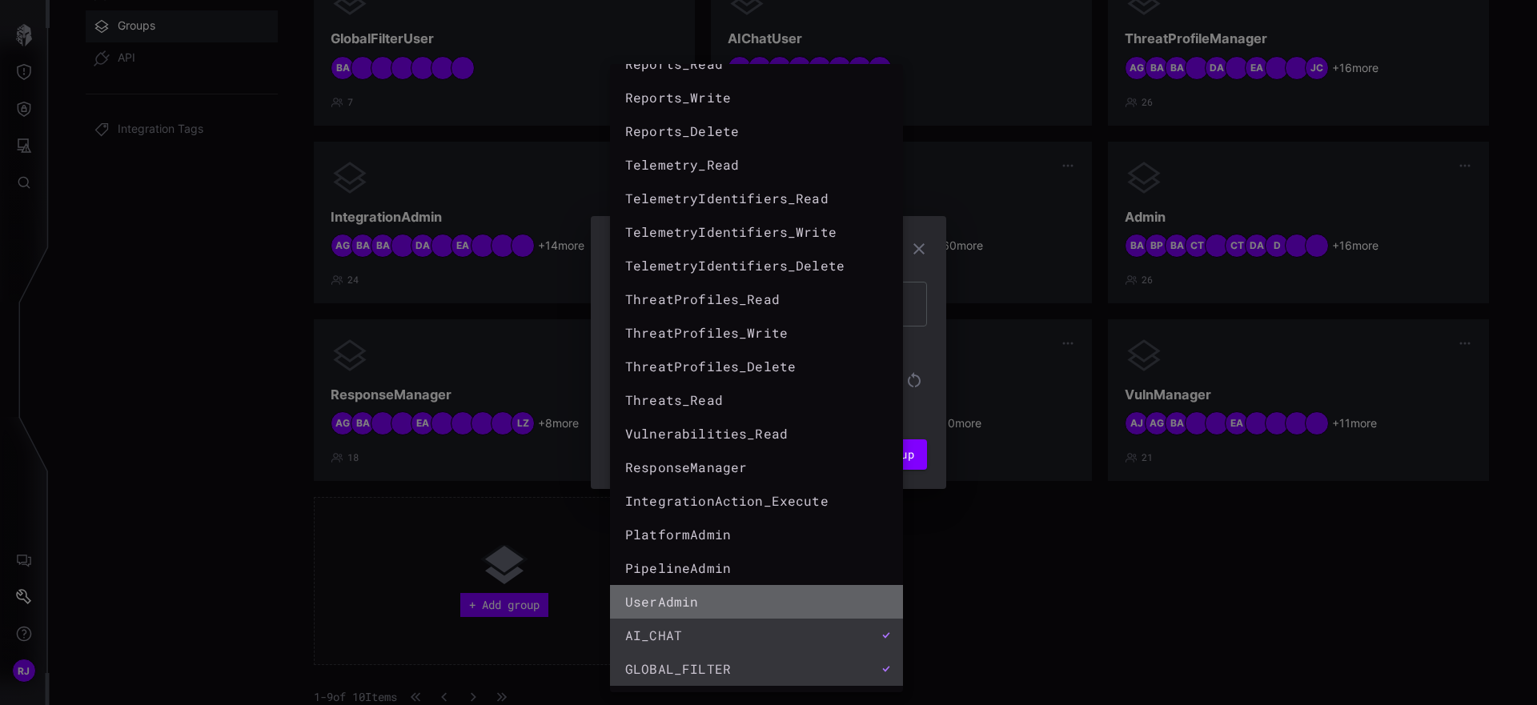
click at [762, 611] on div "UserAdmin" at bounding box center [740, 601] width 231 height 19
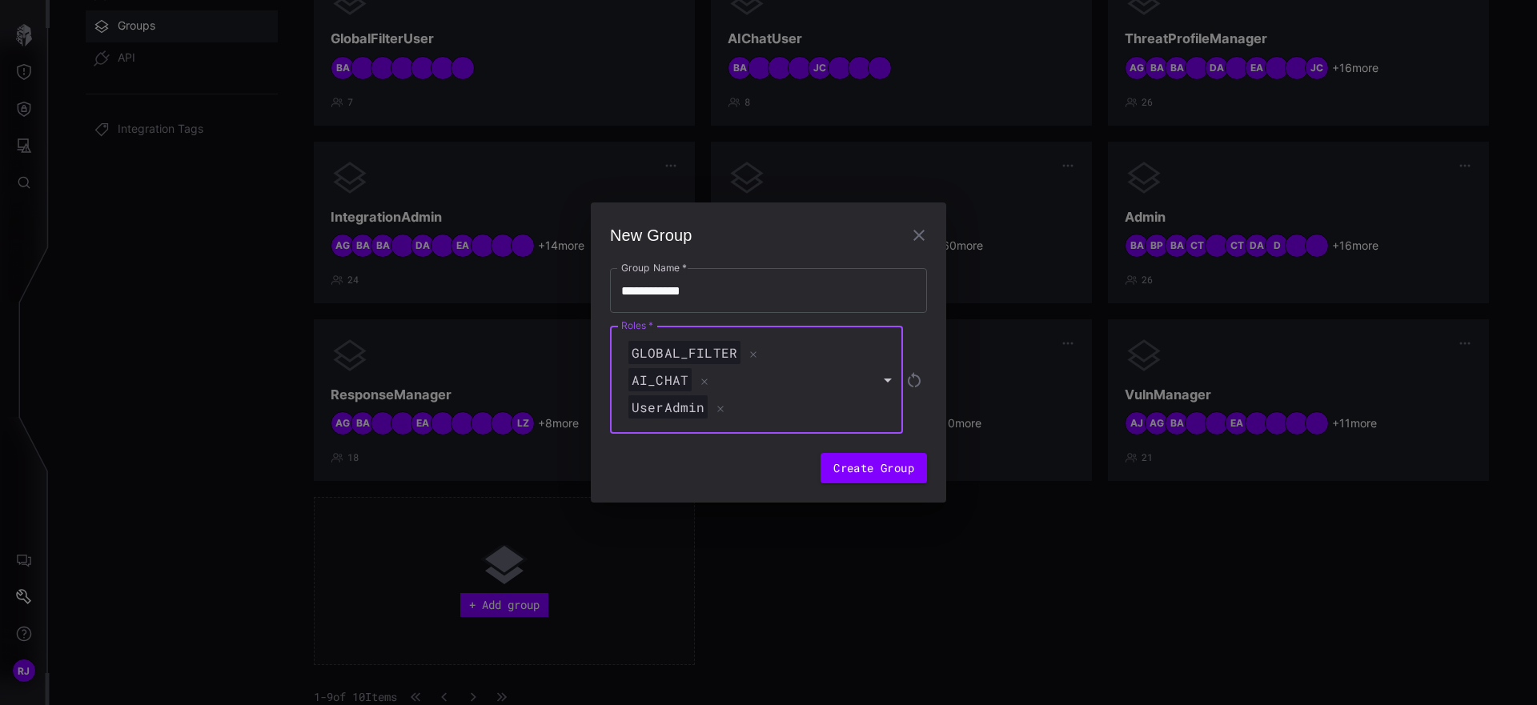
click at [845, 360] on div "GLOBAL_FILTER" at bounding box center [748, 353] width 247 height 24
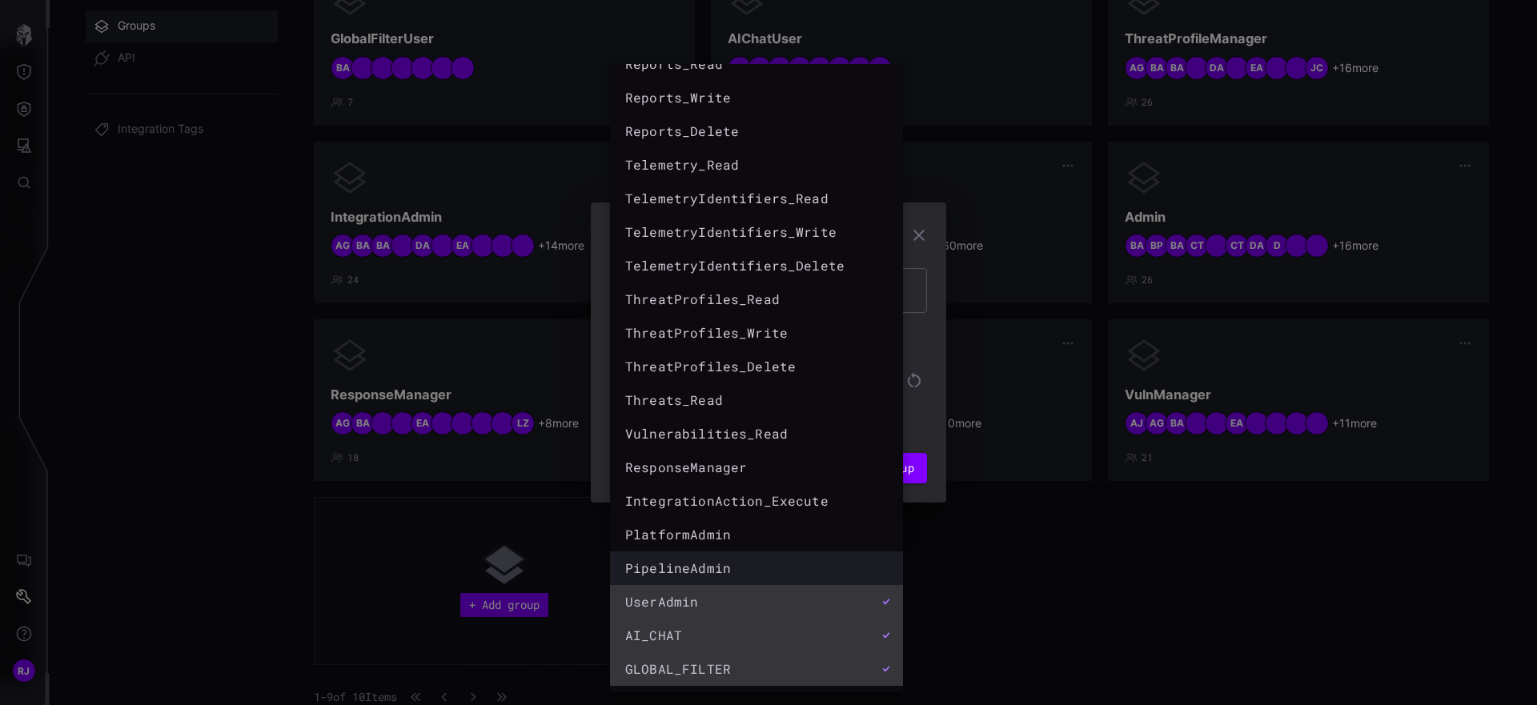
click at [754, 572] on div "PipelineAdmin" at bounding box center [740, 568] width 231 height 19
type input "**********"
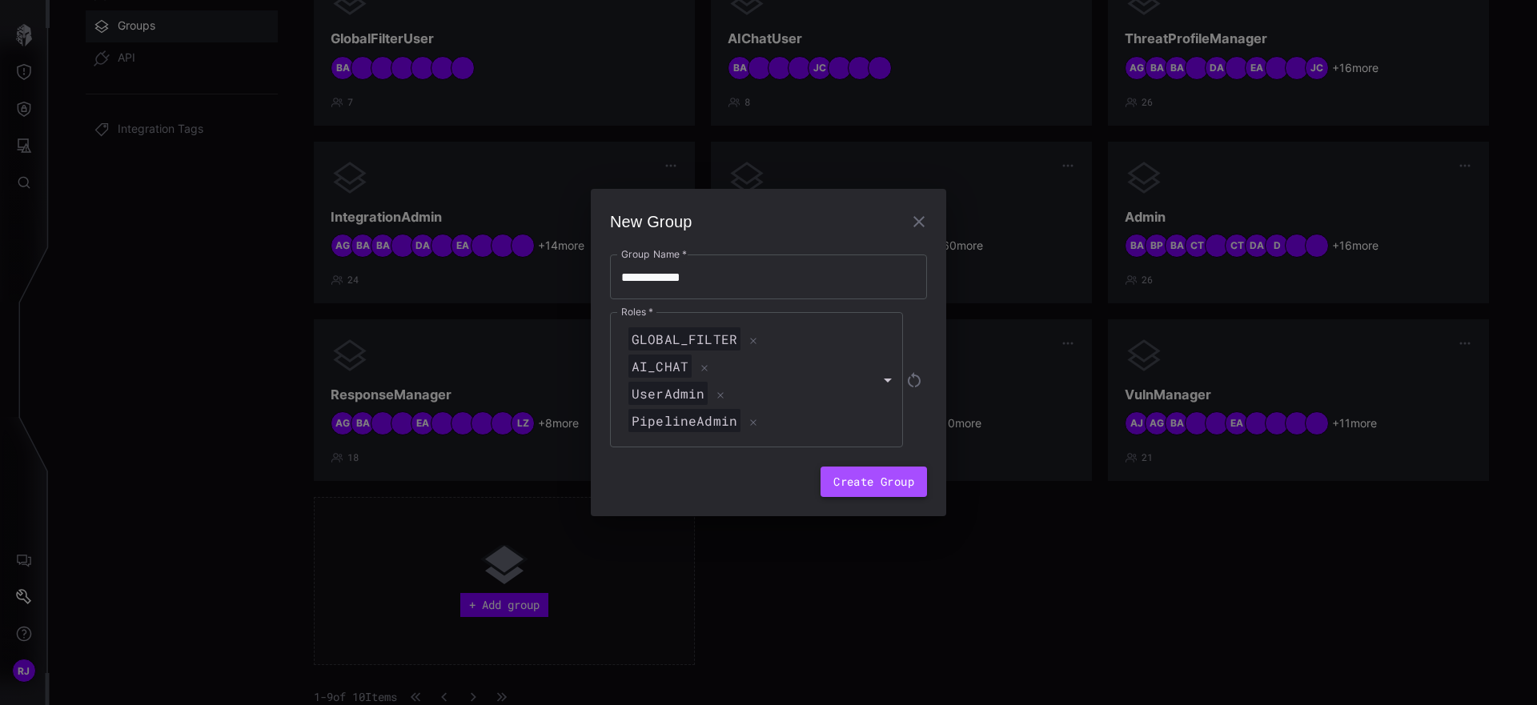
click at [885, 477] on button "Create Group" at bounding box center [874, 482] width 106 height 30
click at [883, 484] on button "Create Group" at bounding box center [874, 482] width 106 height 30
click at [923, 213] on icon "button" at bounding box center [918, 221] width 19 height 19
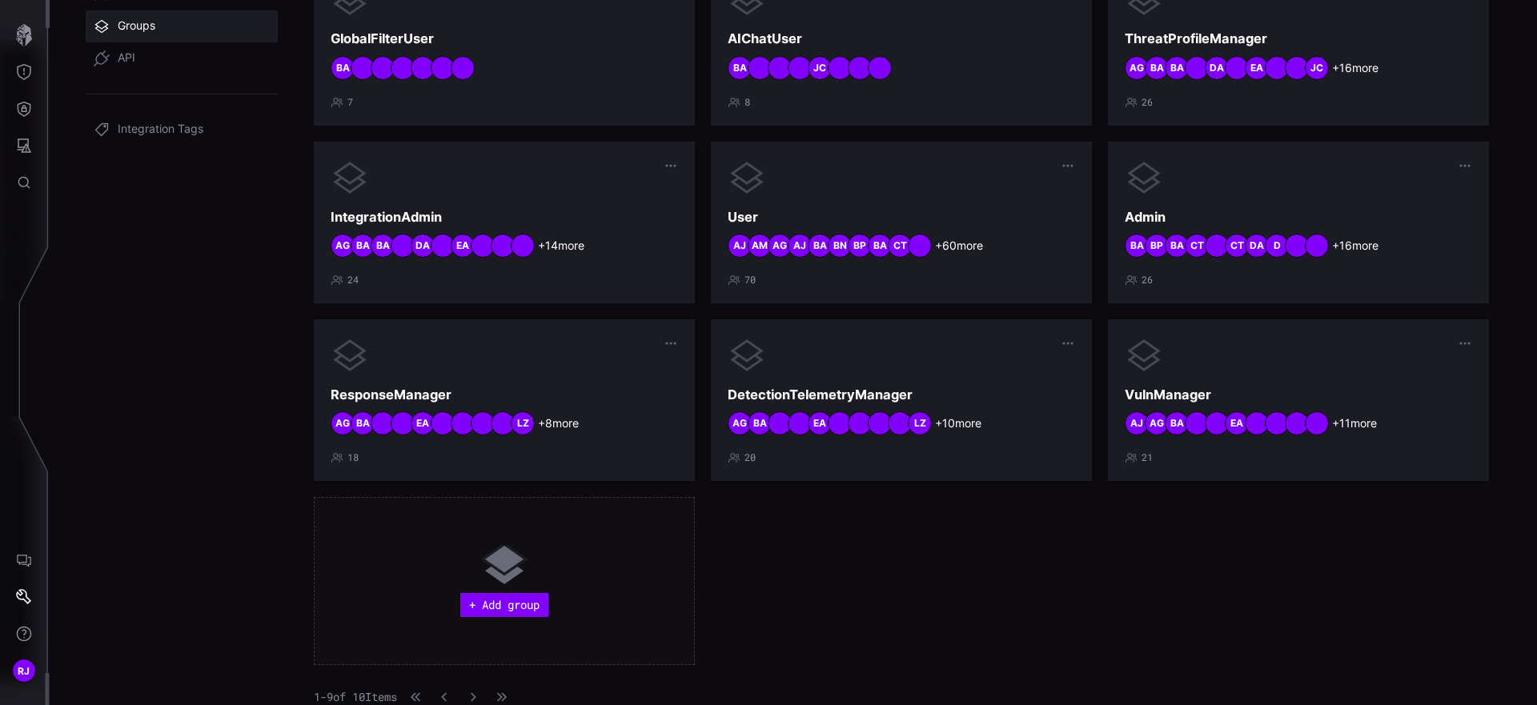
click at [794, 580] on div "GlobalFilterUser BA 7 AIChatUser JC BA 8 ThreatProfileManager + 16 more JC EA D…" at bounding box center [901, 314] width 1175 height 702
